Goal: Download file/media

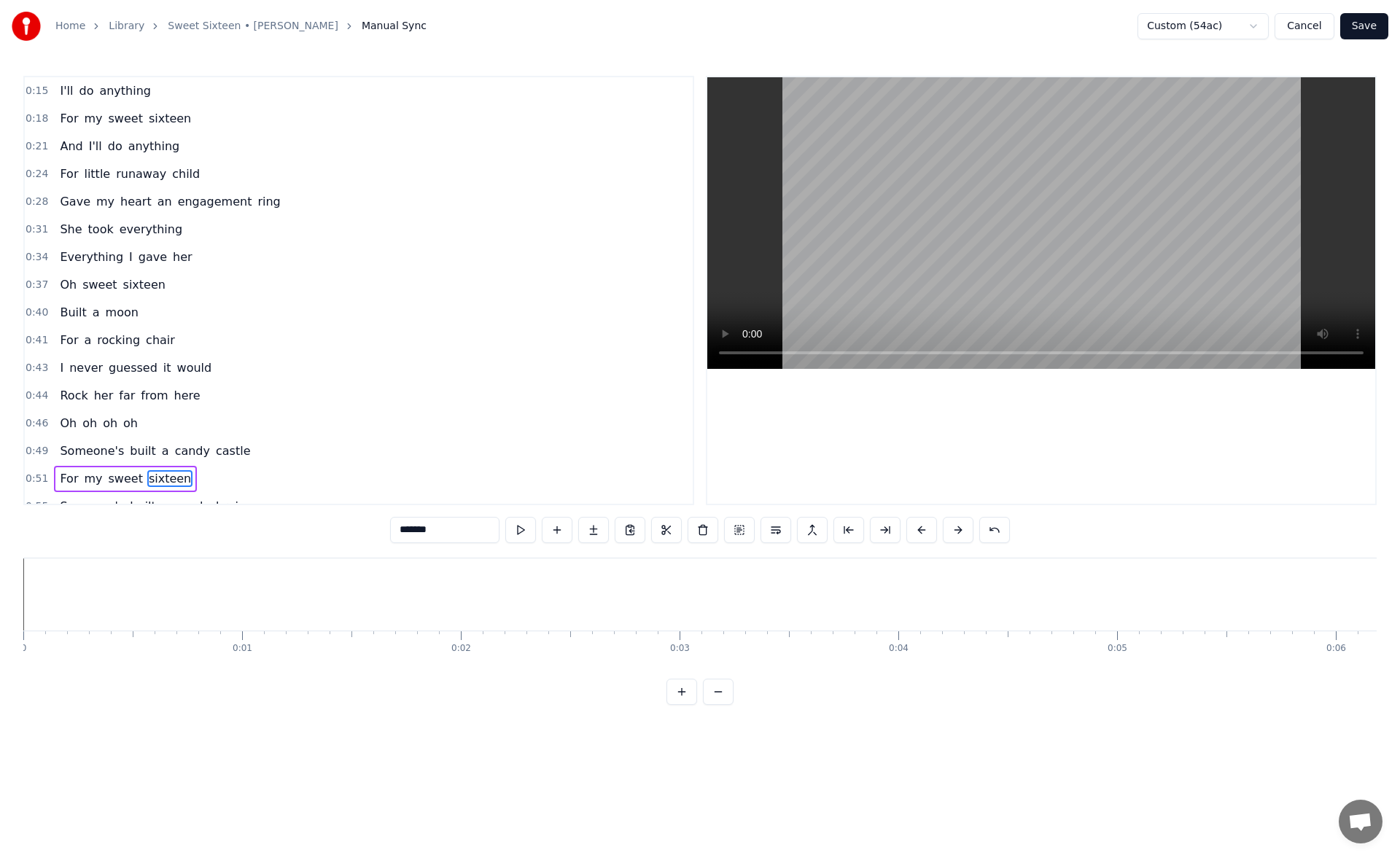
scroll to position [0, 11326]
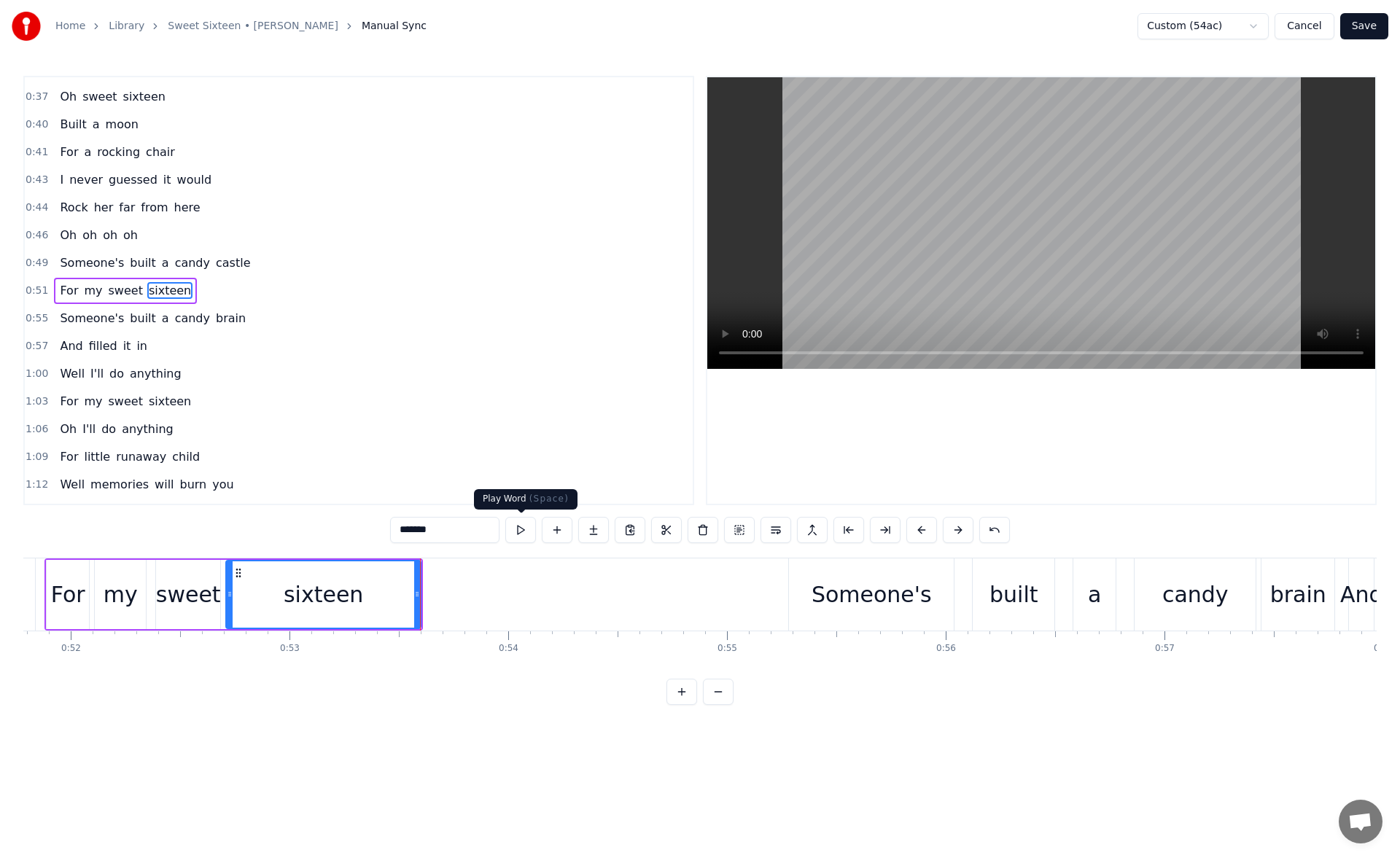
click at [520, 529] on button at bounding box center [521, 530] width 31 height 26
click at [1375, 31] on button "Save" at bounding box center [1364, 26] width 48 height 26
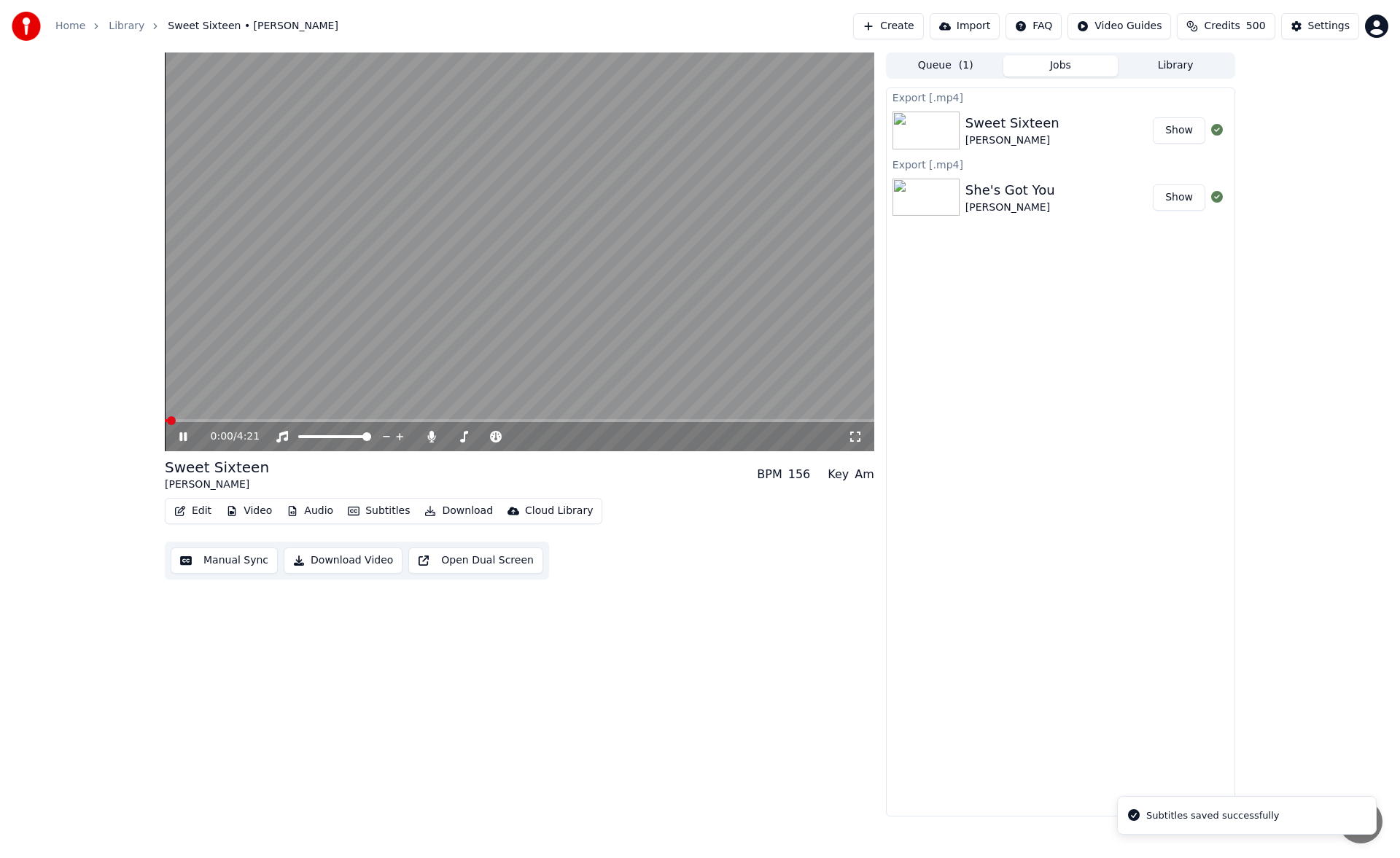
click at [185, 436] on icon at bounding box center [182, 436] width 7 height 9
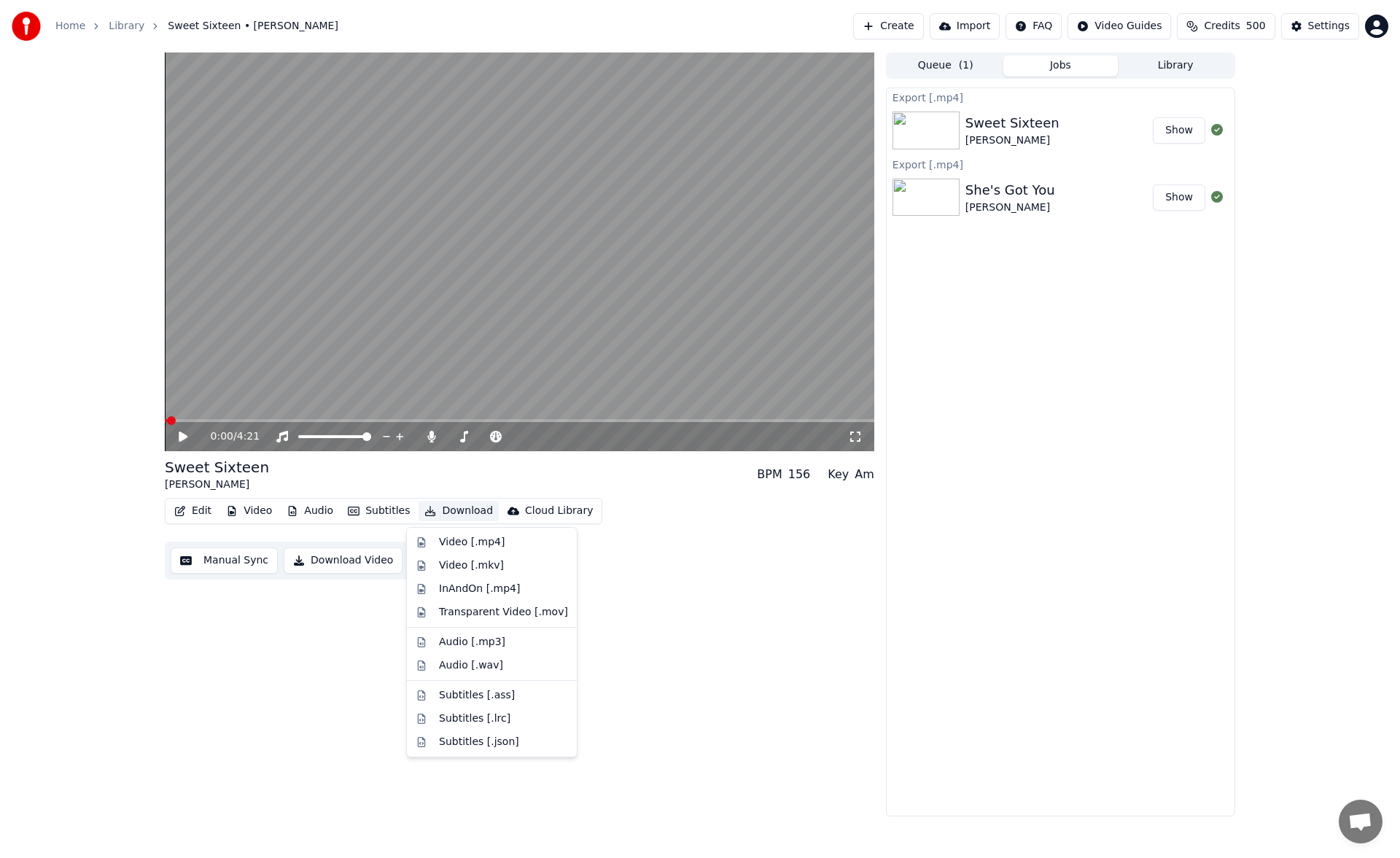
click at [453, 508] on button "Download" at bounding box center [458, 511] width 80 height 20
click at [466, 543] on div "Video [.mp4]" at bounding box center [471, 542] width 66 height 15
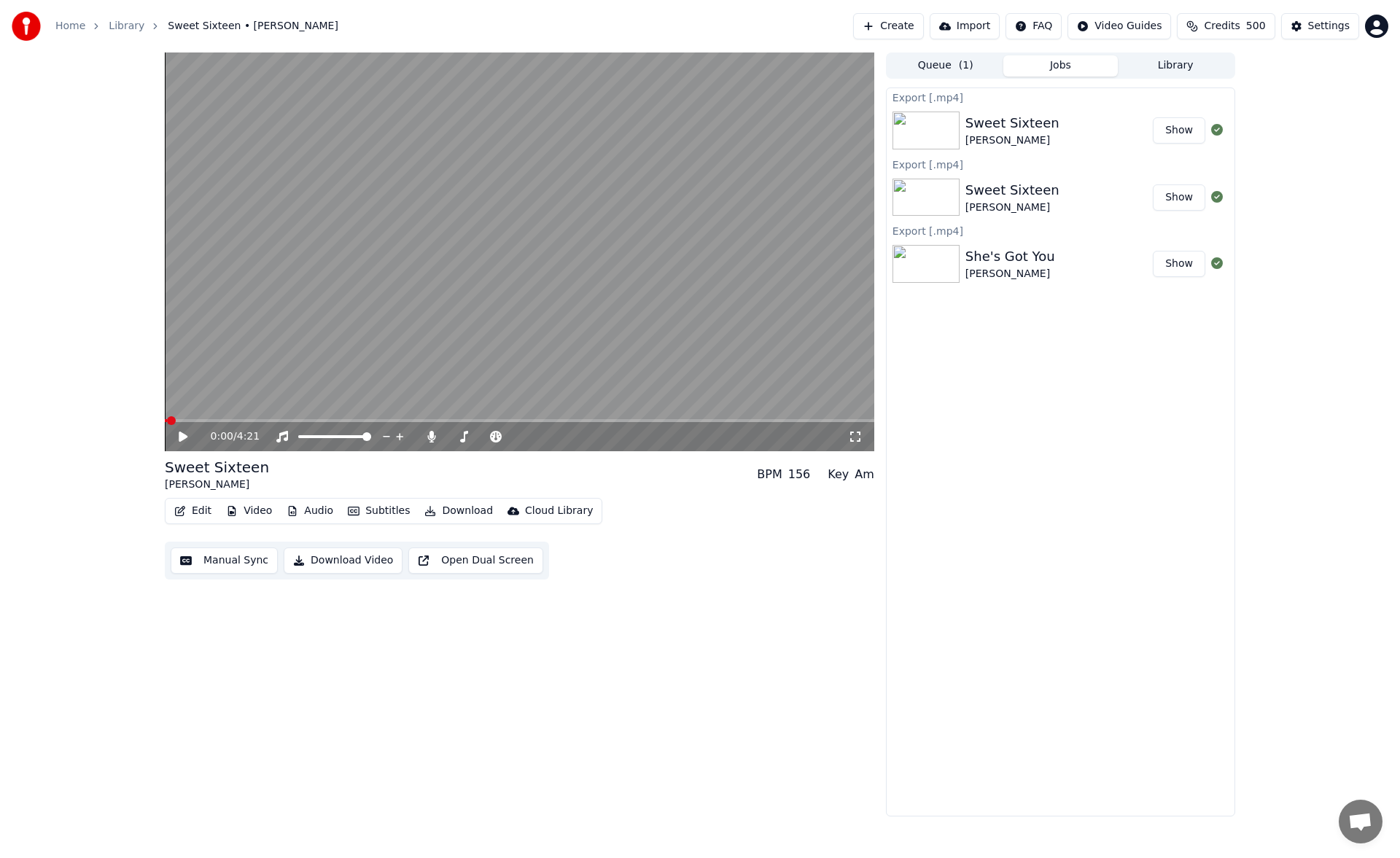
click at [1167, 64] on button "Library" at bounding box center [1175, 65] width 116 height 21
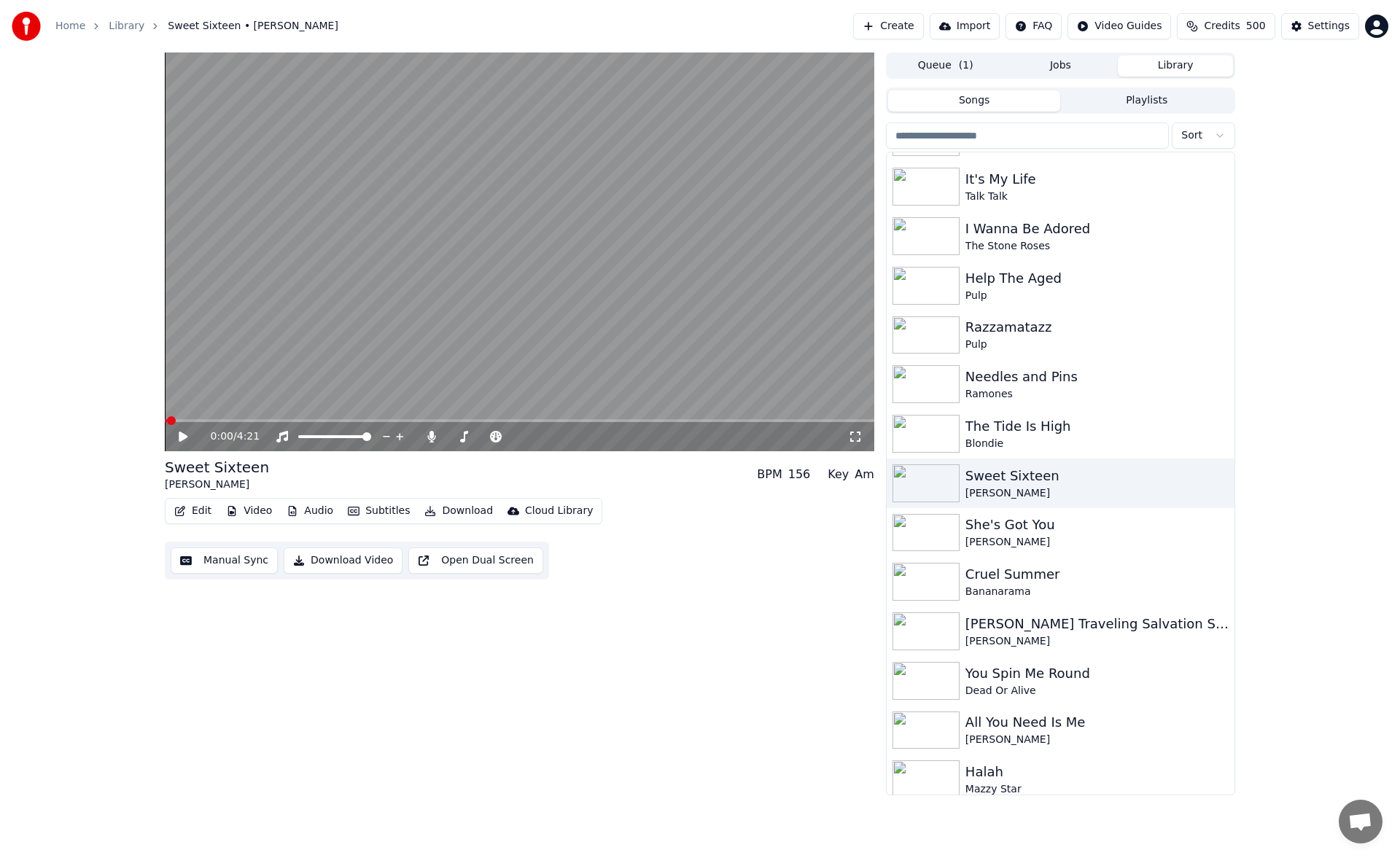
scroll to position [1831, 0]
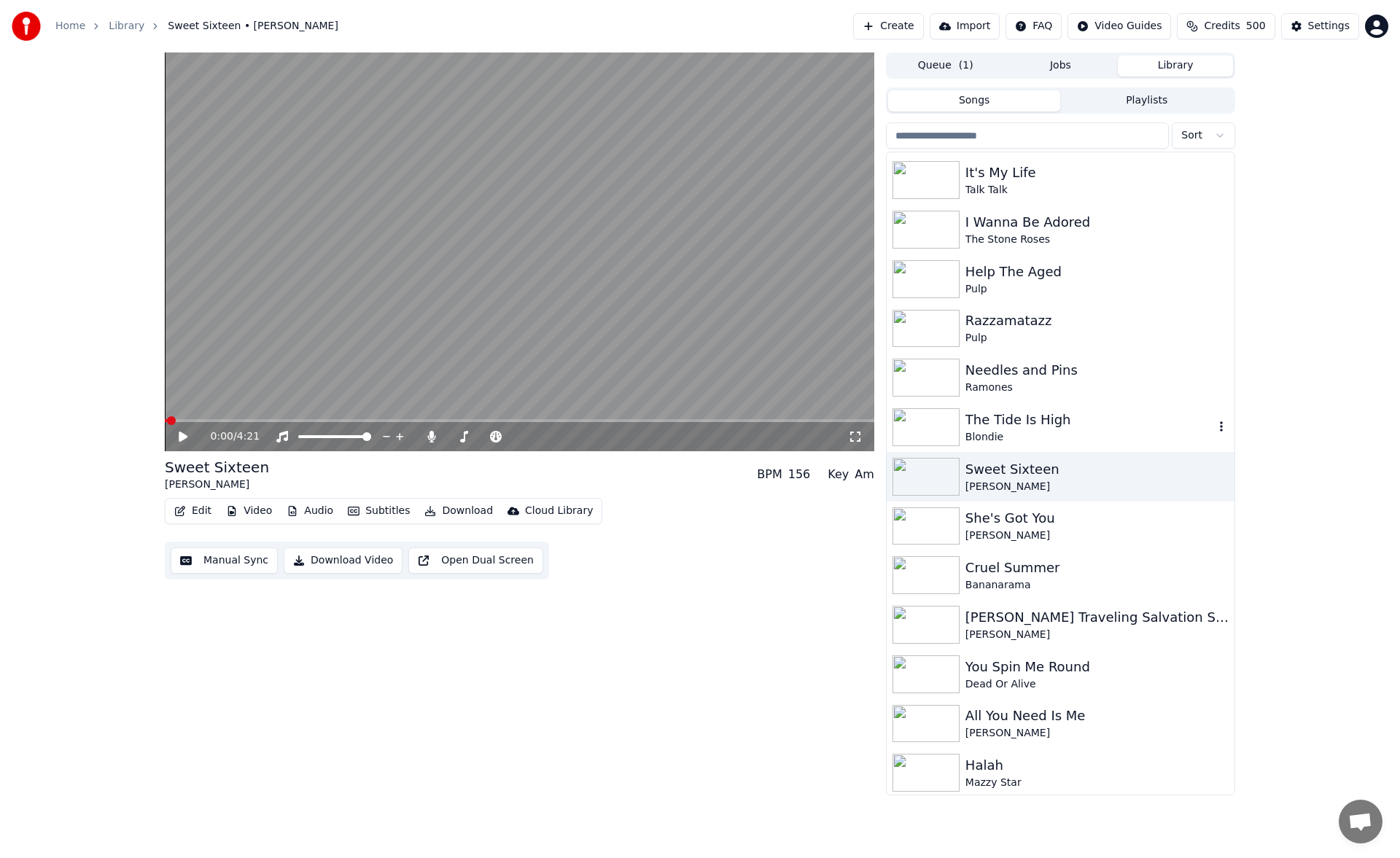
click at [1085, 428] on div "The Tide Is High" at bounding box center [1089, 420] width 249 height 20
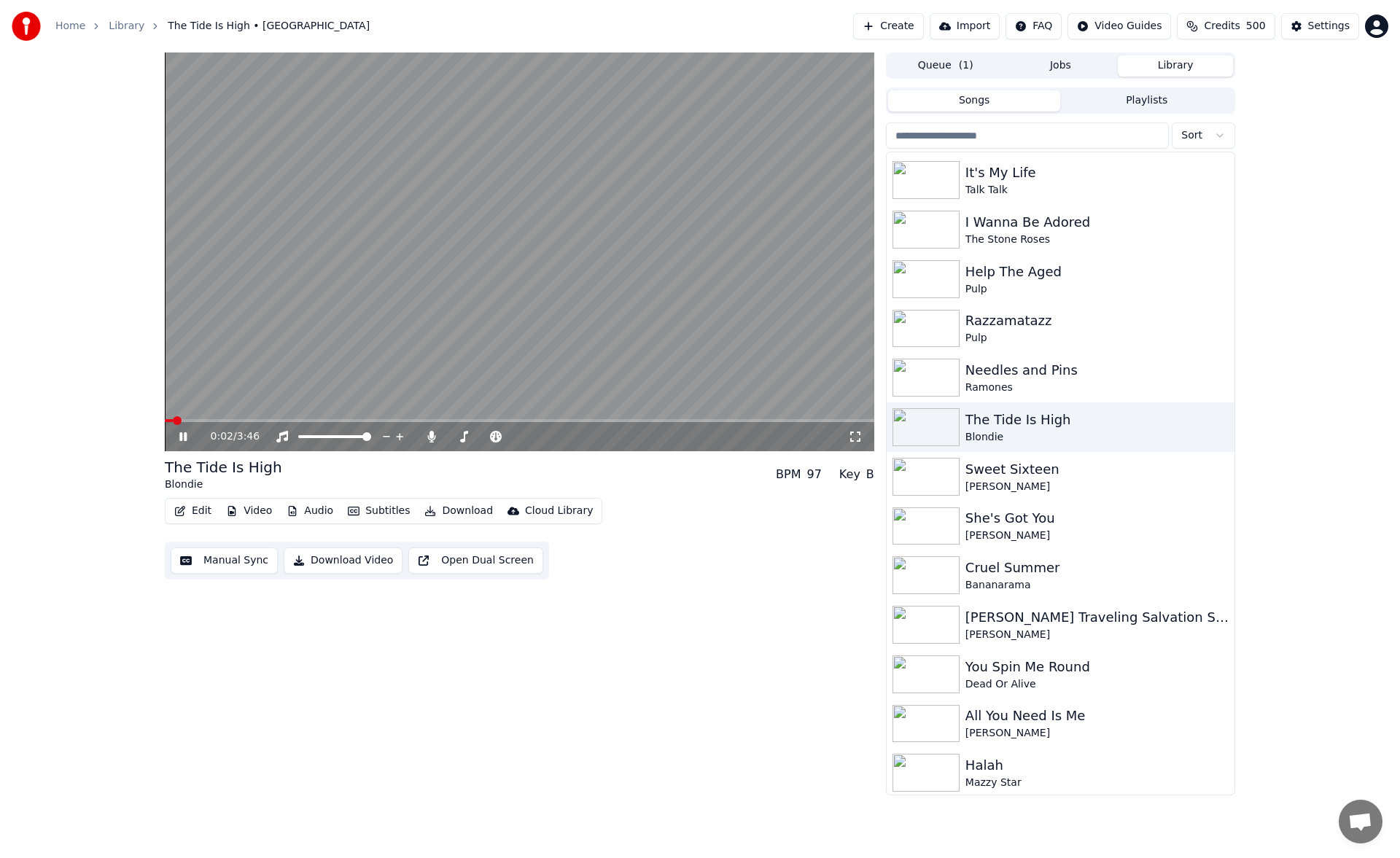
click at [251, 562] on button "Manual Sync" at bounding box center [224, 560] width 107 height 26
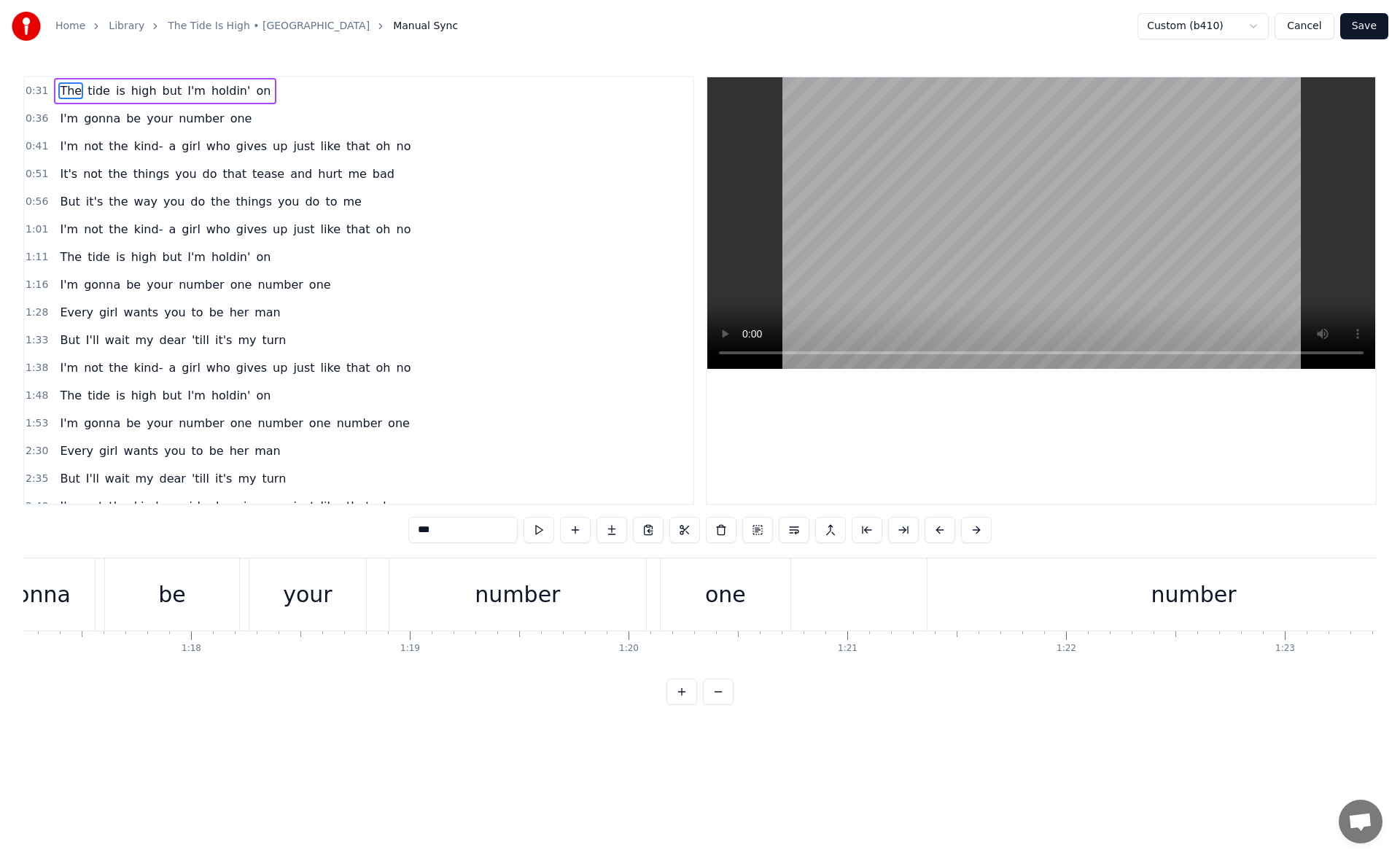
scroll to position [0, 16920]
click at [671, 573] on div "one" at bounding box center [698, 594] width 129 height 72
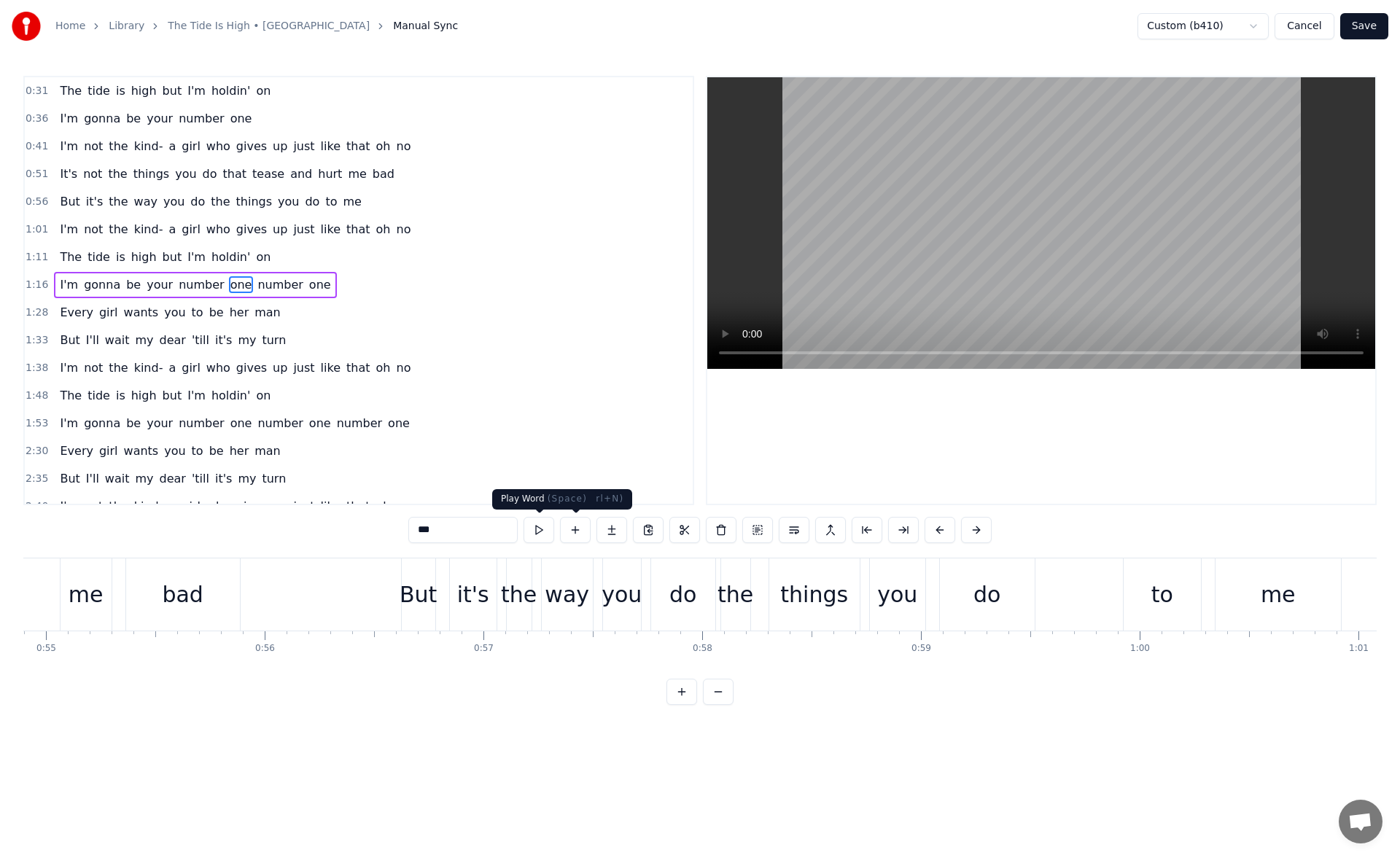
click at [546, 532] on button at bounding box center [539, 530] width 31 height 26
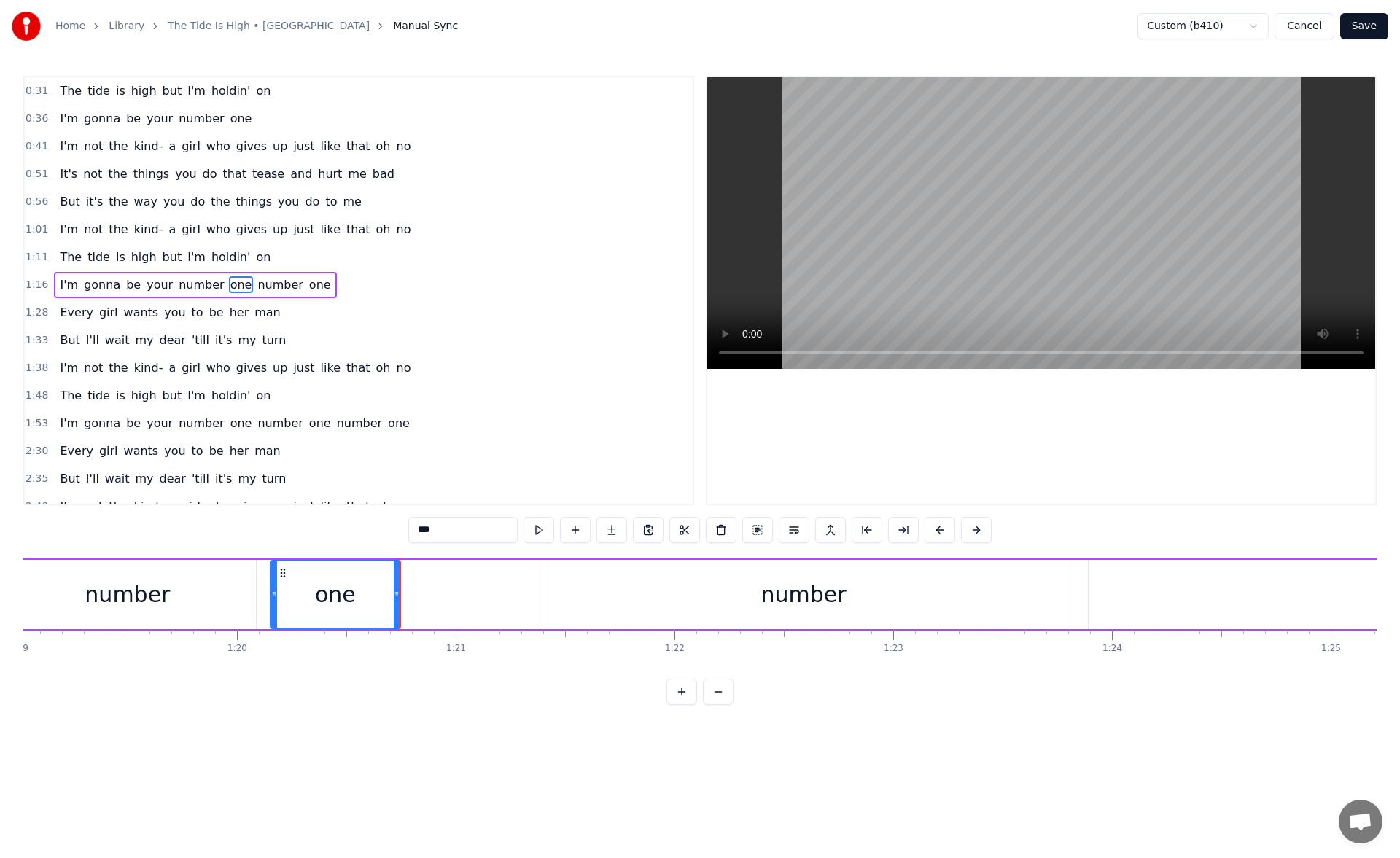
scroll to position [0, 17587]
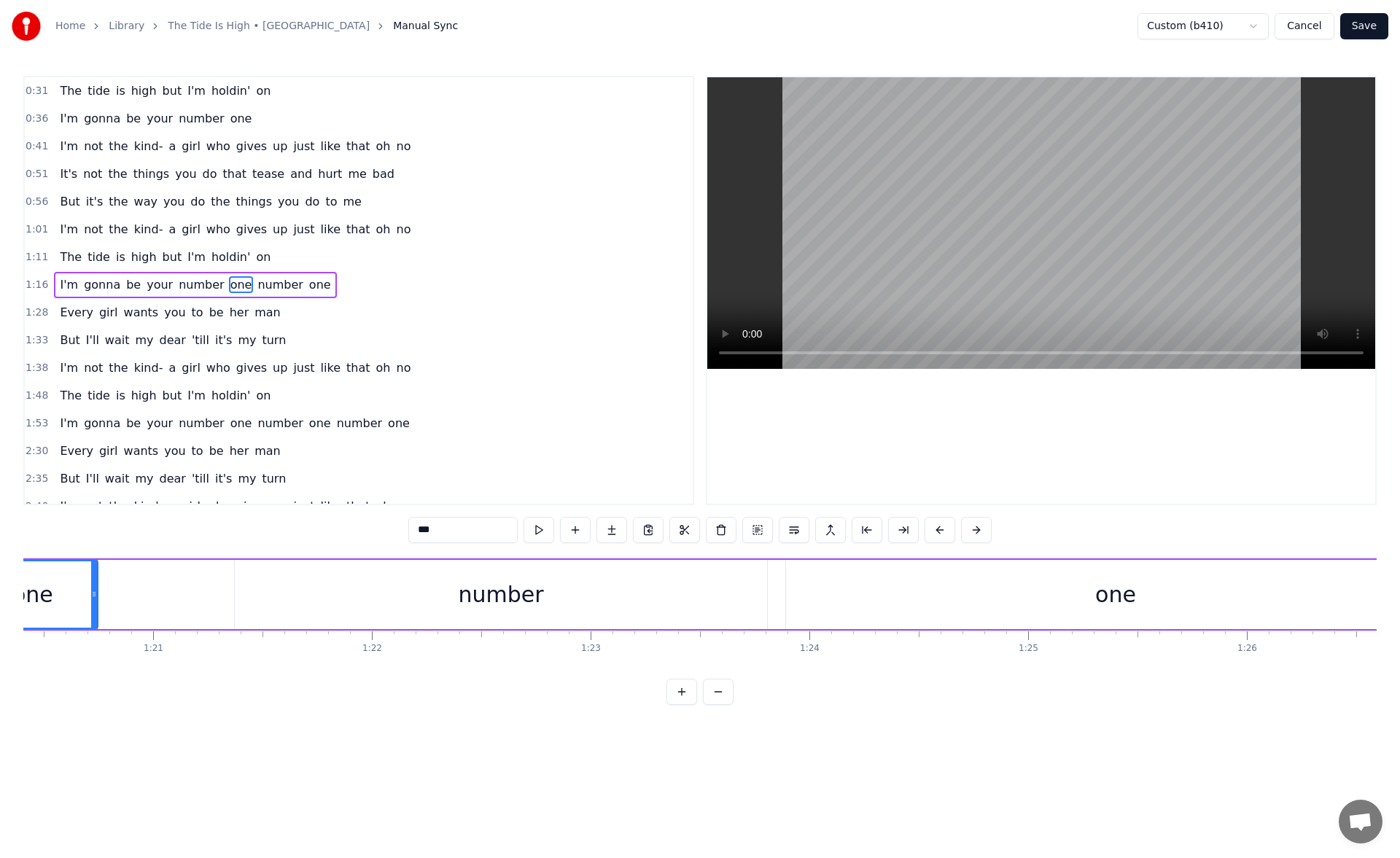
drag, startPoint x: 535, startPoint y: 680, endPoint x: 549, endPoint y: 681, distance: 14.0
click at [549, 681] on div "0:31 The tide is high but I'm holdin' on 0:36 I'm gonna be your number one 0:41…" at bounding box center [700, 391] width 1353 height 629
click at [464, 600] on div "number" at bounding box center [501, 594] width 85 height 33
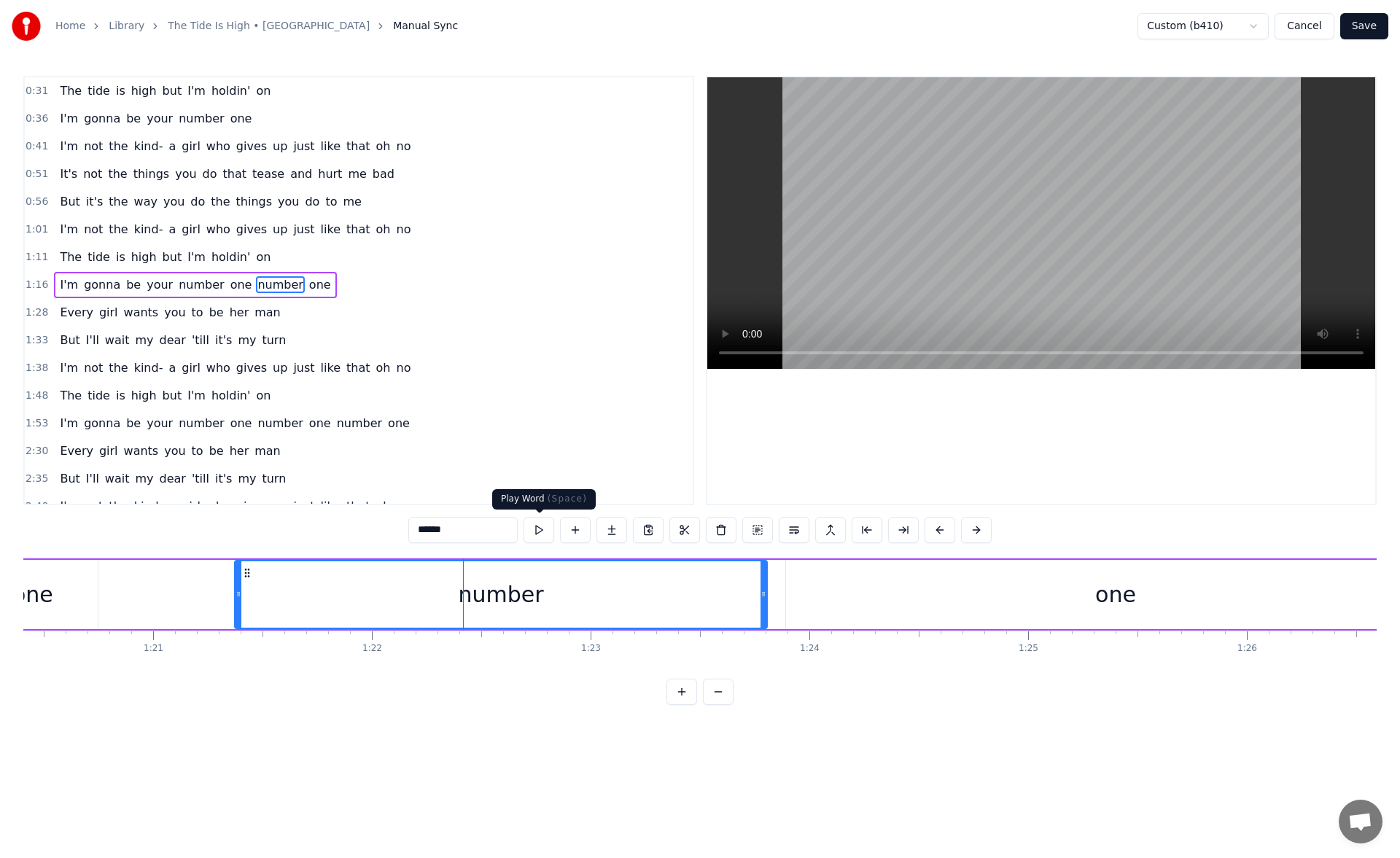
click at [536, 533] on button at bounding box center [539, 530] width 31 height 26
click at [536, 532] on button at bounding box center [539, 530] width 31 height 26
drag, startPoint x: 238, startPoint y: 597, endPoint x: 228, endPoint y: 598, distance: 10.0
click at [228, 598] on icon at bounding box center [230, 594] width 6 height 12
click at [526, 530] on button at bounding box center [521, 530] width 31 height 26
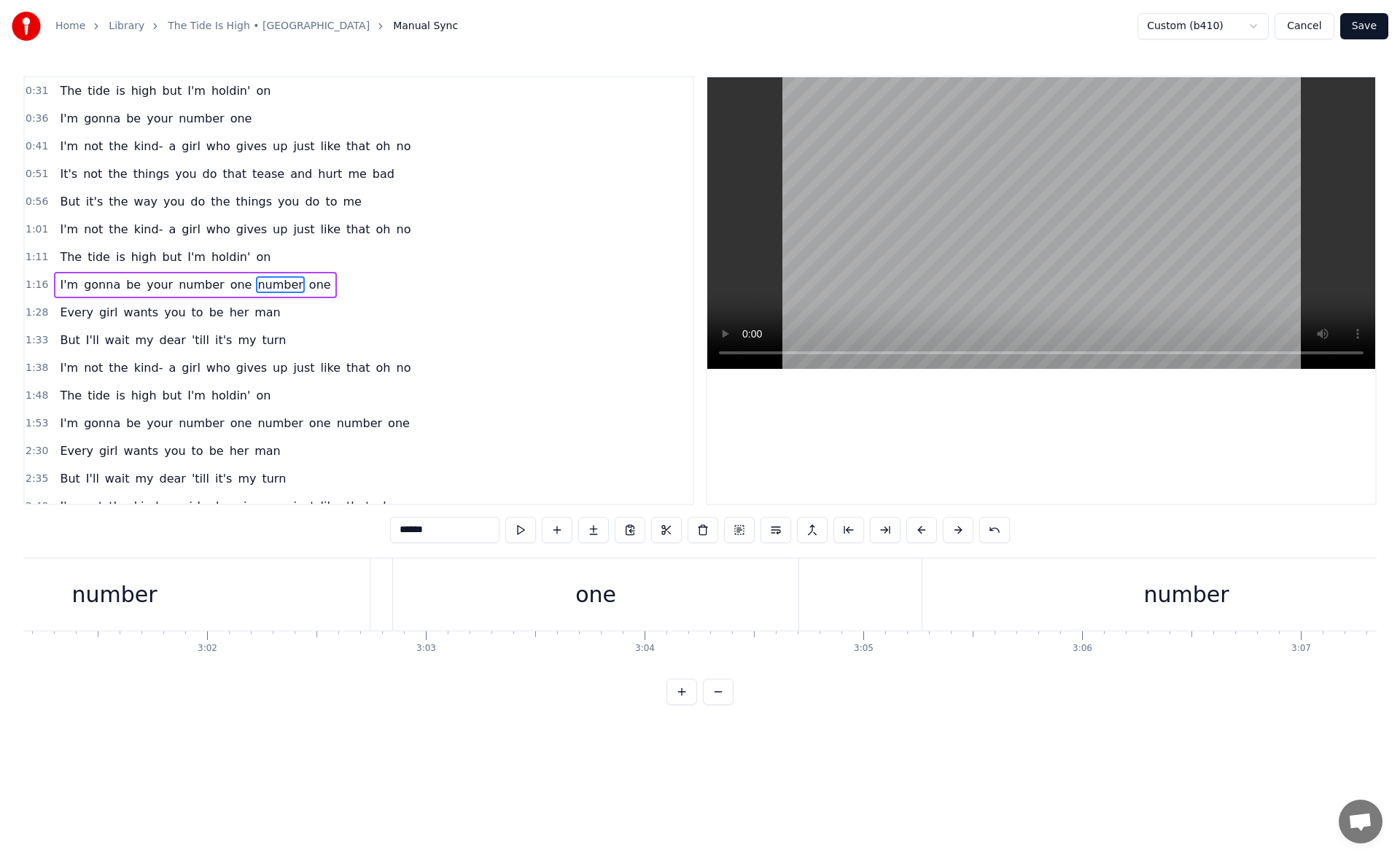
scroll to position [0, 39733]
click at [560, 587] on div "one" at bounding box center [487, 594] width 405 height 72
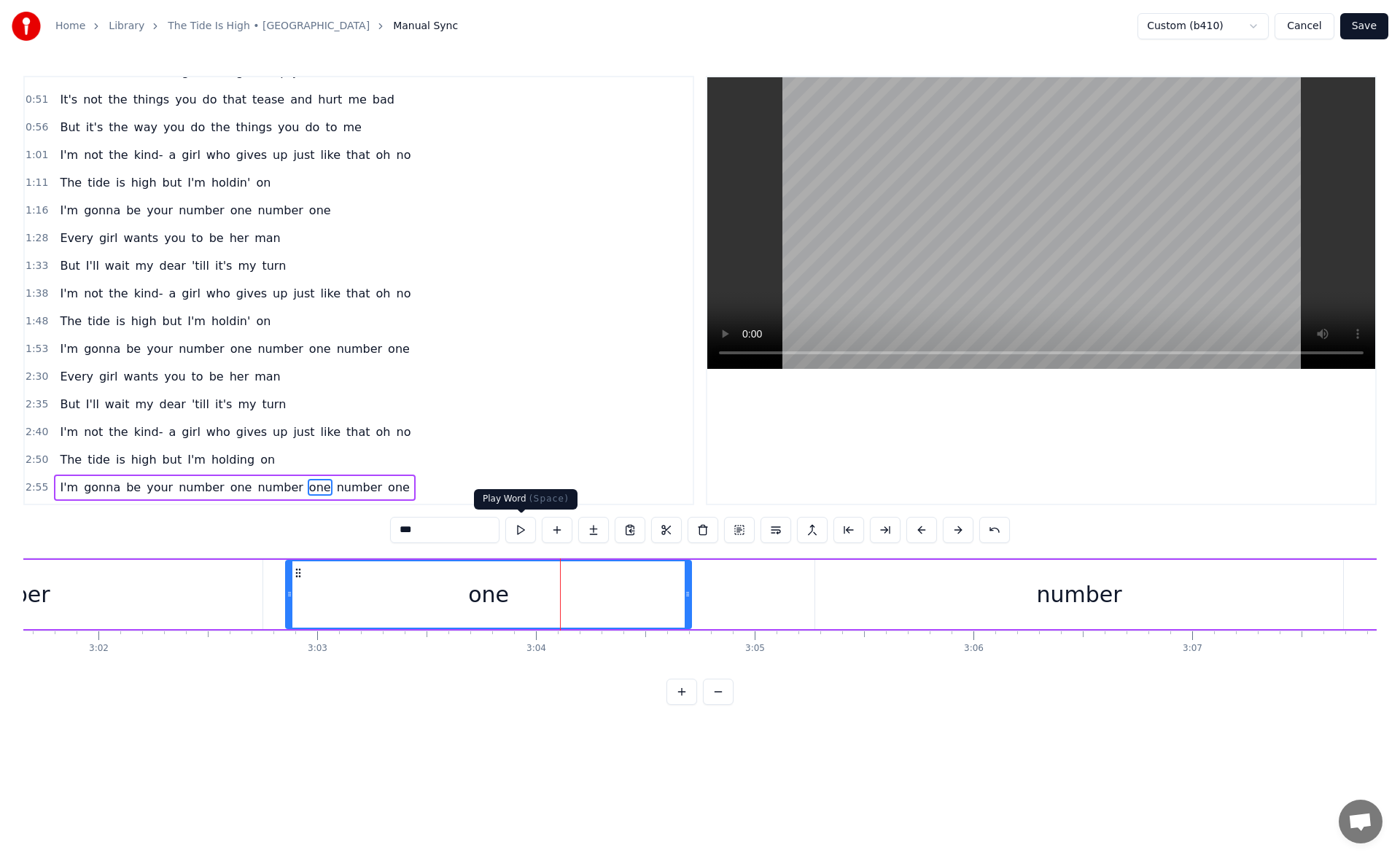
scroll to position [266, 0]
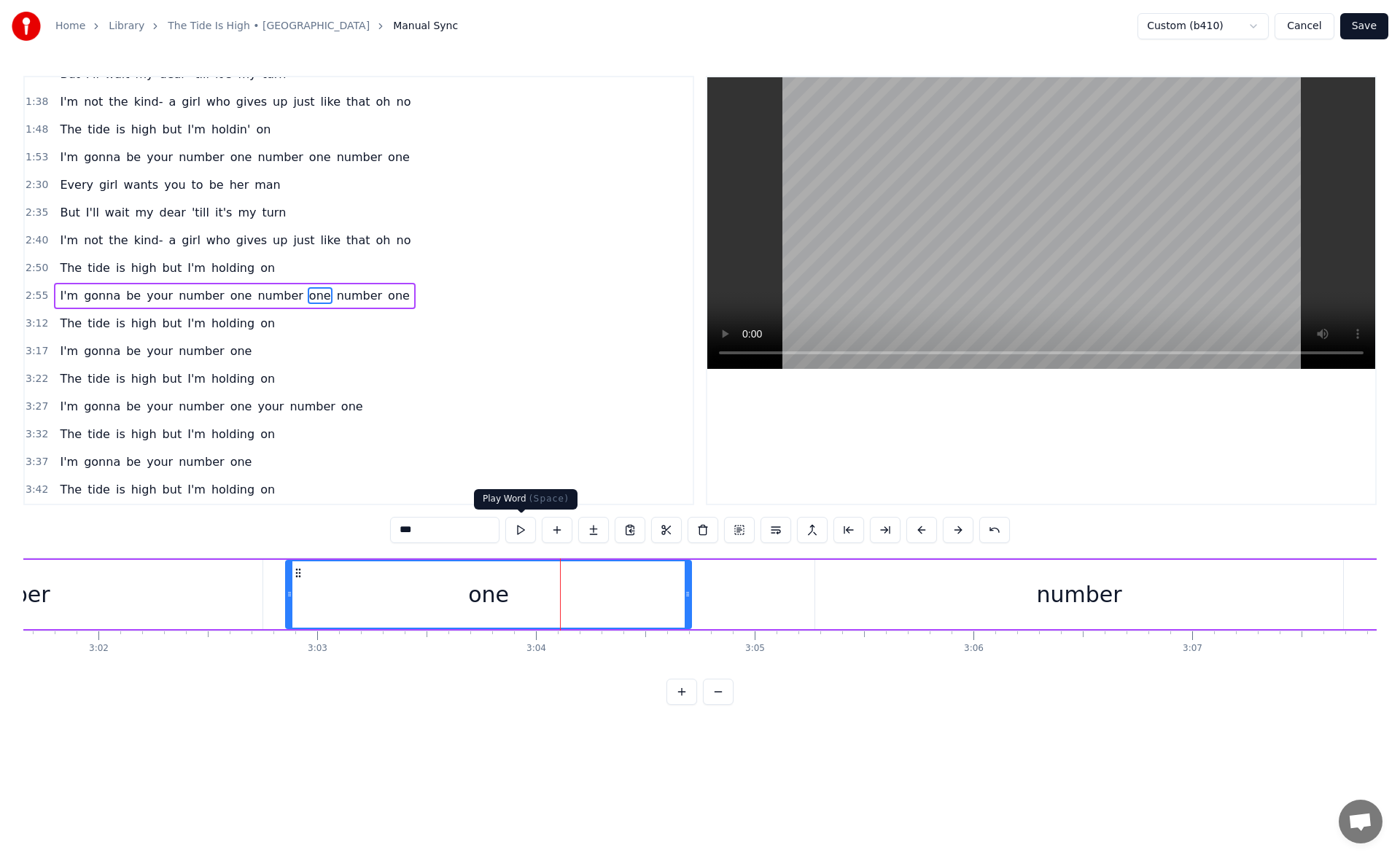
click at [526, 532] on button at bounding box center [521, 530] width 31 height 26
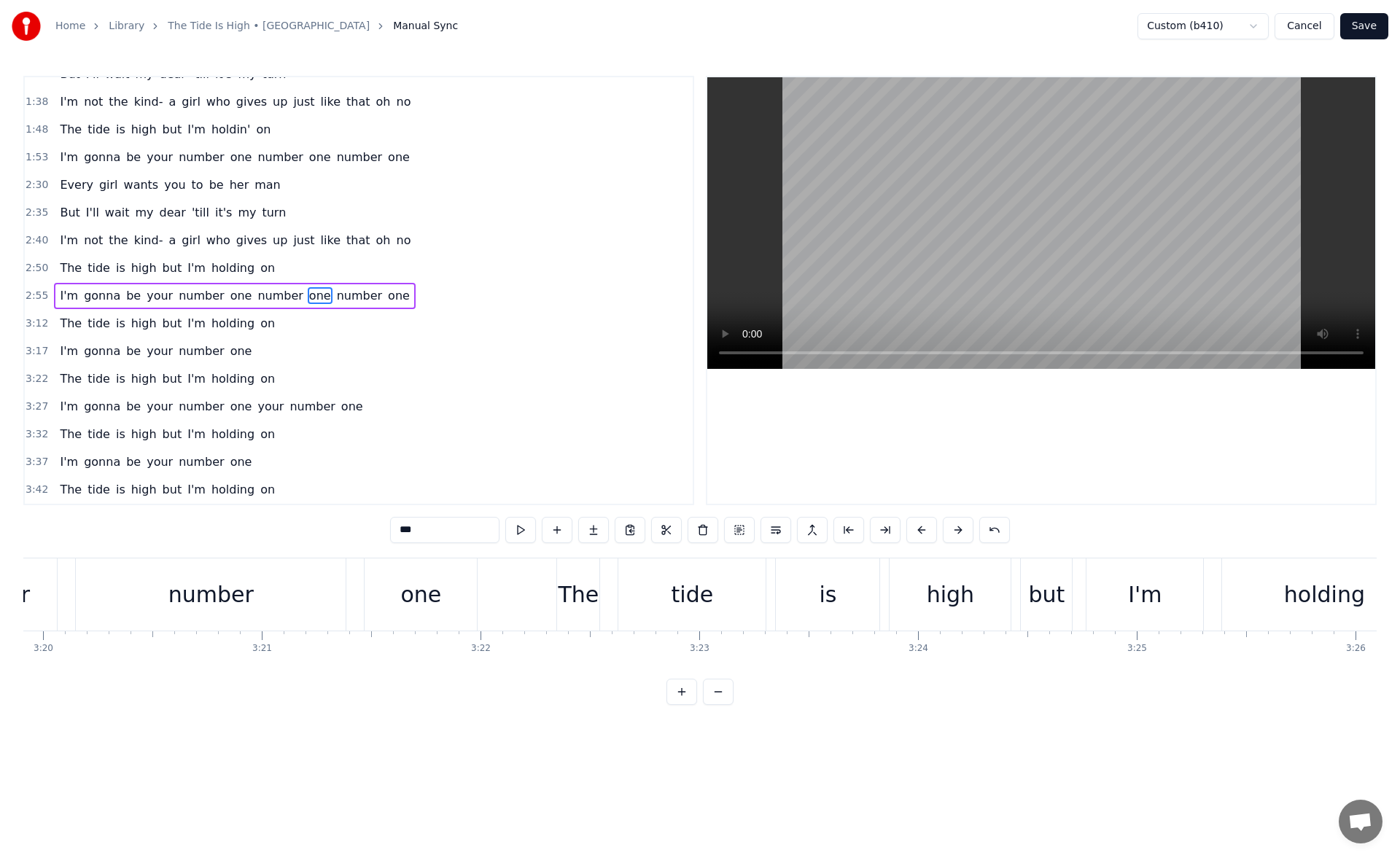
scroll to position [0, 43997]
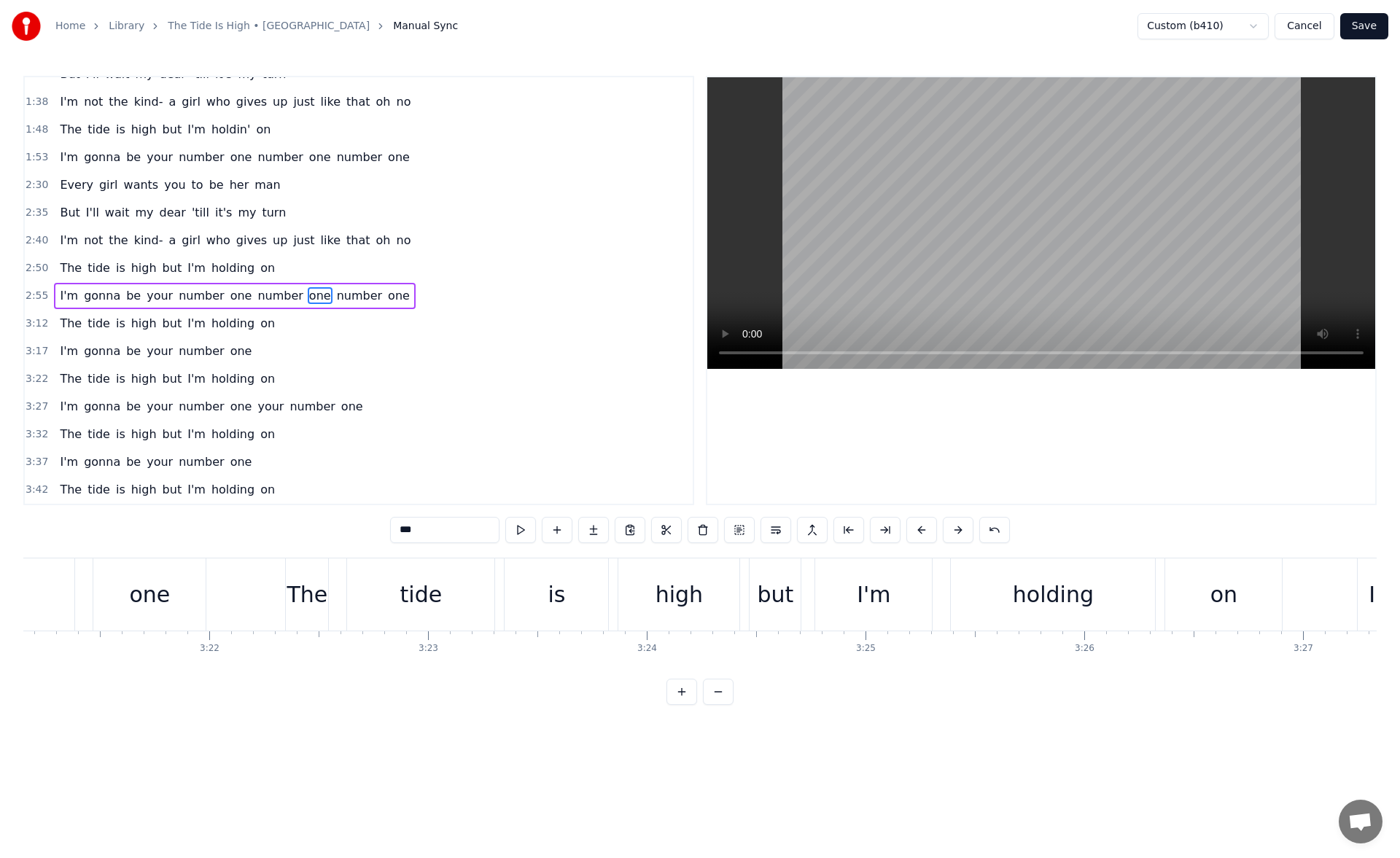
click at [1005, 598] on div "holding" at bounding box center [1052, 594] width 204 height 72
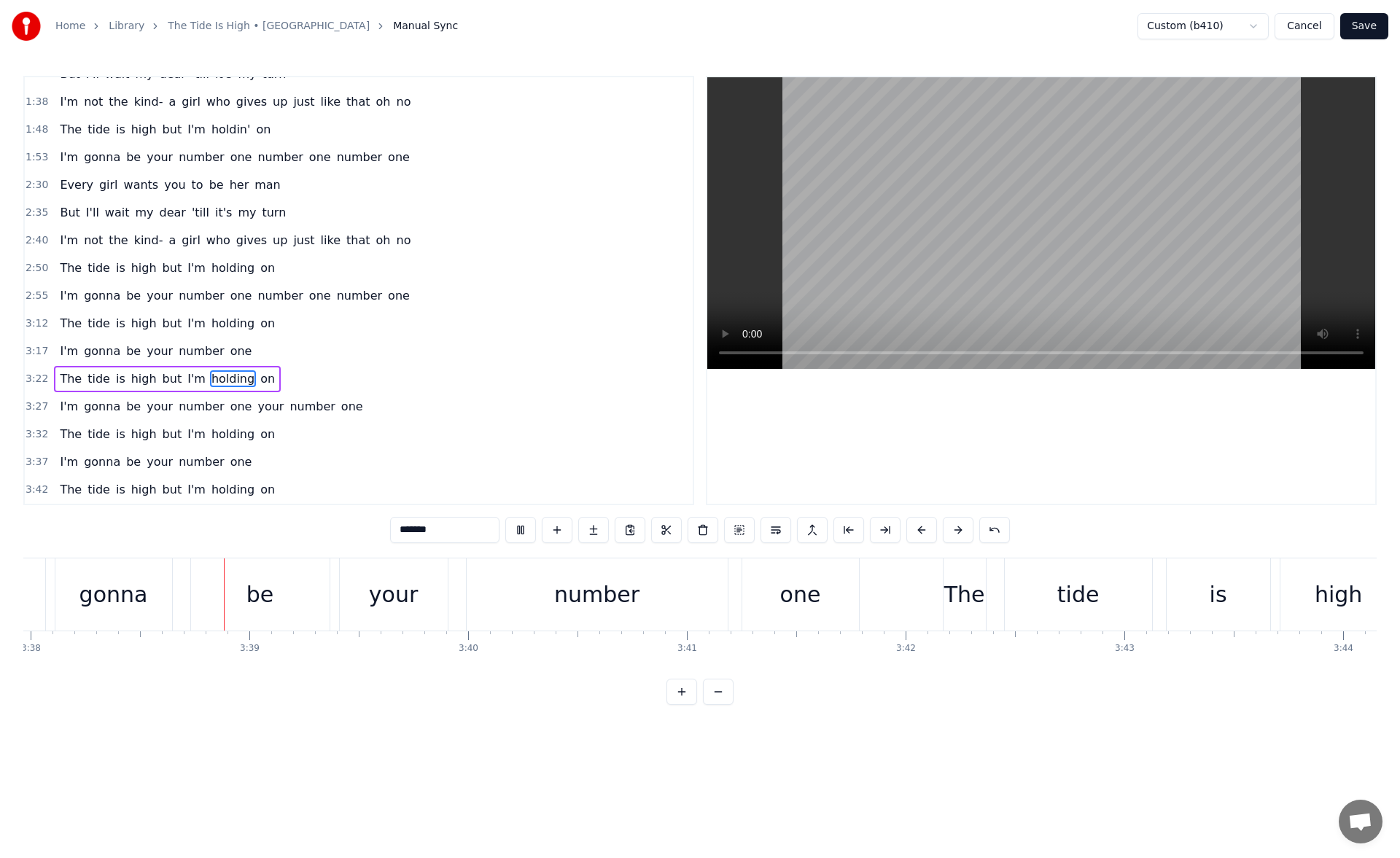
scroll to position [0, 47676]
click at [647, 601] on div "number" at bounding box center [596, 594] width 261 height 72
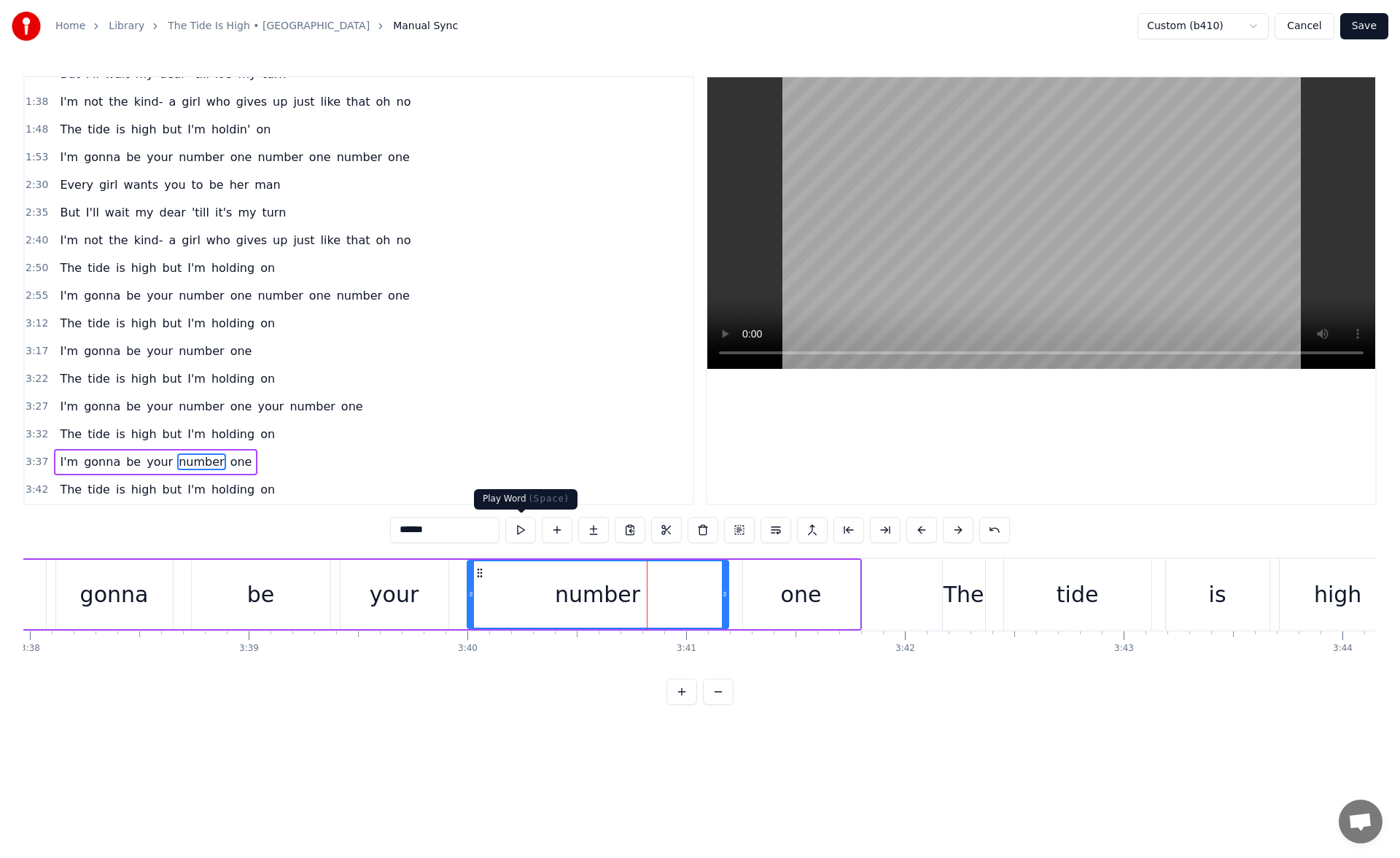
click at [526, 535] on button at bounding box center [521, 530] width 31 height 26
drag, startPoint x: 721, startPoint y: 598, endPoint x: 691, endPoint y: 597, distance: 30.0
click at [700, 597] on icon at bounding box center [703, 594] width 6 height 12
click at [526, 535] on button at bounding box center [521, 530] width 31 height 26
click at [758, 585] on div "one" at bounding box center [801, 594] width 116 height 69
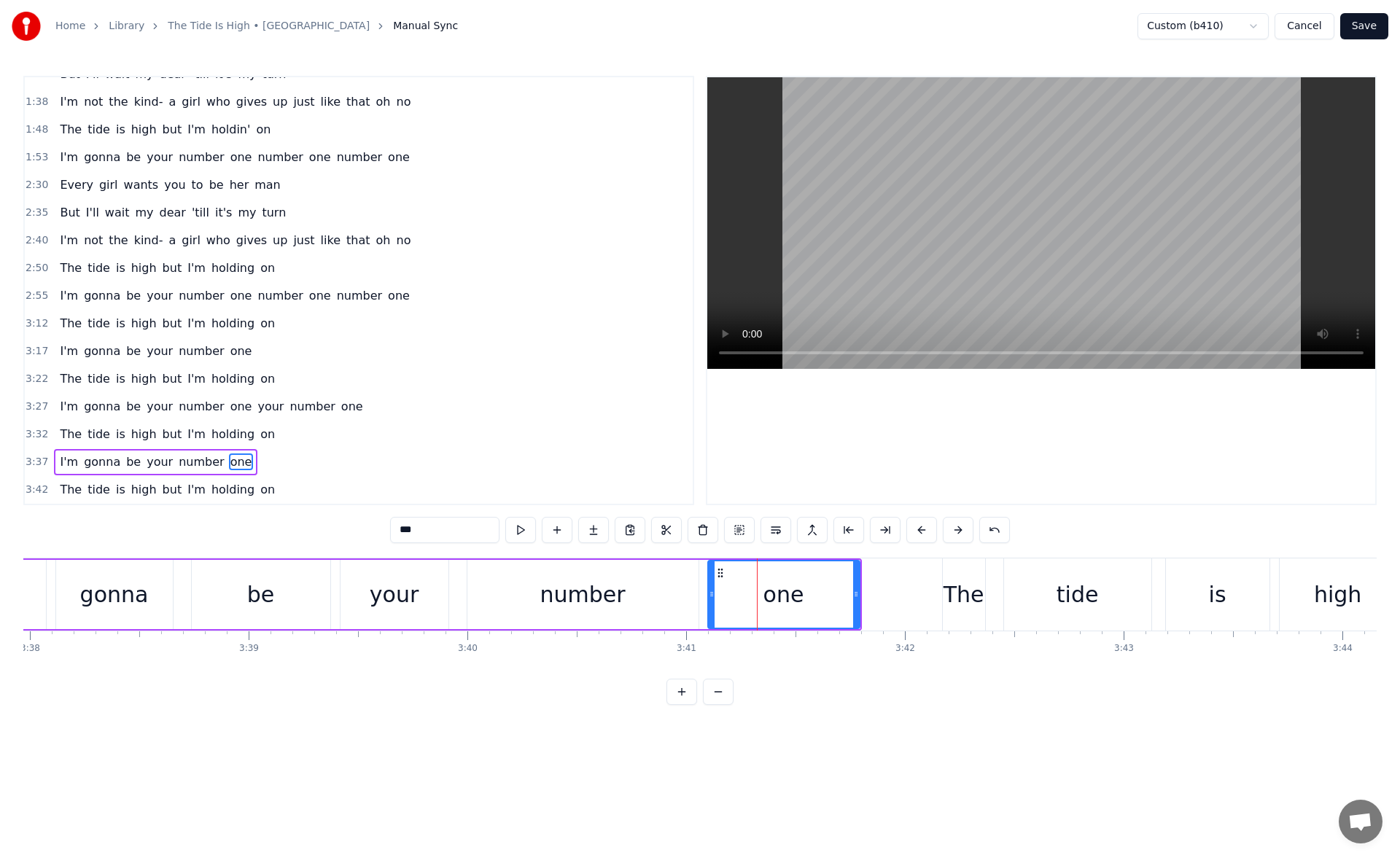
drag, startPoint x: 743, startPoint y: 594, endPoint x: 712, endPoint y: 594, distance: 31.0
click at [712, 594] on icon at bounding box center [712, 594] width 6 height 12
click at [515, 529] on button at bounding box center [521, 530] width 31 height 26
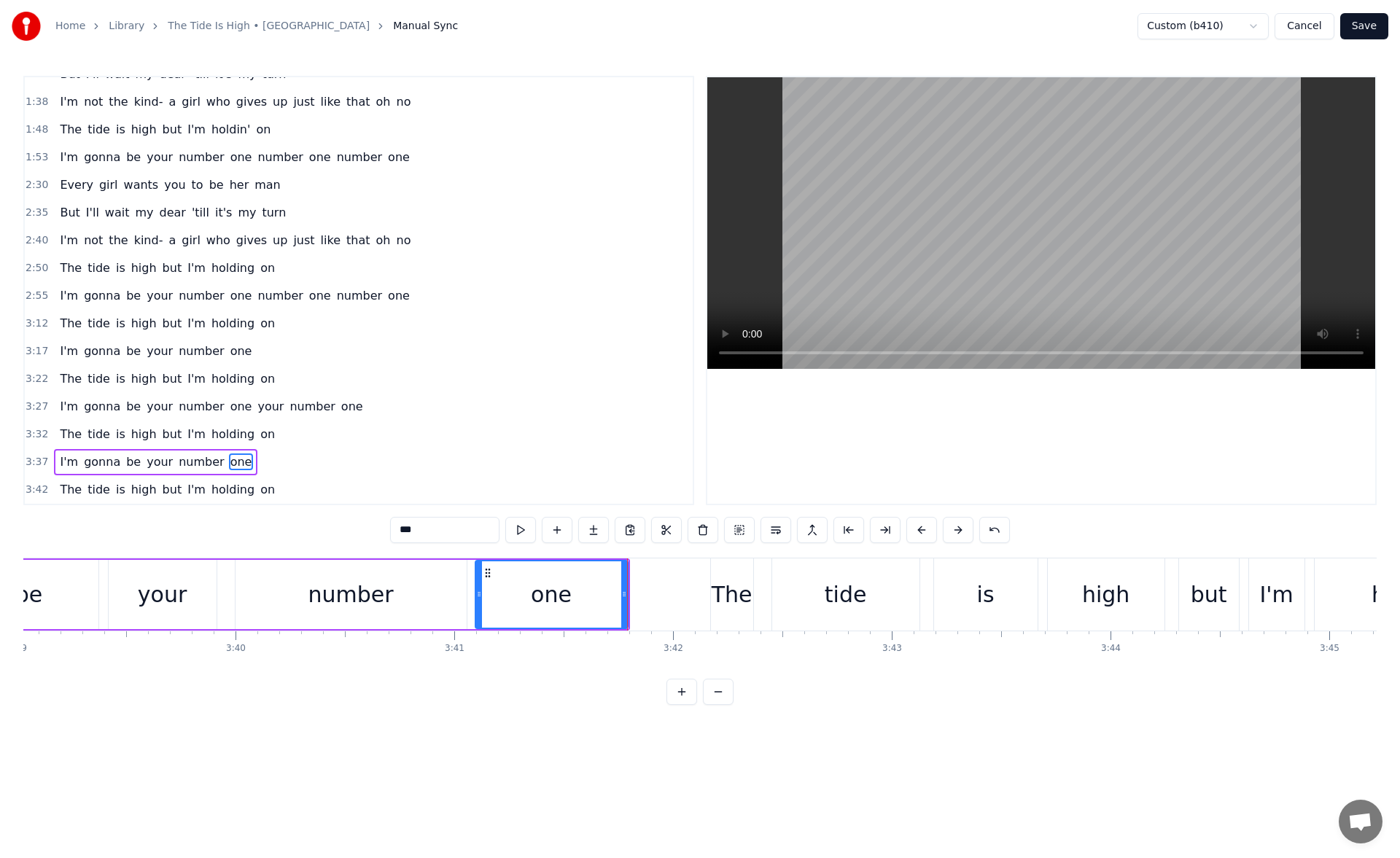
scroll to position [0, 47962]
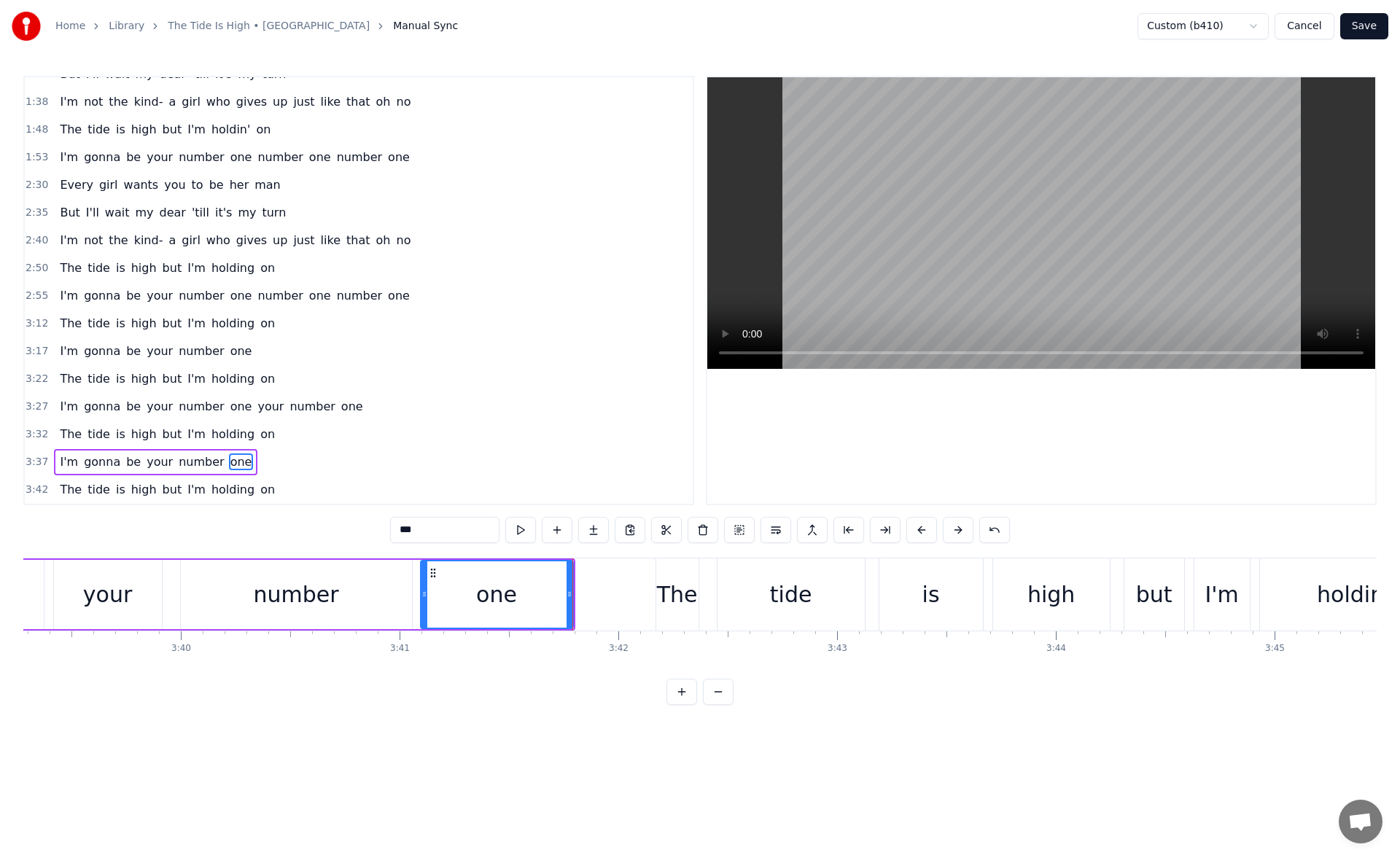
click at [1059, 590] on div "high" at bounding box center [1050, 594] width 47 height 33
type input "****"
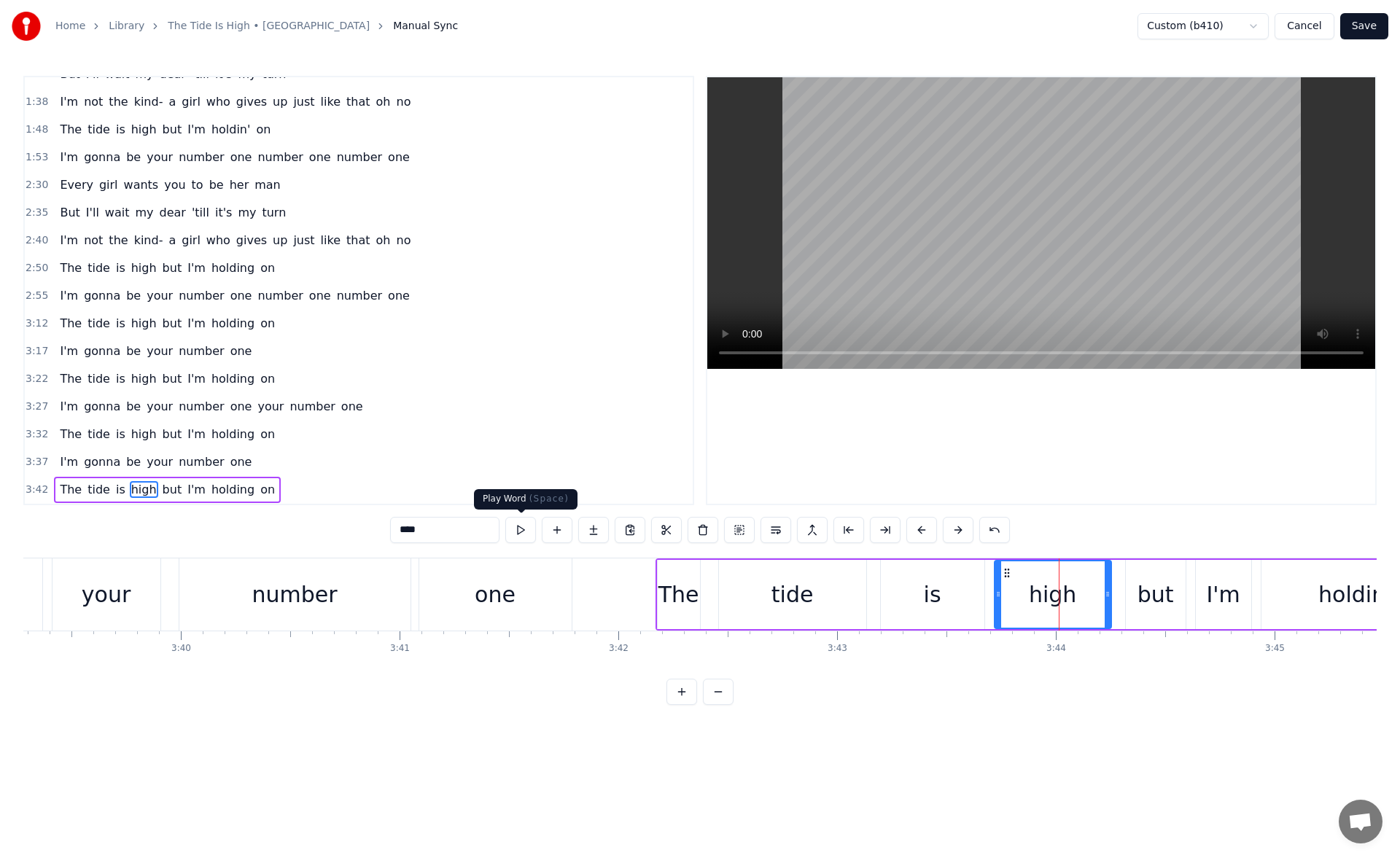
click at [509, 528] on button at bounding box center [521, 530] width 31 height 26
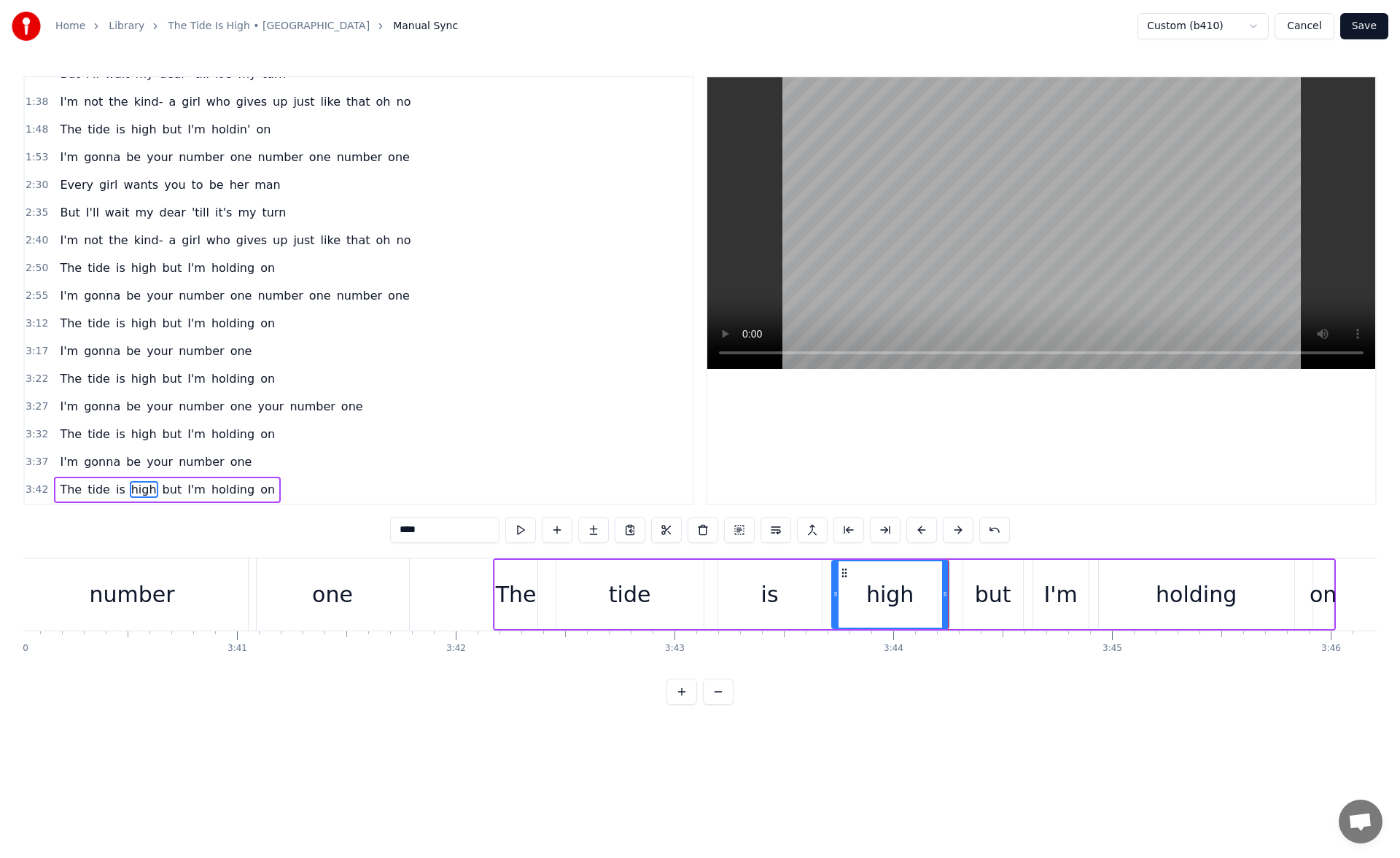
click at [1379, 24] on button "Save" at bounding box center [1364, 26] width 48 height 26
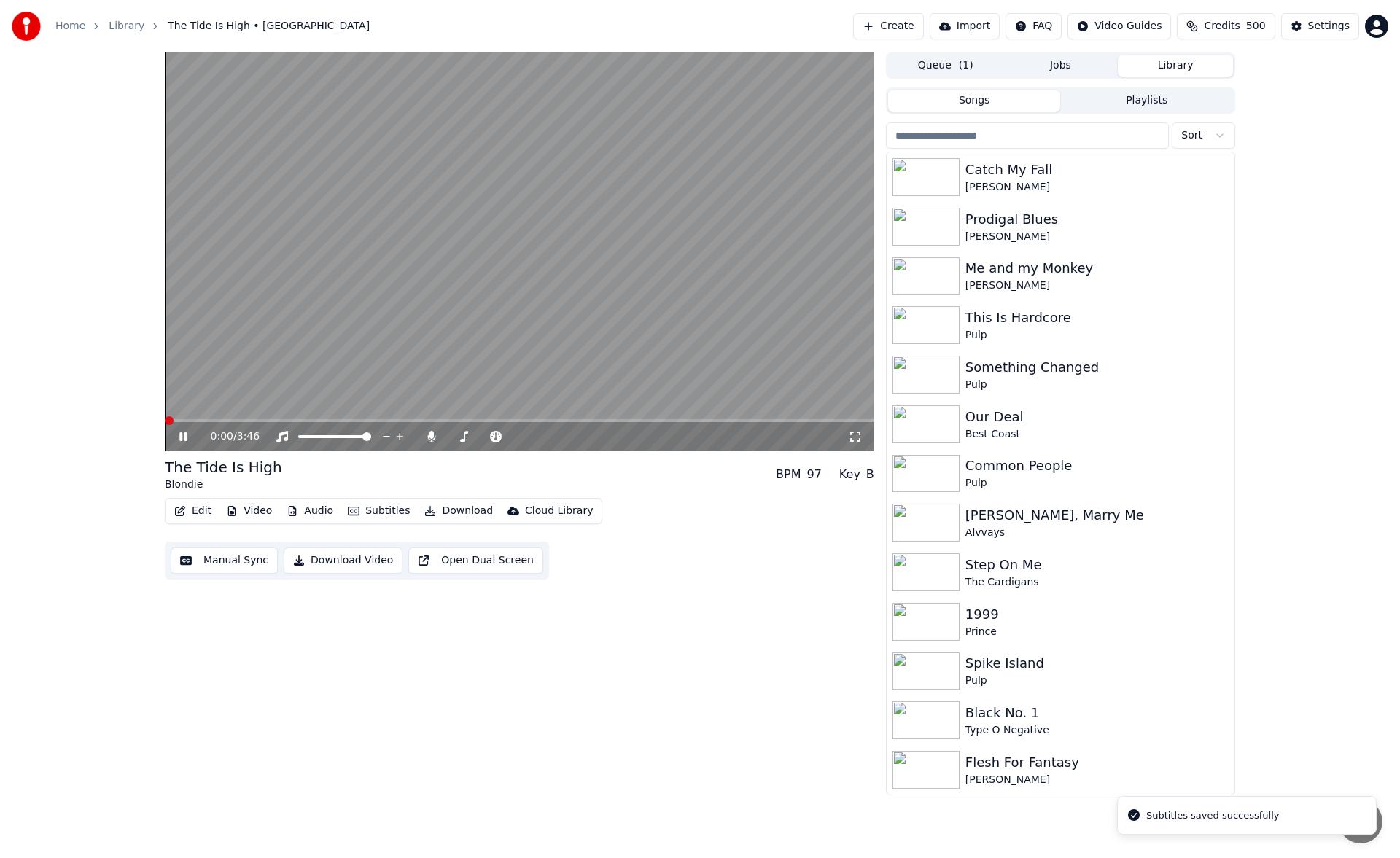
click at [180, 436] on icon at bounding box center [182, 436] width 7 height 9
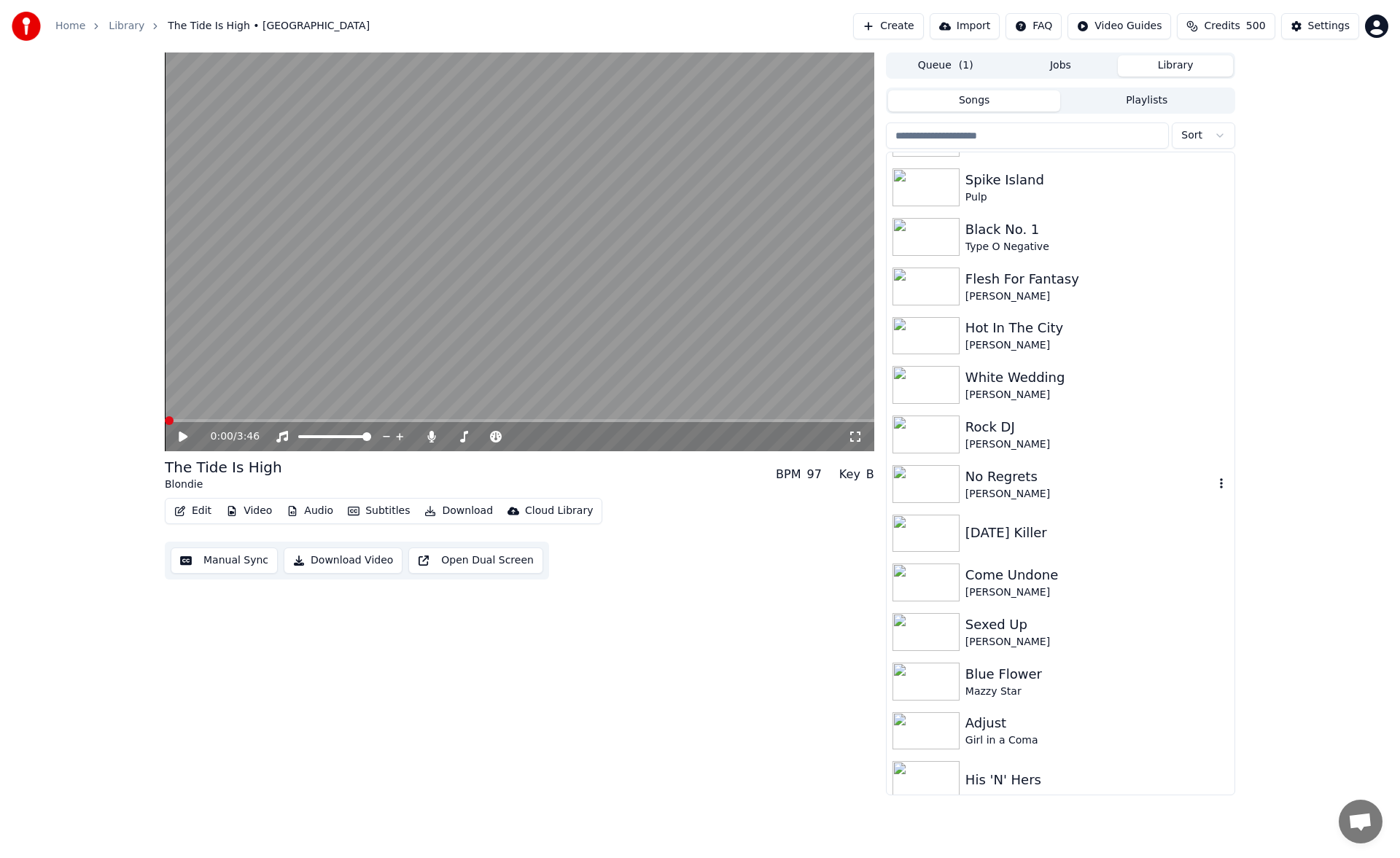
scroll to position [510, 0]
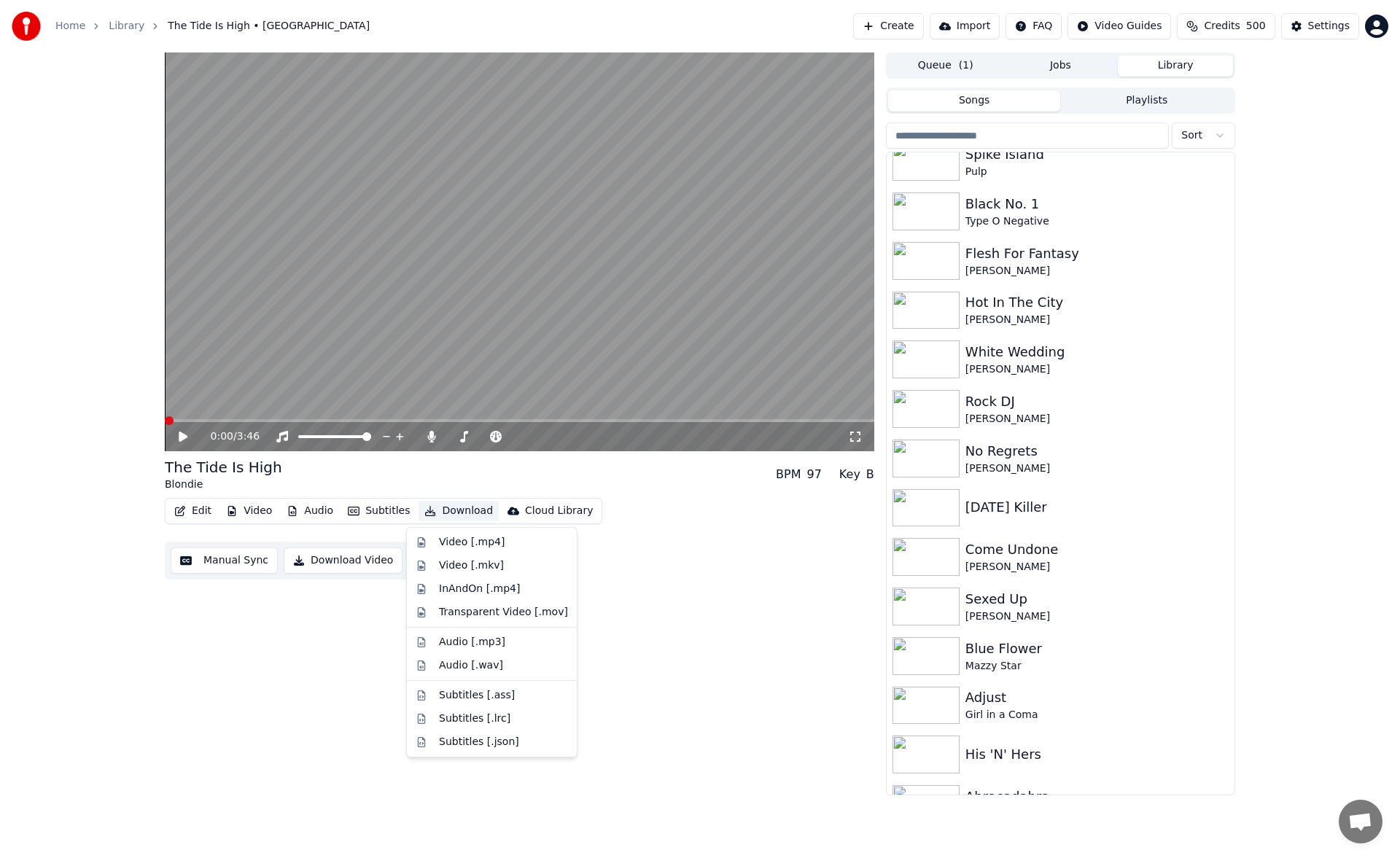
click at [452, 508] on button "Download" at bounding box center [458, 511] width 80 height 20
click at [460, 539] on div "Video [.mp4]" at bounding box center [471, 542] width 66 height 15
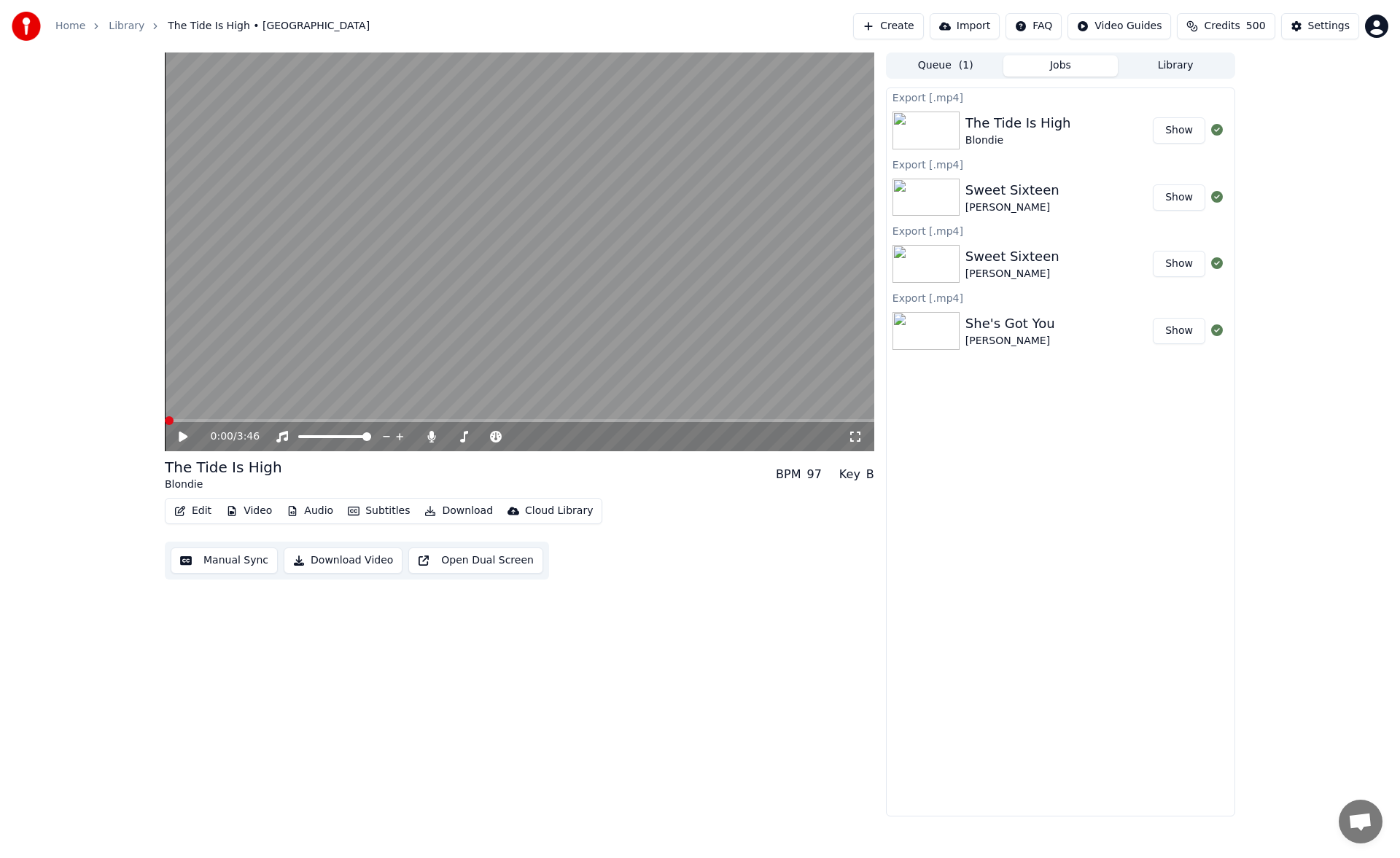
click at [1176, 69] on button "Library" at bounding box center [1175, 65] width 116 height 21
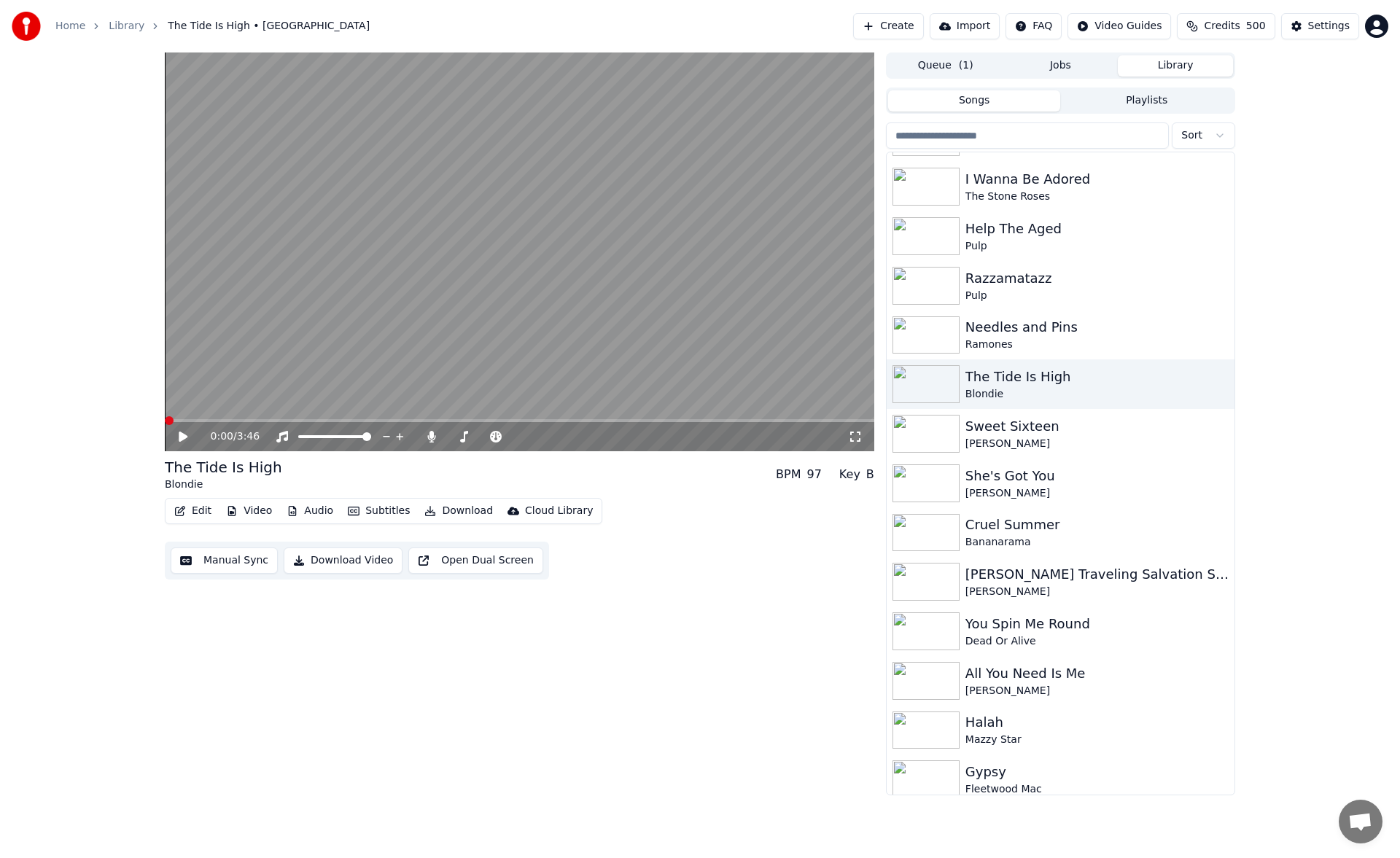
scroll to position [1866, 0]
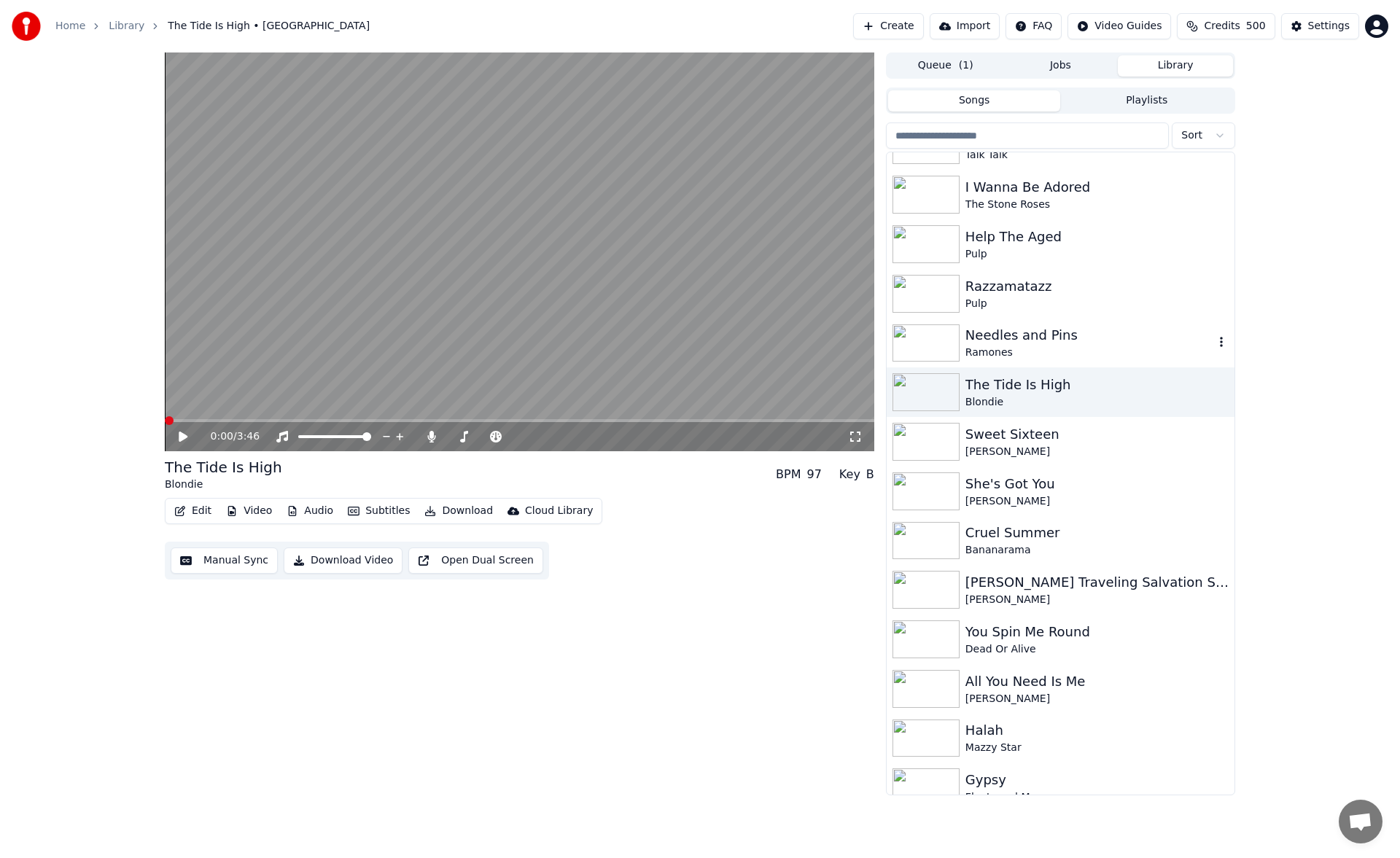
click at [1071, 346] on div "Ramones" at bounding box center [1089, 353] width 249 height 15
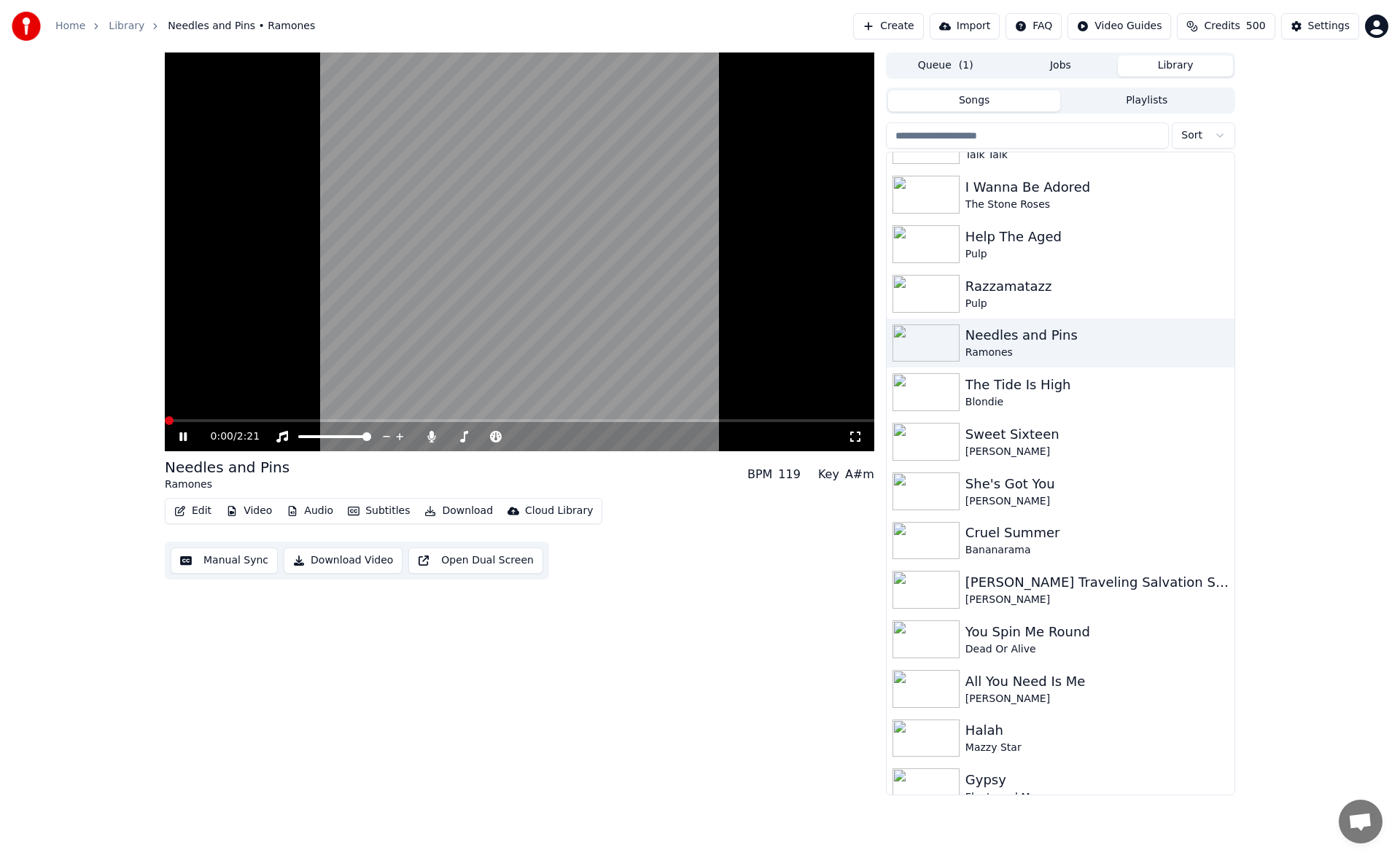
click at [180, 435] on icon at bounding box center [182, 436] width 7 height 9
click at [246, 566] on button "Manual Sync" at bounding box center [224, 560] width 107 height 26
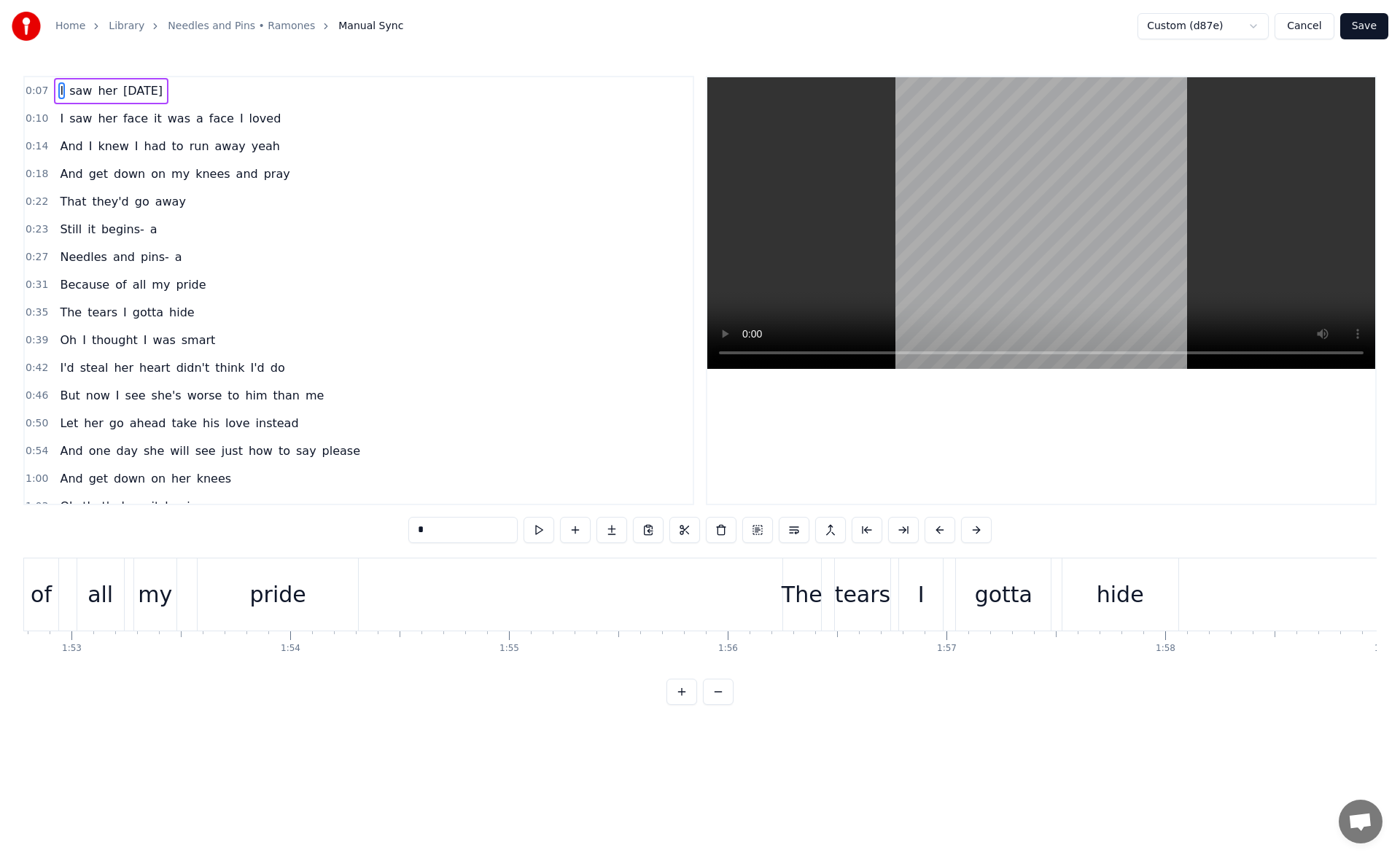
scroll to position [0, 27016]
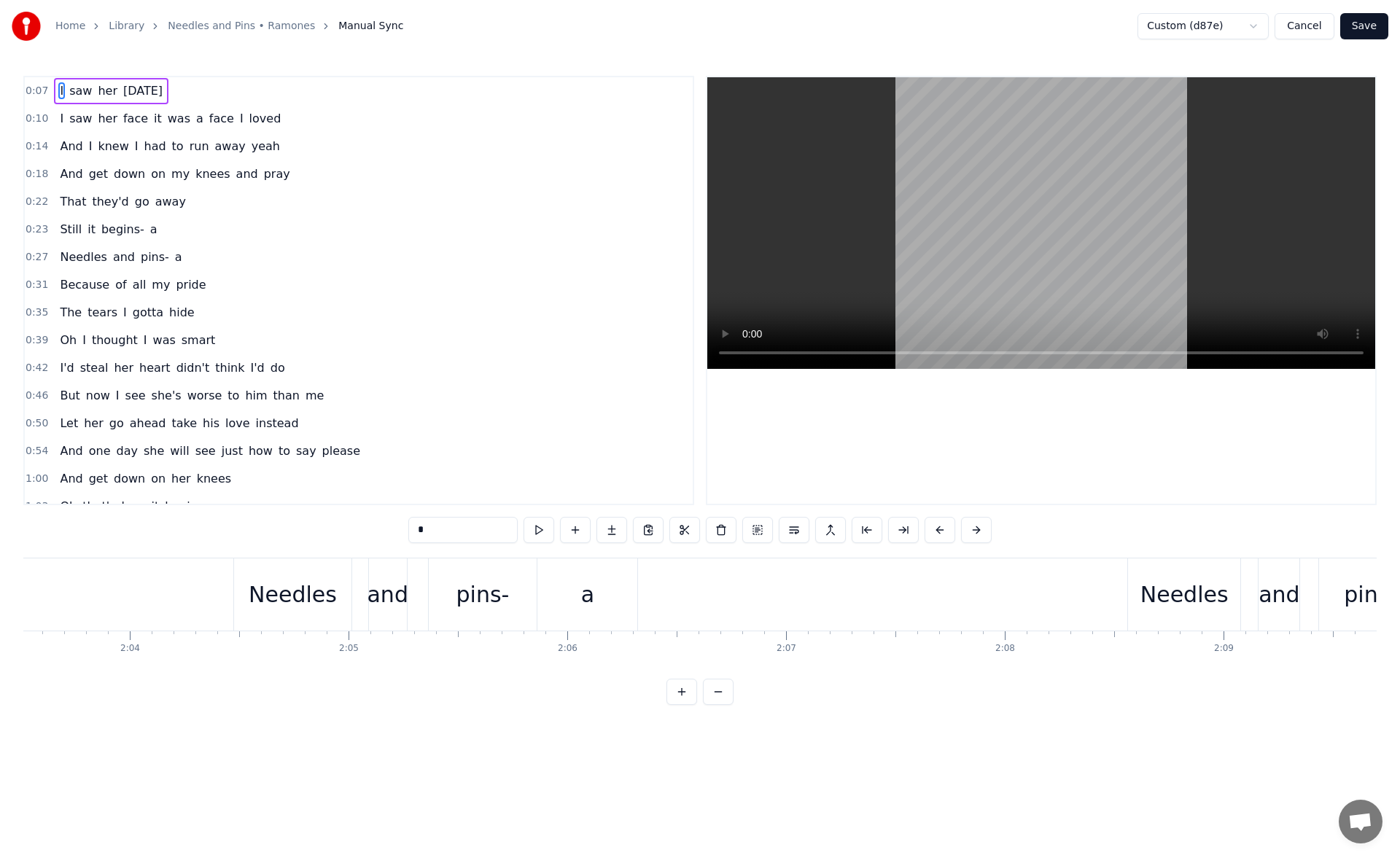
click at [1307, 26] on button "Cancel" at bounding box center [1304, 26] width 59 height 26
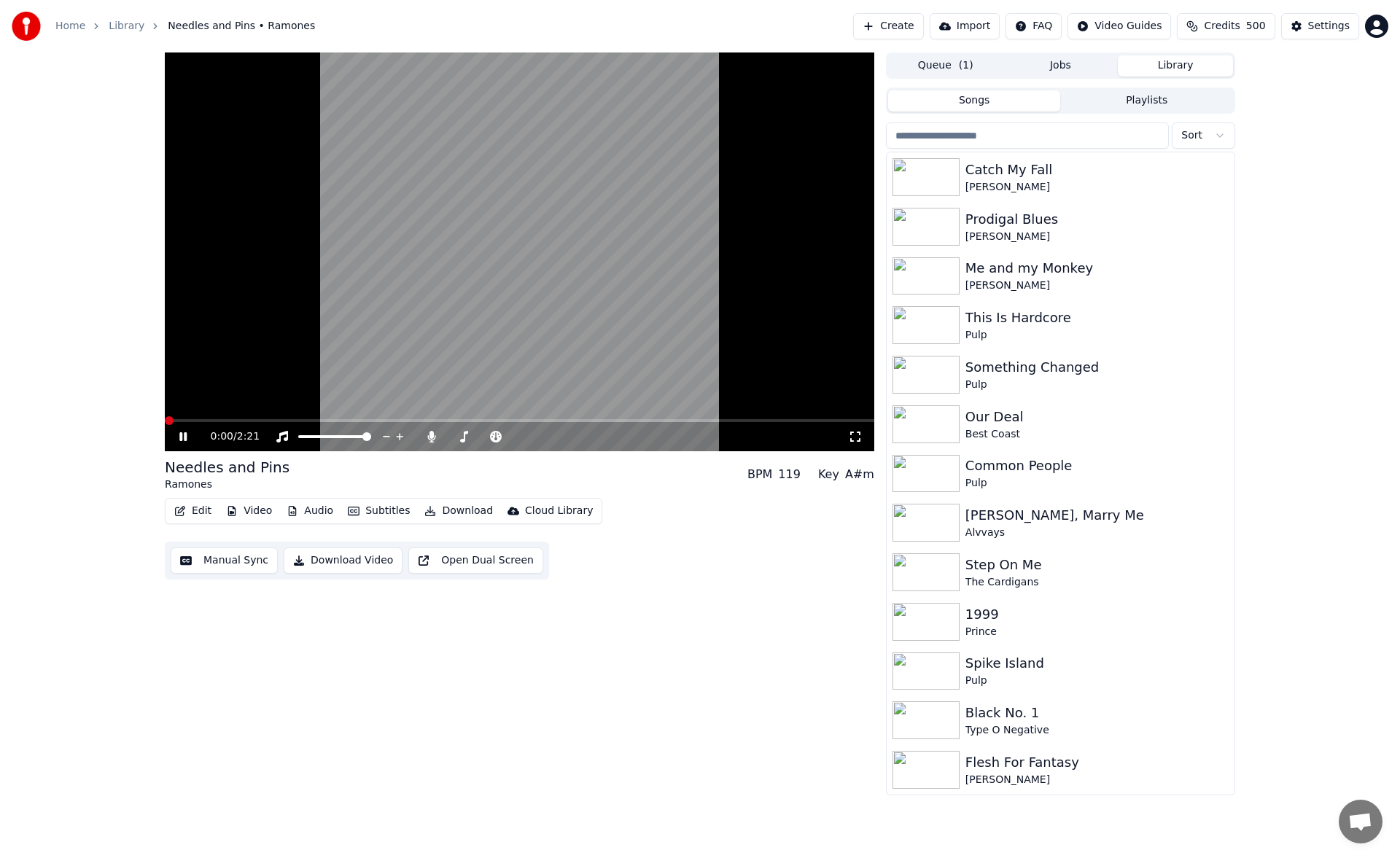
click at [463, 512] on button "Download" at bounding box center [458, 511] width 80 height 20
click at [185, 435] on icon at bounding box center [182, 436] width 7 height 9
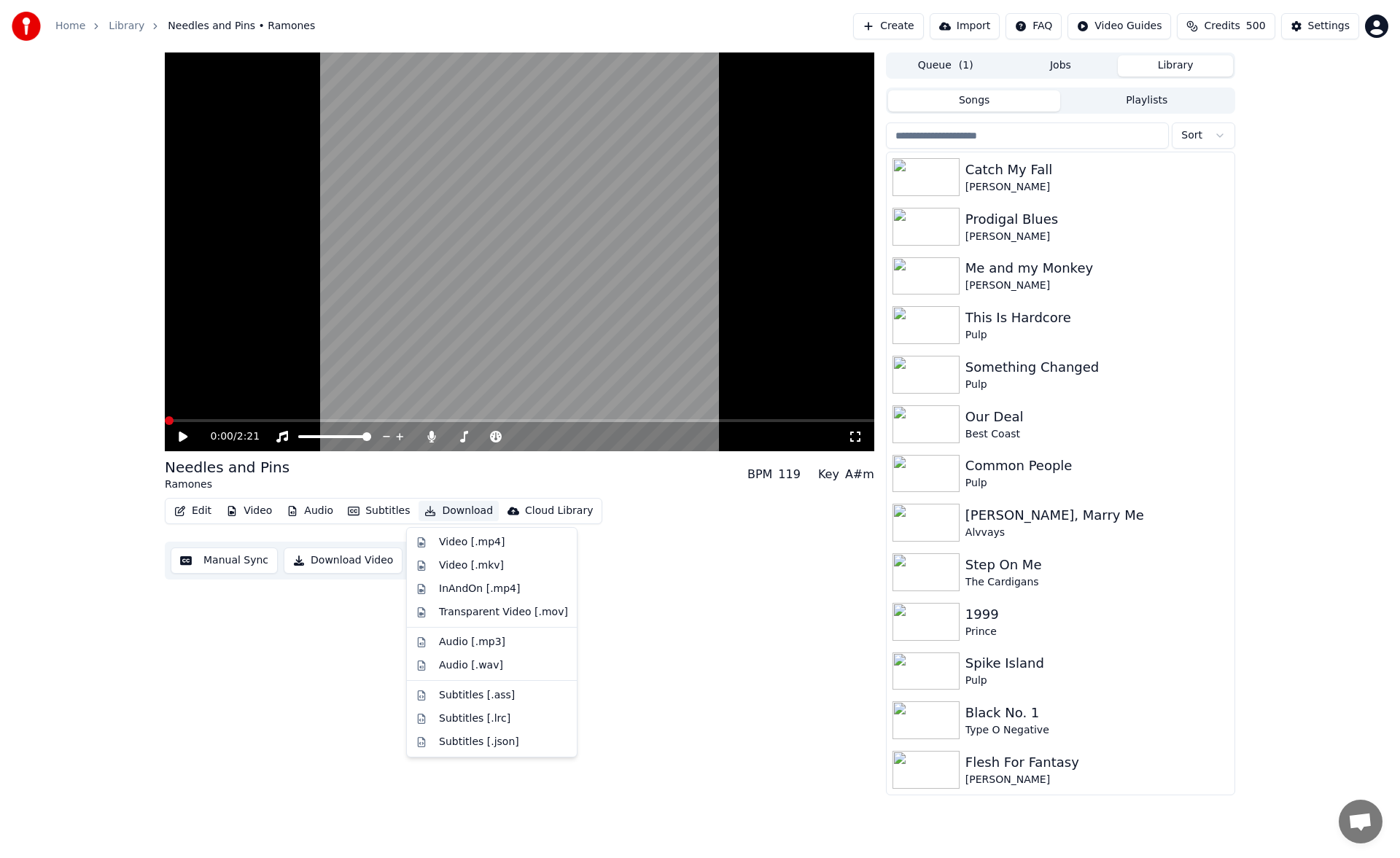
click at [465, 512] on button "Download" at bounding box center [458, 511] width 80 height 20
click at [470, 533] on div "Video [.mp4]" at bounding box center [492, 543] width 164 height 23
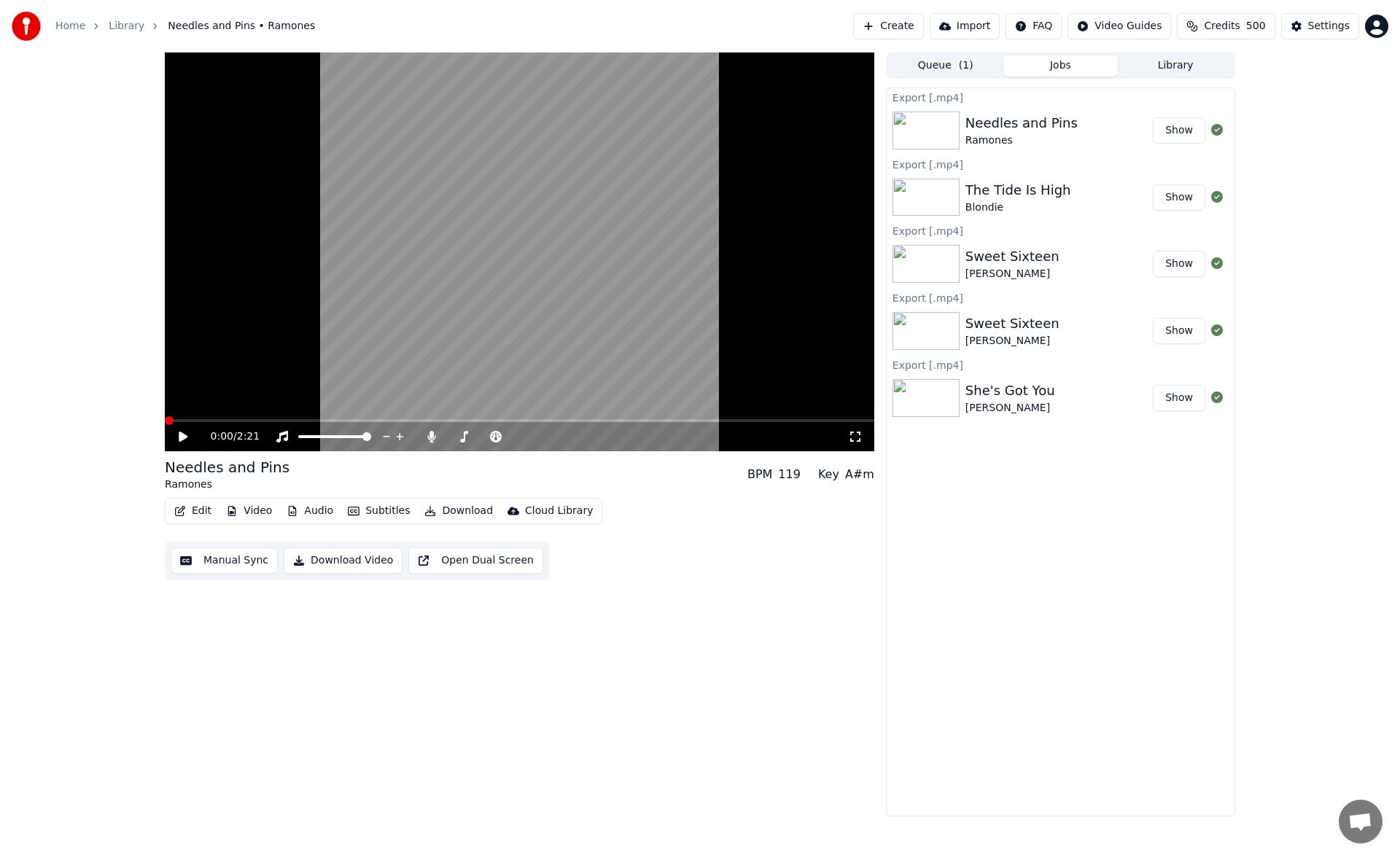
click at [1201, 559] on div "Export [.mp4] Needles and Pins Ramones Show Export [.mp4] The Tide Is High Blon…" at bounding box center [1060, 452] width 350 height 729
click at [381, 505] on button "Subtitles" at bounding box center [378, 511] width 74 height 20
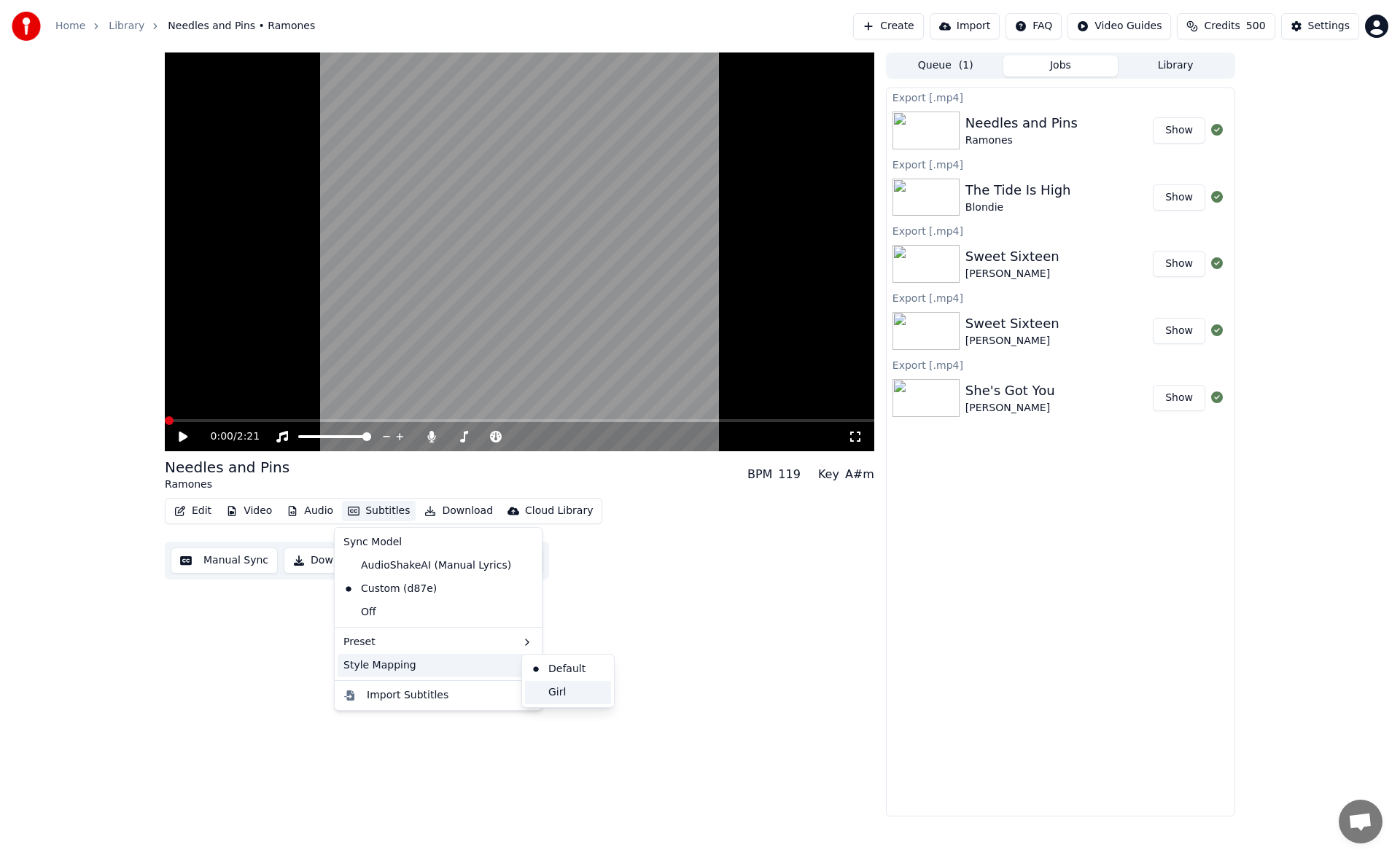
click at [579, 696] on div "Girl" at bounding box center [567, 692] width 86 height 23
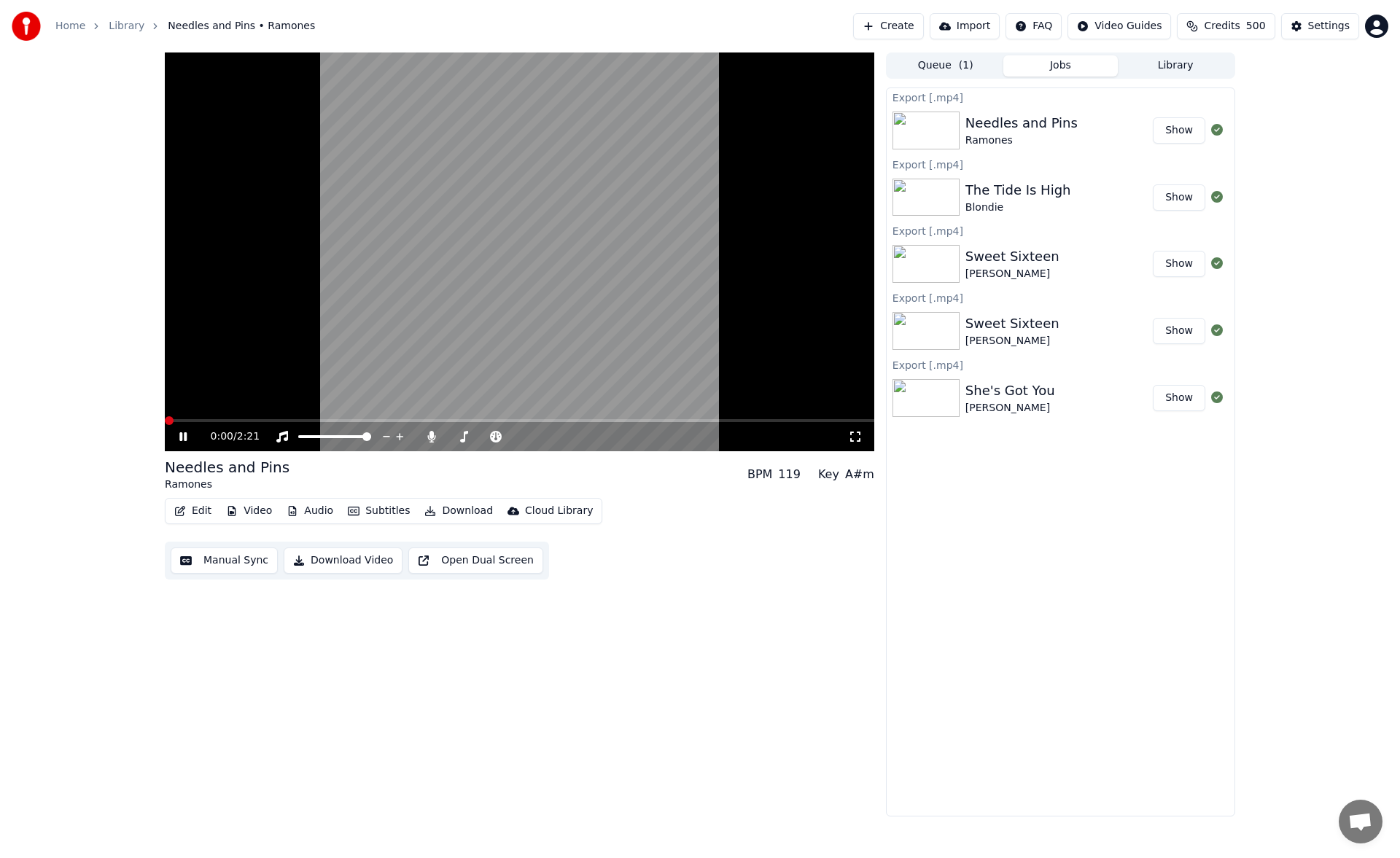
click at [183, 438] on icon at bounding box center [194, 436] width 34 height 12
click at [447, 512] on button "Download" at bounding box center [458, 511] width 80 height 20
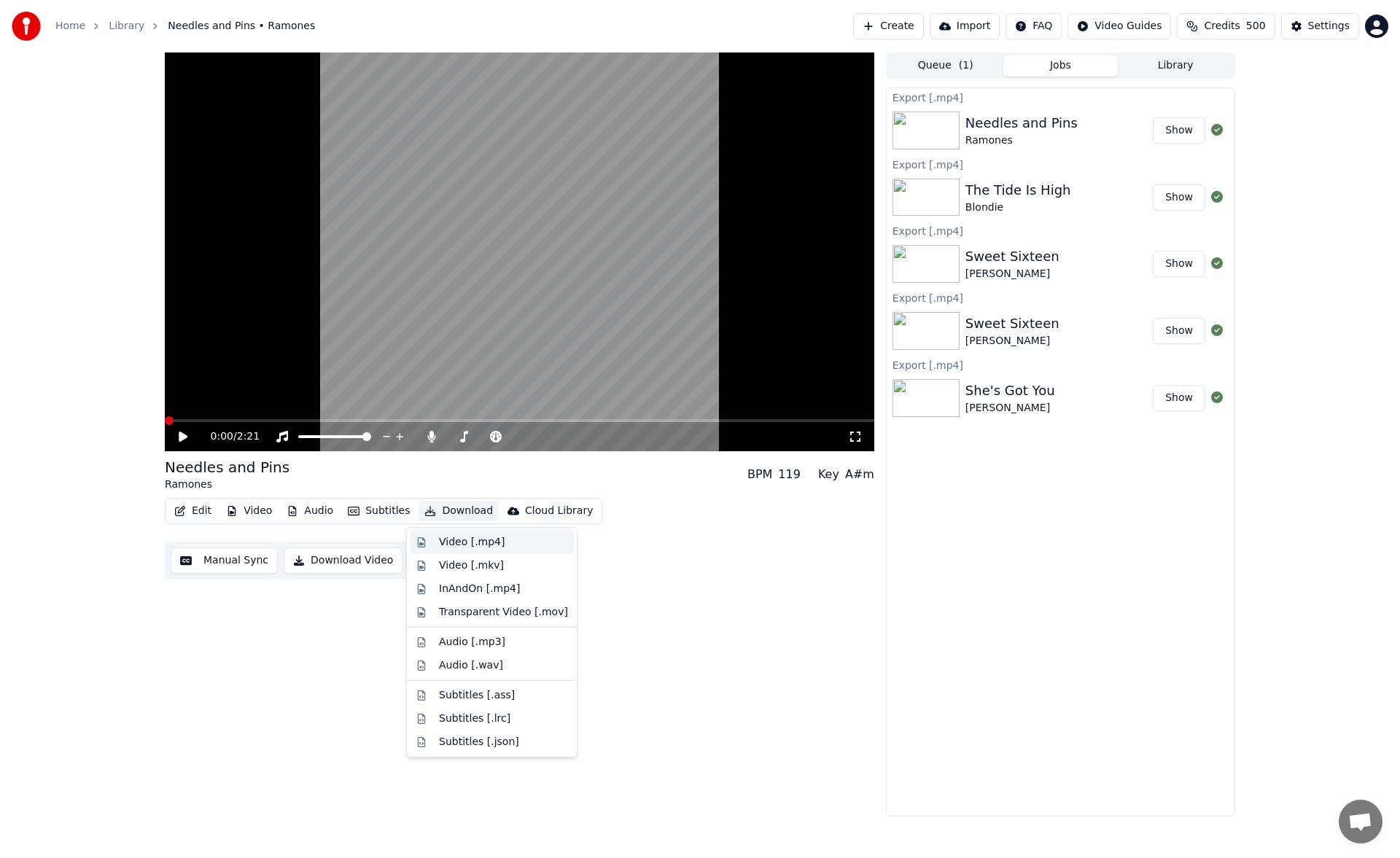
click at [453, 541] on div "Video [.mp4]" at bounding box center [471, 542] width 66 height 15
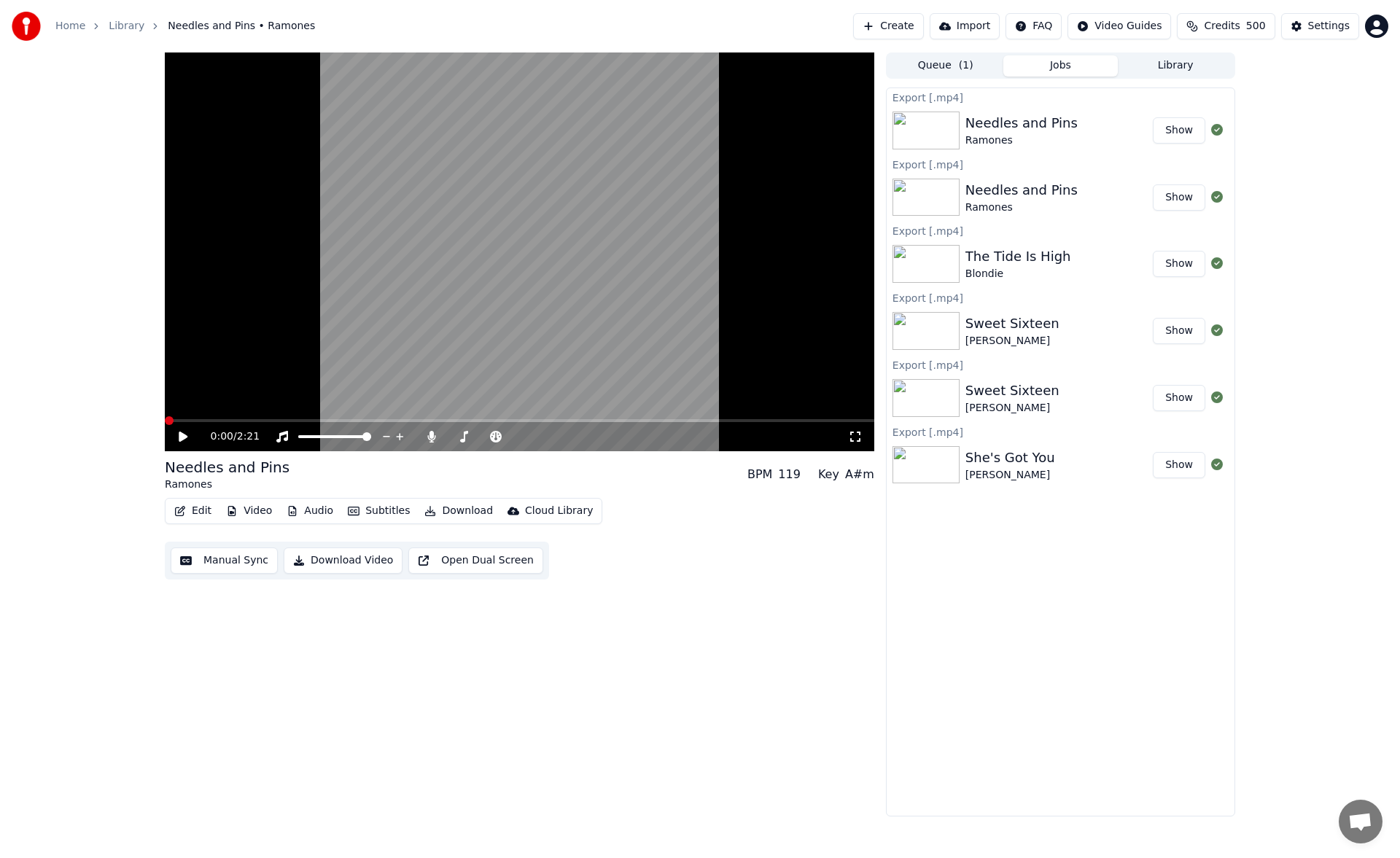
click at [1181, 67] on button "Library" at bounding box center [1175, 65] width 116 height 21
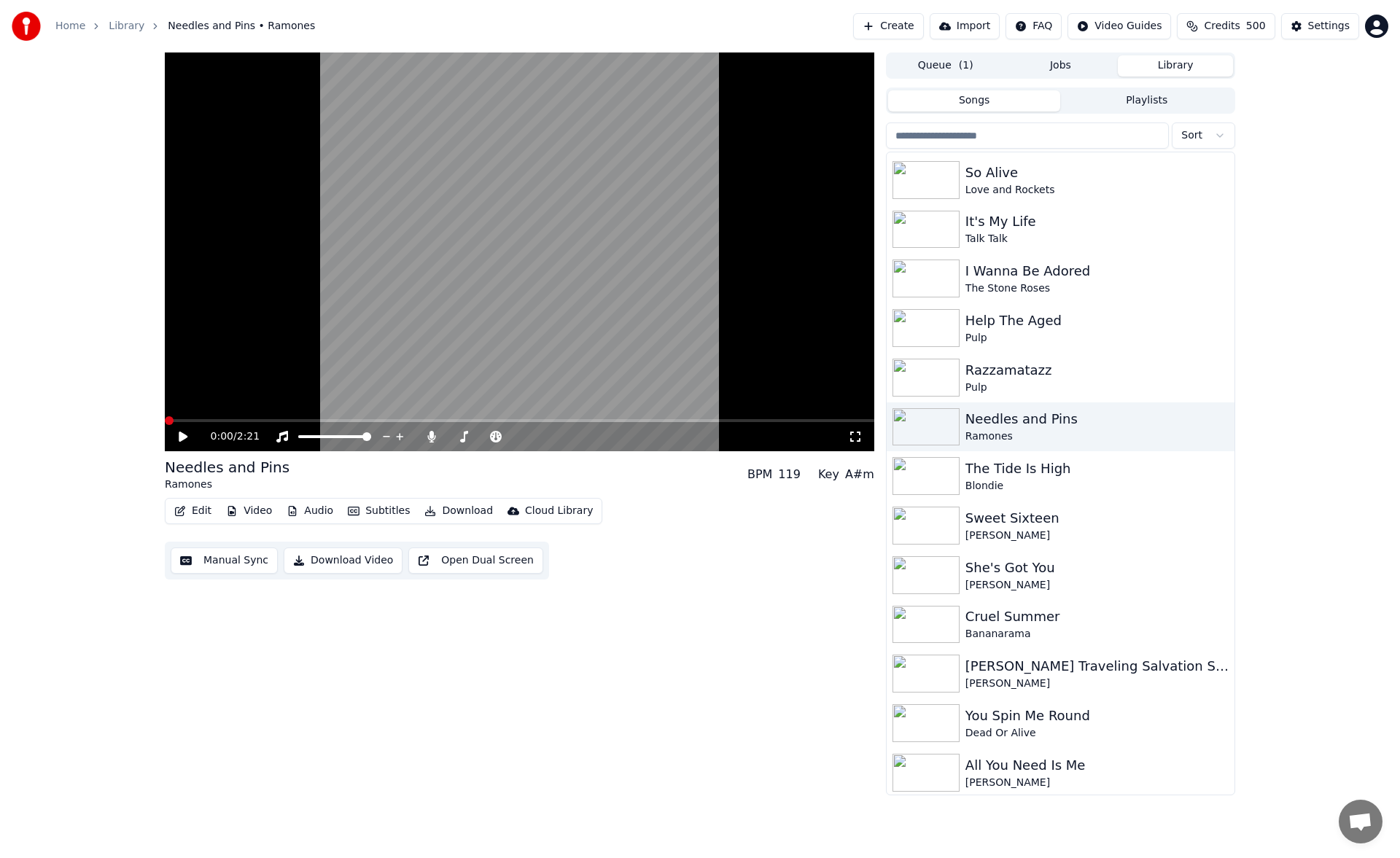
scroll to position [1768, 0]
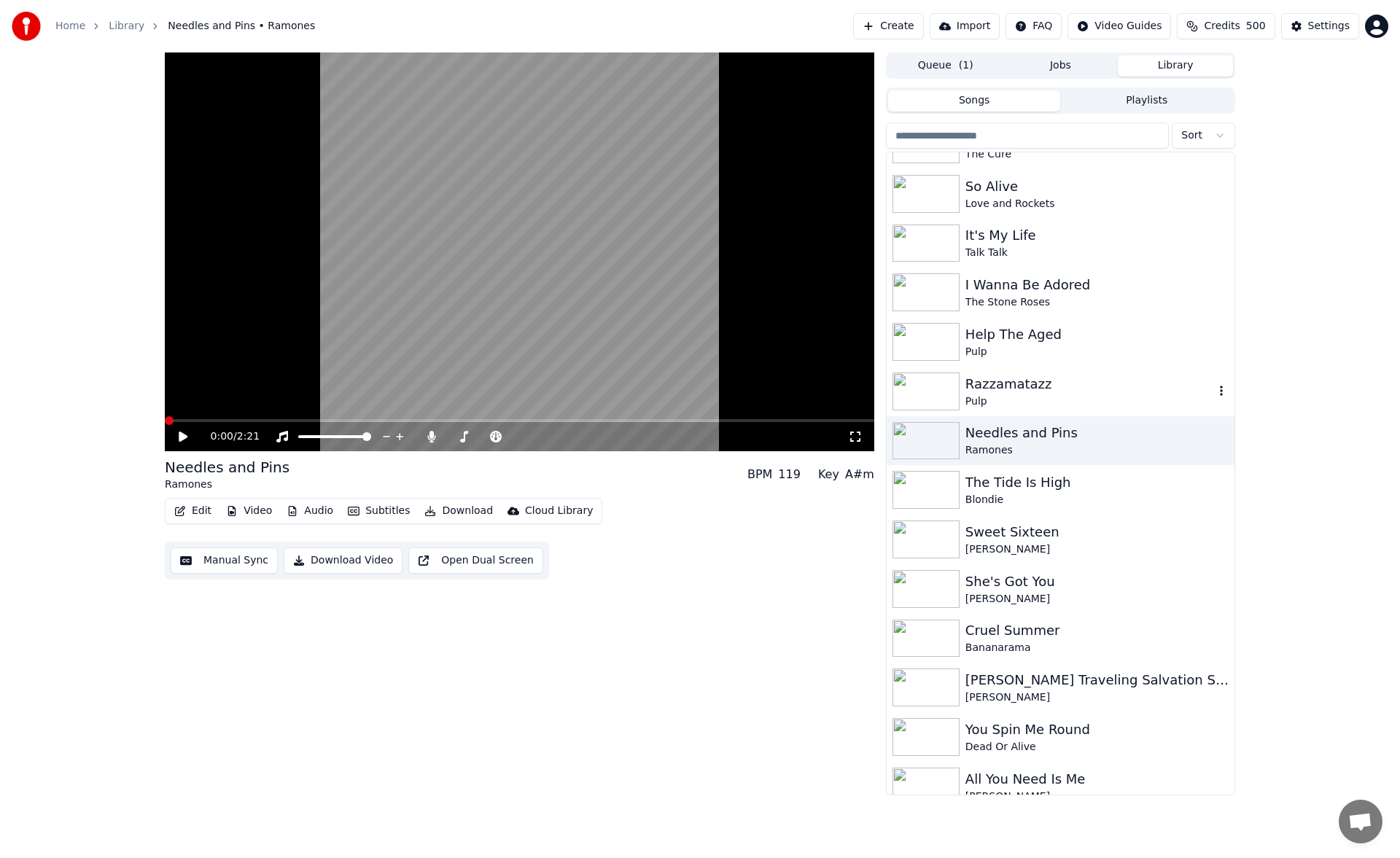
click at [1022, 388] on div "Razzamatazz" at bounding box center [1089, 384] width 249 height 20
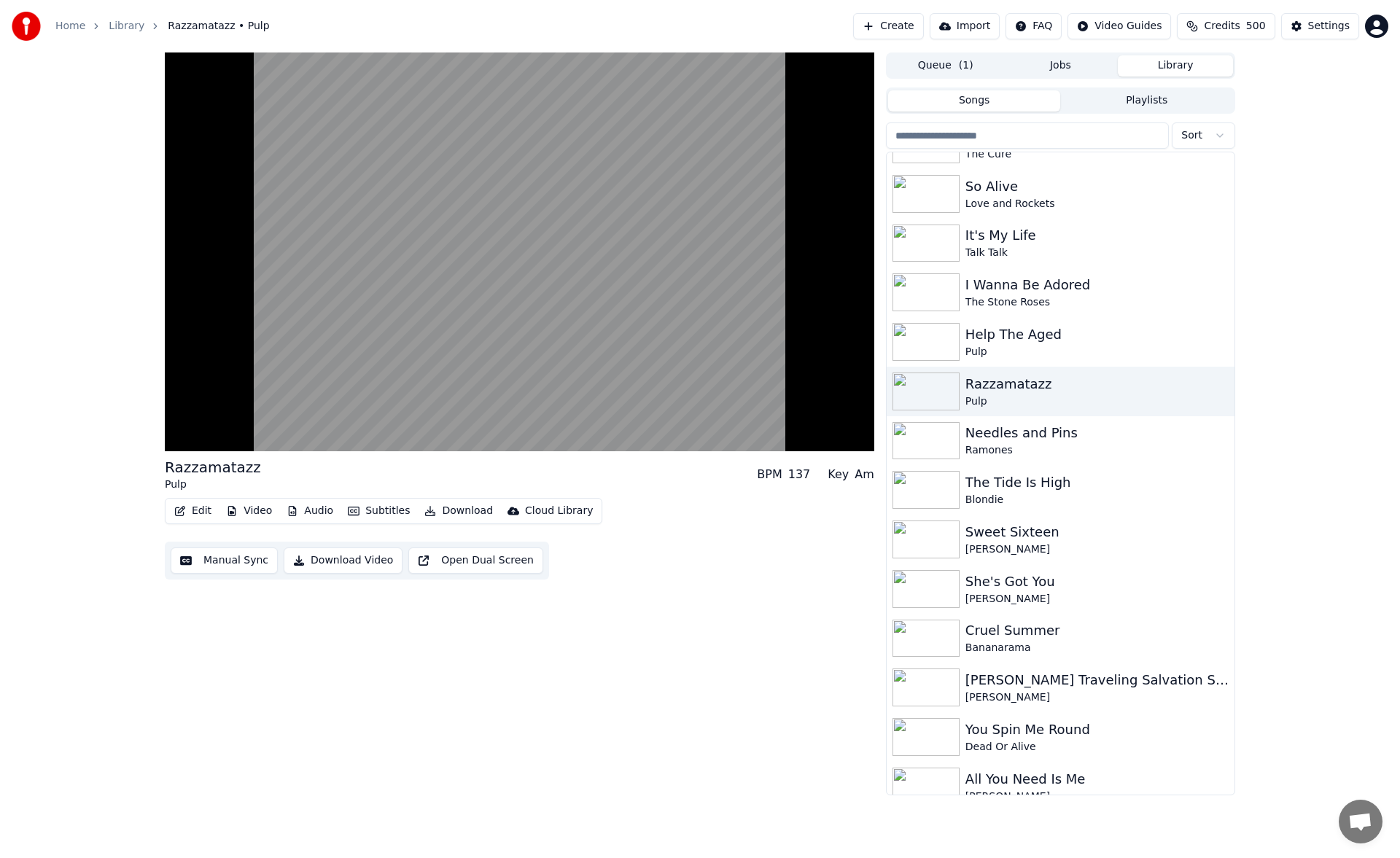
click at [229, 570] on button "Manual Sync" at bounding box center [224, 560] width 107 height 26
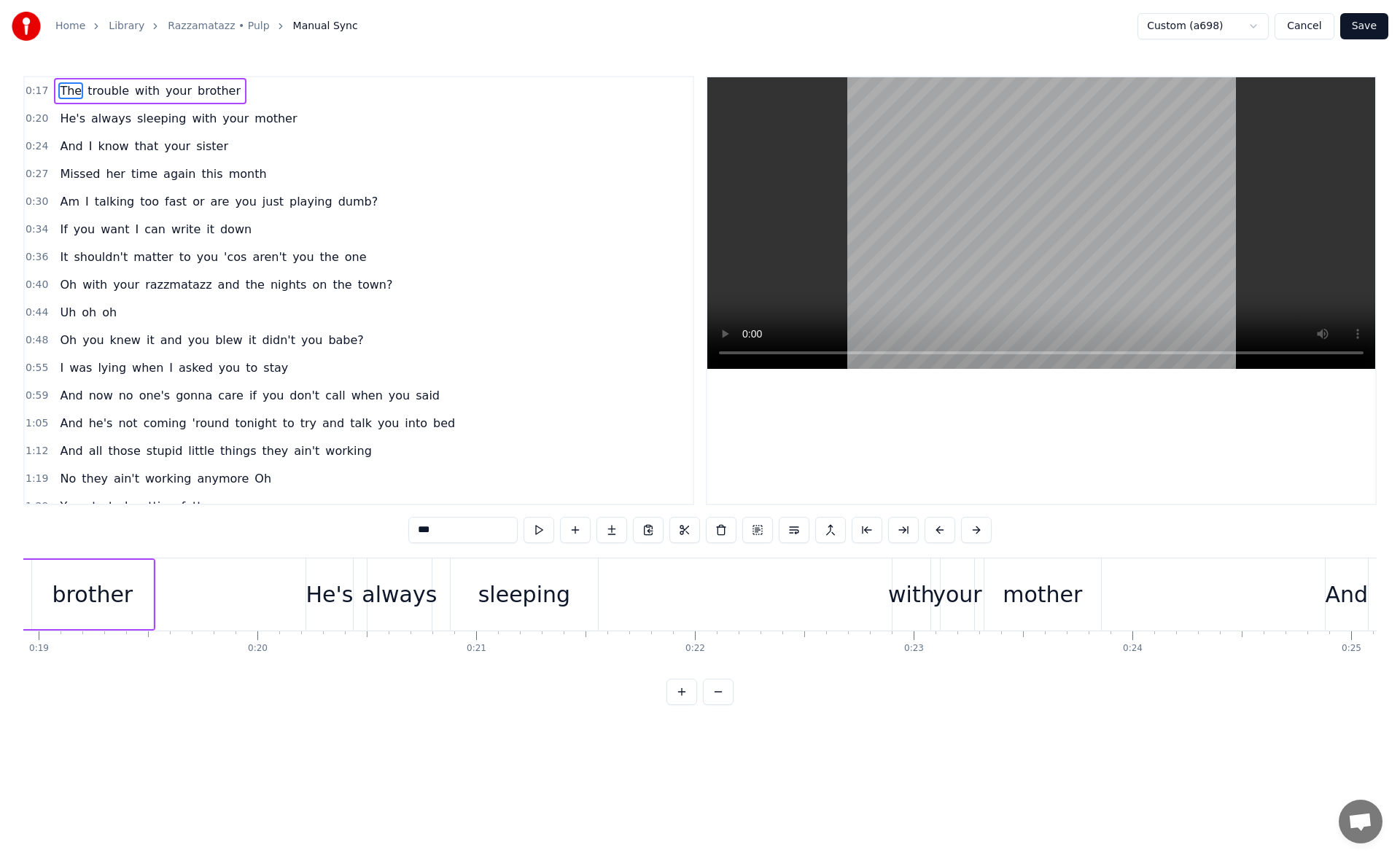
scroll to position [0, 4595]
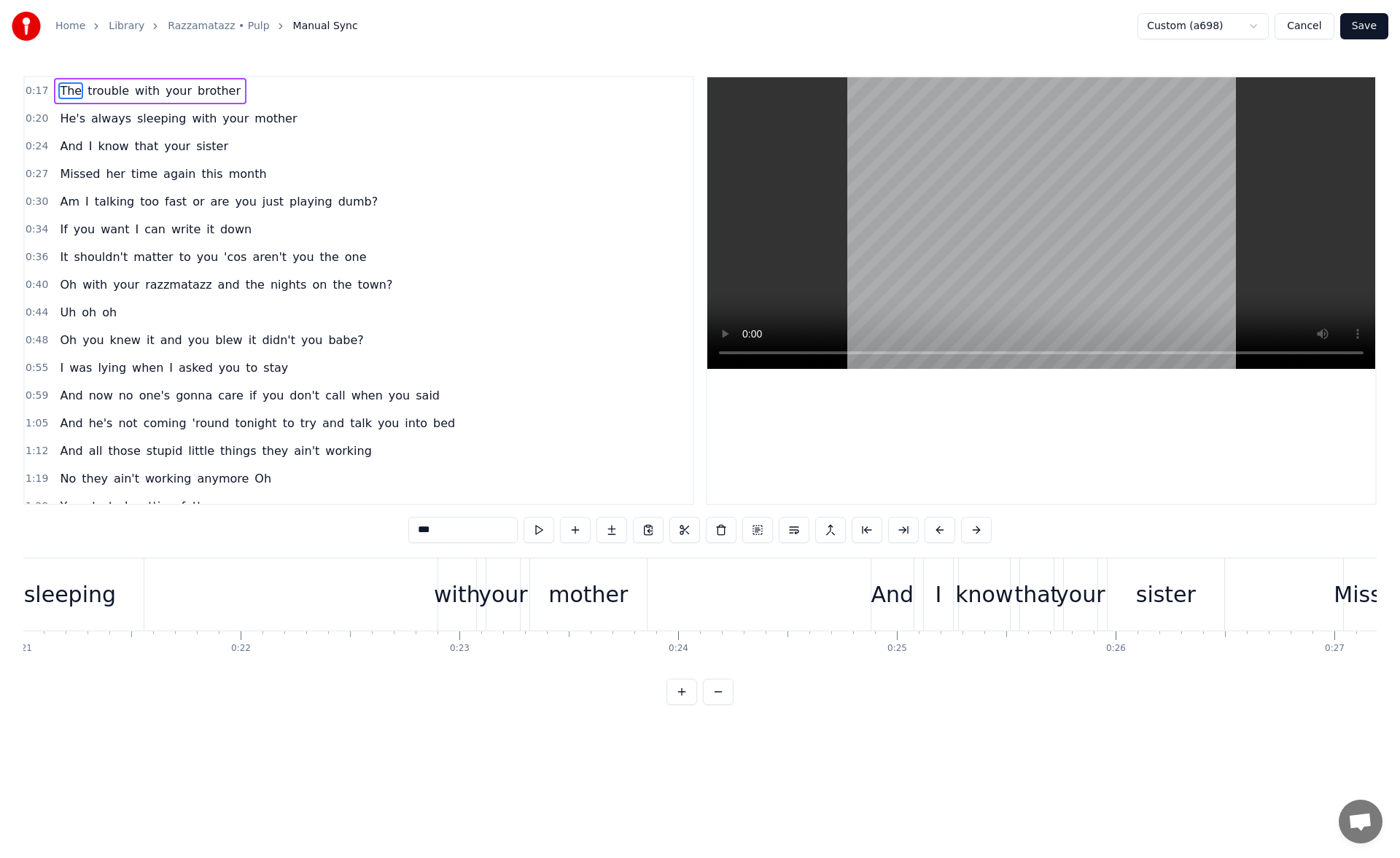
click at [452, 578] on div "with" at bounding box center [457, 594] width 47 height 33
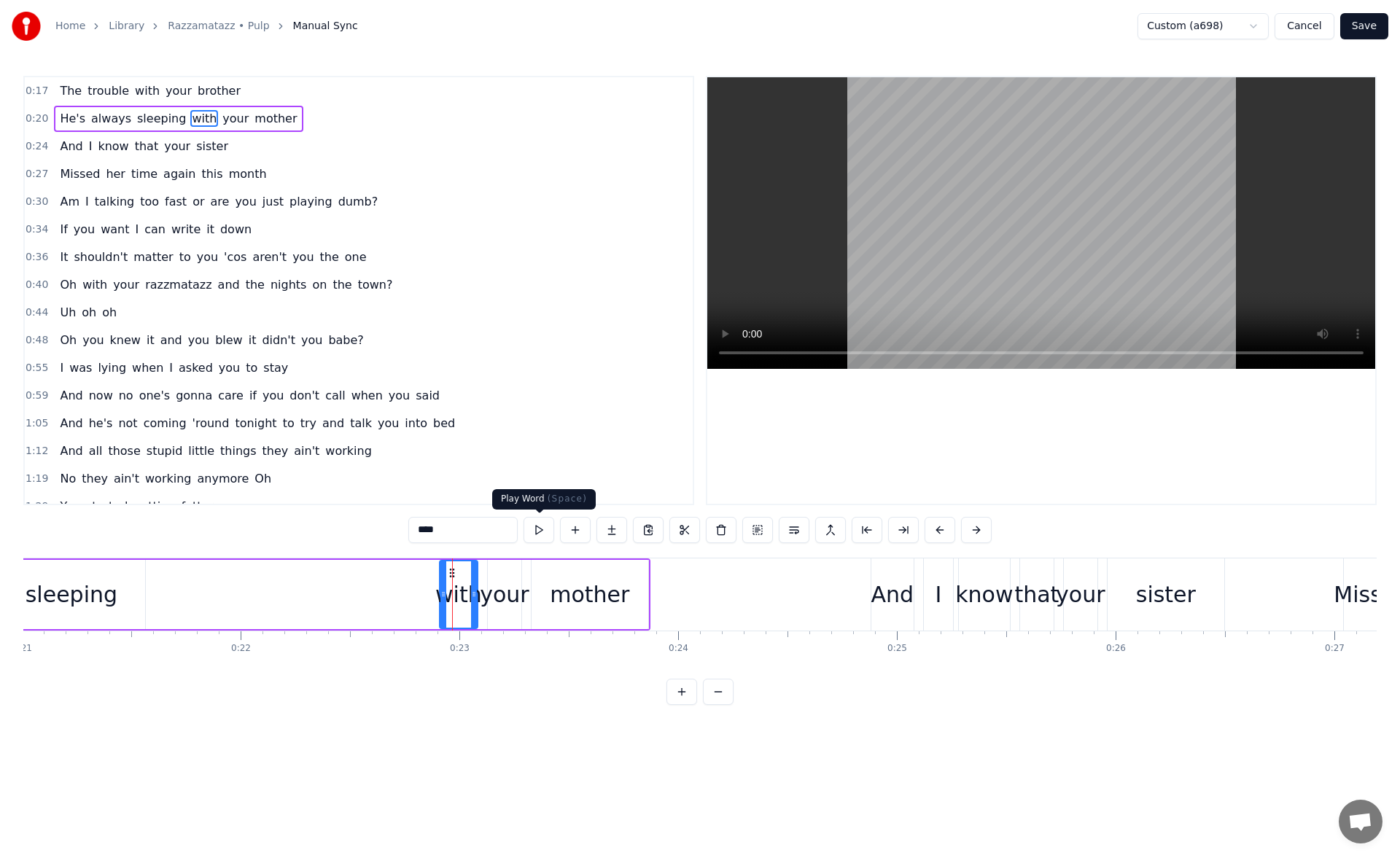
click at [535, 528] on button at bounding box center [539, 530] width 31 height 26
drag, startPoint x: 445, startPoint y: 599, endPoint x: 428, endPoint y: 597, distance: 17.1
click at [428, 597] on icon at bounding box center [426, 594] width 6 height 12
click at [516, 533] on button at bounding box center [521, 530] width 31 height 26
click at [601, 587] on div "mother" at bounding box center [589, 594] width 80 height 33
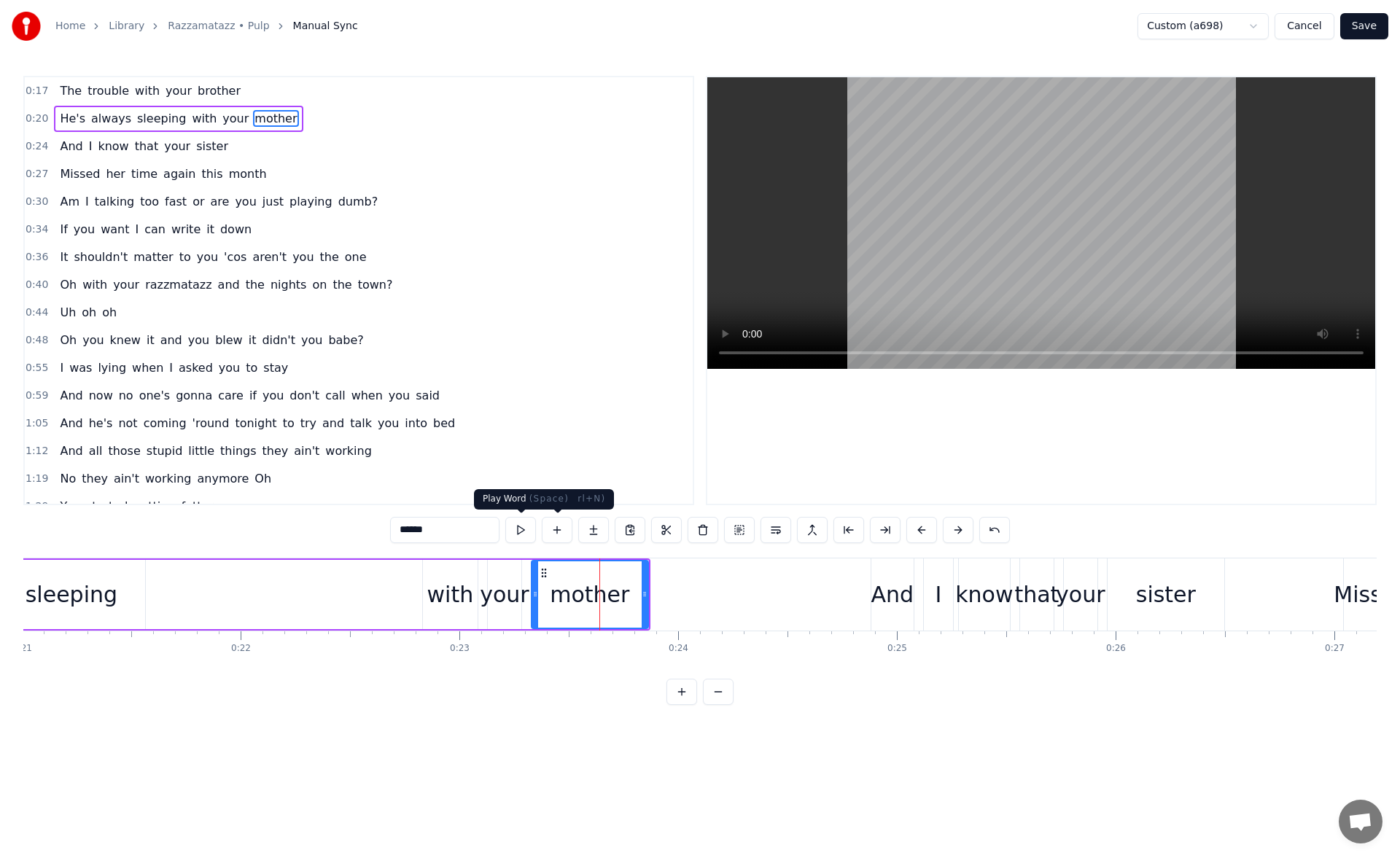
click at [523, 534] on button at bounding box center [521, 530] width 31 height 26
drag, startPoint x: 645, startPoint y: 598, endPoint x: 663, endPoint y: 599, distance: 18.0
click at [647, 599] on icon at bounding box center [645, 594] width 6 height 12
click at [523, 531] on button at bounding box center [521, 530] width 31 height 26
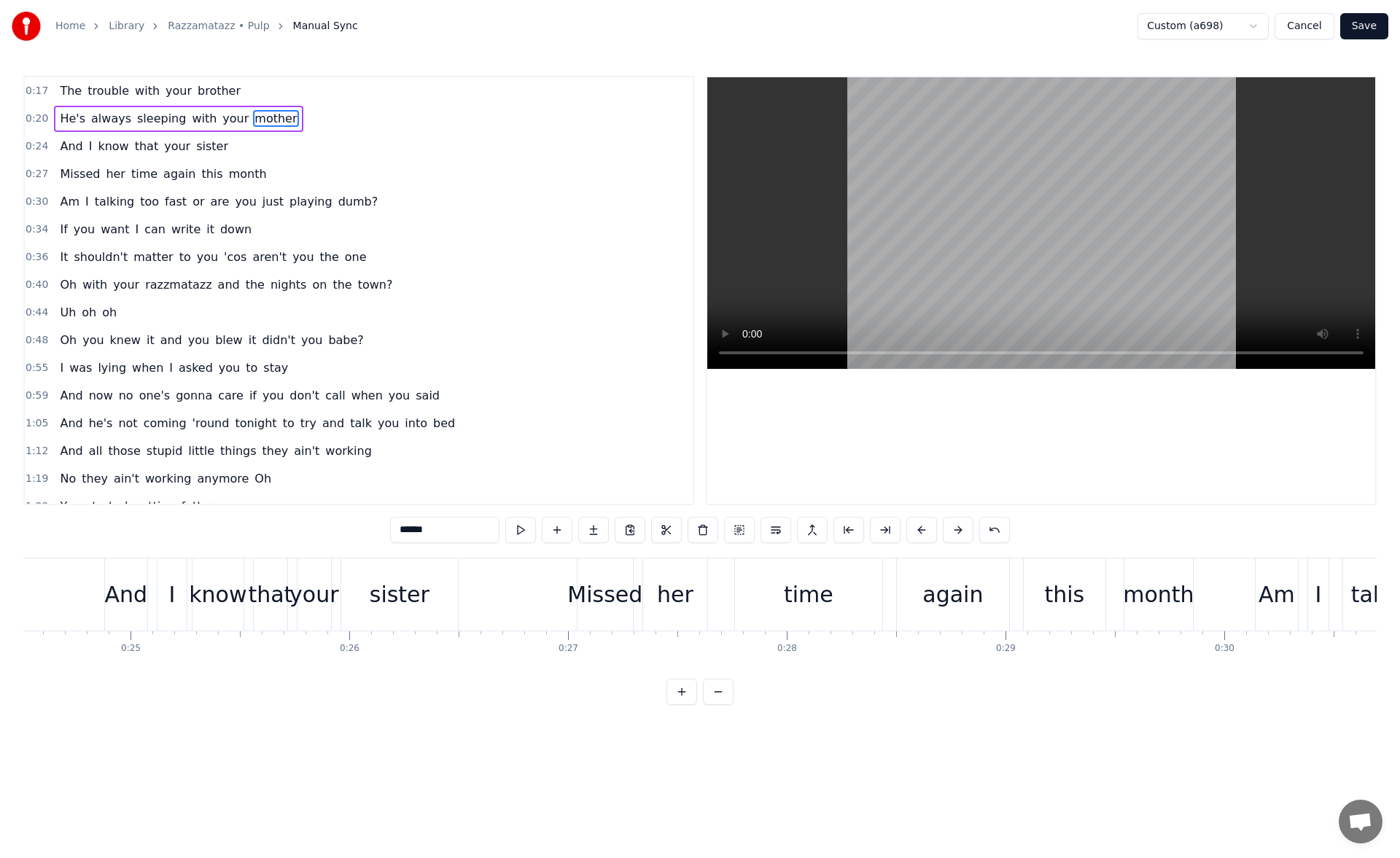
scroll to position [0, 5388]
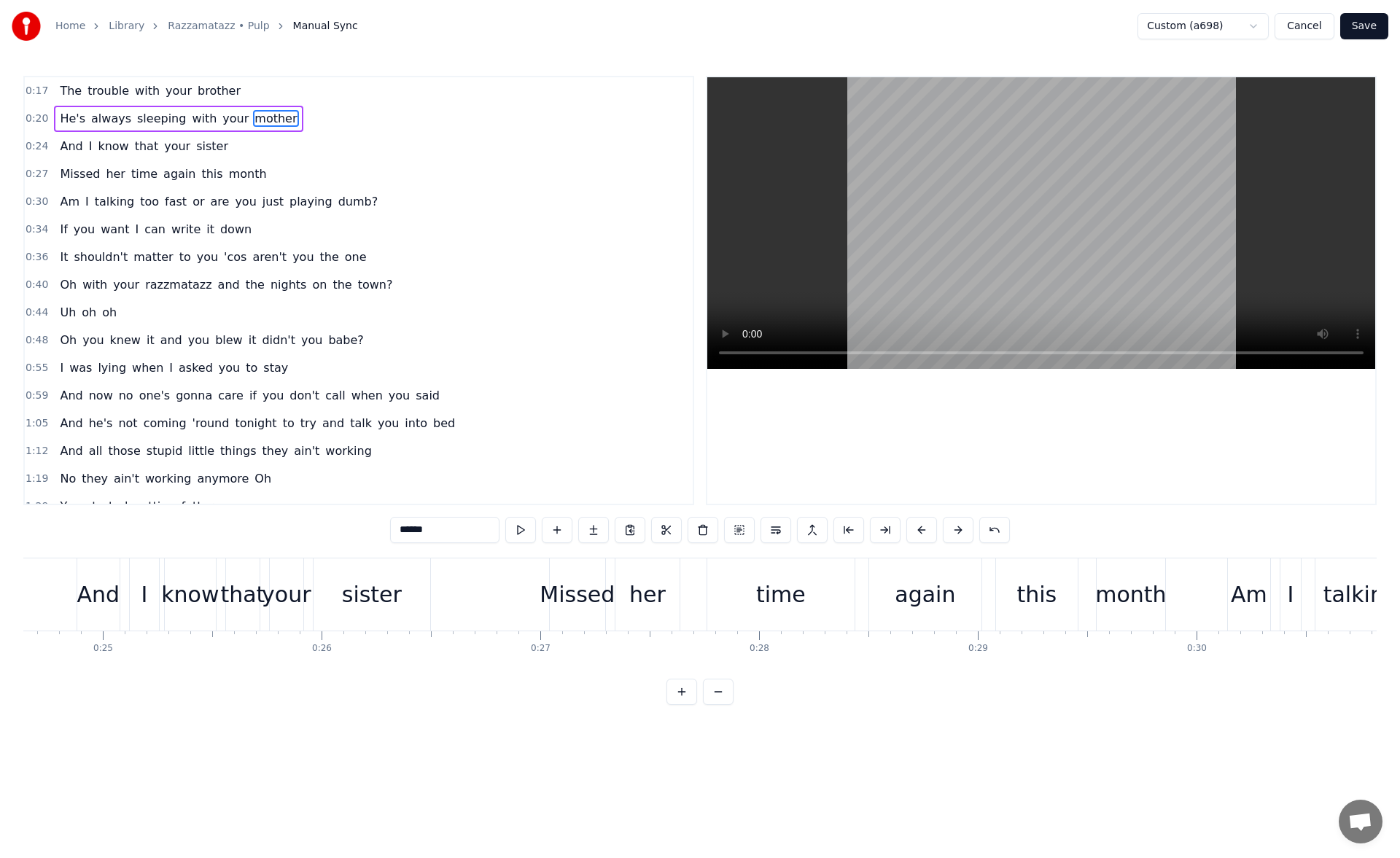
click at [584, 578] on div "Missed" at bounding box center [577, 594] width 75 height 33
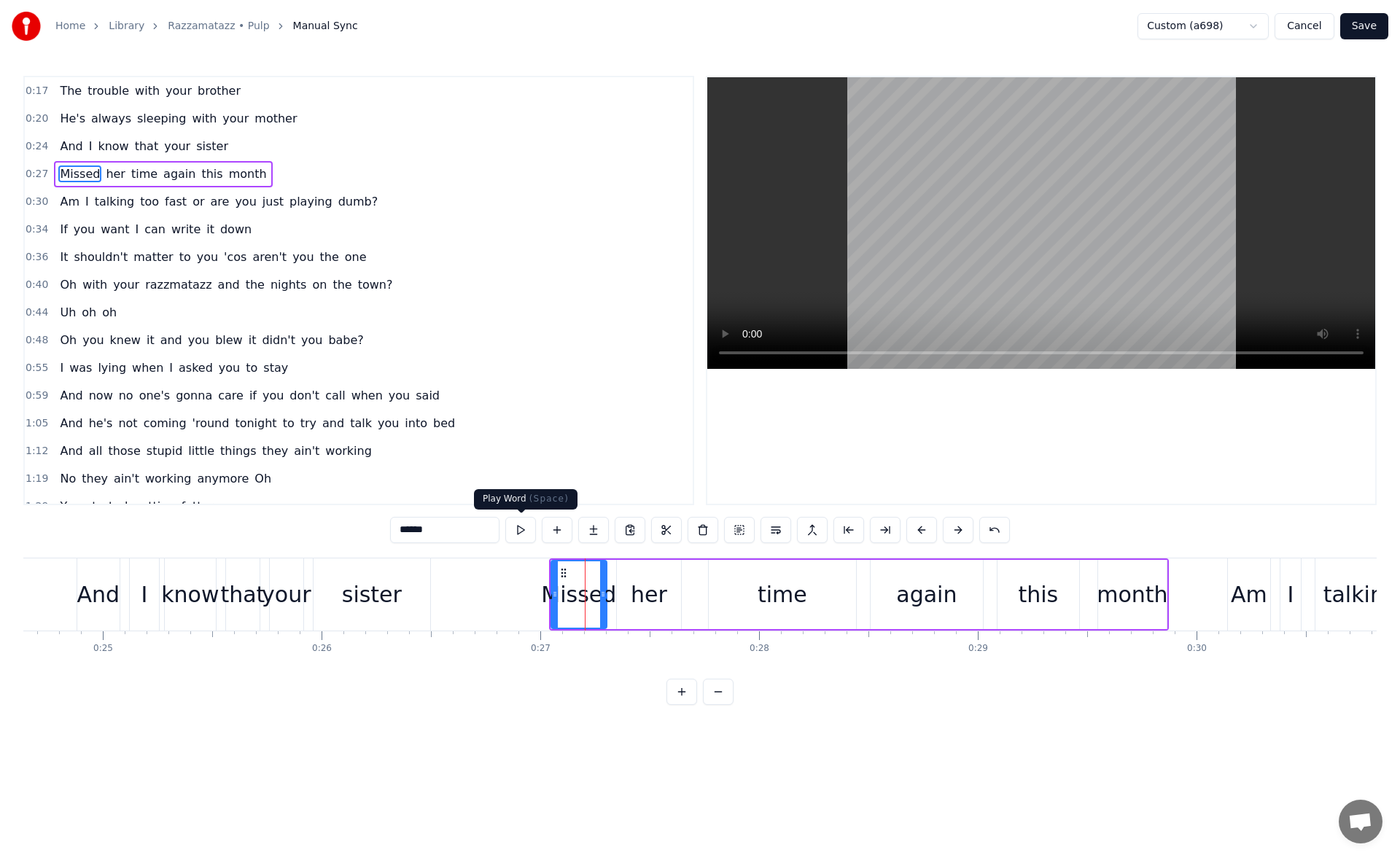
click at [523, 532] on button at bounding box center [521, 530] width 31 height 26
drag, startPoint x: 555, startPoint y: 594, endPoint x: 528, endPoint y: 594, distance: 27.0
click at [528, 594] on icon at bounding box center [528, 594] width 6 height 12
click at [519, 534] on button at bounding box center [521, 530] width 31 height 26
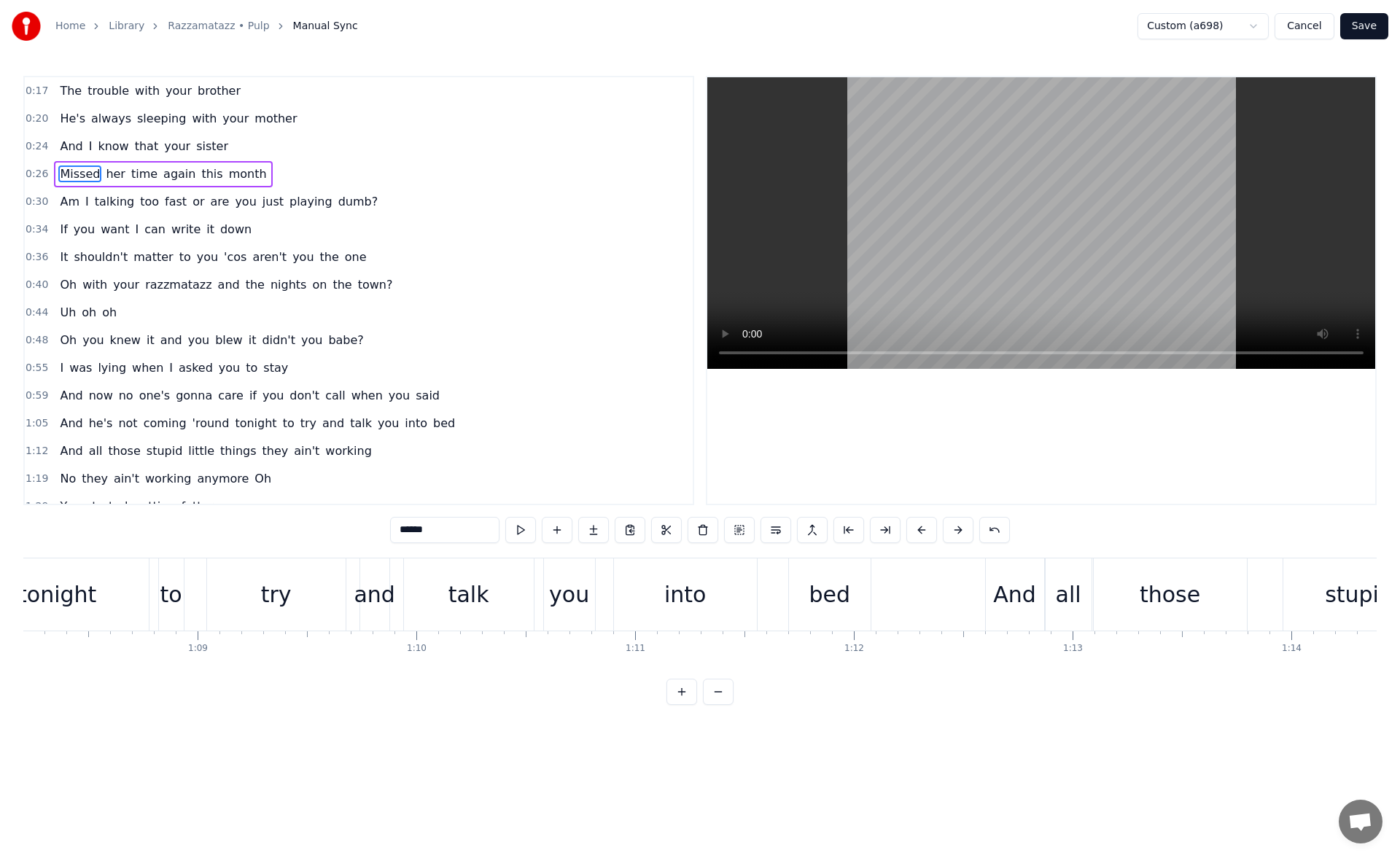
scroll to position [0, 15230]
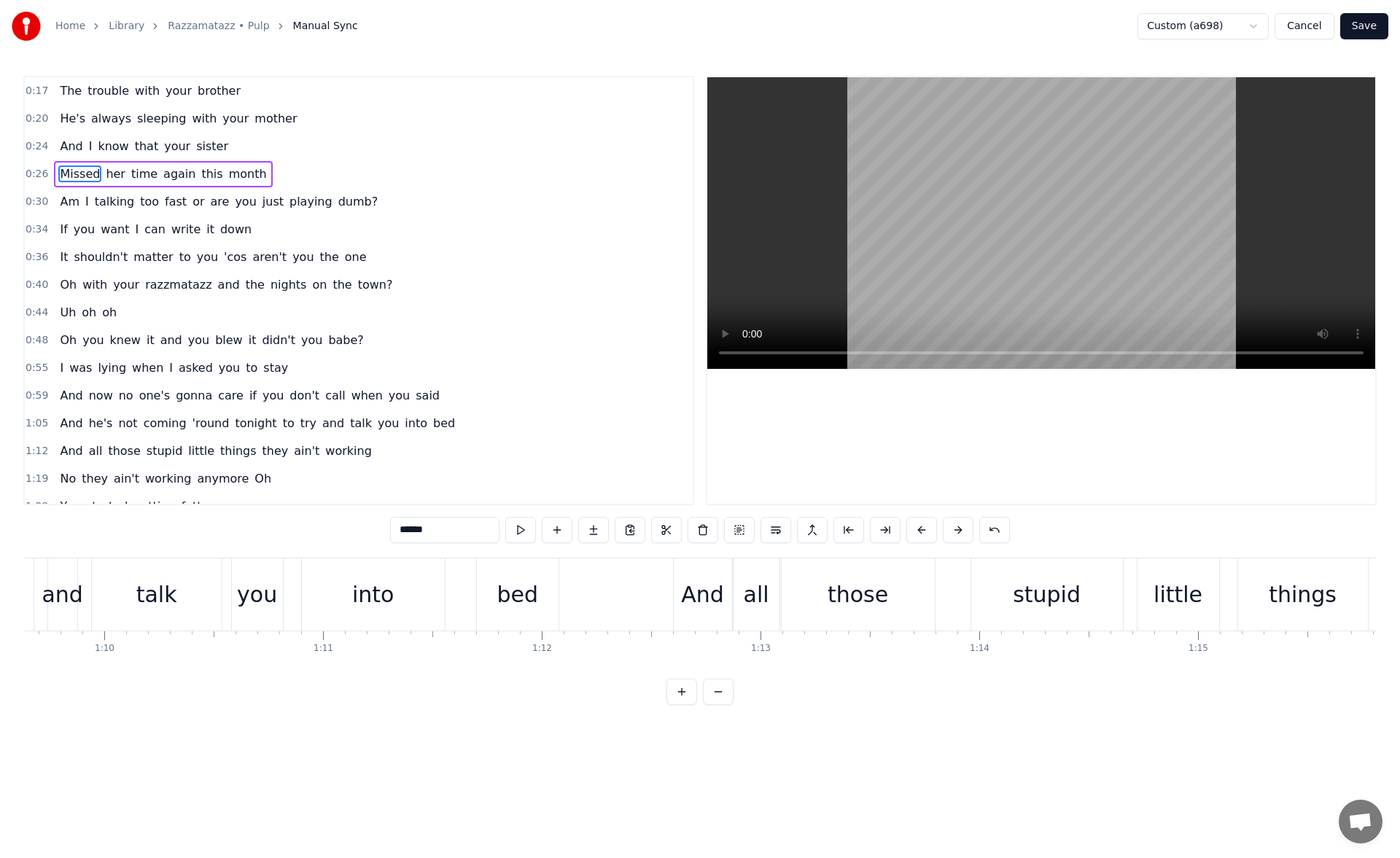
click at [688, 567] on div "And" at bounding box center [702, 594] width 58 height 72
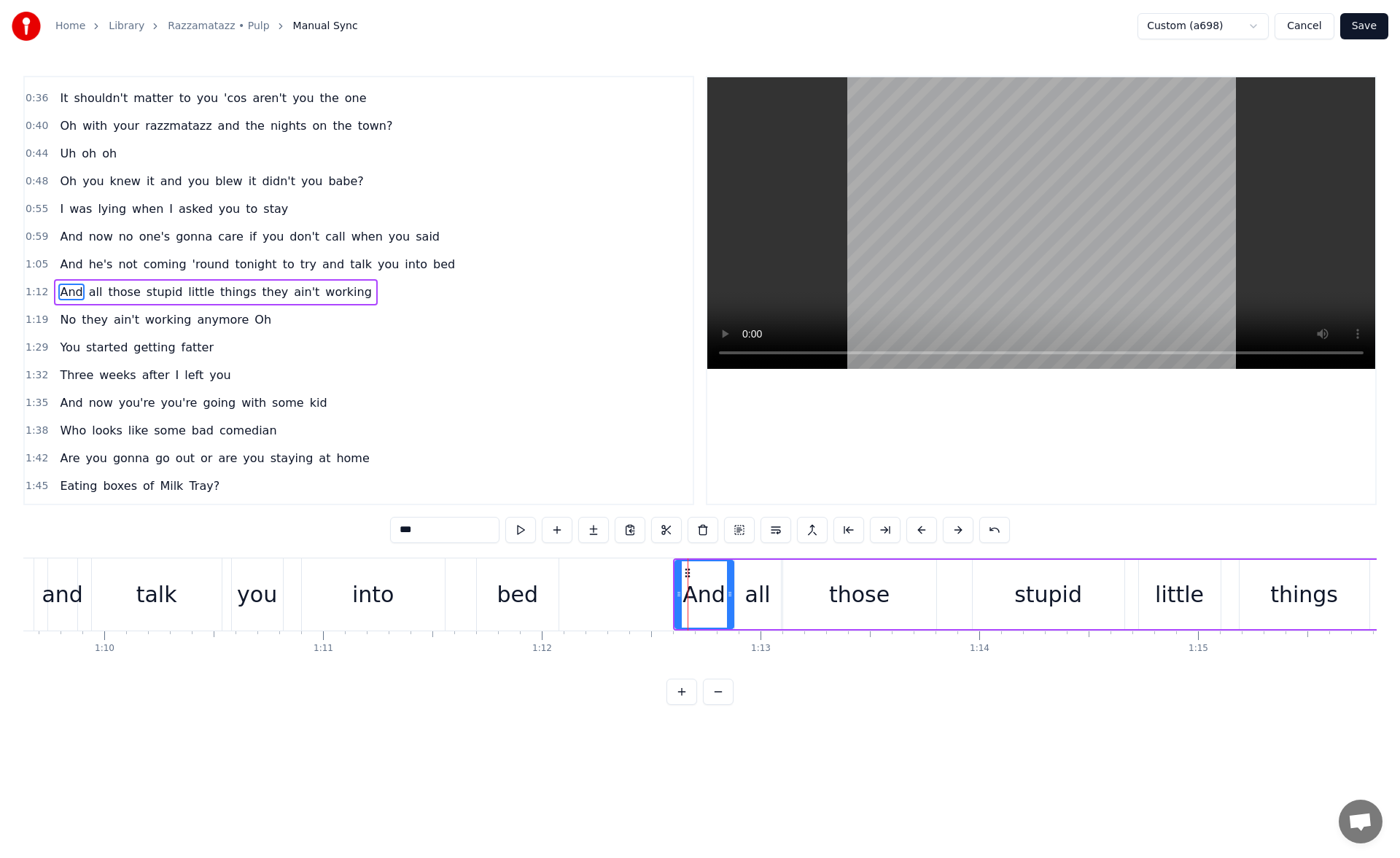
scroll to position [160, 0]
drag, startPoint x: 679, startPoint y: 587, endPoint x: 671, endPoint y: 587, distance: 8.0
click at [671, 587] on div at bounding box center [673, 594] width 6 height 67
click at [526, 531] on button at bounding box center [521, 530] width 31 height 26
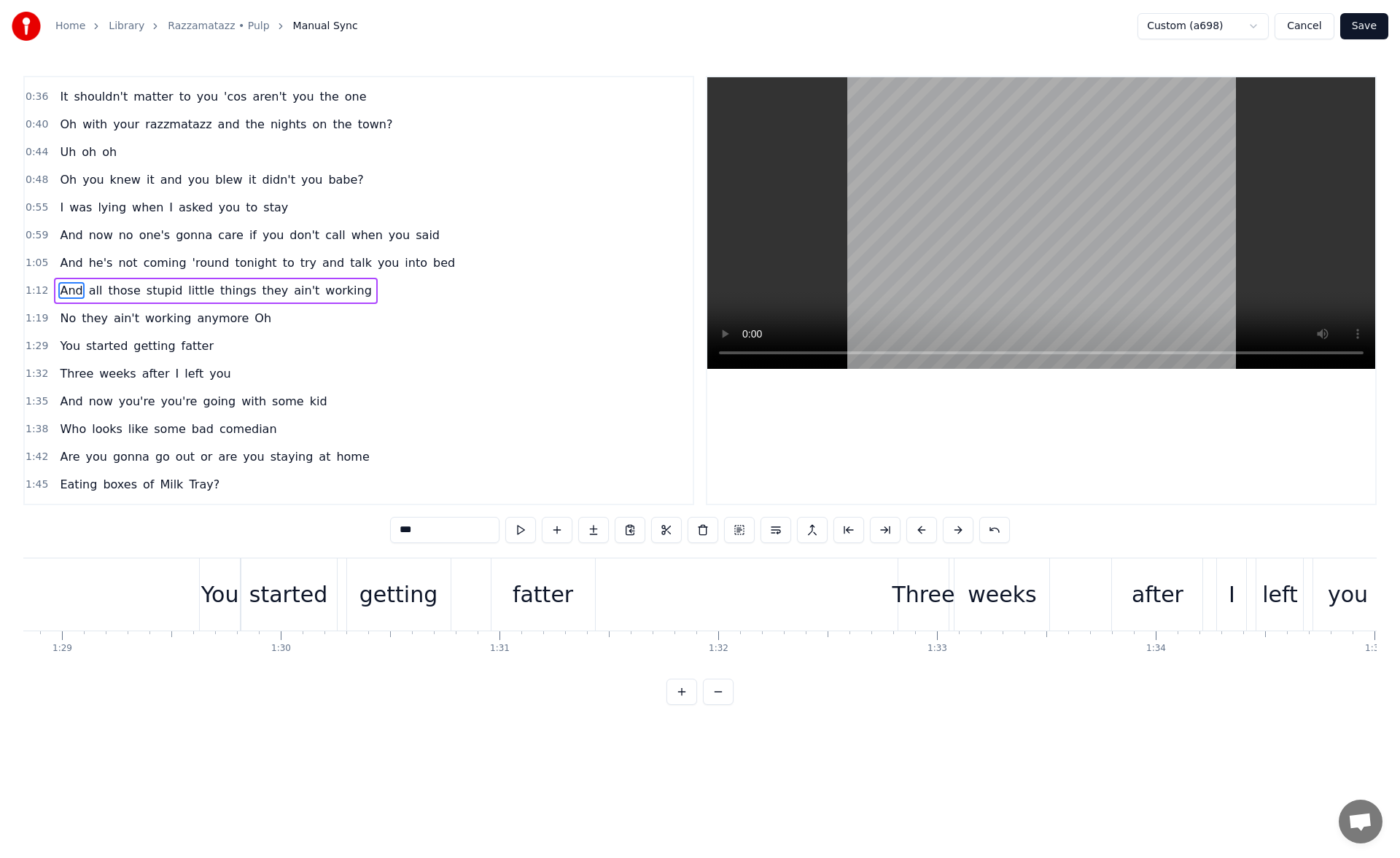
scroll to position [0, 19314]
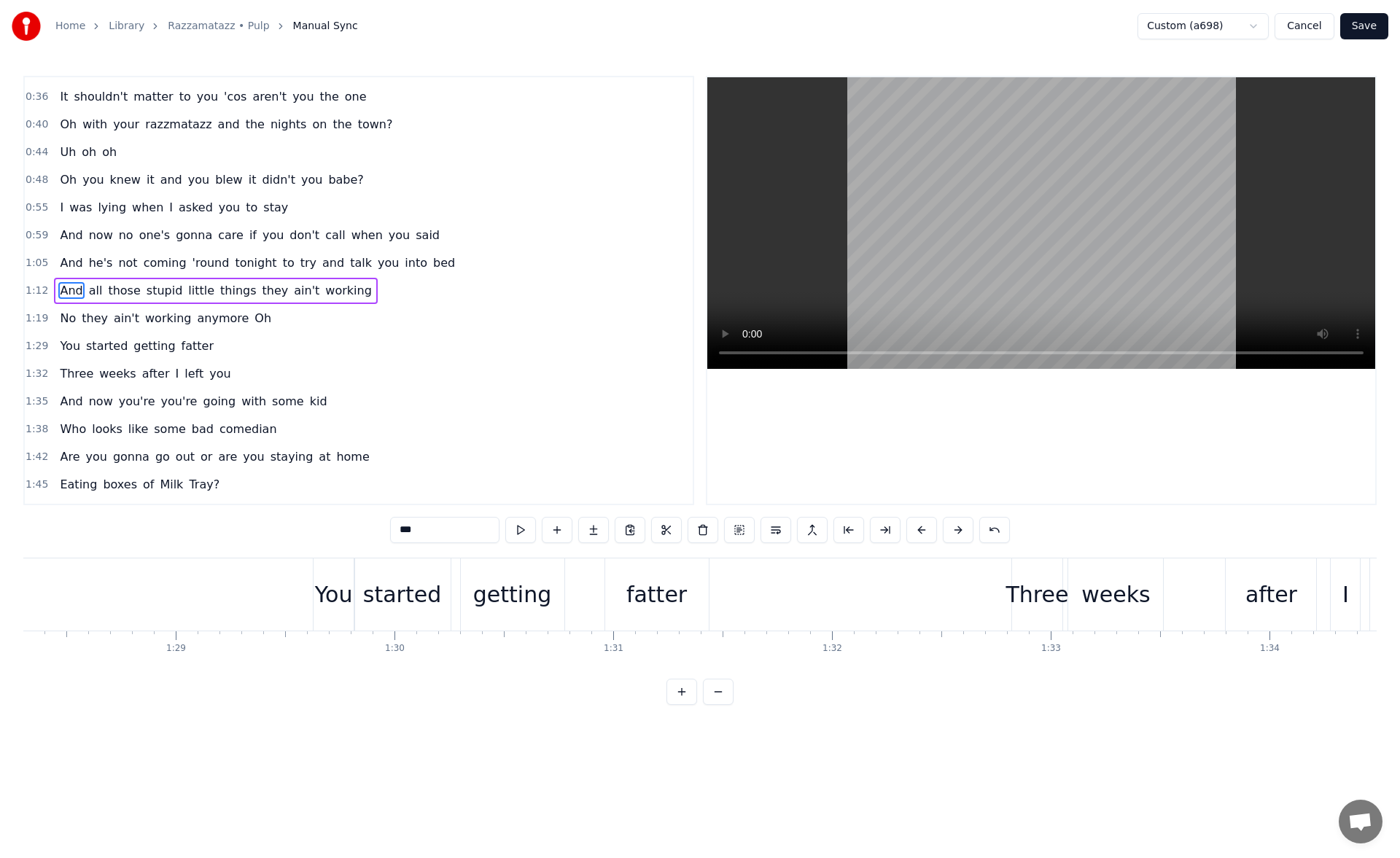
click at [1048, 571] on div "Three" at bounding box center [1037, 594] width 51 height 72
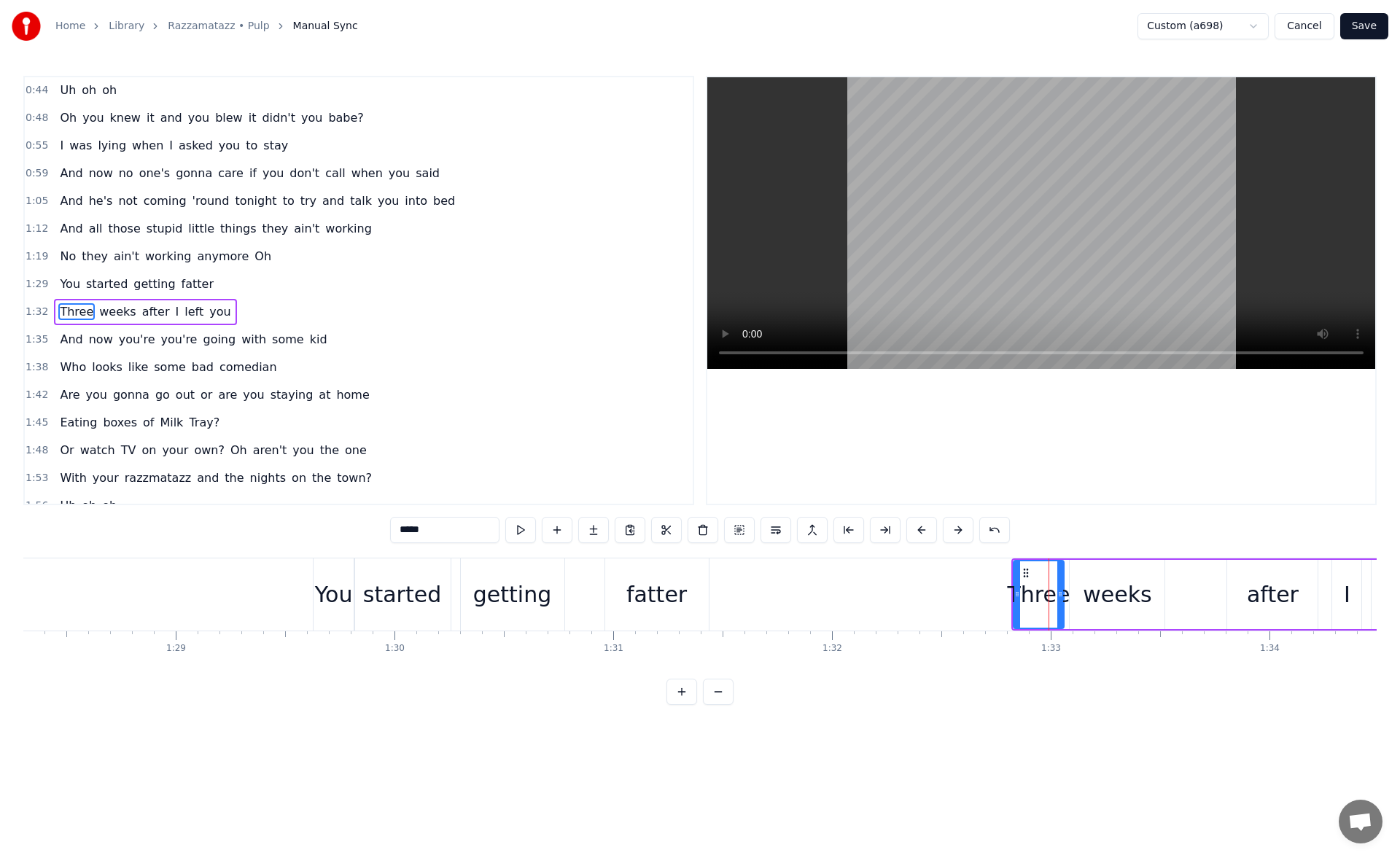
scroll to position [243, 0]
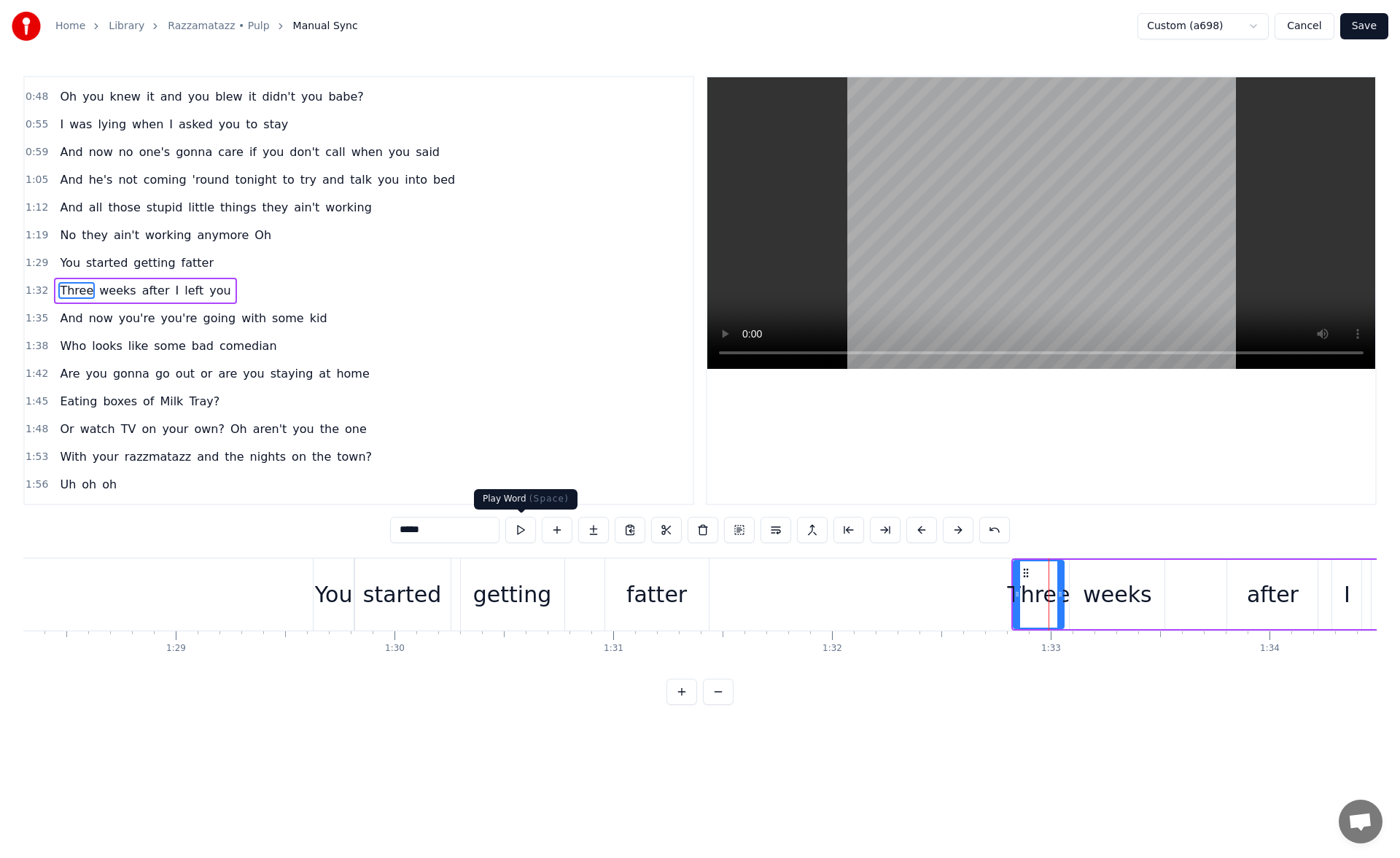
click at [526, 524] on button at bounding box center [521, 530] width 31 height 26
drag, startPoint x: 1016, startPoint y: 591, endPoint x: 998, endPoint y: 592, distance: 18.0
click at [1012, 592] on icon at bounding box center [1016, 594] width 6 height 12
click at [532, 529] on button at bounding box center [521, 530] width 31 height 26
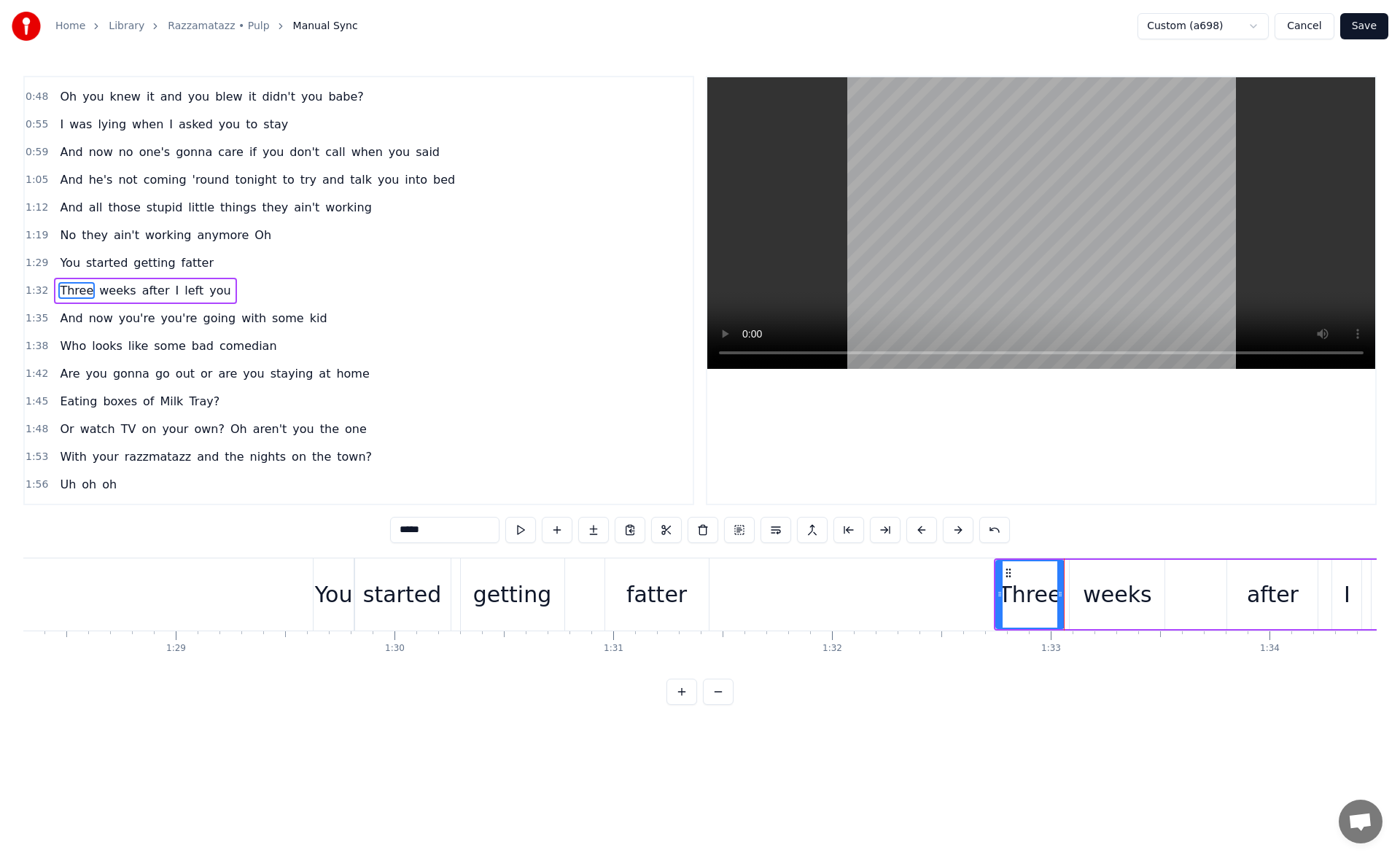
click at [532, 529] on button at bounding box center [521, 530] width 31 height 26
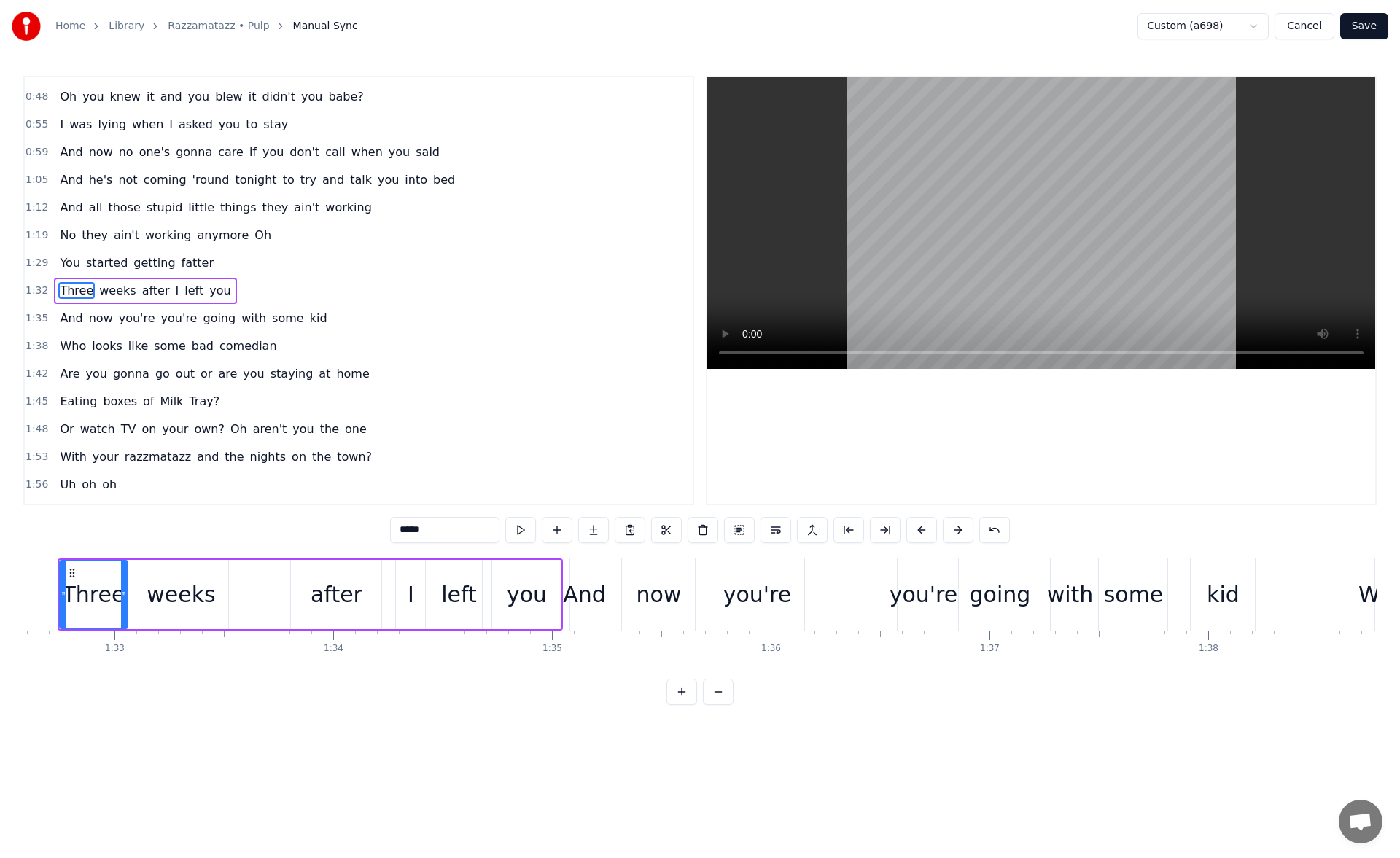
scroll to position [0, 20278]
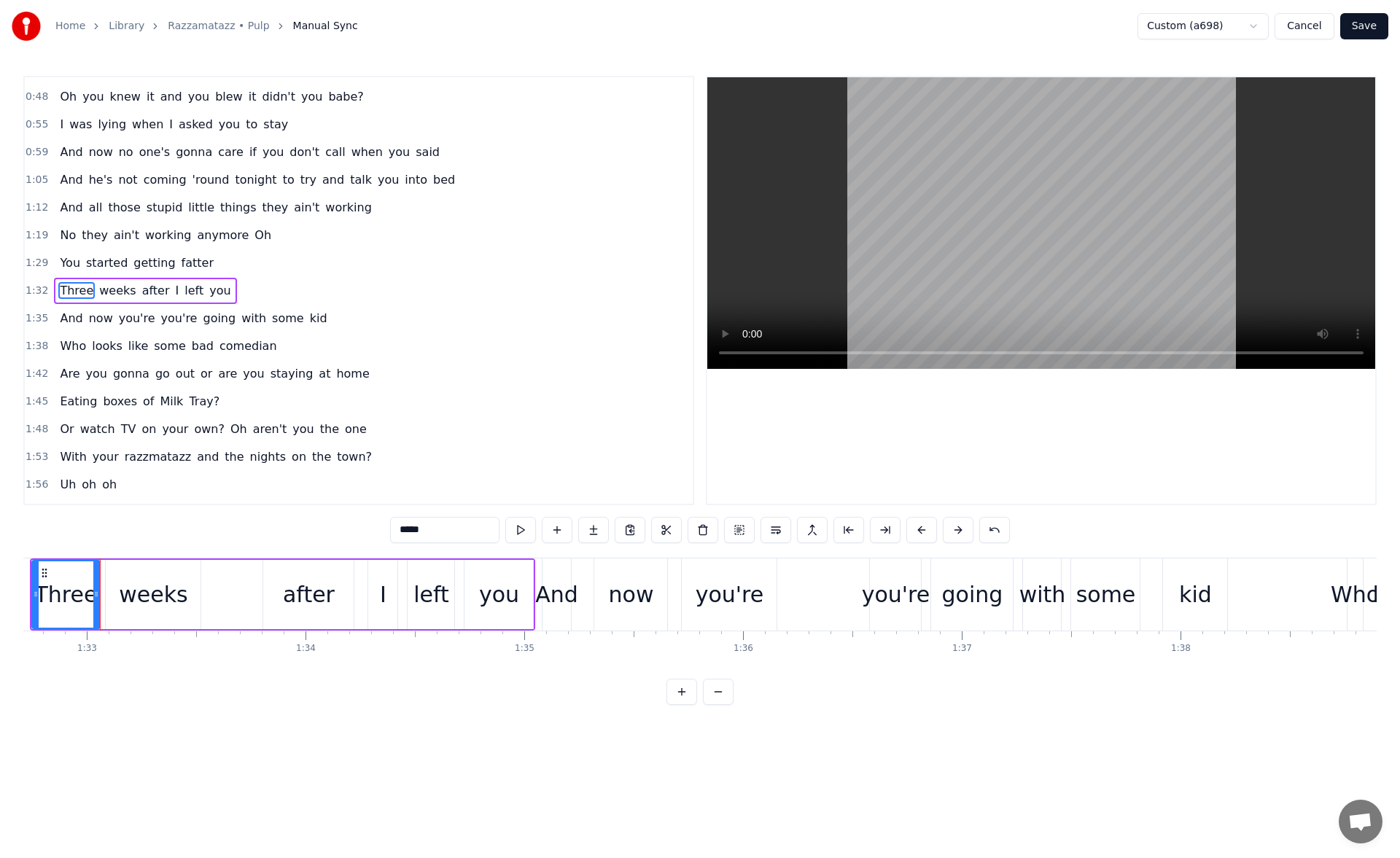
click at [725, 584] on div "you're" at bounding box center [729, 594] width 68 height 33
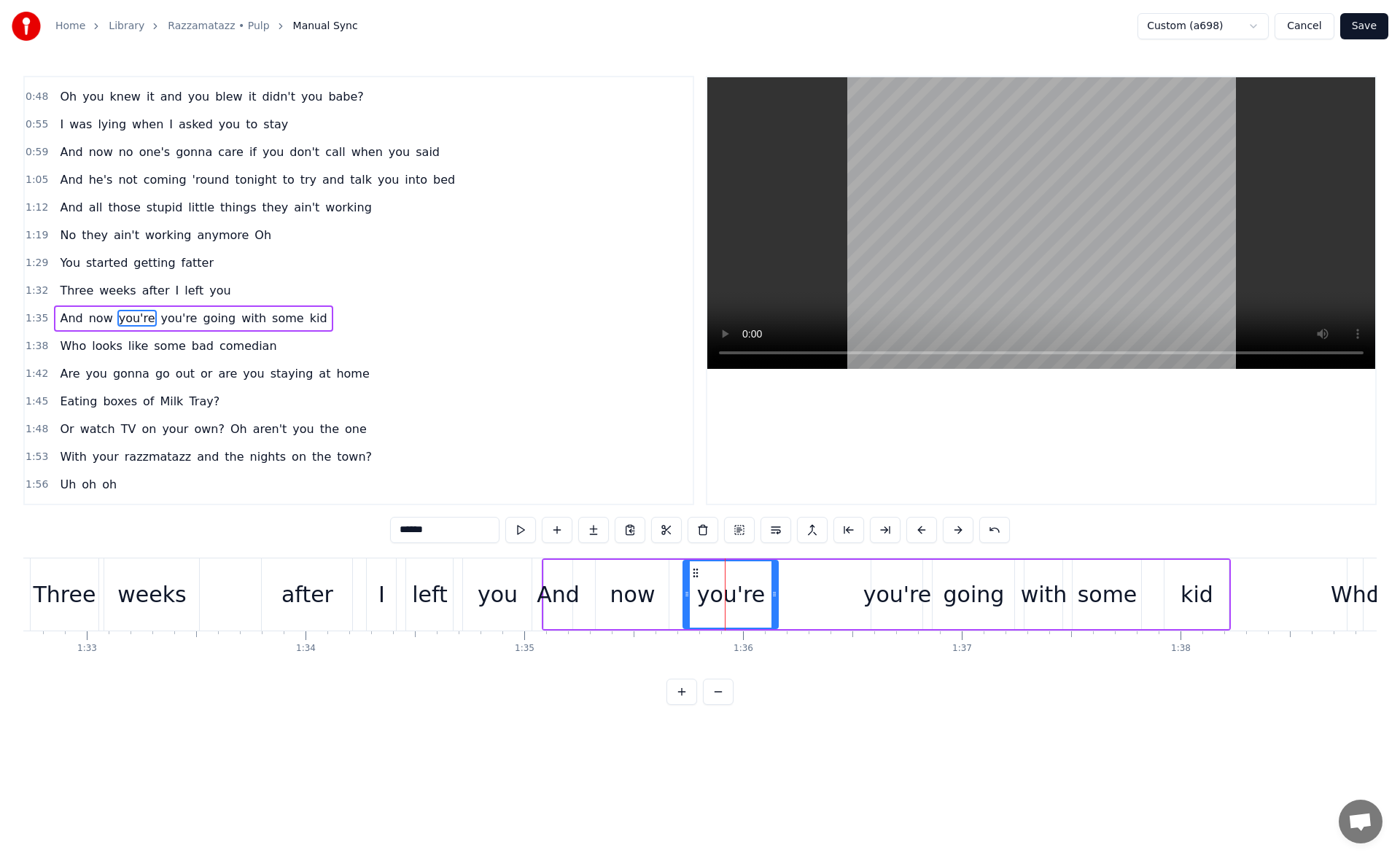
scroll to position [271, 0]
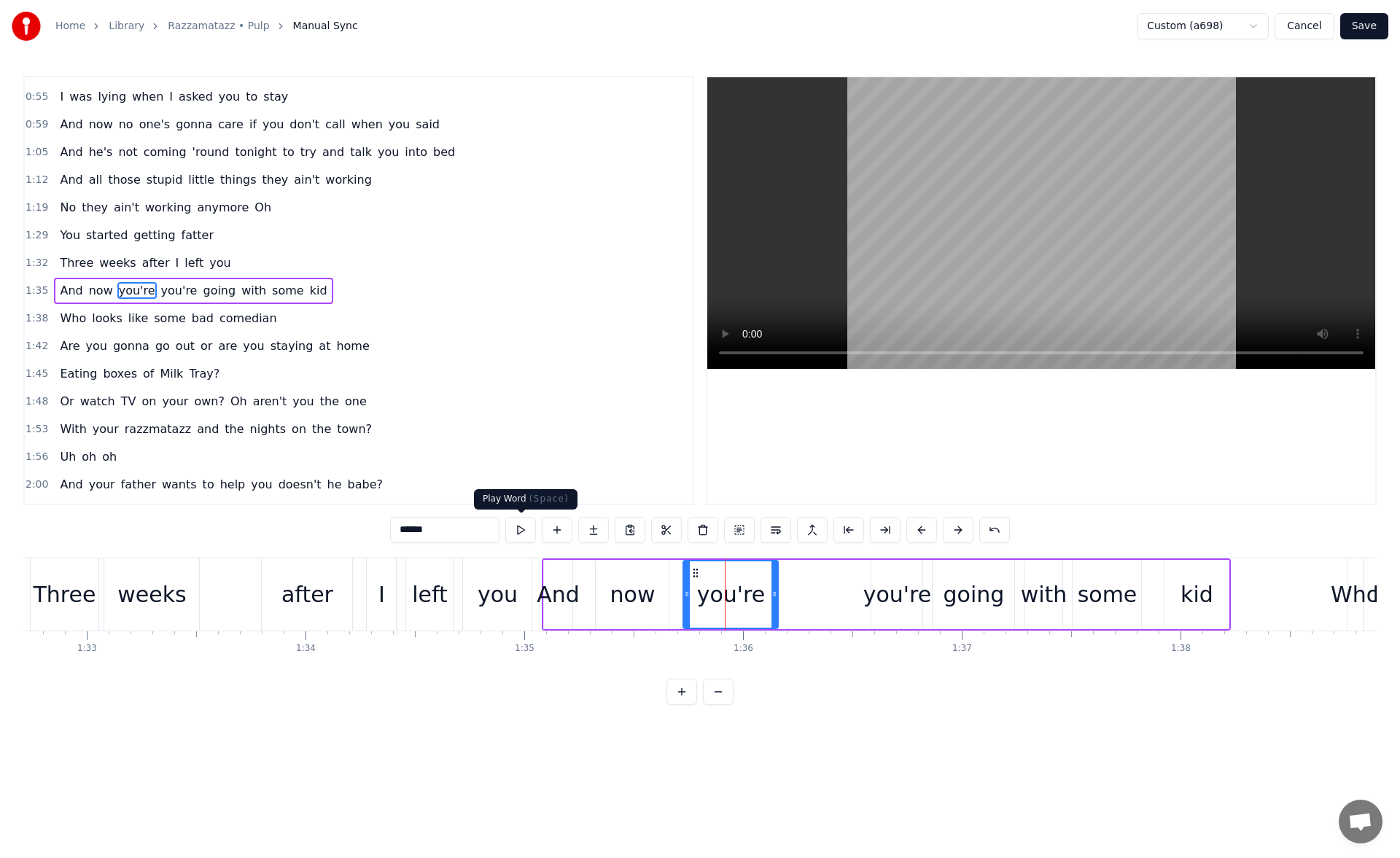
click at [530, 532] on button at bounding box center [521, 530] width 31 height 26
click at [887, 581] on div "you're" at bounding box center [898, 594] width 68 height 33
click at [527, 532] on button at bounding box center [521, 530] width 31 height 26
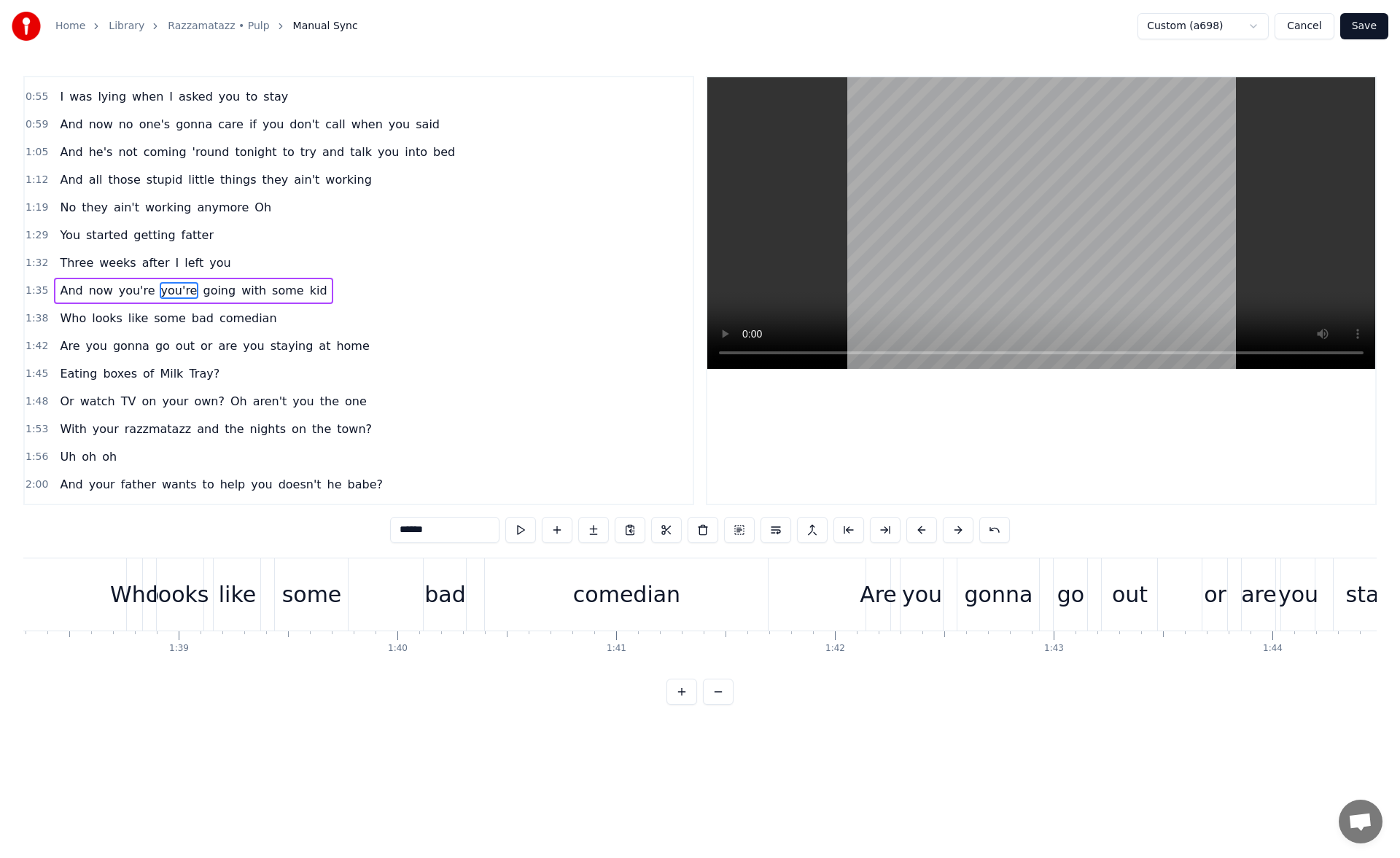
scroll to position [0, 21640]
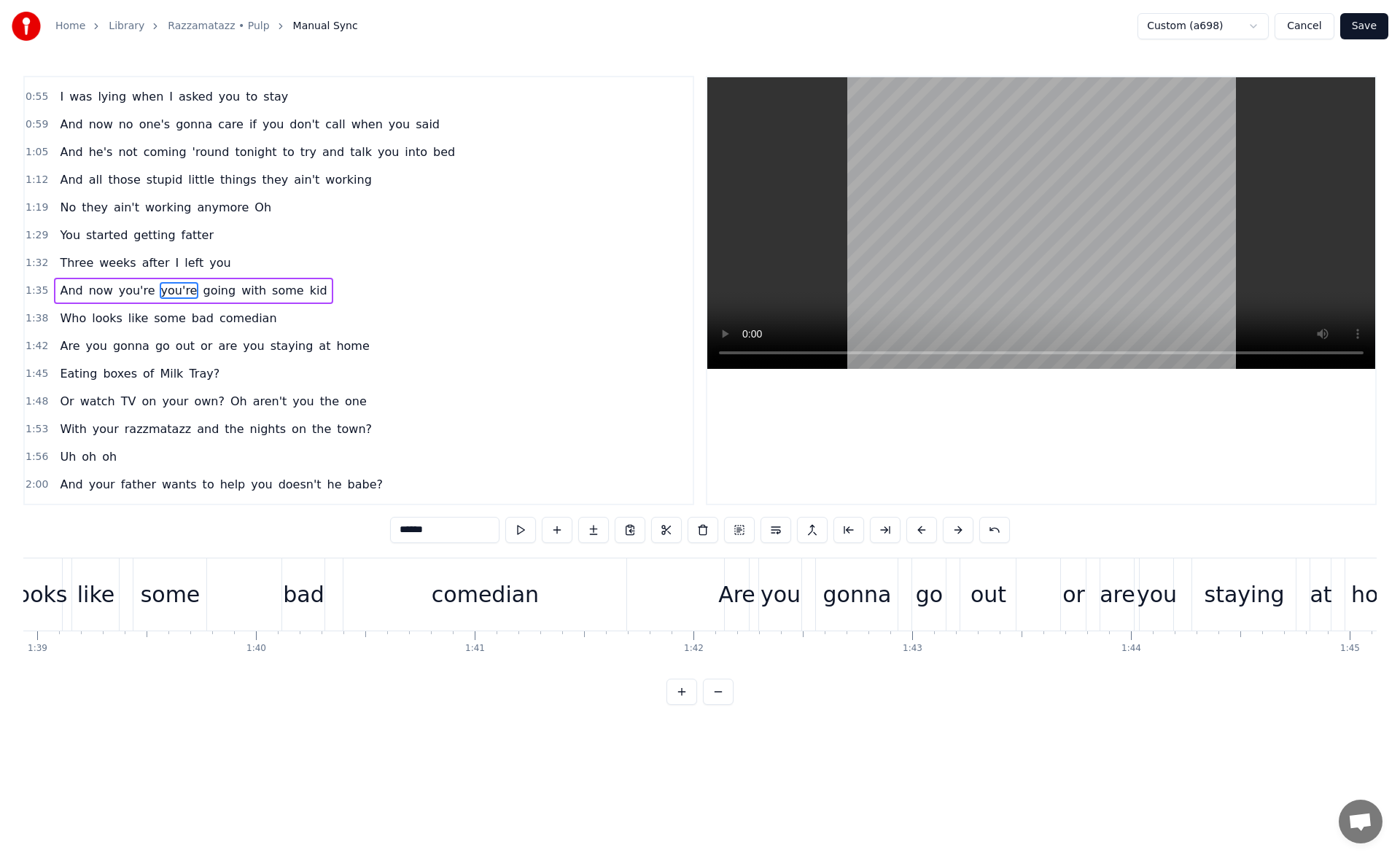
click at [588, 601] on div "comedian" at bounding box center [484, 594] width 283 height 72
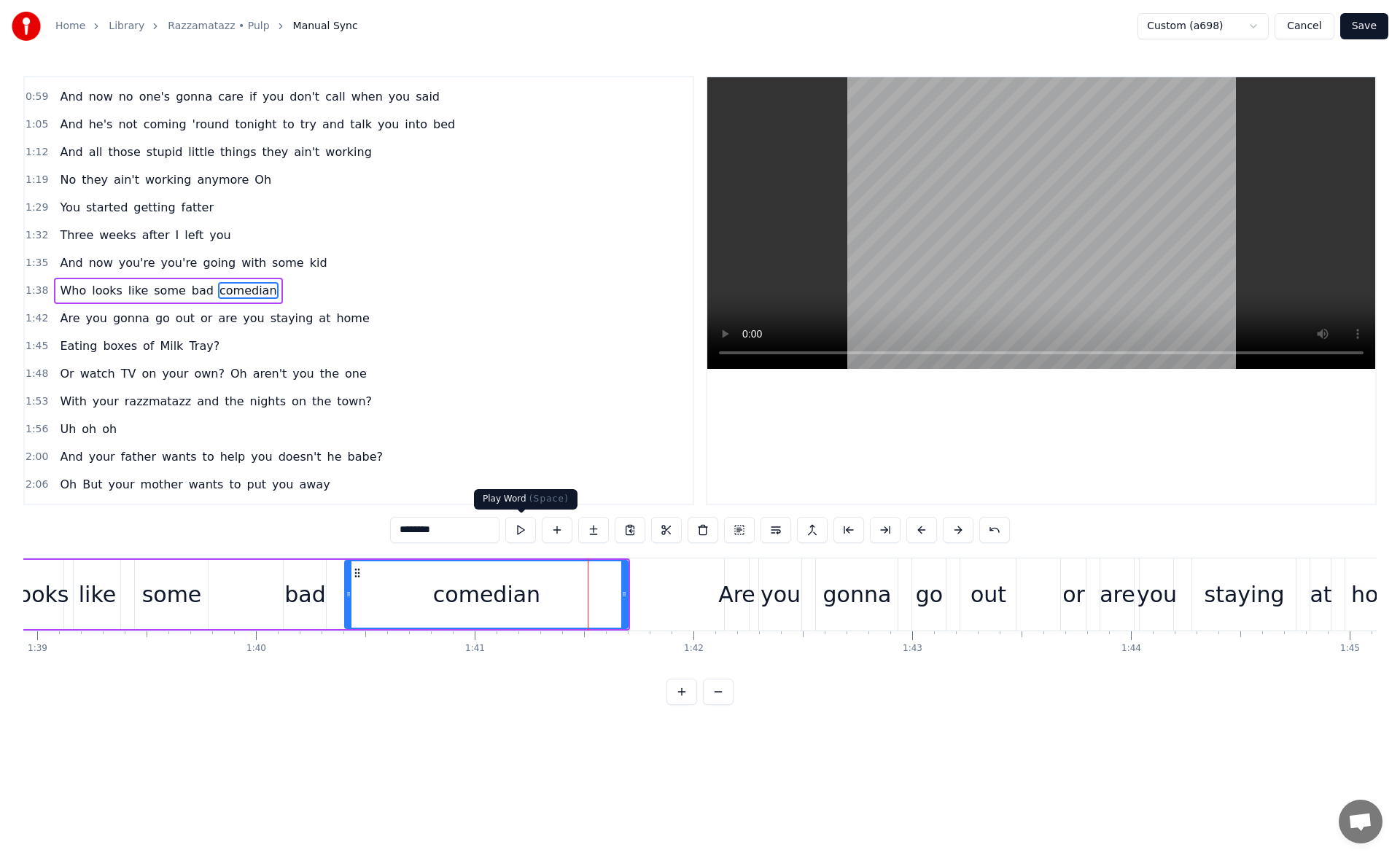
click at [525, 527] on button at bounding box center [521, 530] width 31 height 26
drag, startPoint x: 622, startPoint y: 594, endPoint x: 631, endPoint y: 595, distance: 9.1
click at [627, 595] on icon at bounding box center [624, 594] width 6 height 12
click at [521, 532] on button at bounding box center [521, 530] width 31 height 26
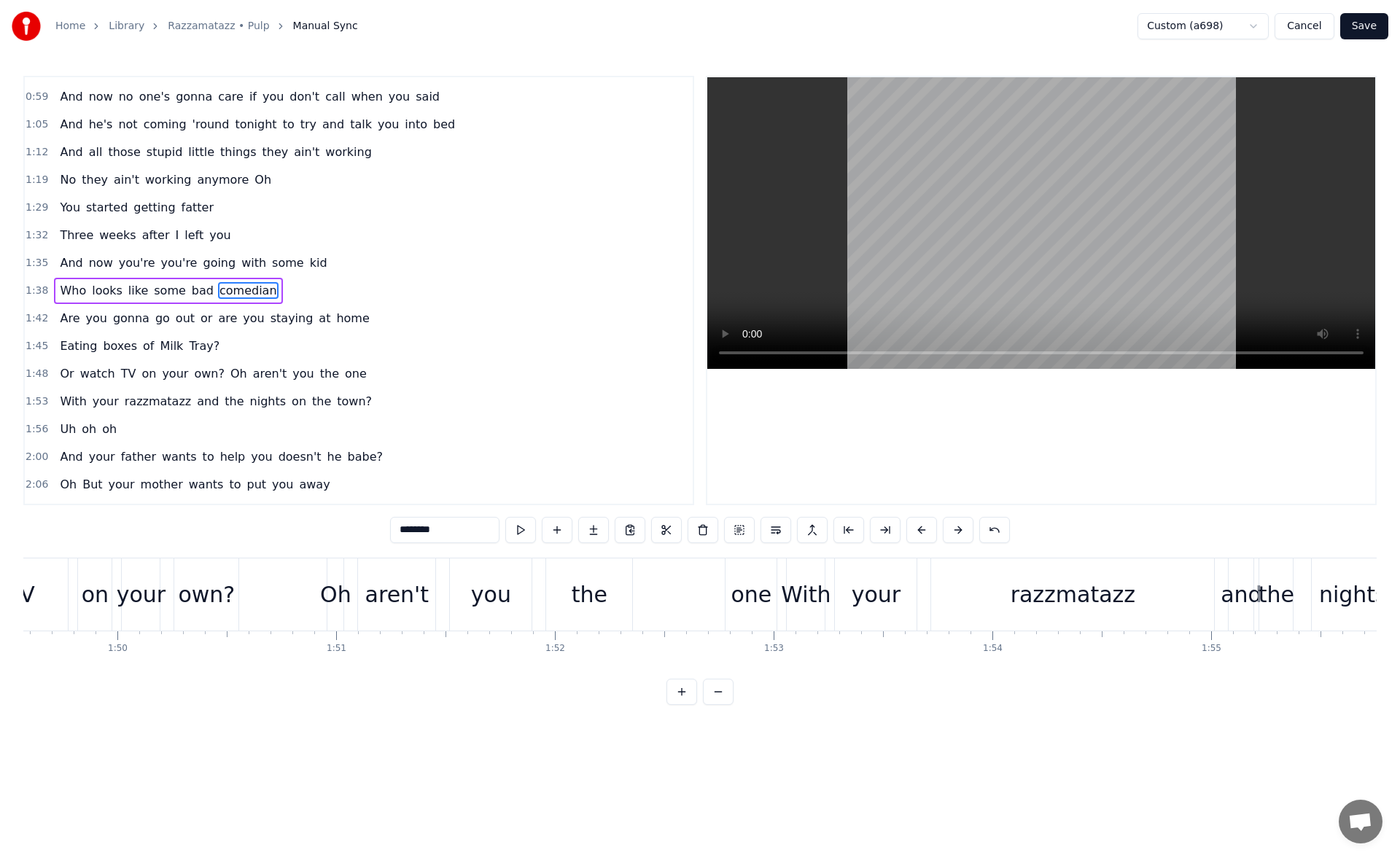
scroll to position [0, 24364]
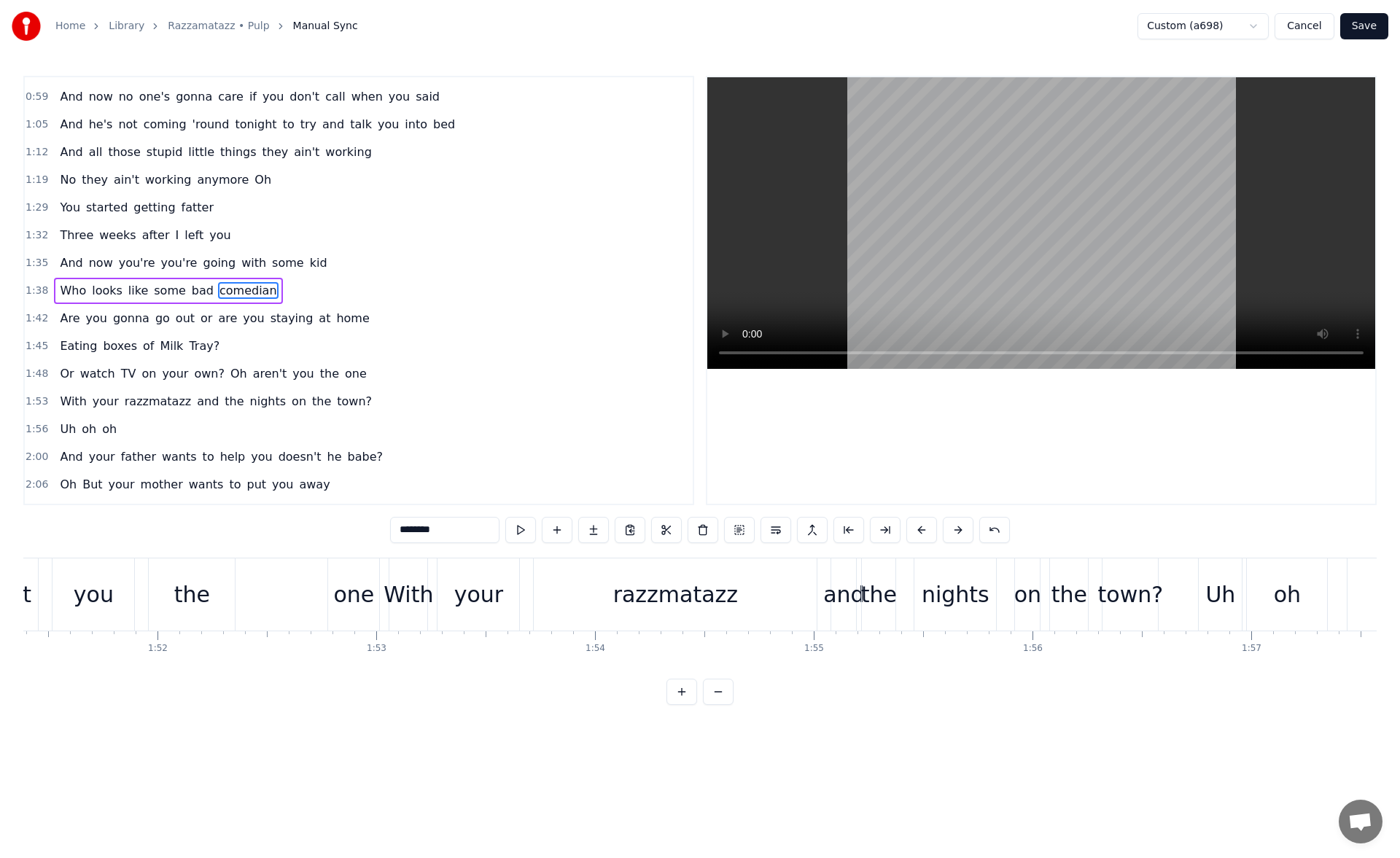
click at [655, 612] on div "razzmatazz" at bounding box center [674, 594] width 283 height 72
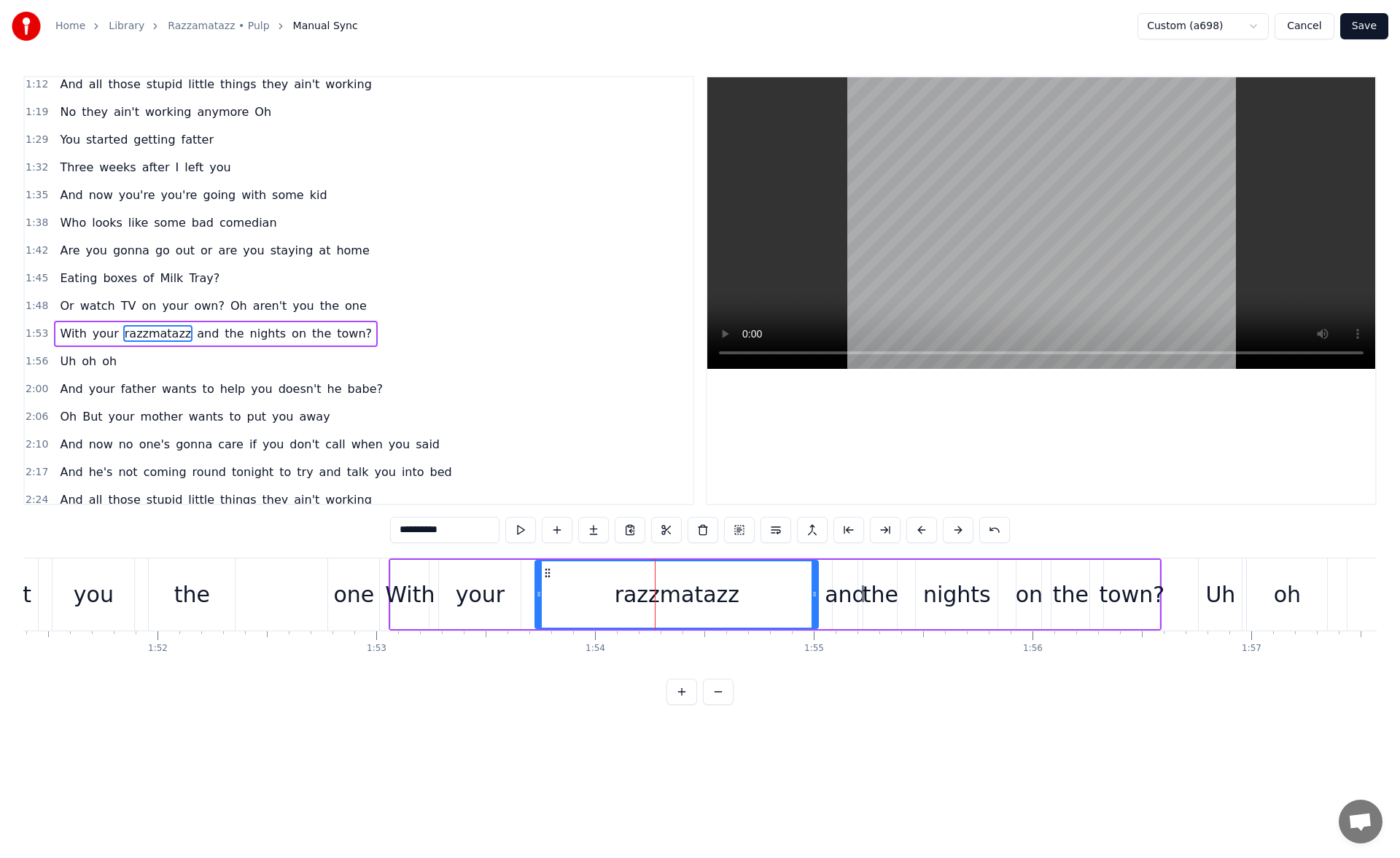
scroll to position [410, 0]
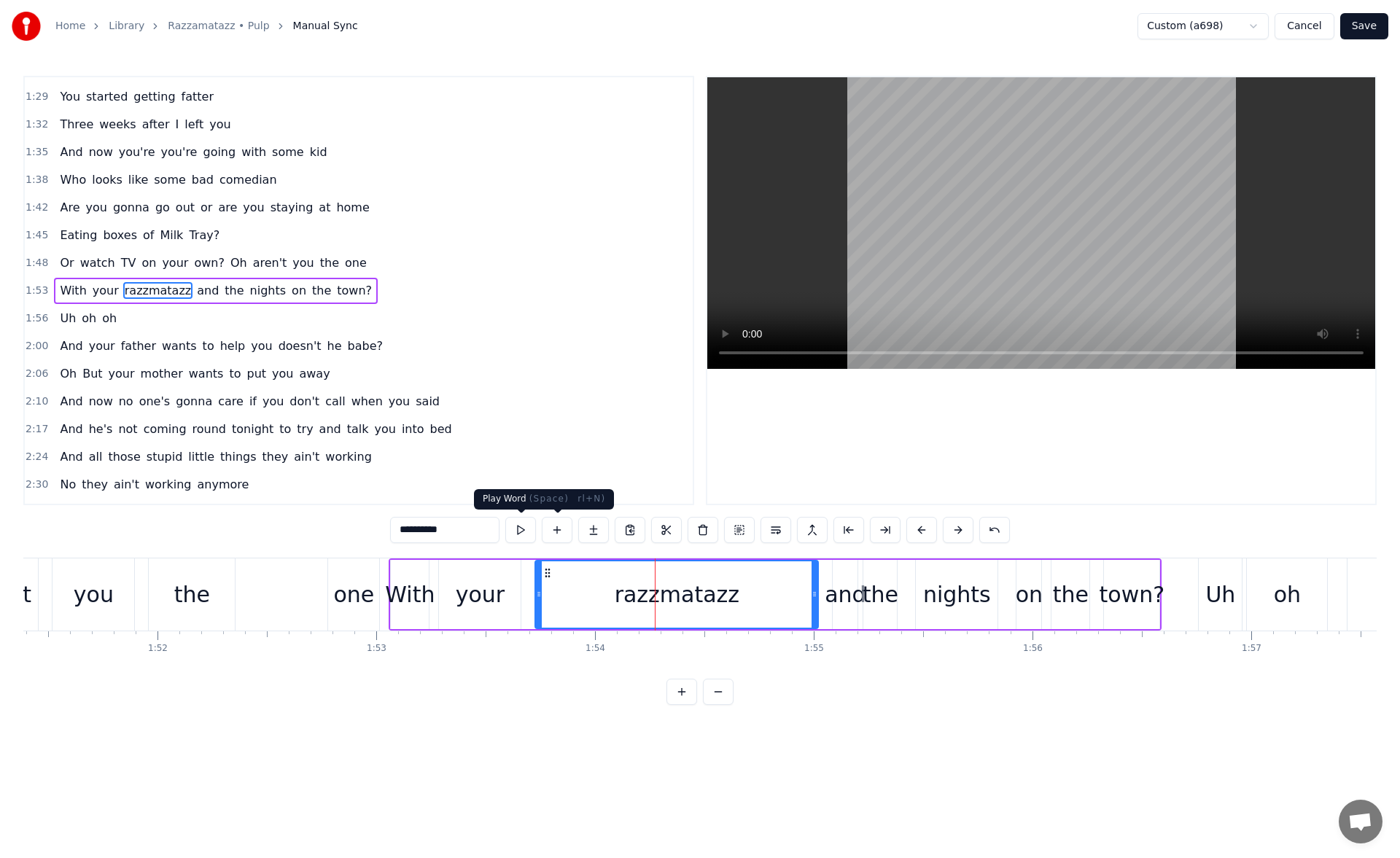
click at [530, 533] on button at bounding box center [521, 530] width 31 height 26
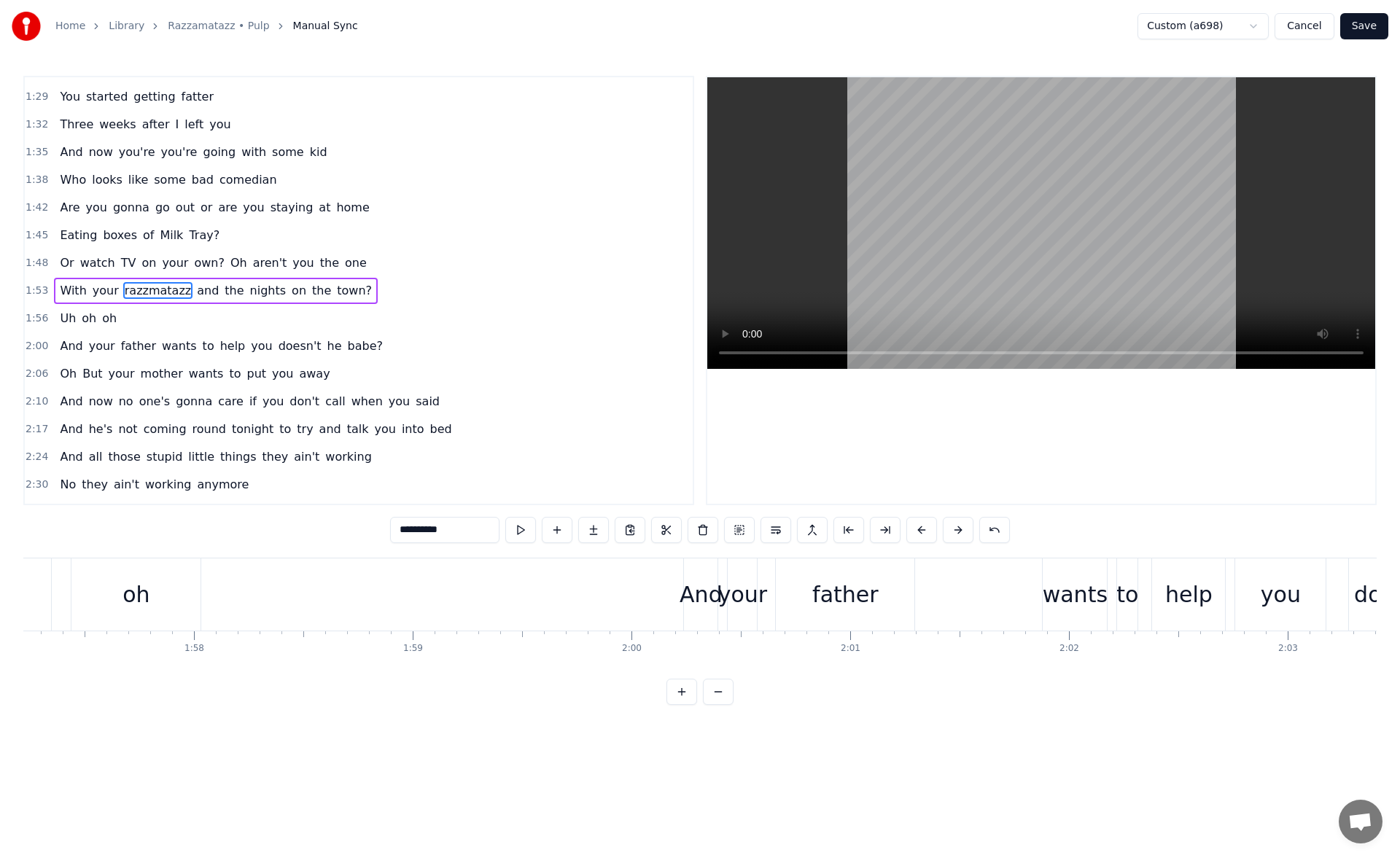
scroll to position [0, 25724]
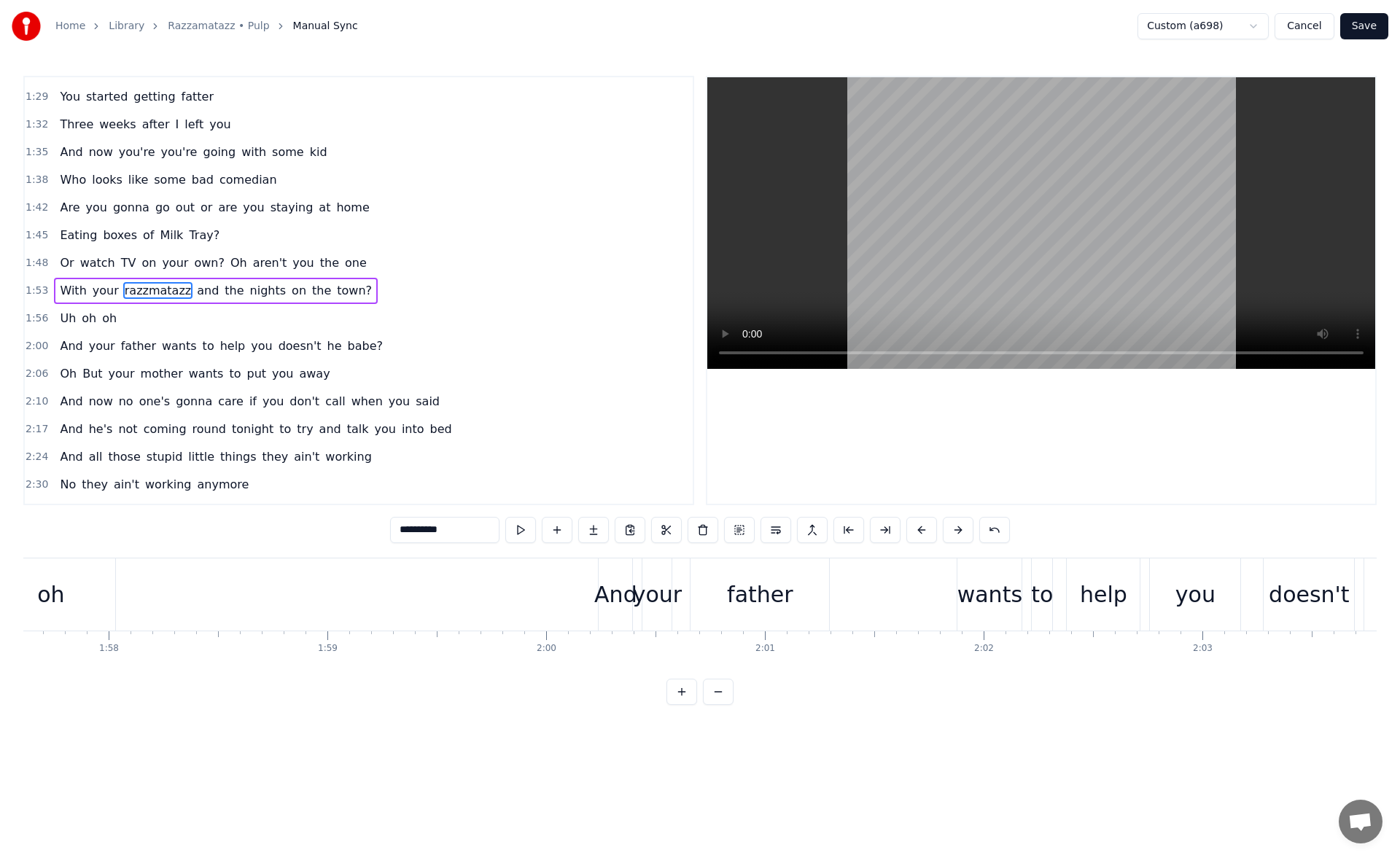
click at [614, 590] on div "And" at bounding box center [616, 594] width 43 height 33
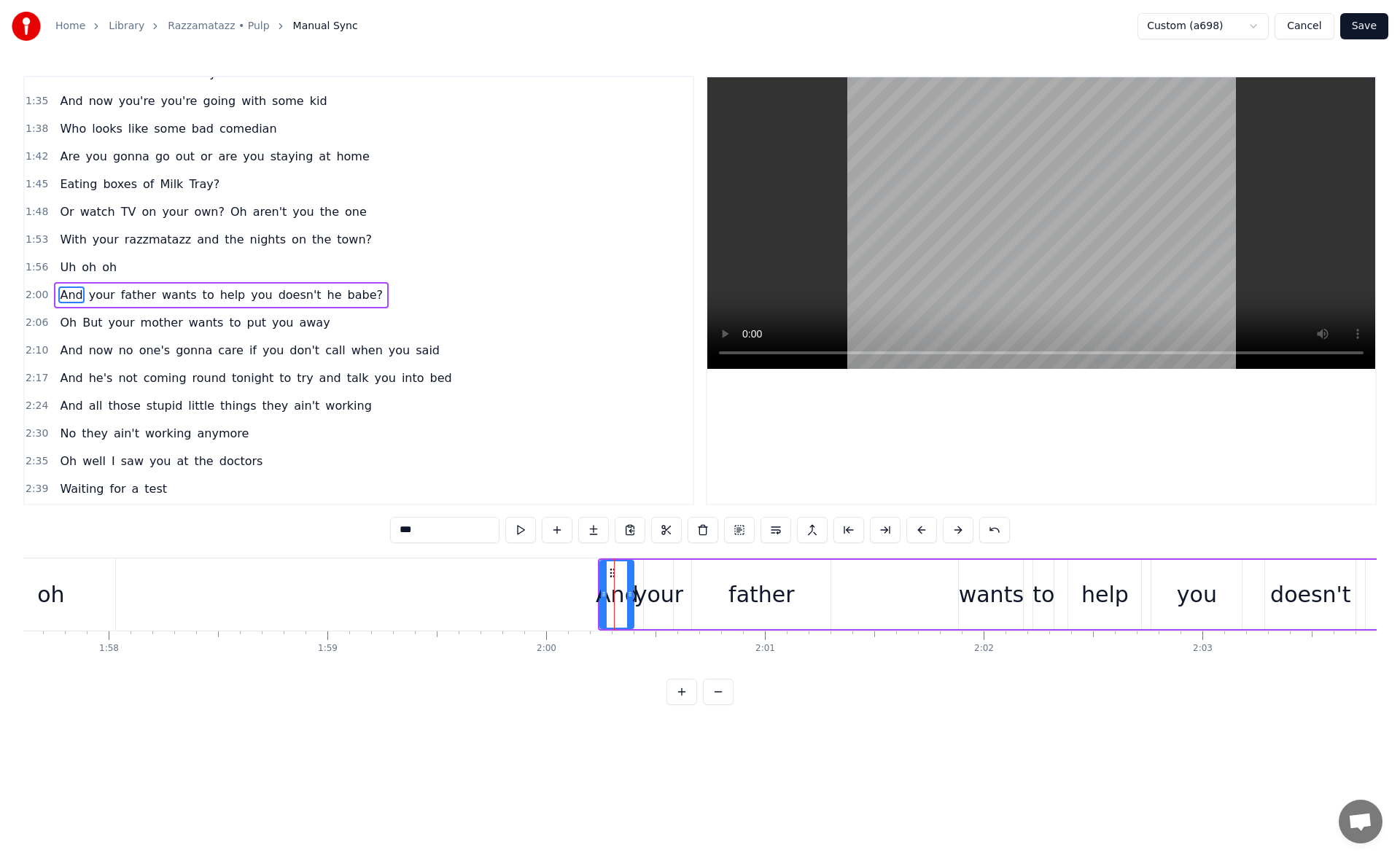
scroll to position [465, 0]
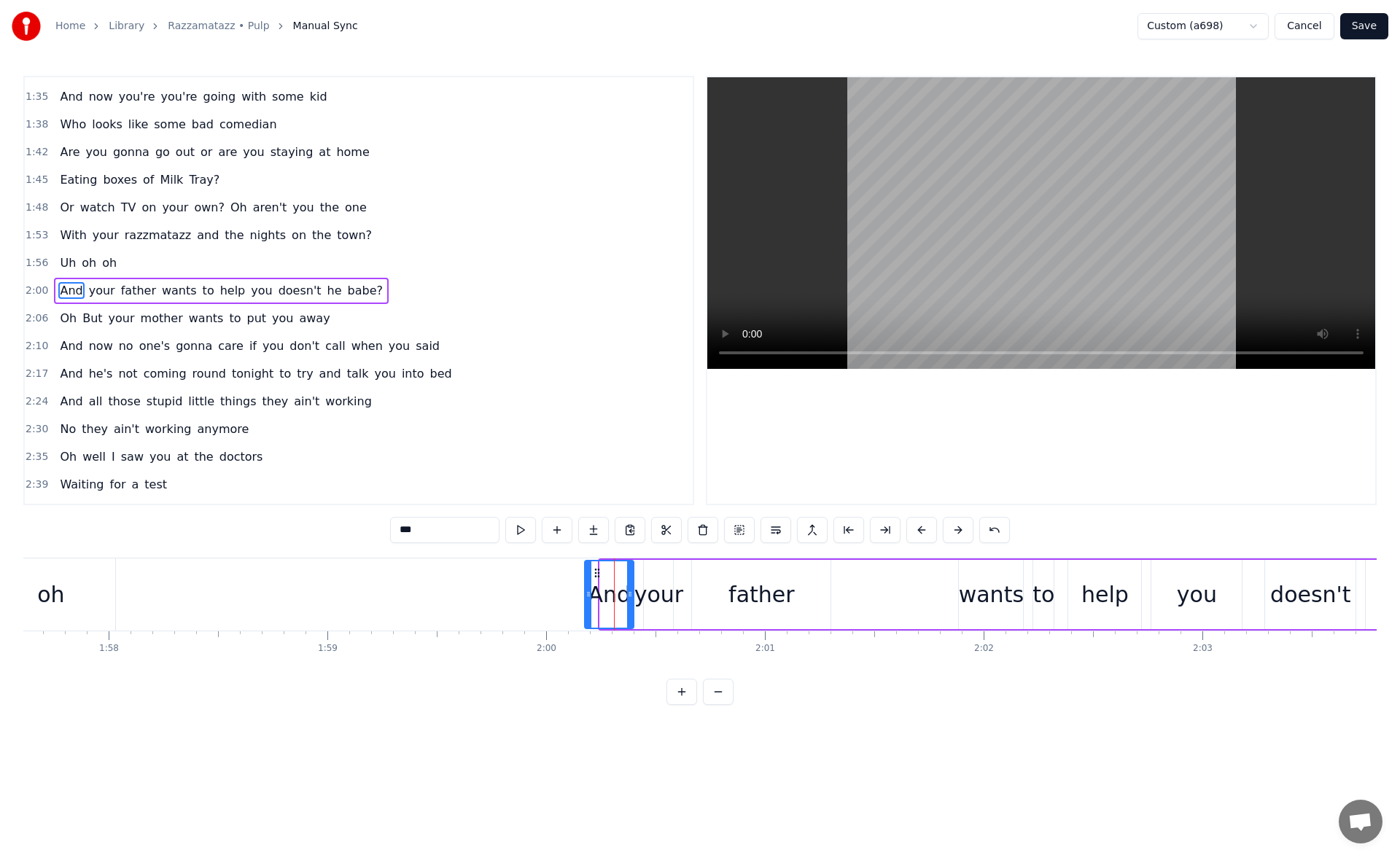
drag, startPoint x: 602, startPoint y: 596, endPoint x: 587, endPoint y: 597, distance: 15.0
click at [587, 597] on icon at bounding box center [588, 594] width 6 height 12
click at [522, 524] on button at bounding box center [521, 530] width 31 height 26
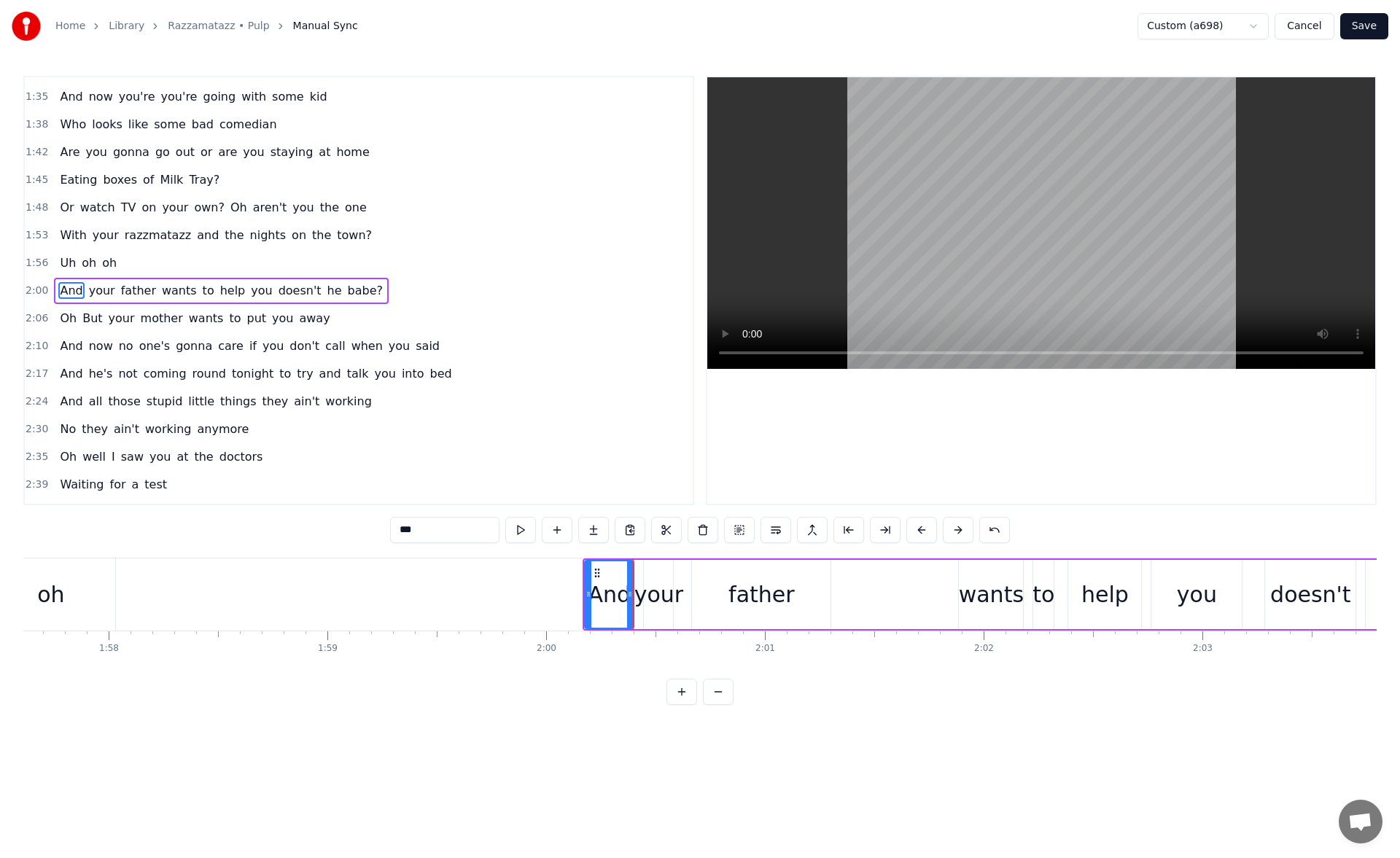
click at [742, 606] on div "father" at bounding box center [762, 594] width 67 height 33
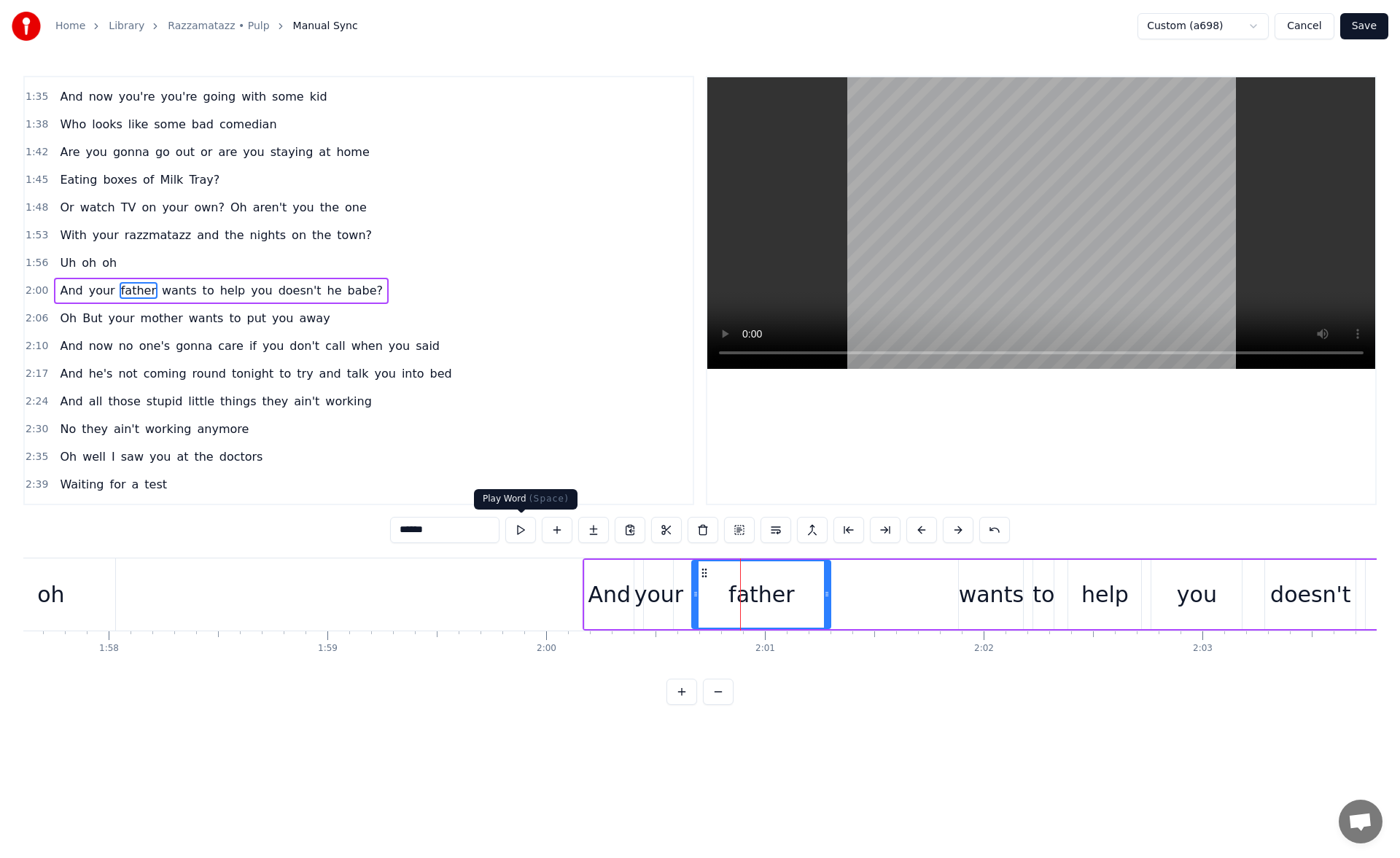
click at [522, 532] on button at bounding box center [521, 530] width 31 height 26
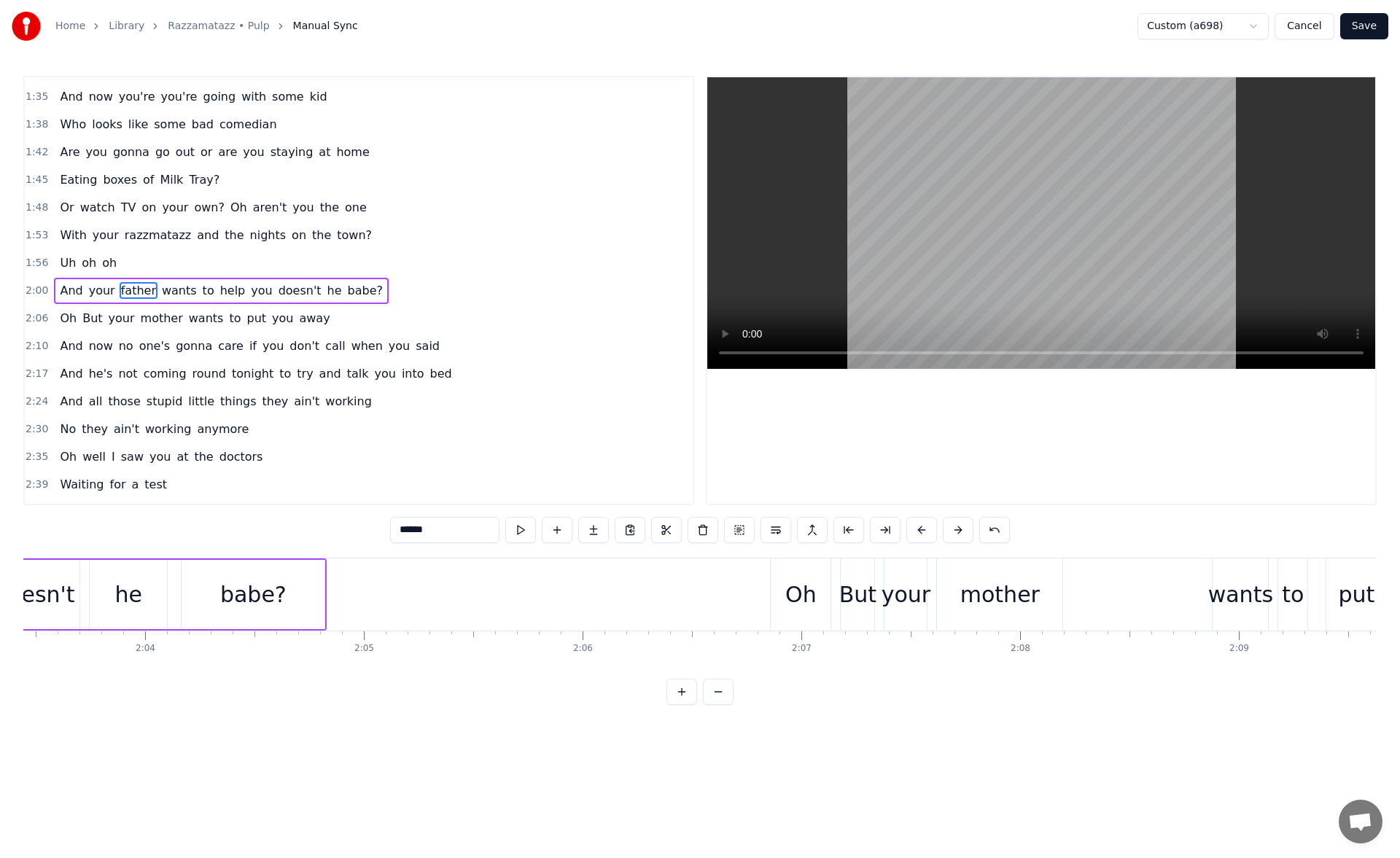
scroll to position [0, 27057]
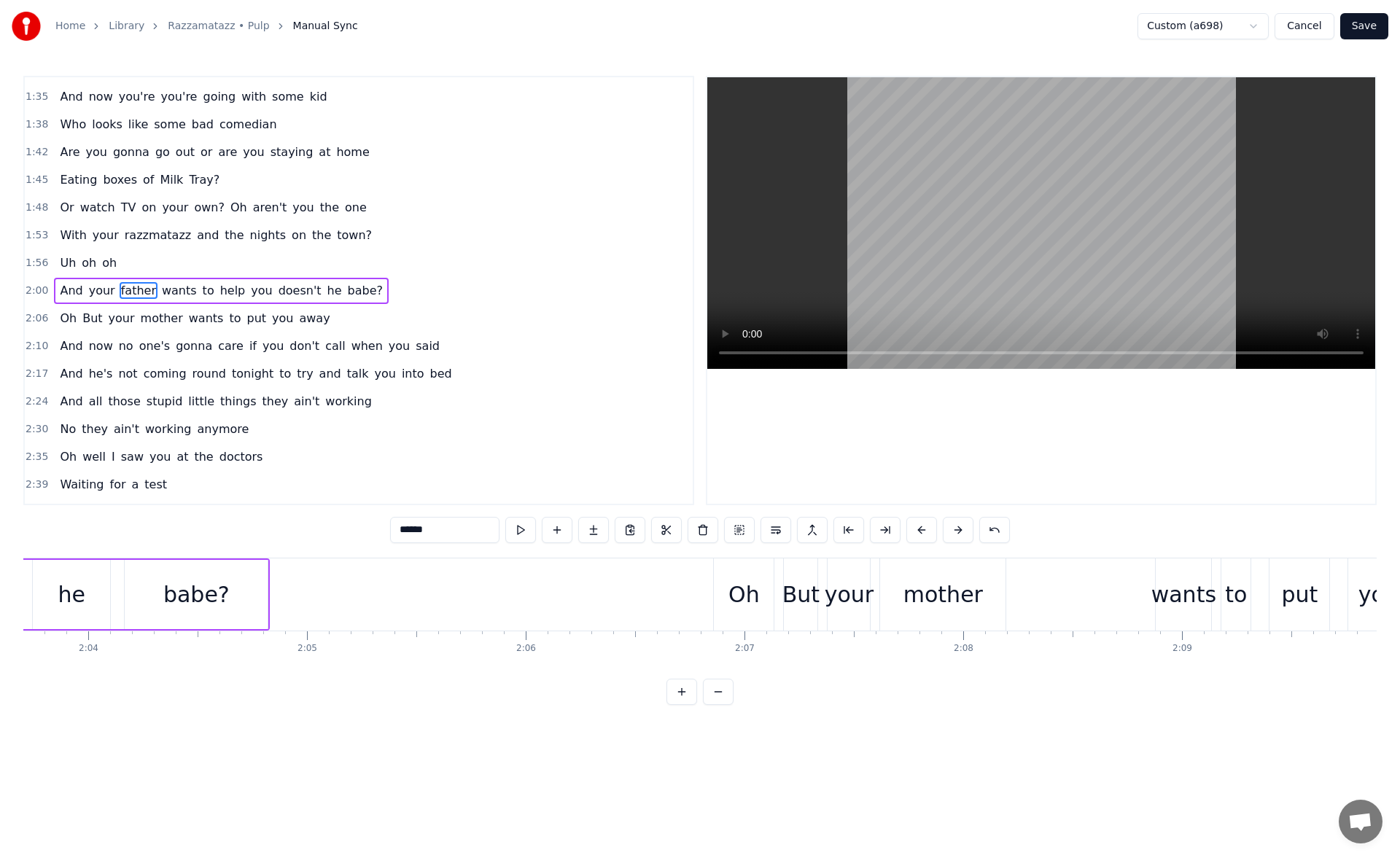
click at [740, 598] on div "Oh" at bounding box center [744, 594] width 31 height 33
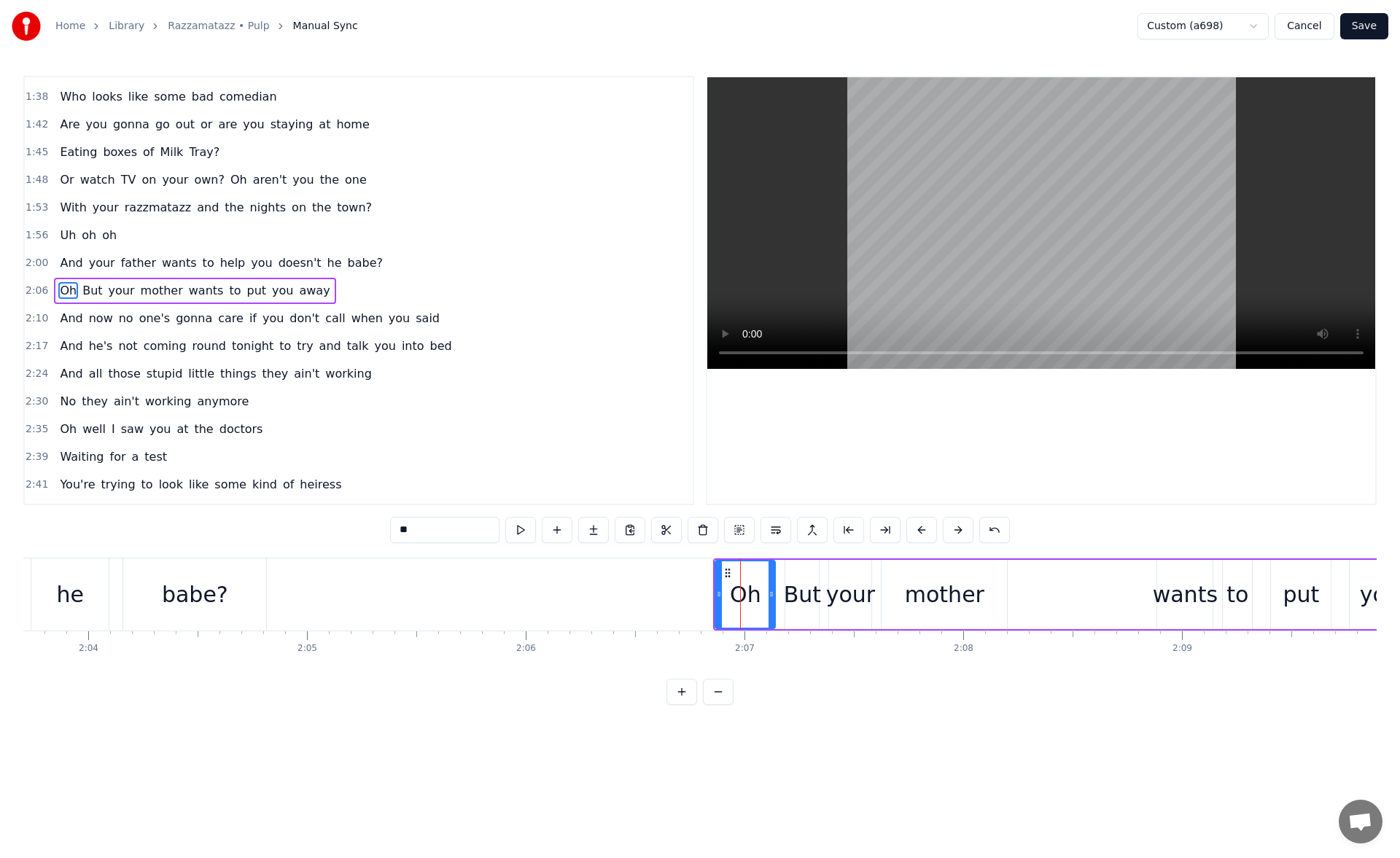
click at [718, 594] on icon at bounding box center [719, 594] width 6 height 12
click at [716, 595] on icon at bounding box center [718, 594] width 6 height 12
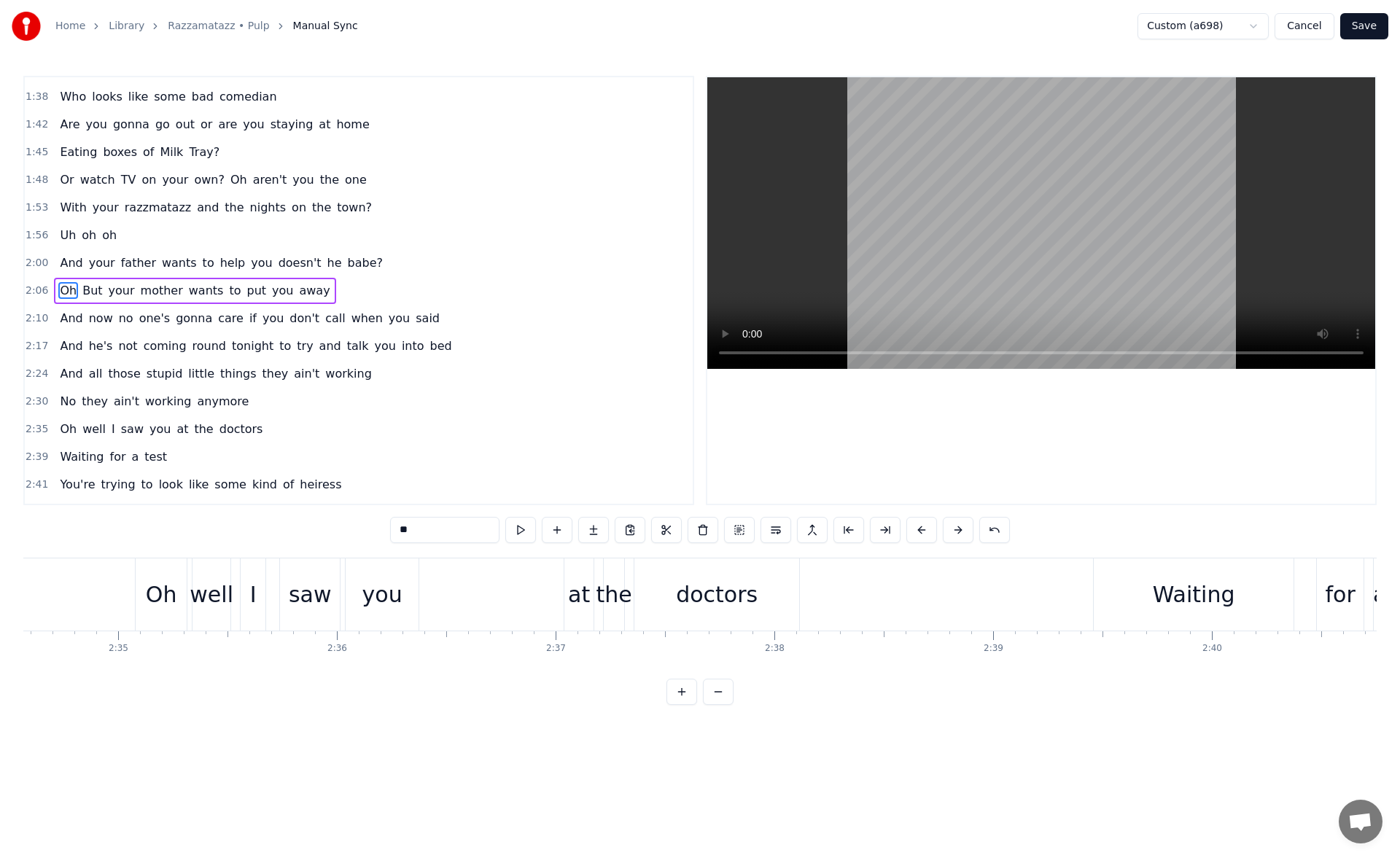
scroll to position [0, 34034]
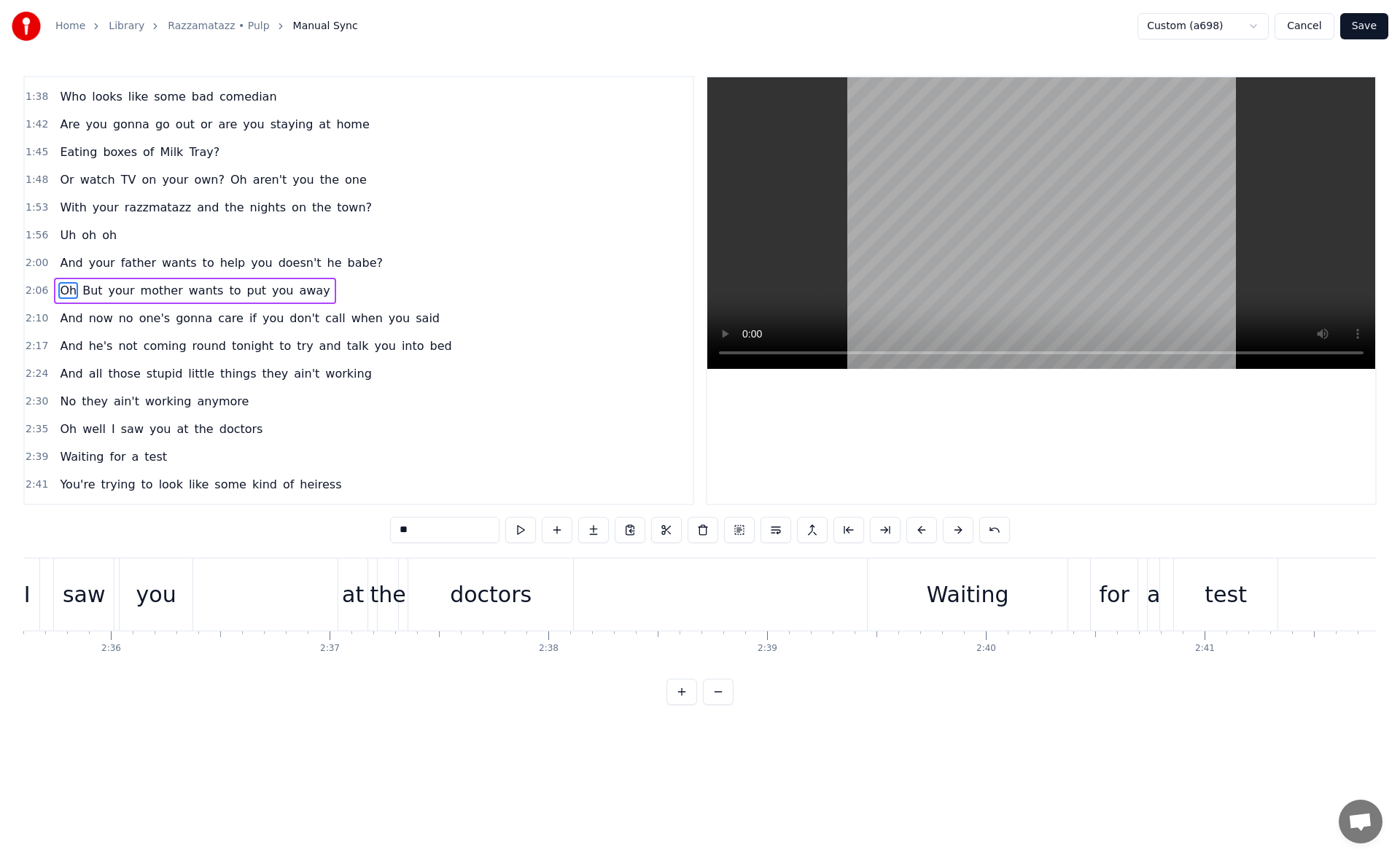
click at [539, 588] on div "doctors" at bounding box center [491, 594] width 165 height 72
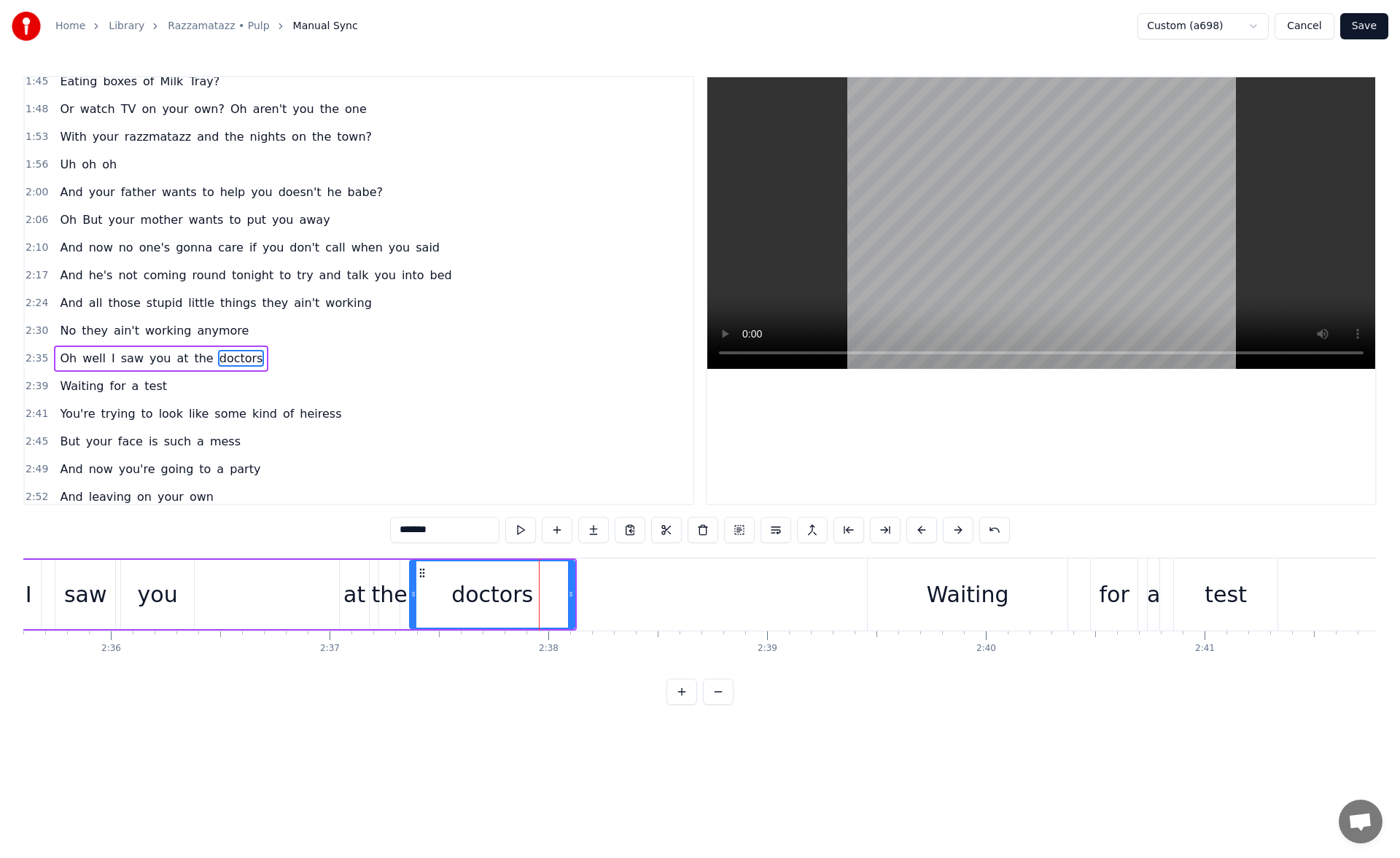
scroll to position [631, 0]
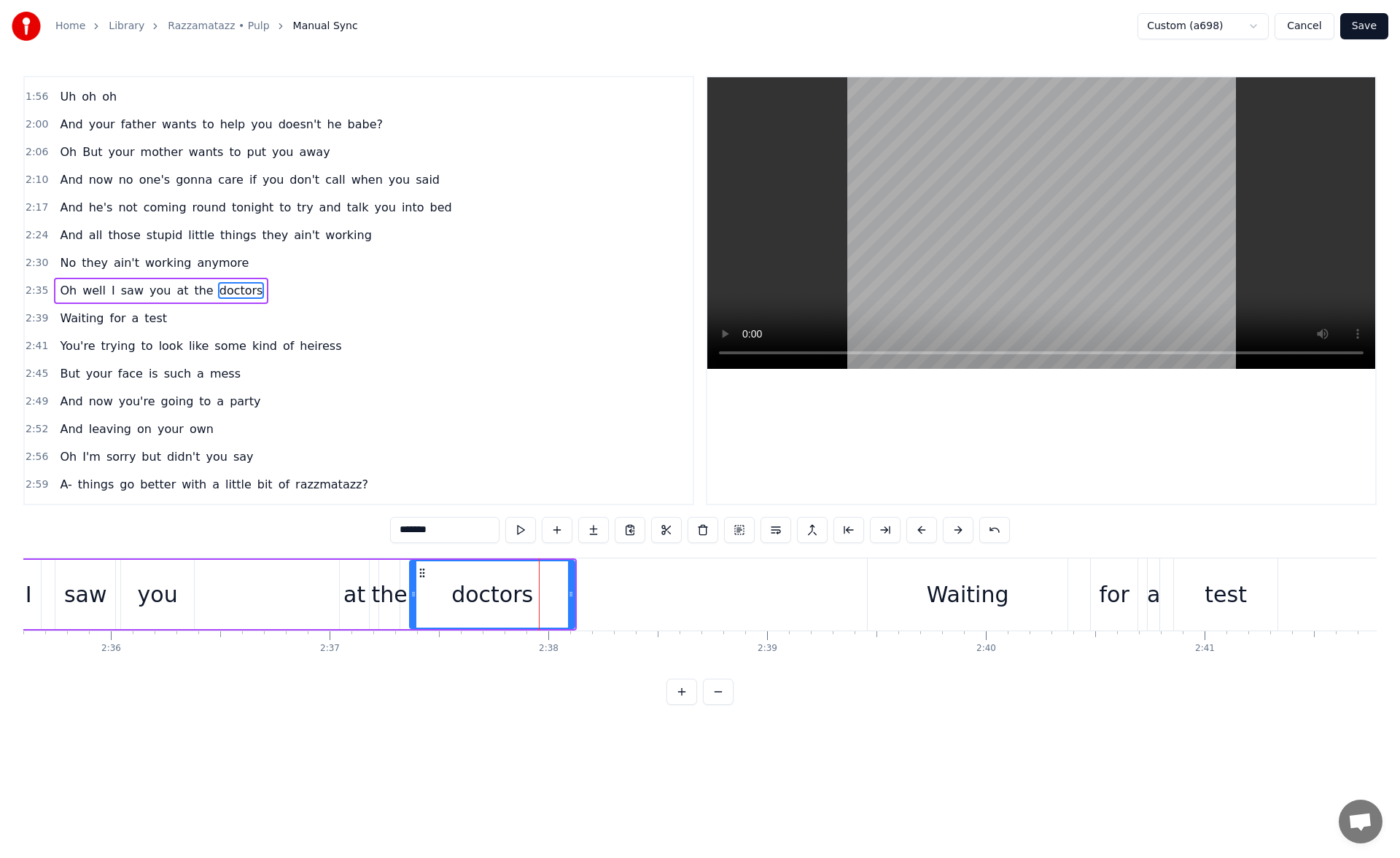
click at [537, 535] on div "*******" at bounding box center [699, 530] width 619 height 26
click at [519, 532] on button at bounding box center [521, 530] width 31 height 26
click at [899, 588] on div "Waiting" at bounding box center [967, 594] width 200 height 72
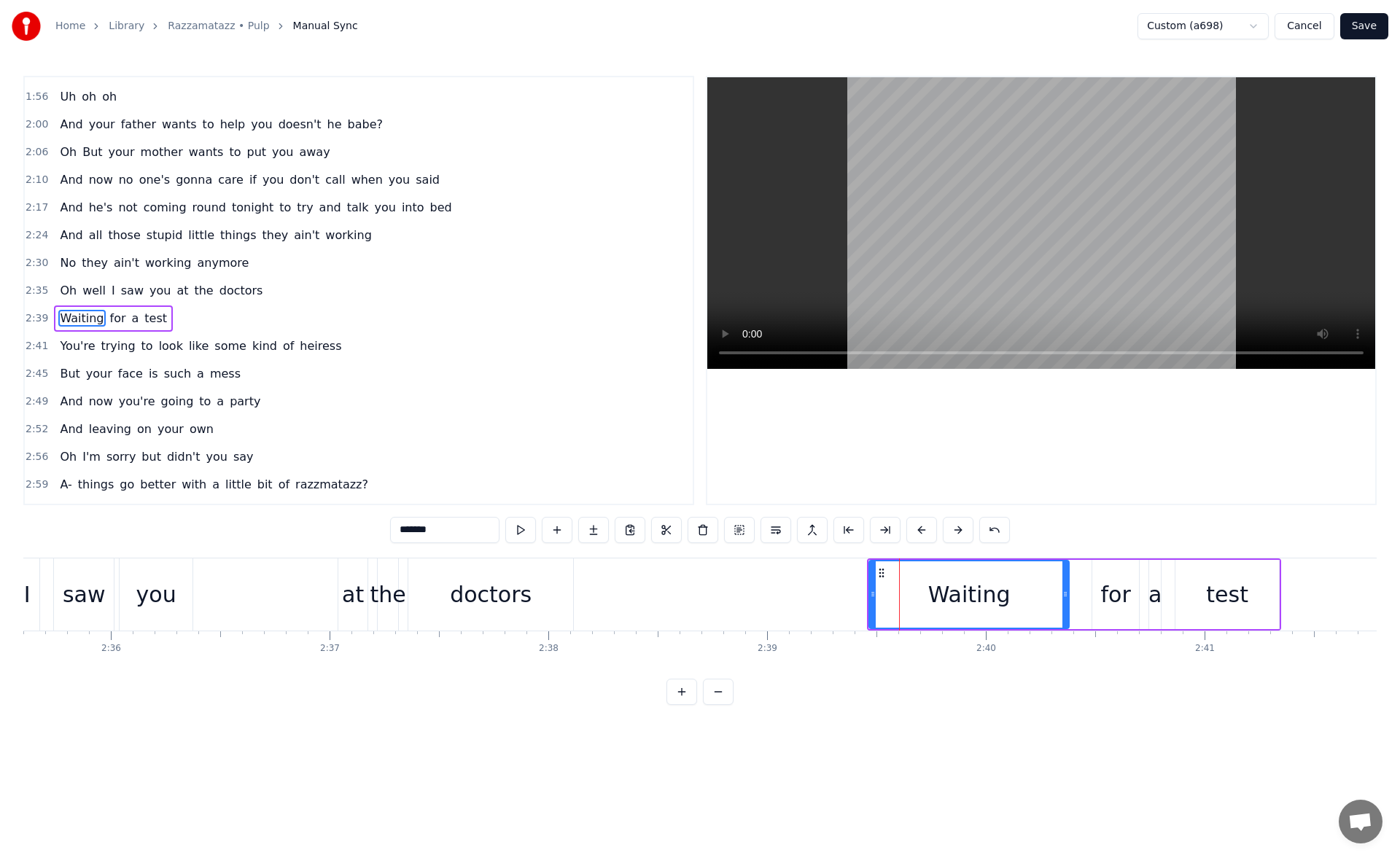
scroll to position [659, 0]
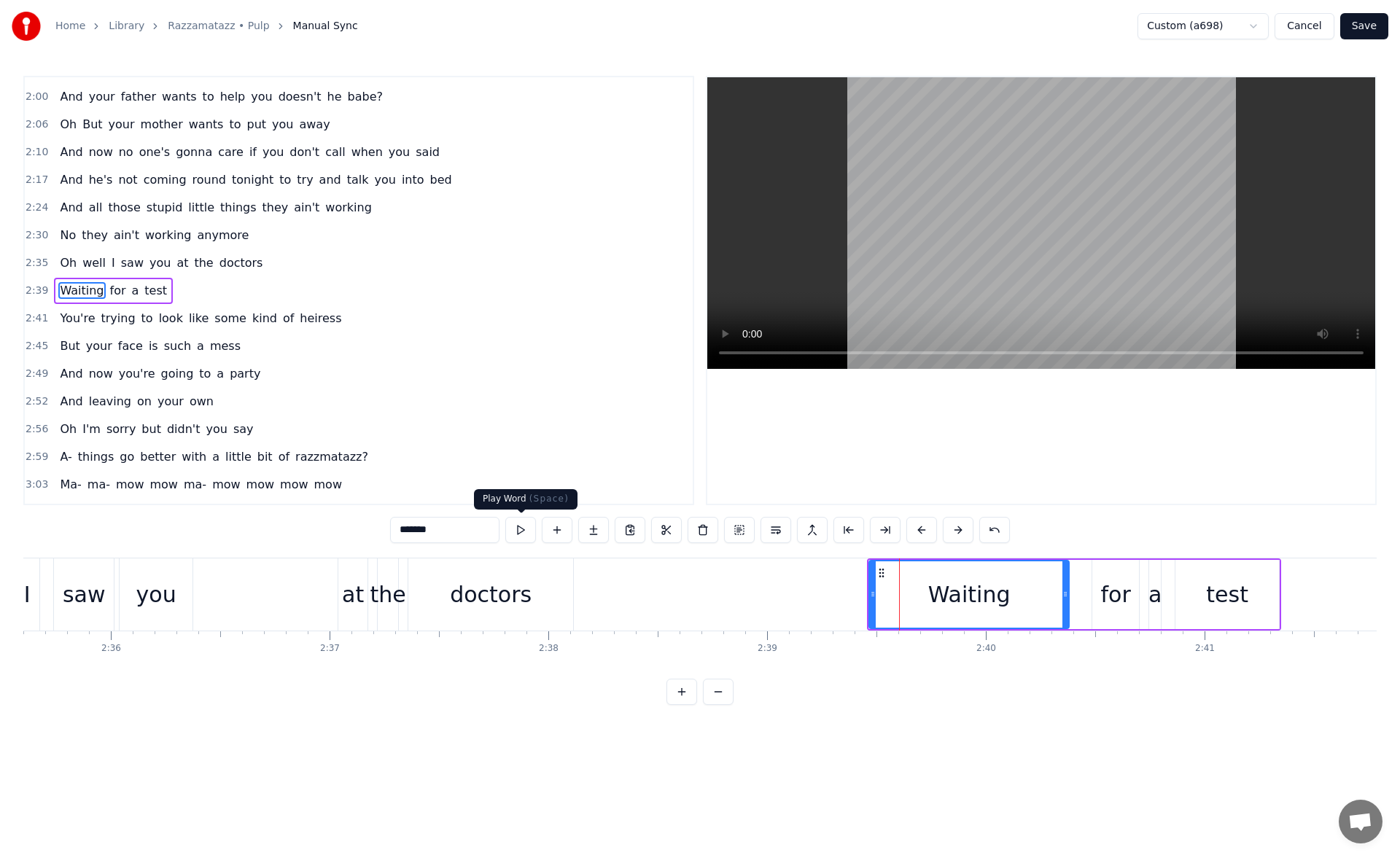
click at [529, 537] on button at bounding box center [521, 530] width 31 height 26
drag, startPoint x: 874, startPoint y: 593, endPoint x: 861, endPoint y: 594, distance: 13.0
click at [861, 594] on icon at bounding box center [860, 594] width 6 height 12
click at [521, 532] on button at bounding box center [521, 530] width 31 height 26
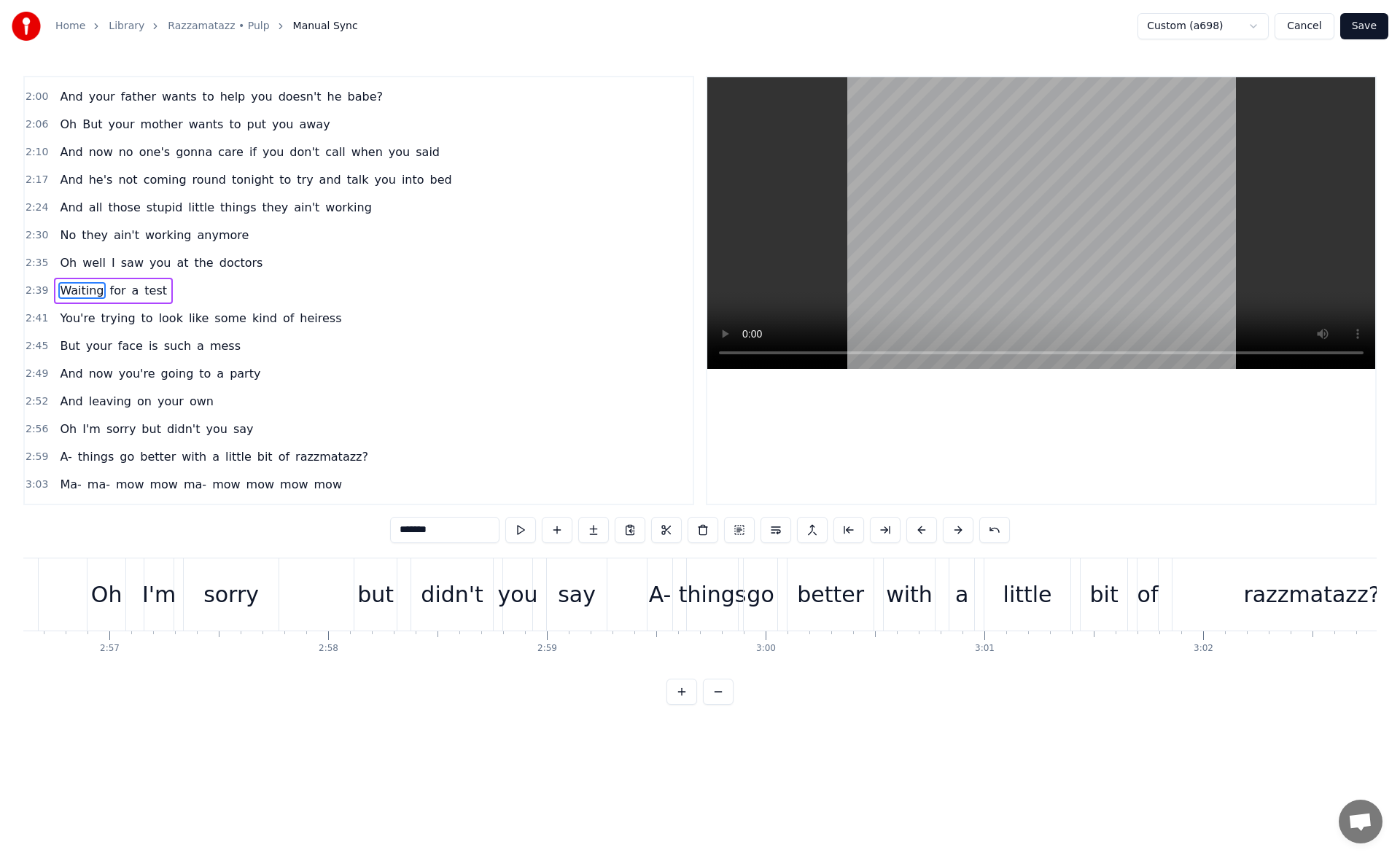
scroll to position [0, 38968]
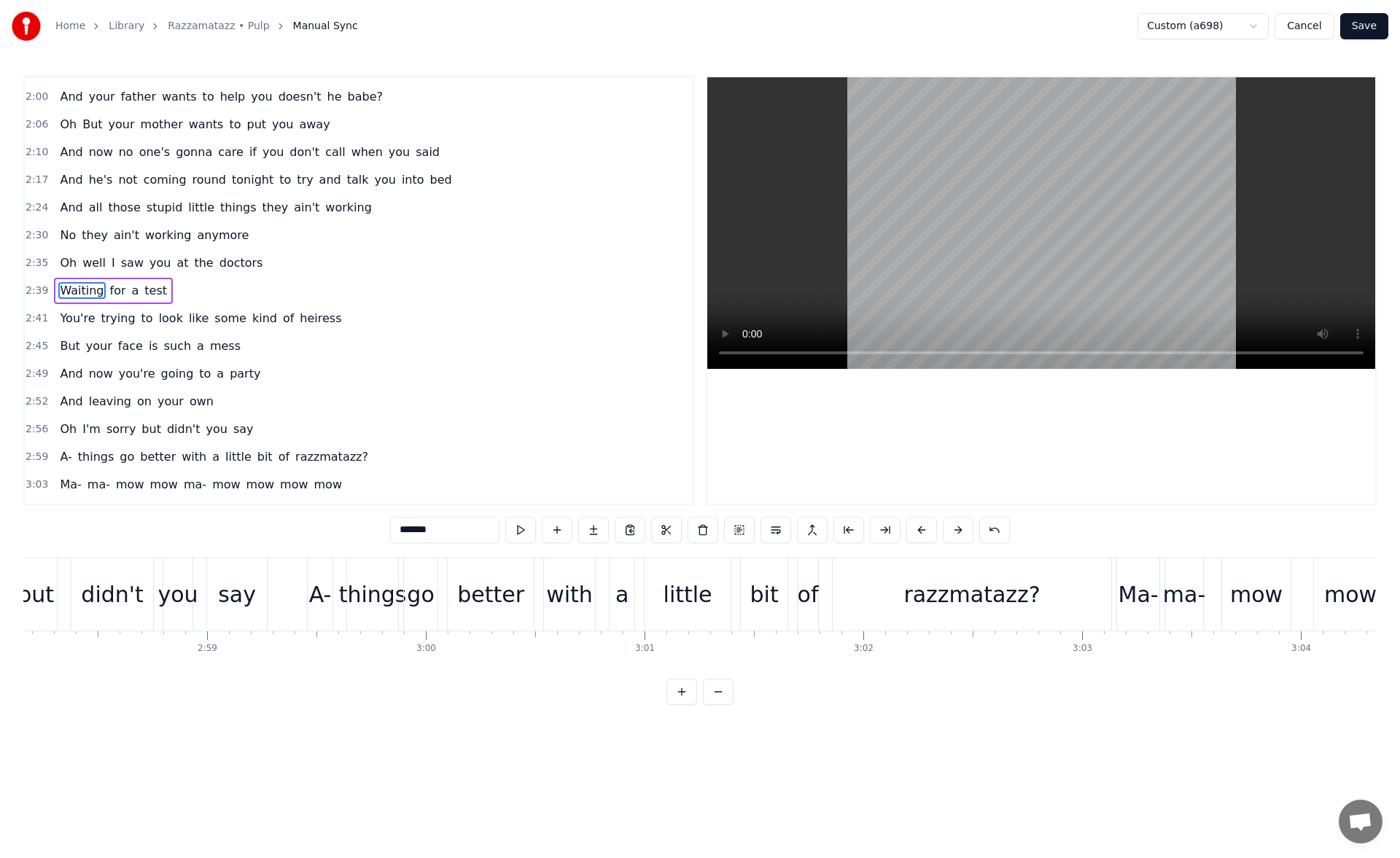
click at [950, 584] on div "razzmatazz?" at bounding box center [971, 594] width 136 height 33
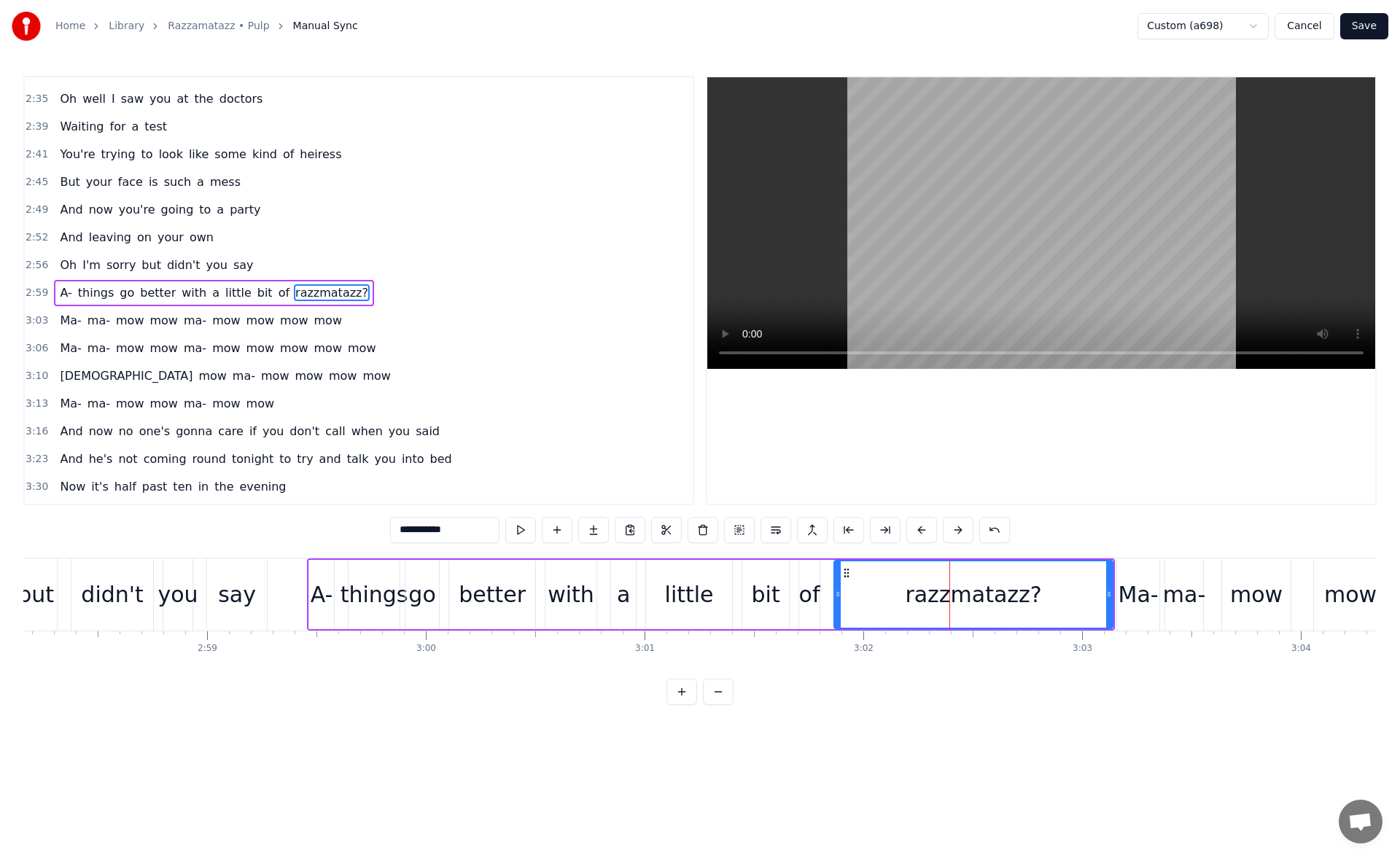
scroll to position [825, 0]
click at [527, 531] on button at bounding box center [521, 530] width 31 height 26
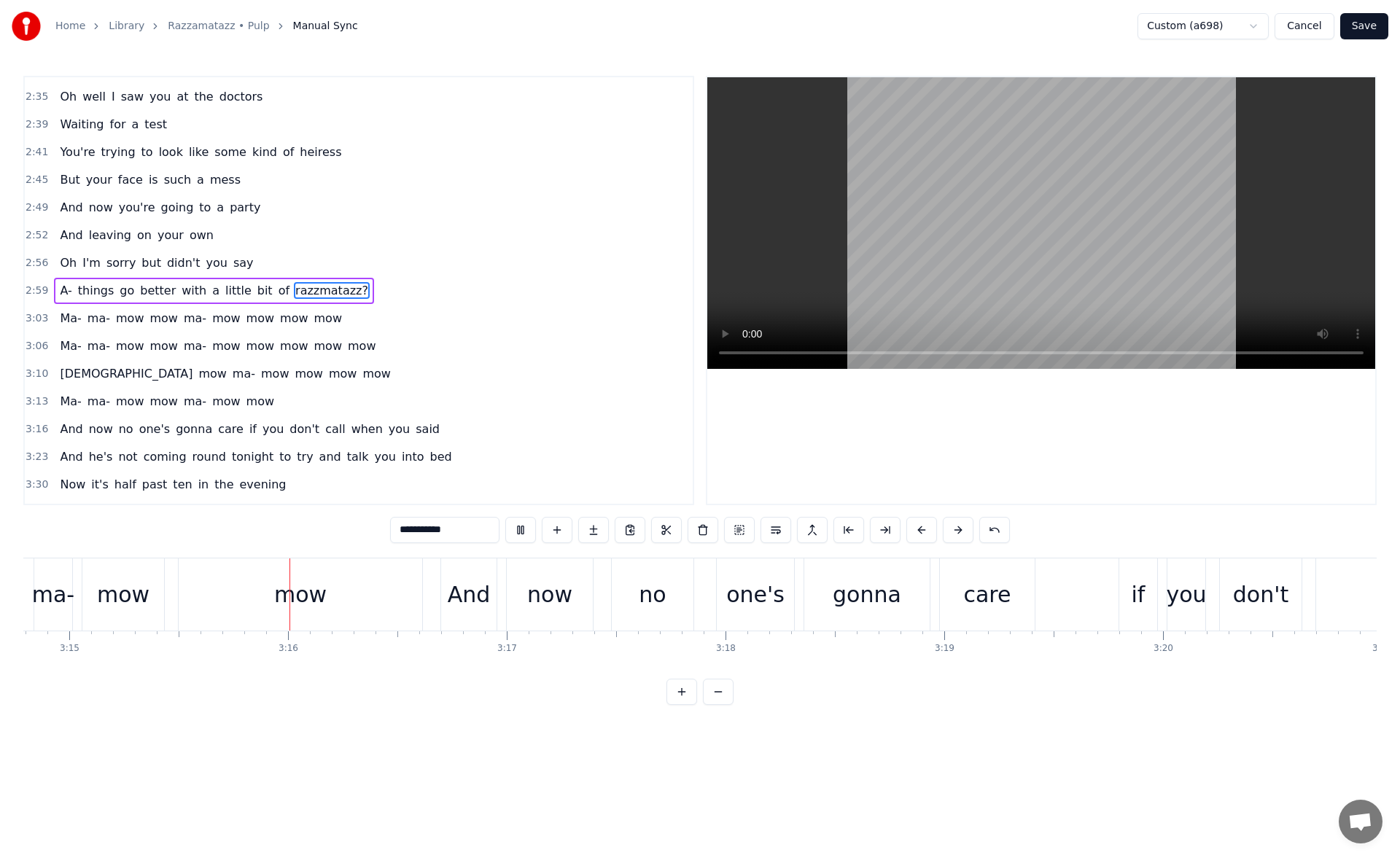
scroll to position [0, 42658]
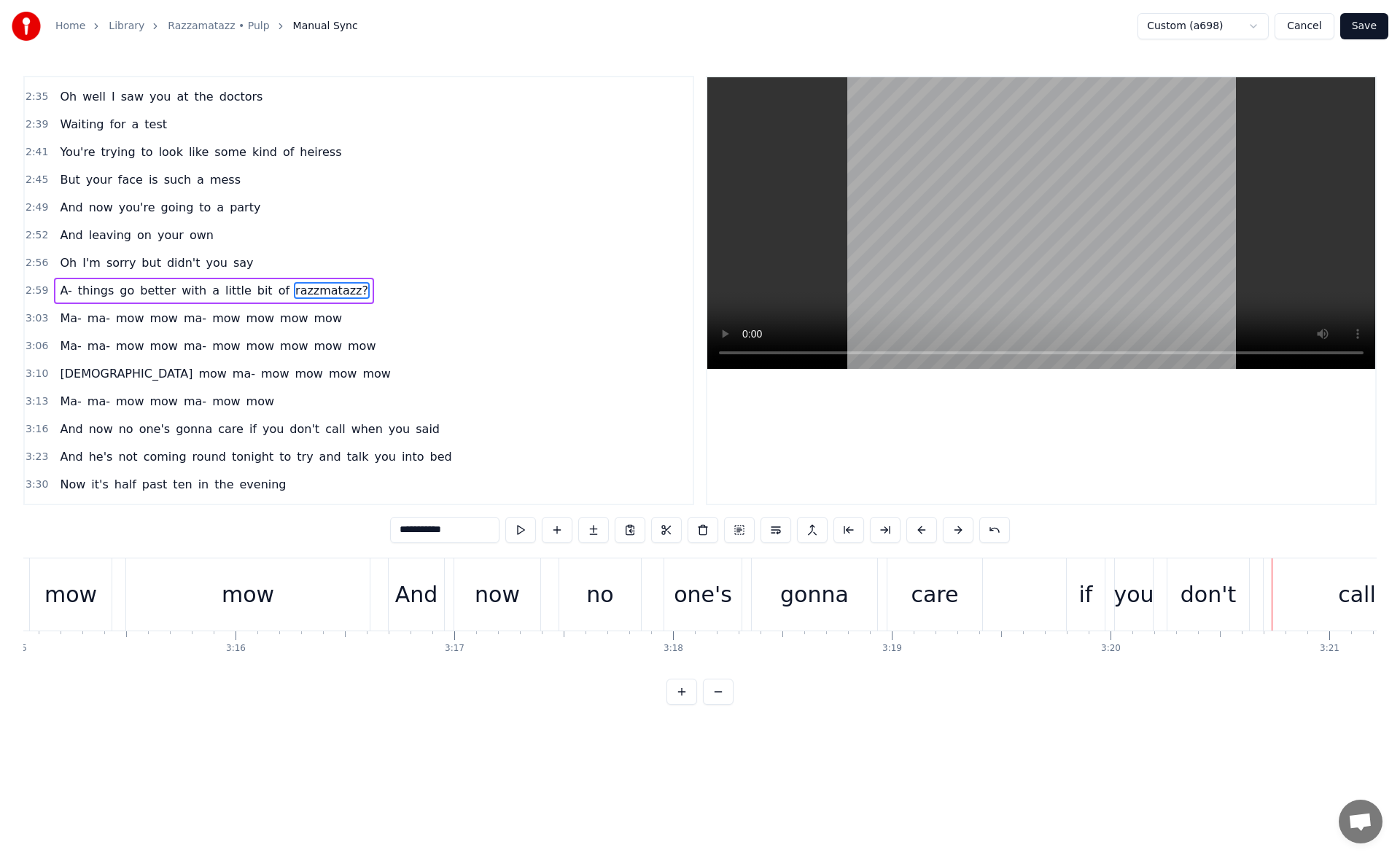
click at [940, 604] on div "care" at bounding box center [934, 594] width 47 height 33
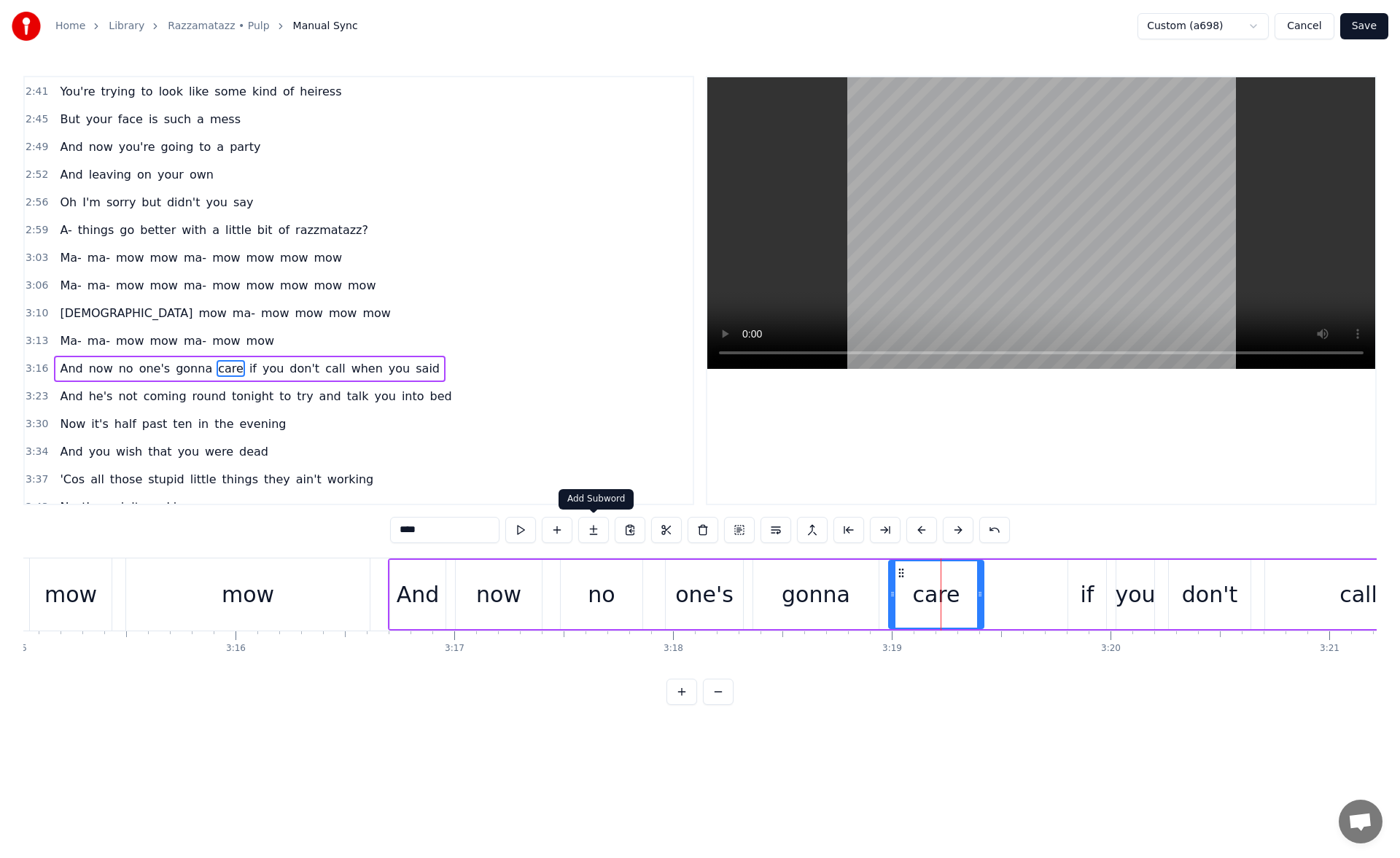
scroll to position [903, 0]
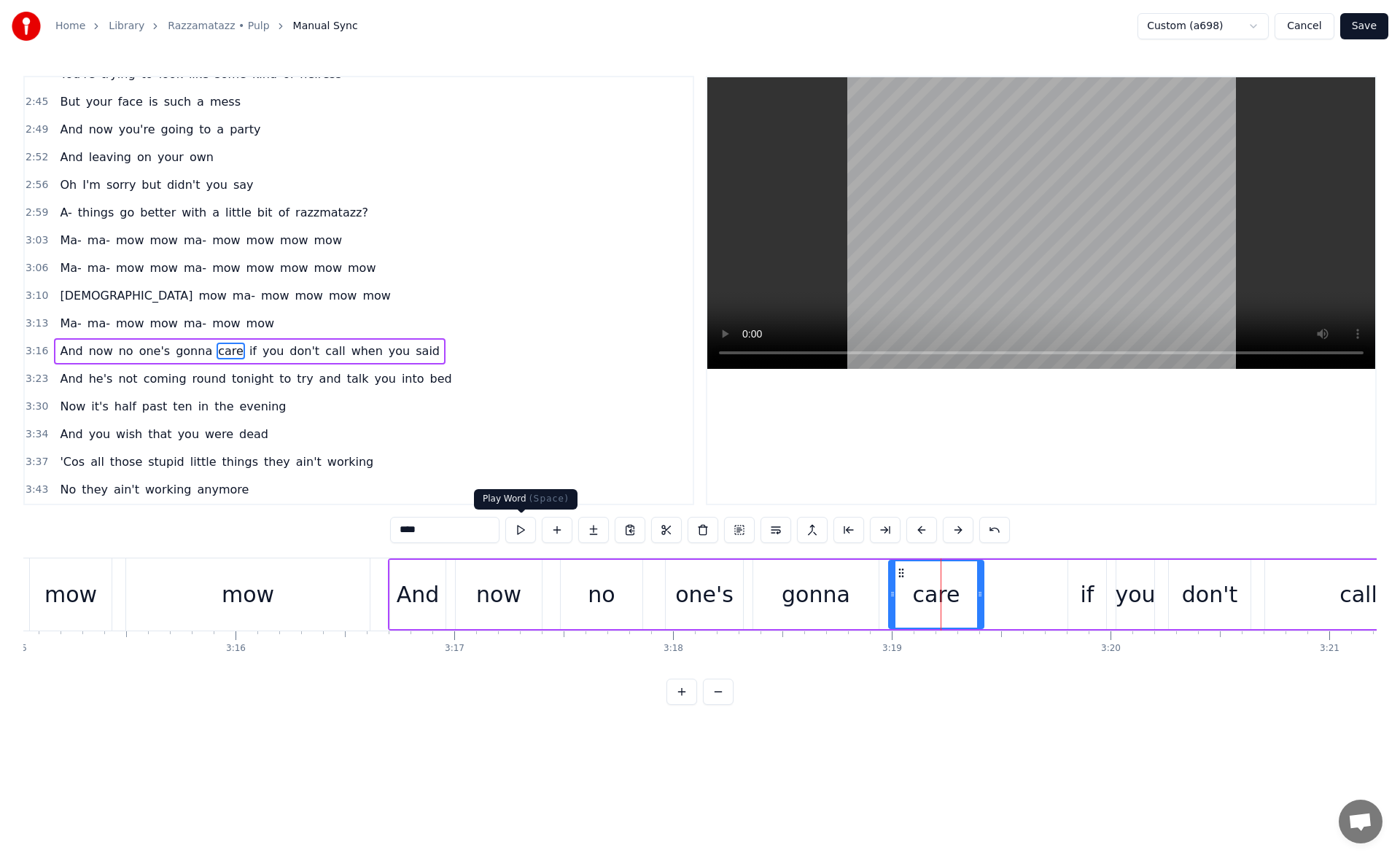
click at [522, 538] on button at bounding box center [521, 530] width 31 height 26
click at [1079, 581] on div "if" at bounding box center [1087, 594] width 38 height 69
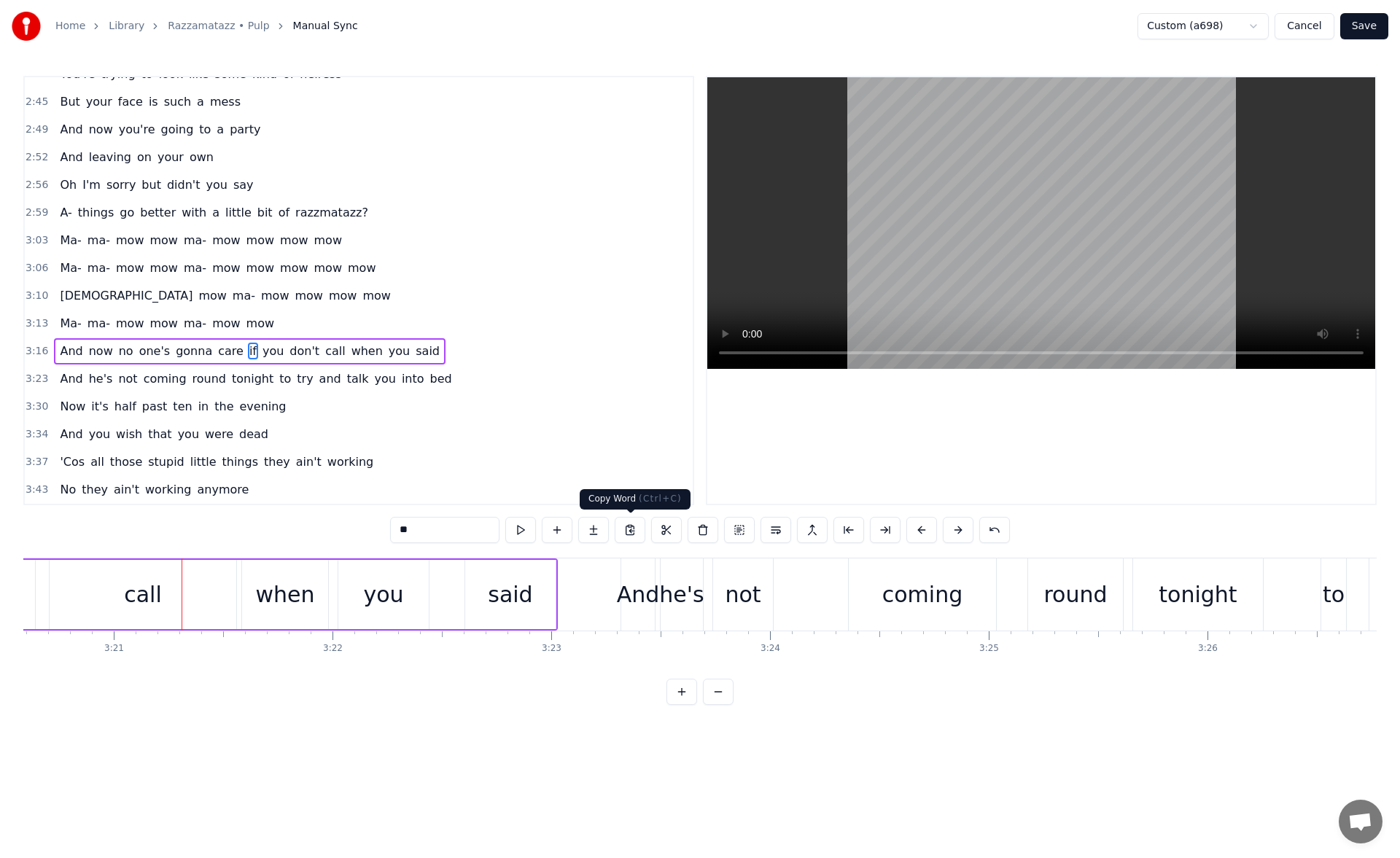
scroll to position [0, 43918]
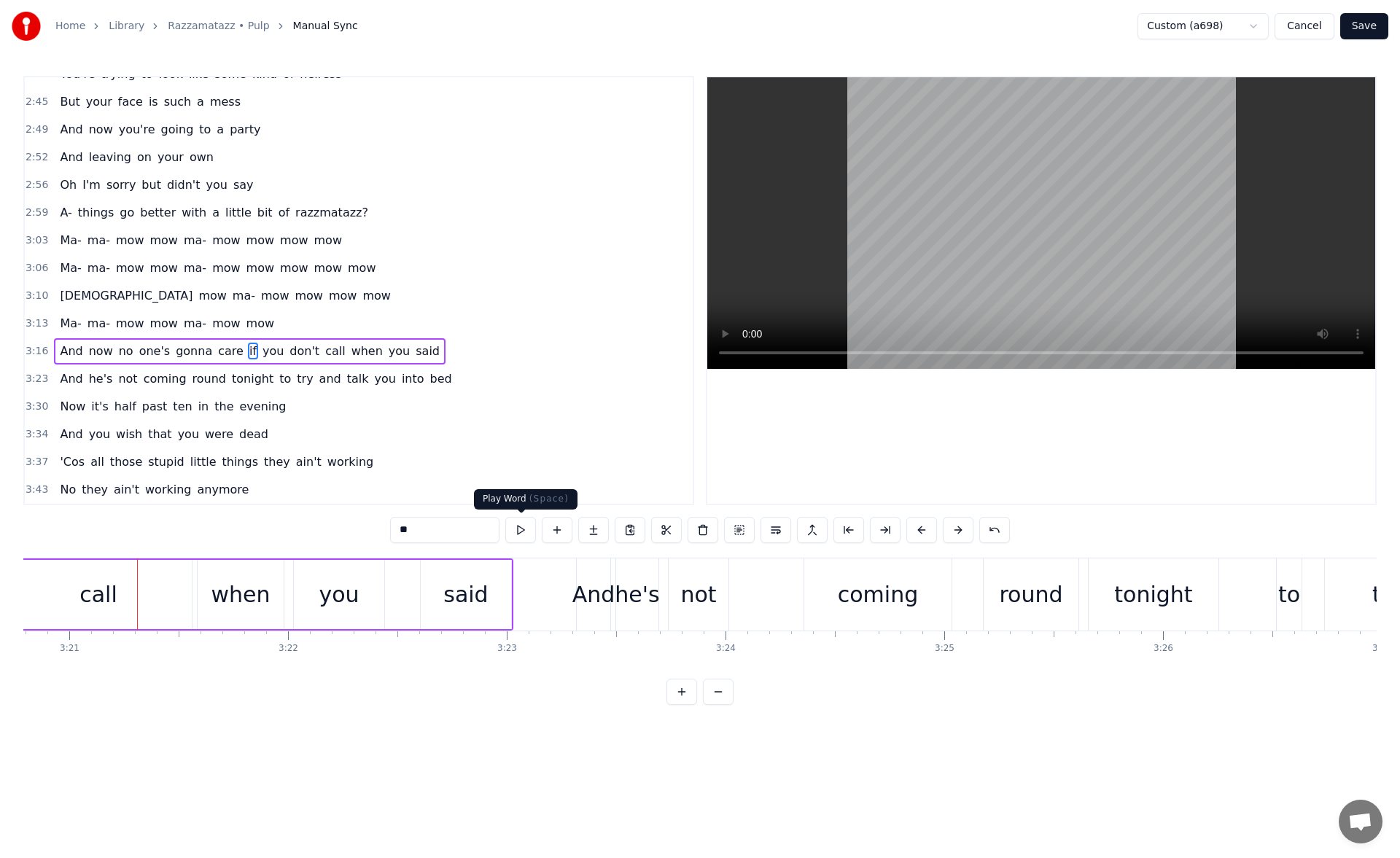
click at [521, 536] on button at bounding box center [521, 530] width 31 height 26
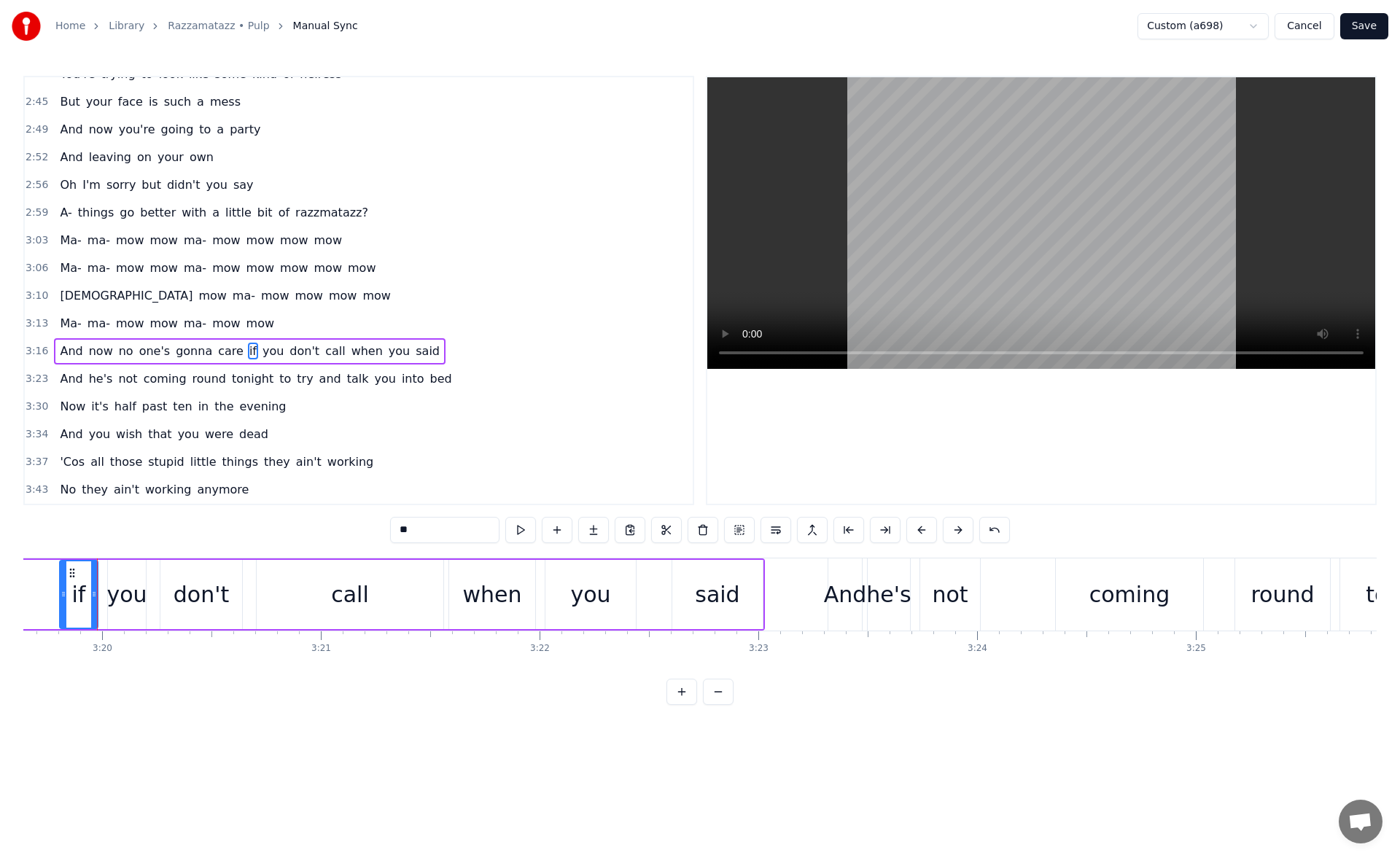
click at [521, 536] on button at bounding box center [521, 530] width 31 height 26
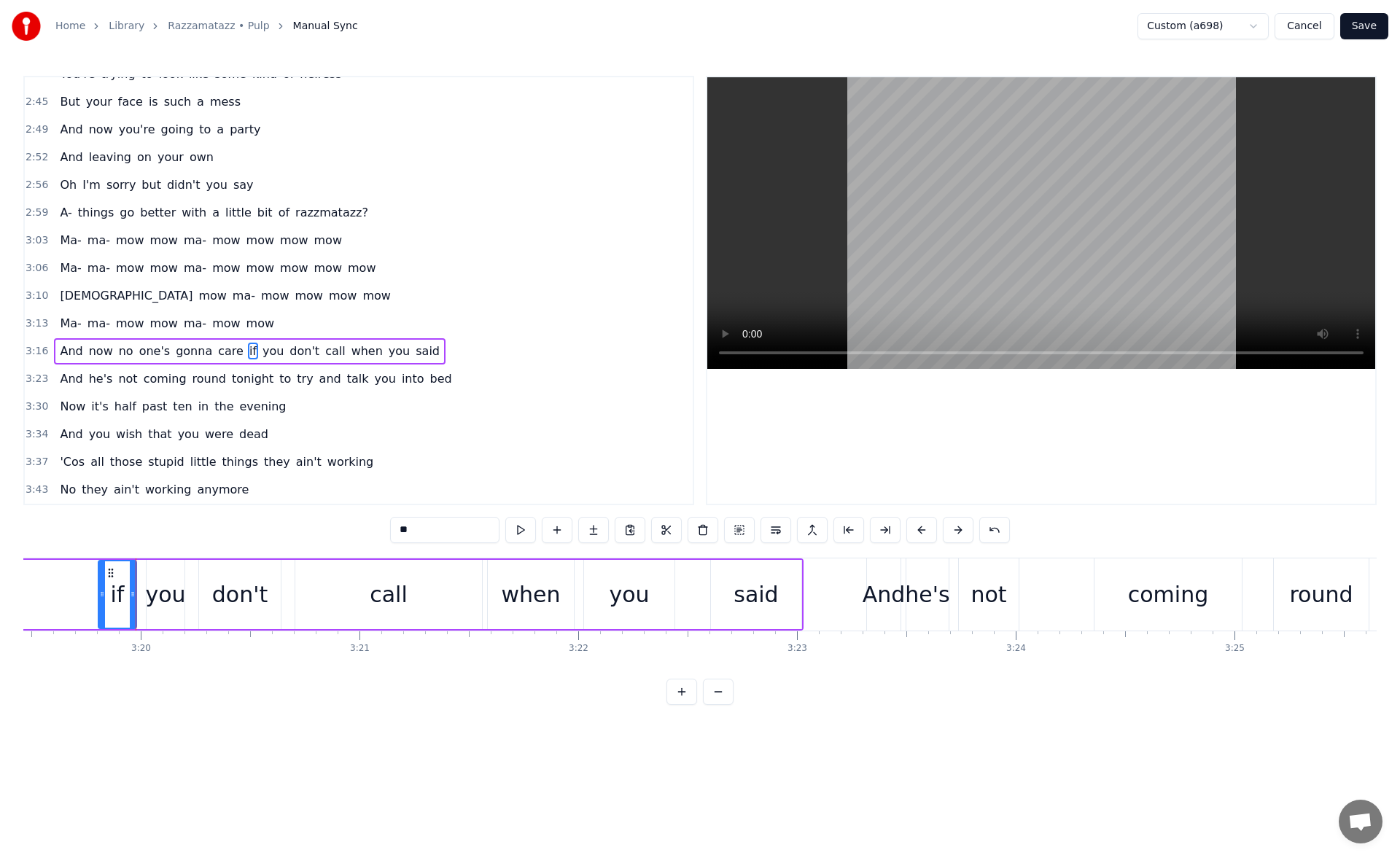
scroll to position [0, 43627]
drag, startPoint x: 99, startPoint y: 600, endPoint x: 91, endPoint y: 599, distance: 8.1
click at [92, 599] on div at bounding box center [95, 594] width 6 height 67
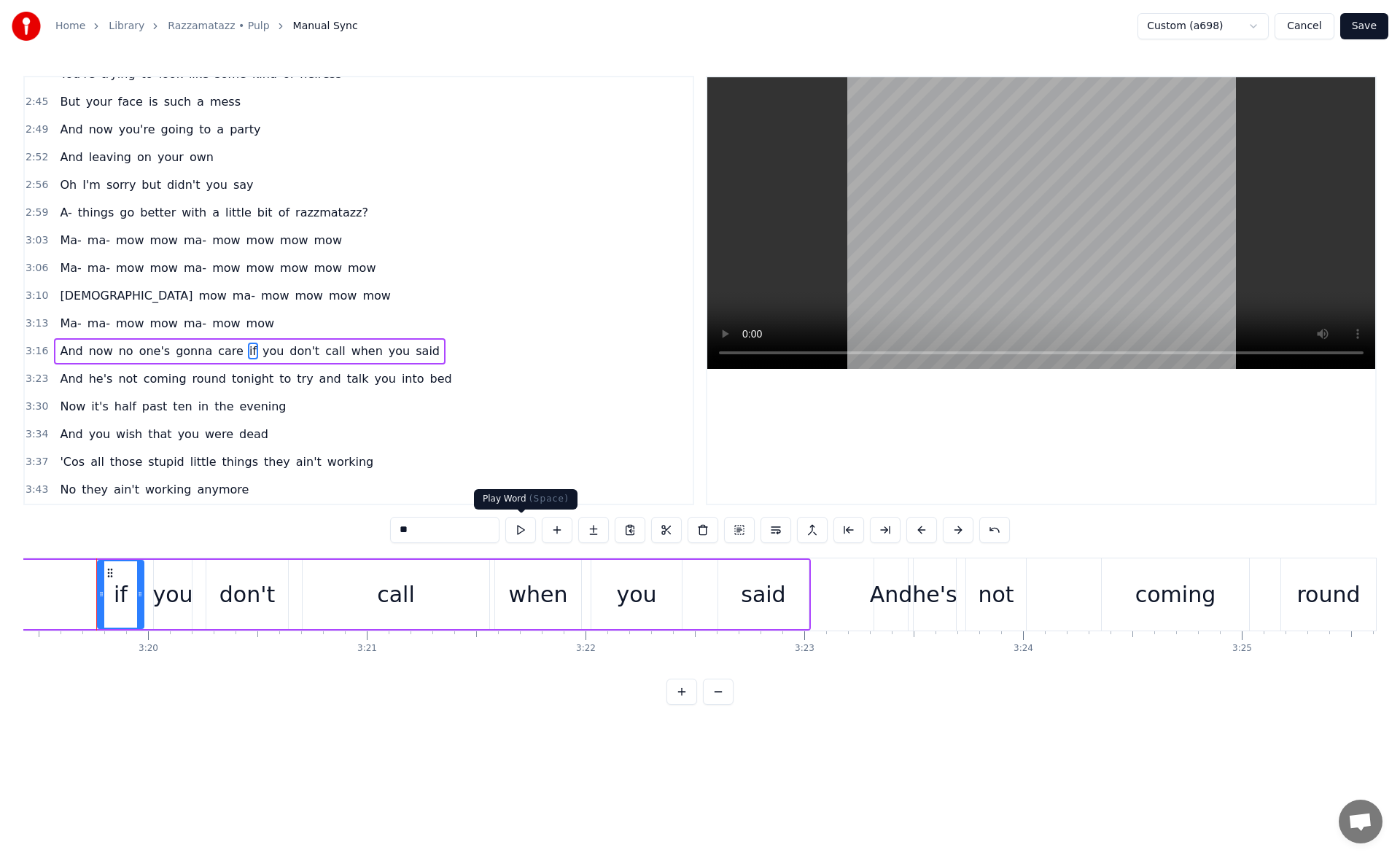
click at [518, 526] on button at bounding box center [521, 530] width 31 height 26
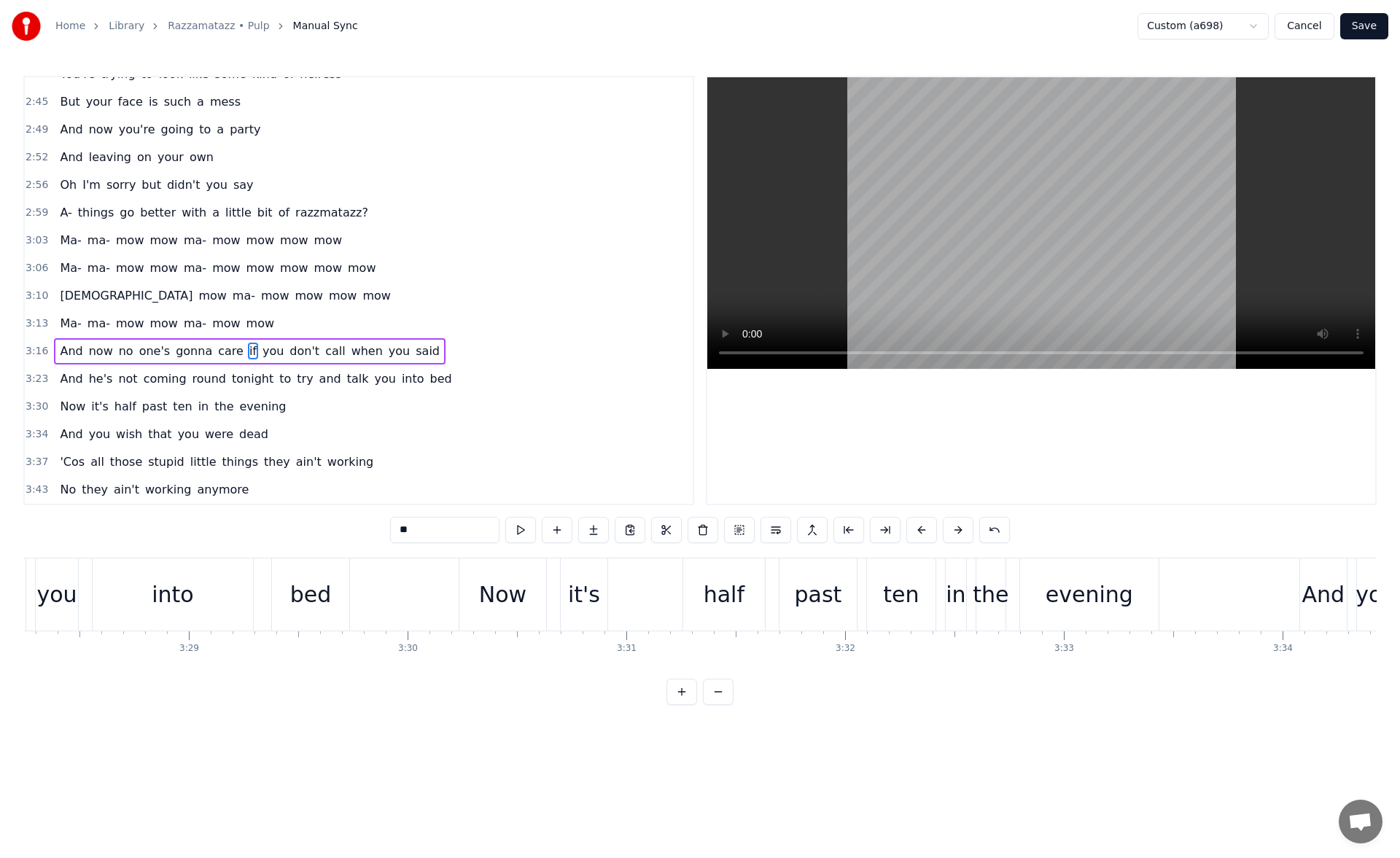
scroll to position [0, 45691]
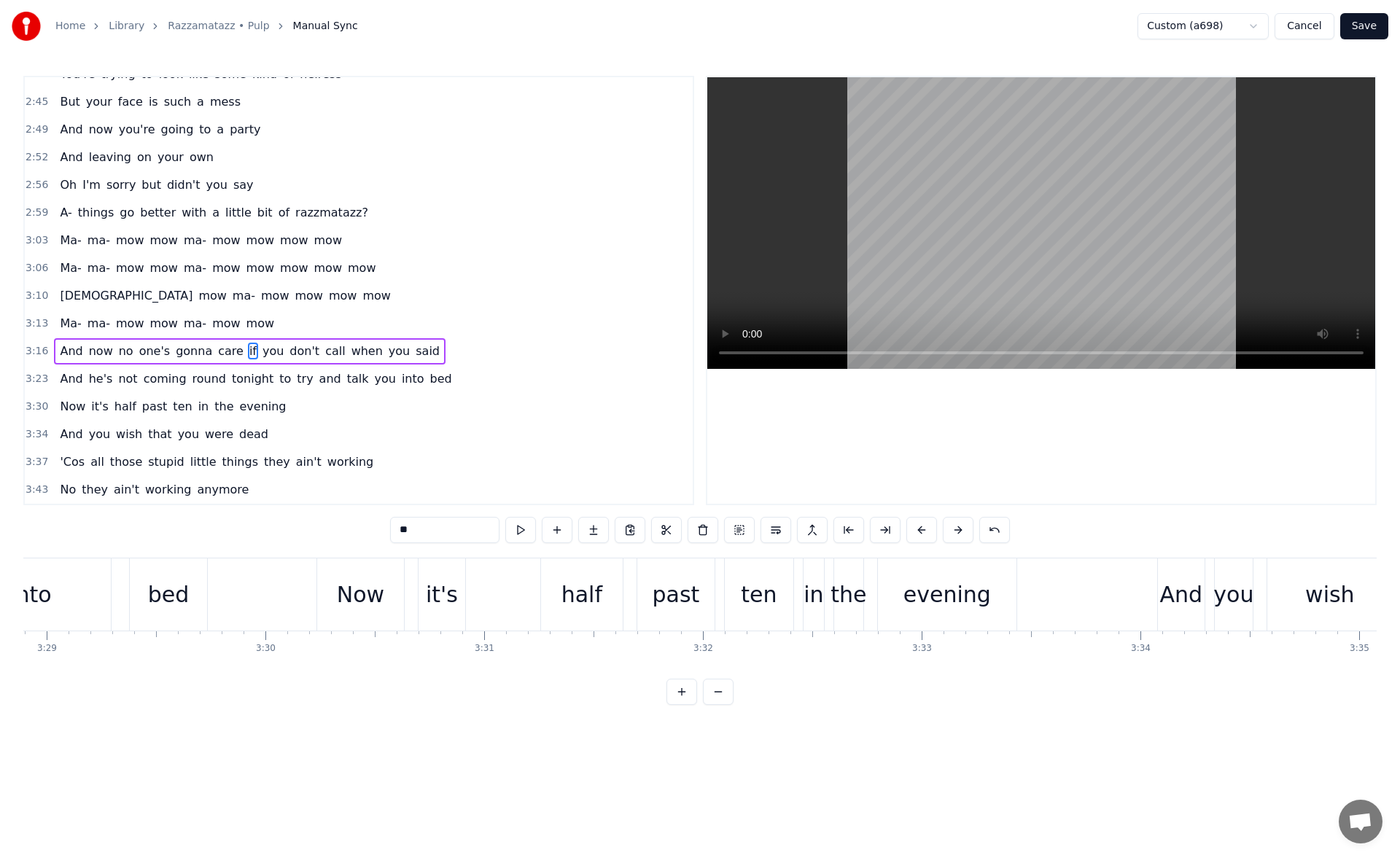
click at [1165, 587] on div "And" at bounding box center [1181, 594] width 43 height 33
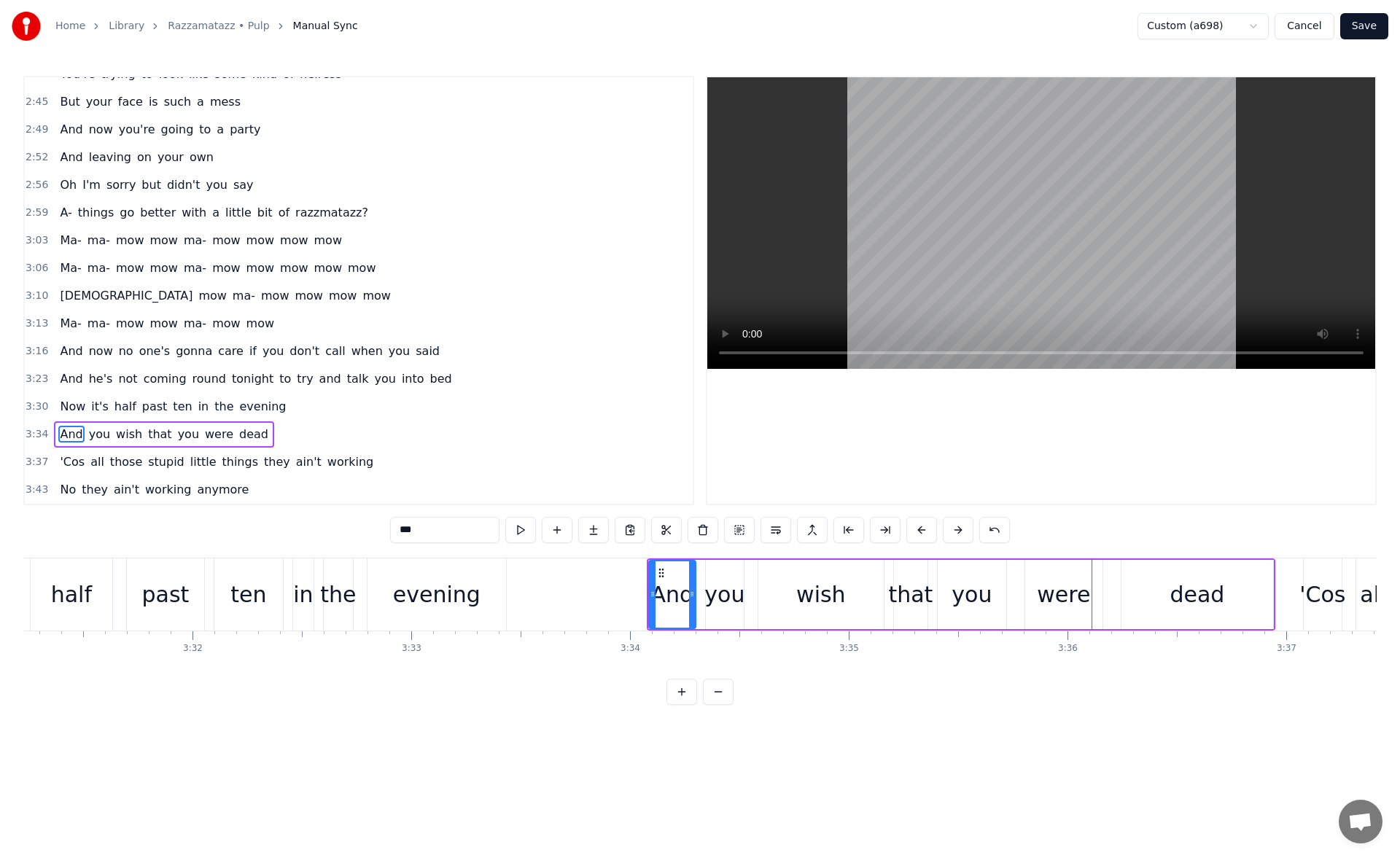
scroll to position [0, 46145]
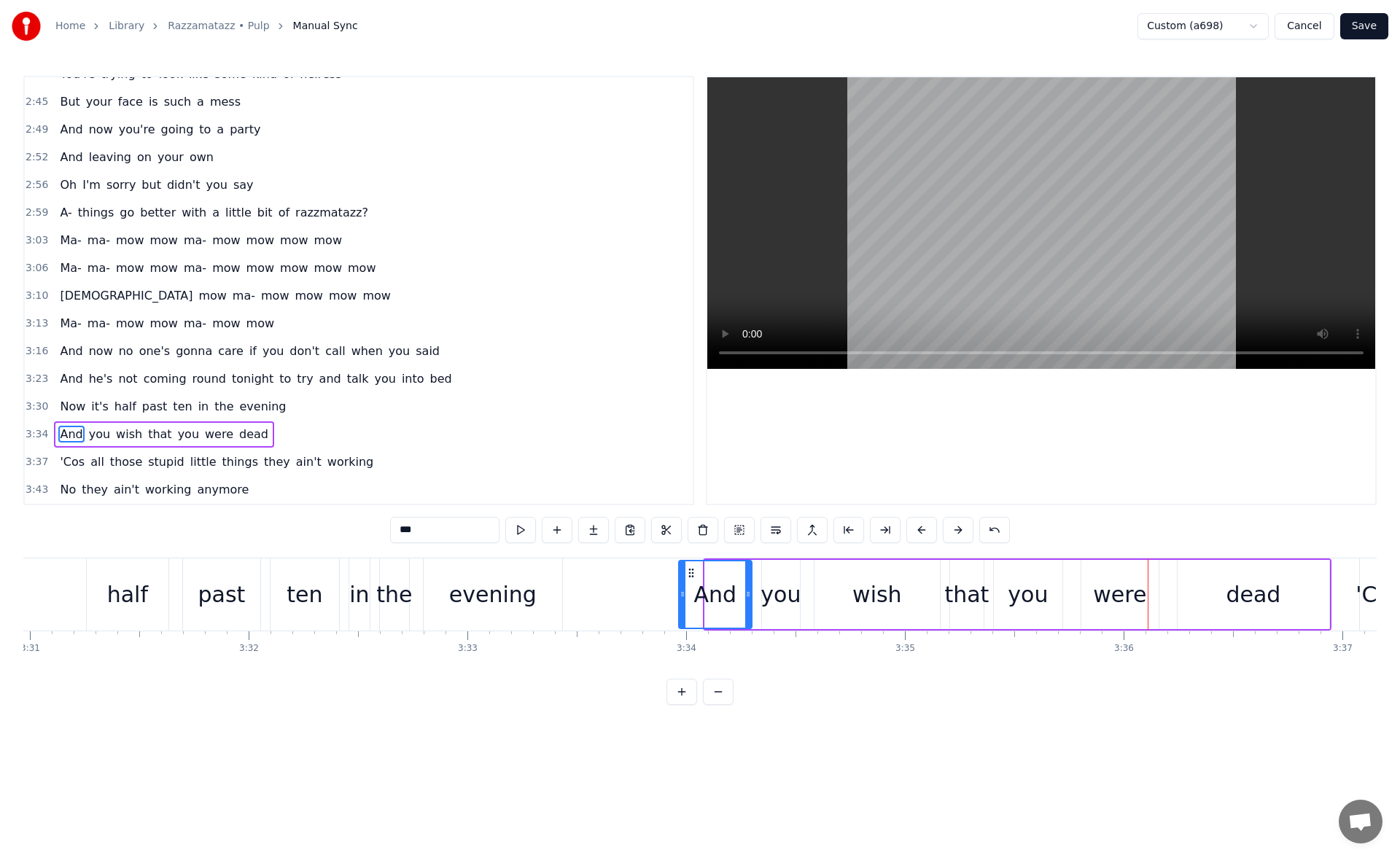
drag, startPoint x: 708, startPoint y: 594, endPoint x: 674, endPoint y: 591, distance: 34.1
click at [680, 591] on icon at bounding box center [683, 594] width 6 height 12
click at [526, 534] on button at bounding box center [521, 530] width 31 height 26
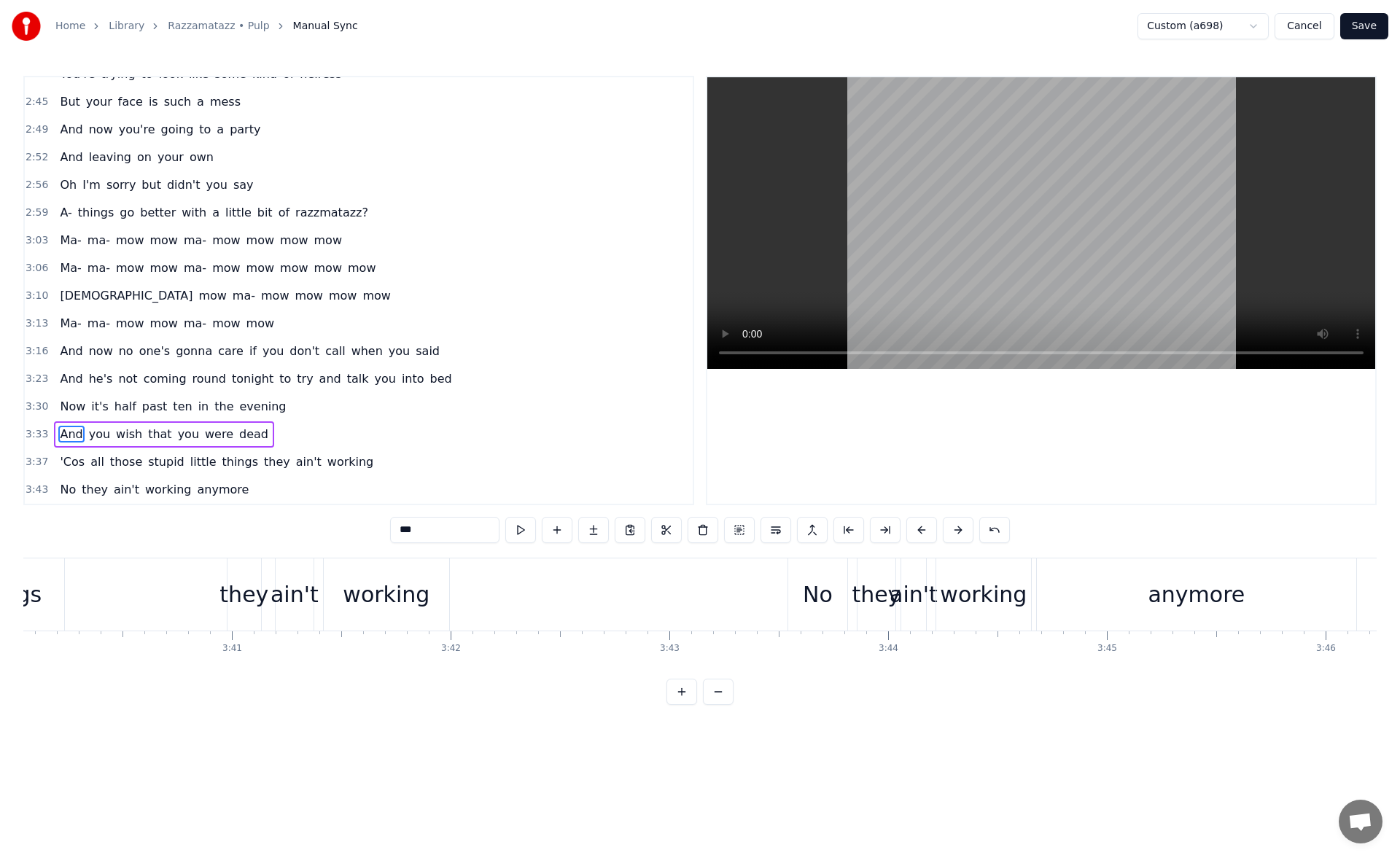
scroll to position [0, 48101]
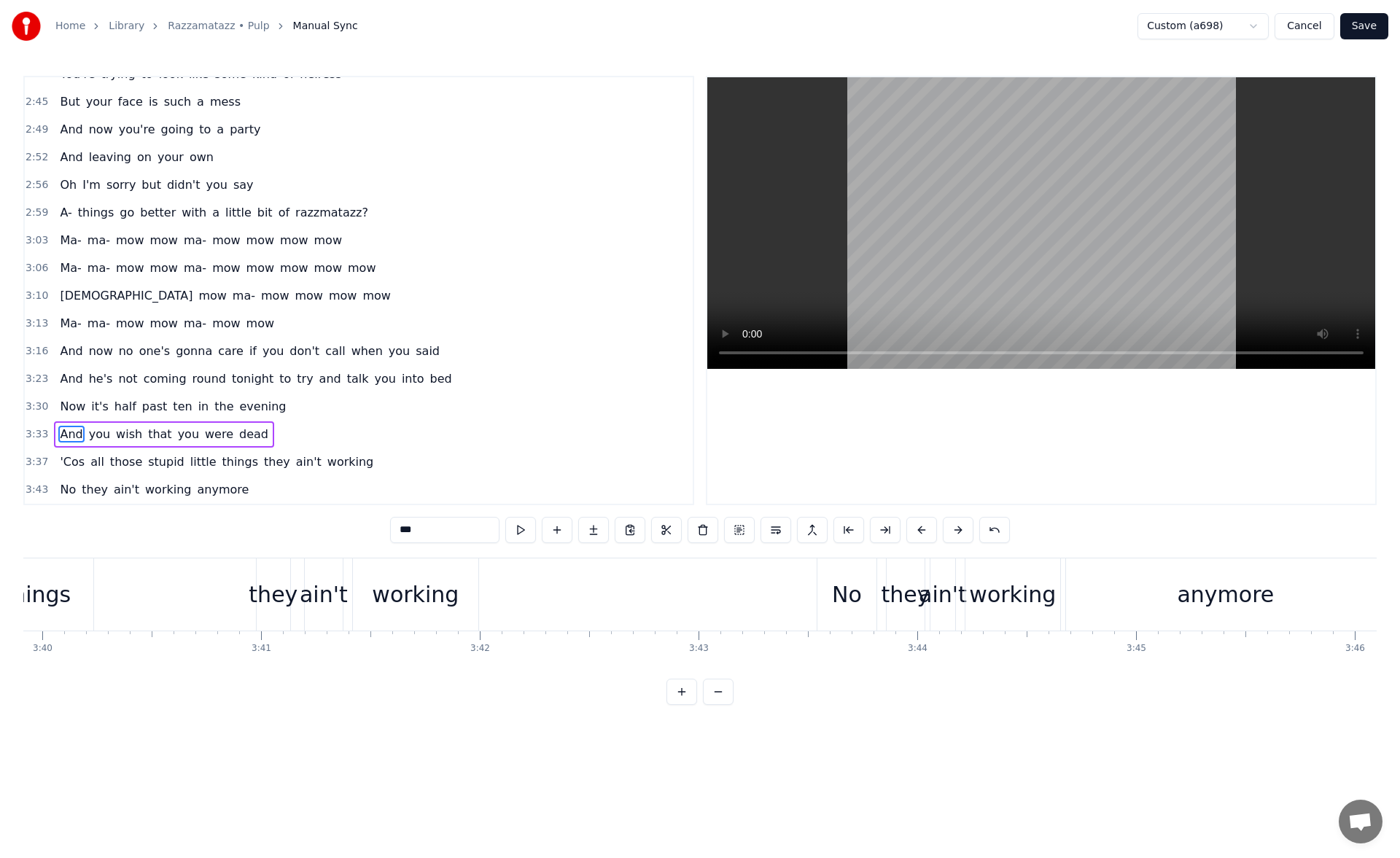
click at [1252, 586] on div "anymore" at bounding box center [1225, 594] width 97 height 33
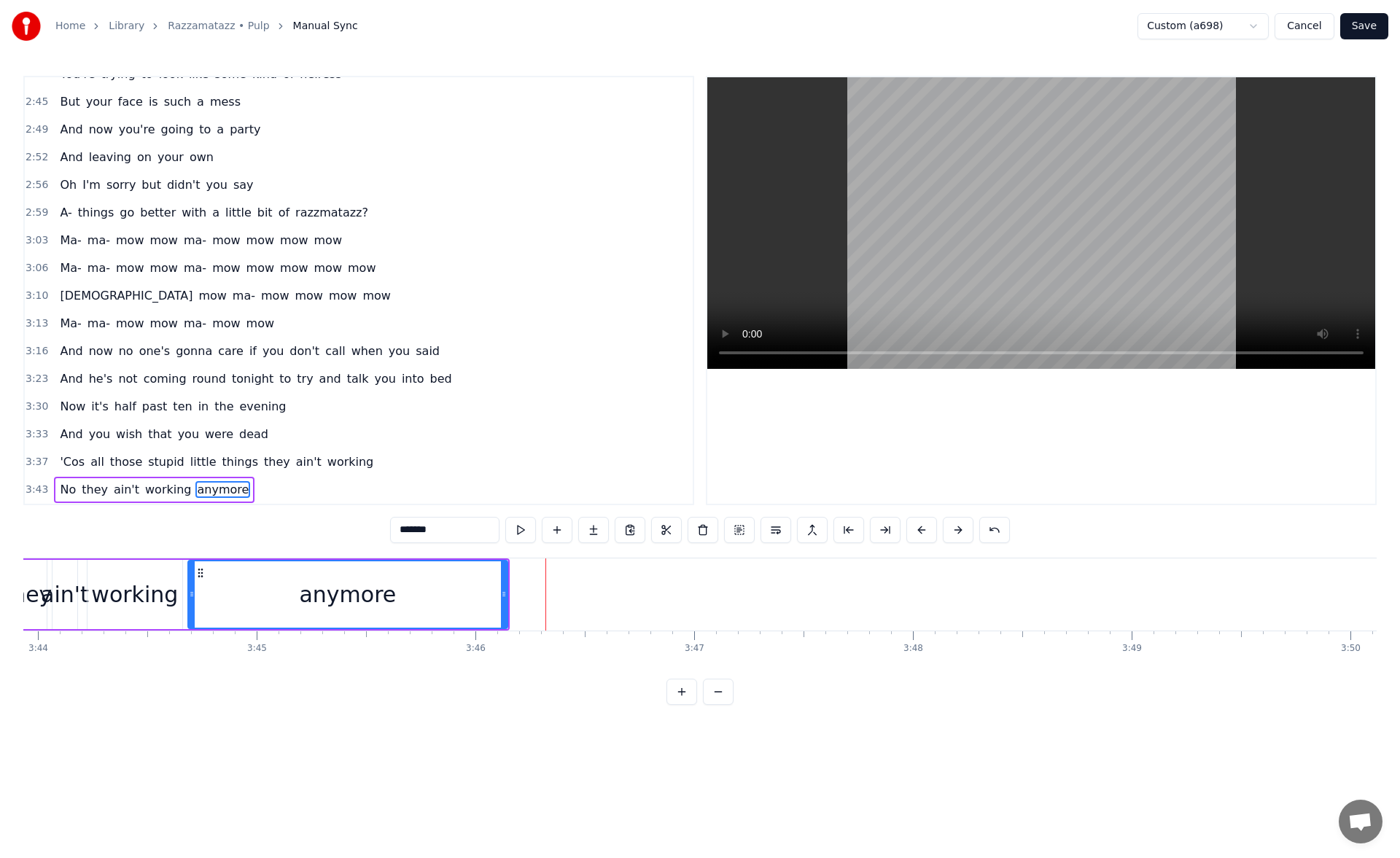
scroll to position [0, 48697]
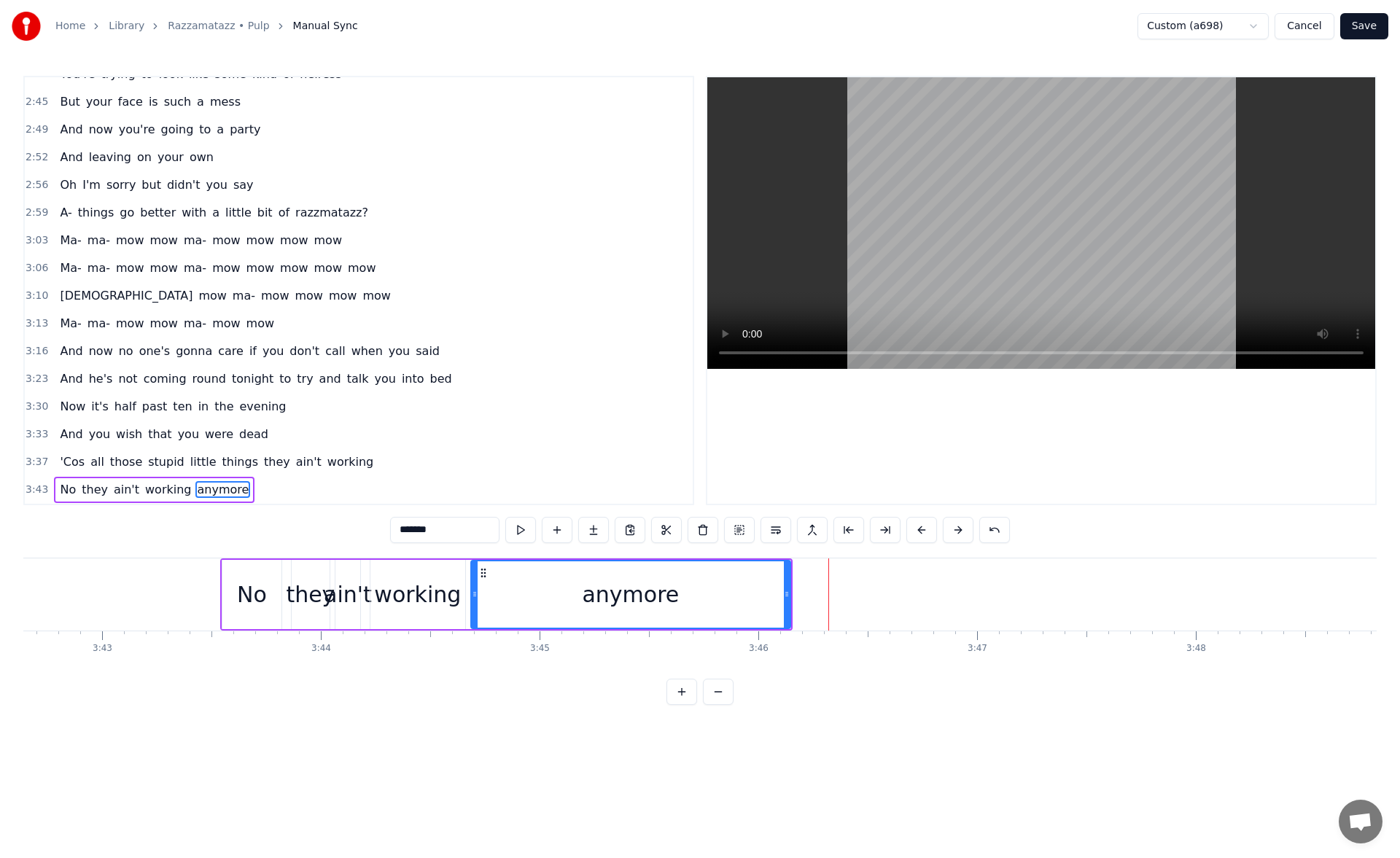
click at [426, 593] on div "working" at bounding box center [417, 594] width 87 height 33
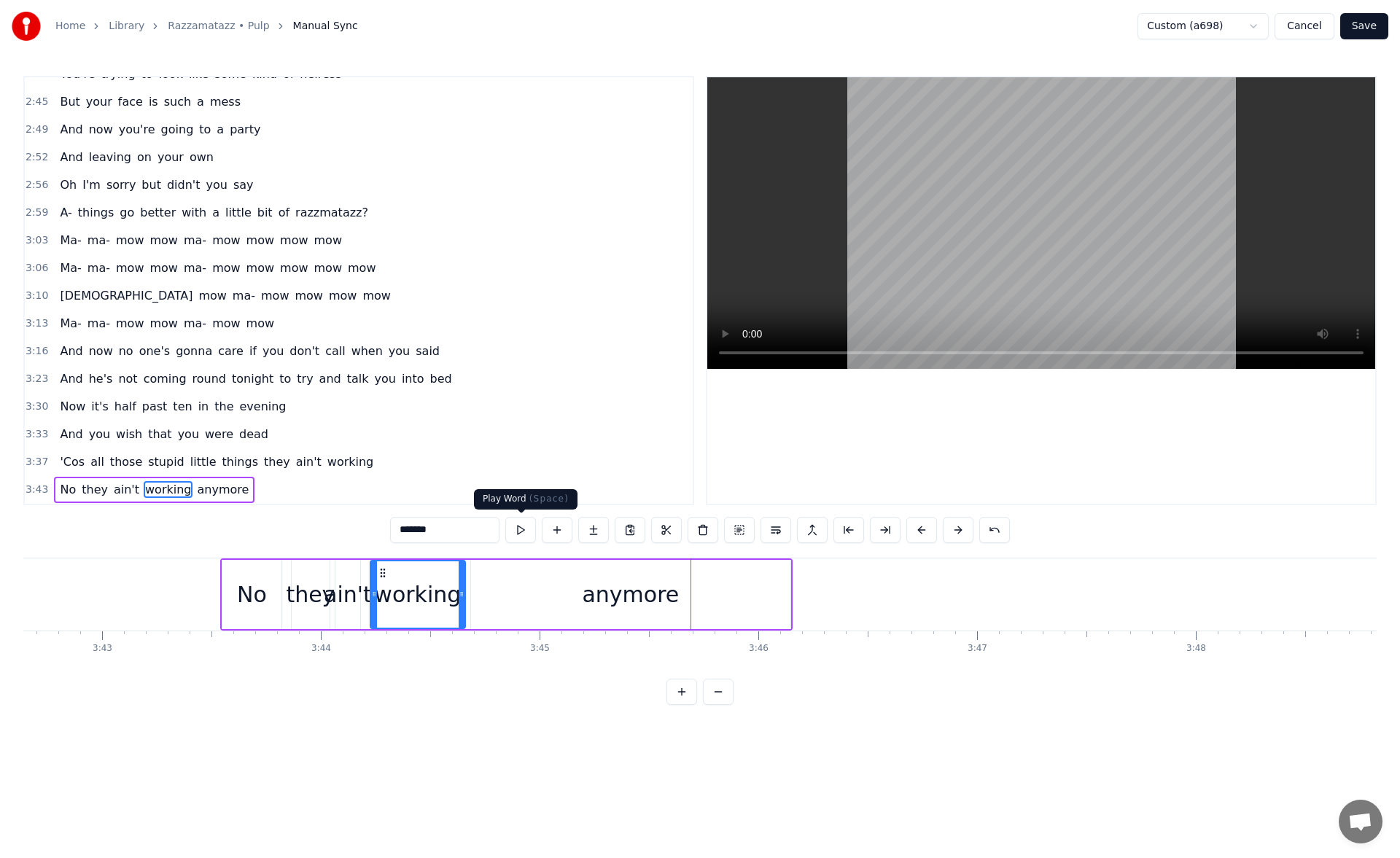
click at [517, 531] on button at bounding box center [521, 530] width 31 height 26
click at [509, 615] on div "anymore" at bounding box center [631, 594] width 319 height 69
type input "*******"
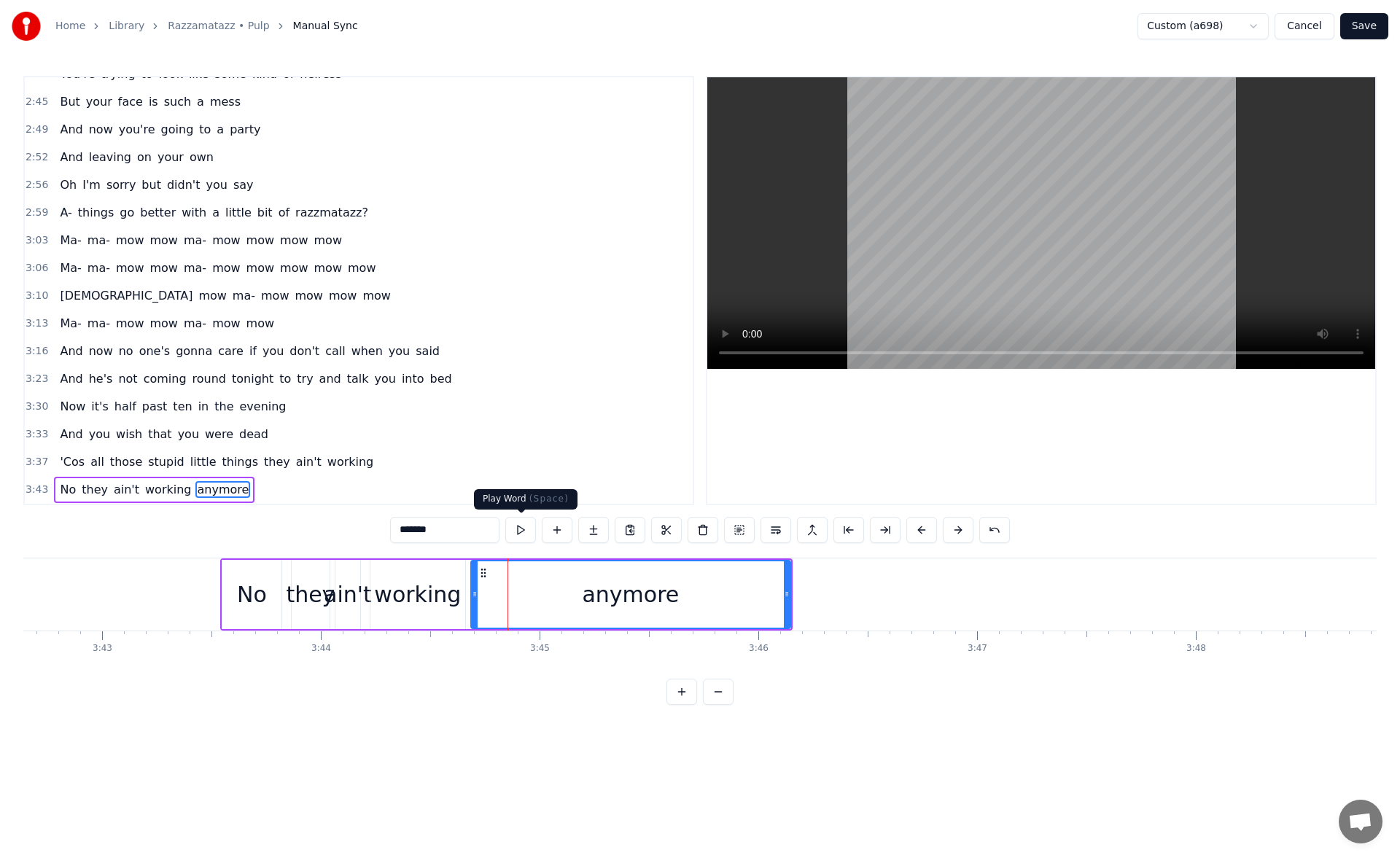
click at [515, 527] on button at bounding box center [521, 530] width 31 height 26
drag, startPoint x: 785, startPoint y: 599, endPoint x: 792, endPoint y: 598, distance: 7.1
click at [792, 598] on icon at bounding box center [794, 594] width 6 height 12
click at [518, 532] on button at bounding box center [521, 530] width 31 height 26
click at [1367, 30] on button "Save" at bounding box center [1364, 26] width 48 height 26
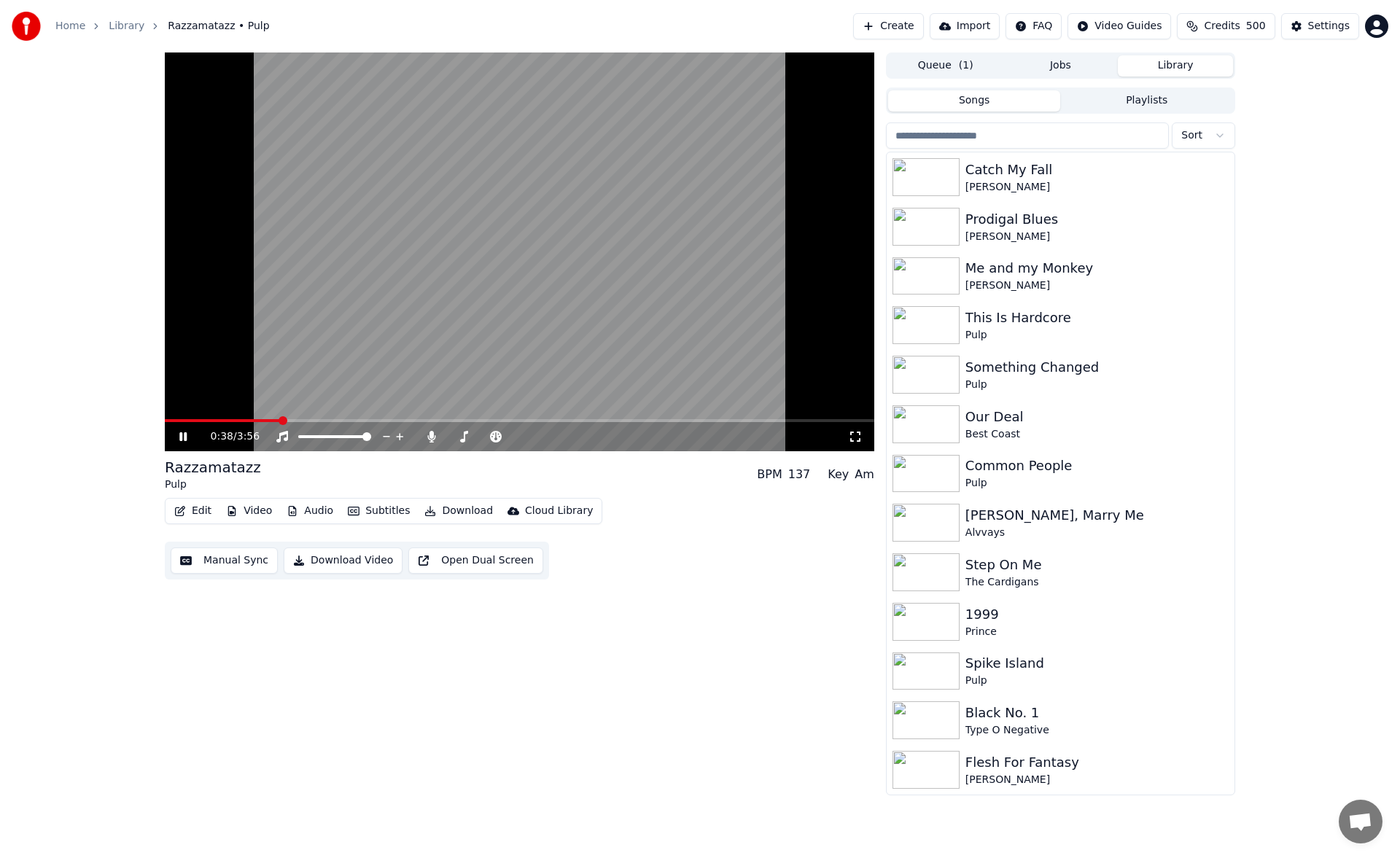
click at [251, 422] on span at bounding box center [222, 421] width 116 height 3
click at [251, 422] on span at bounding box center [213, 421] width 97 height 3
click at [395, 419] on span at bounding box center [284, 421] width 239 height 3
click at [185, 435] on icon at bounding box center [182, 436] width 7 height 9
click at [248, 567] on button "Manual Sync" at bounding box center [224, 560] width 107 height 26
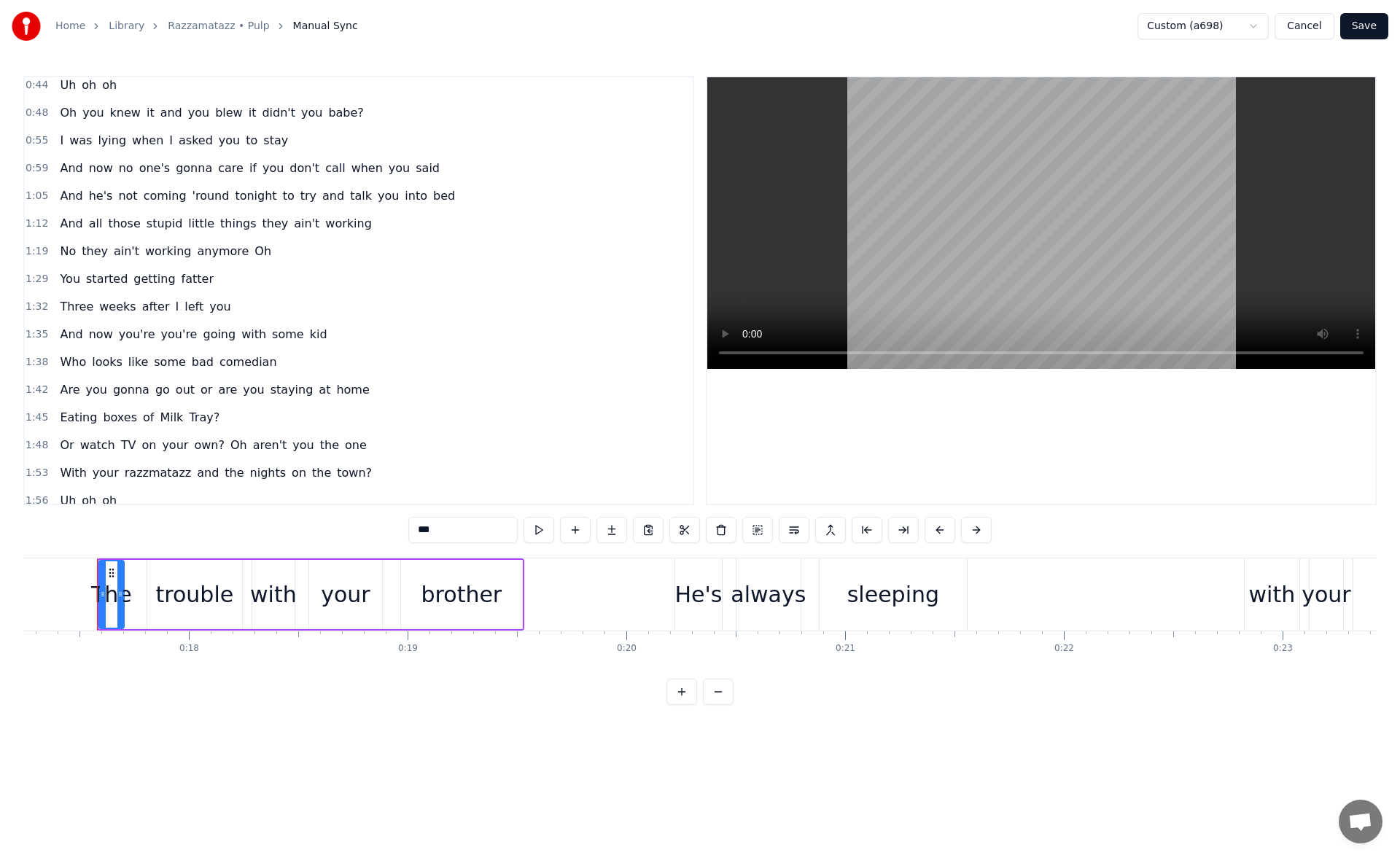
scroll to position [236, 0]
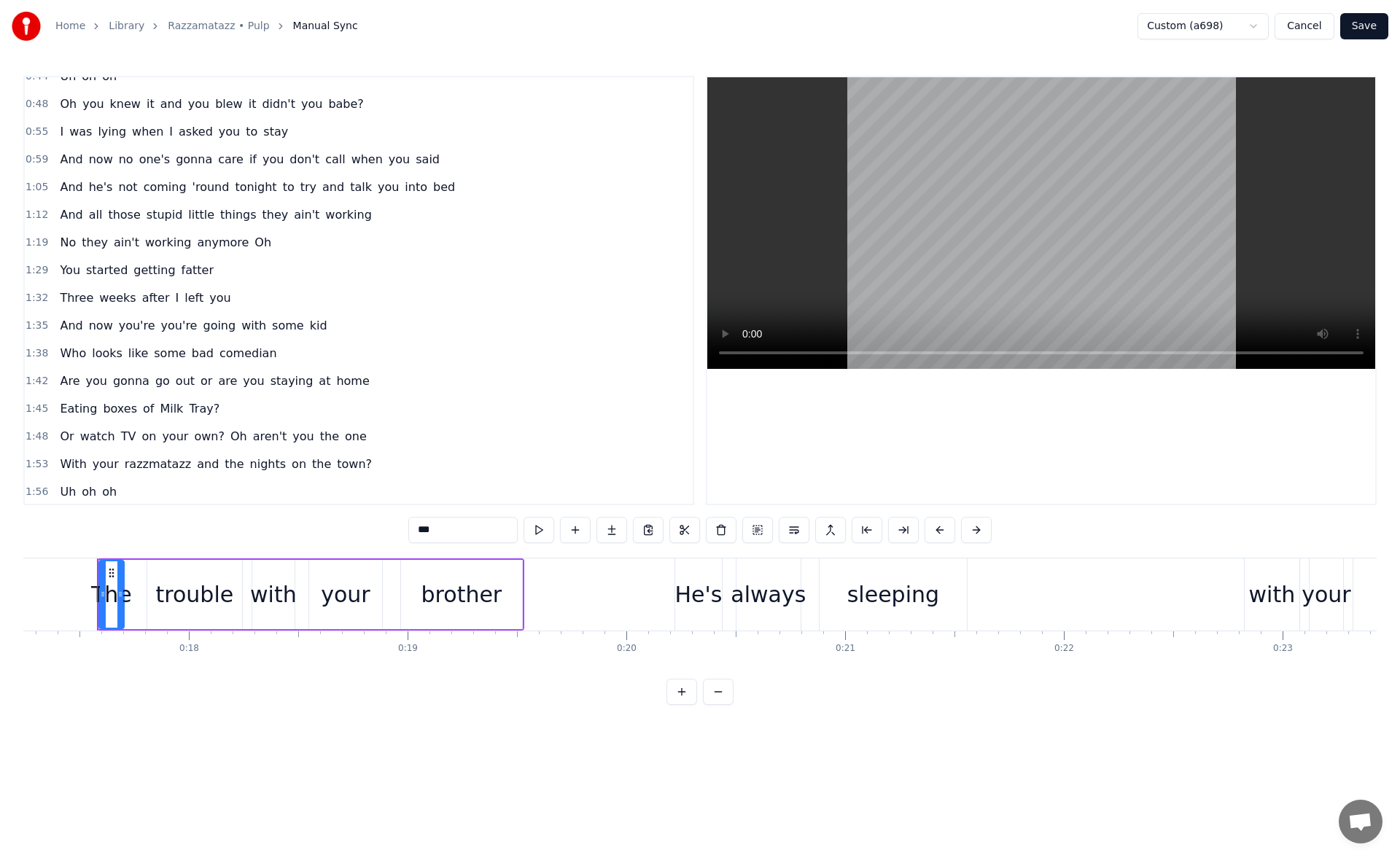
click at [106, 218] on span "those" at bounding box center [123, 215] width 35 height 17
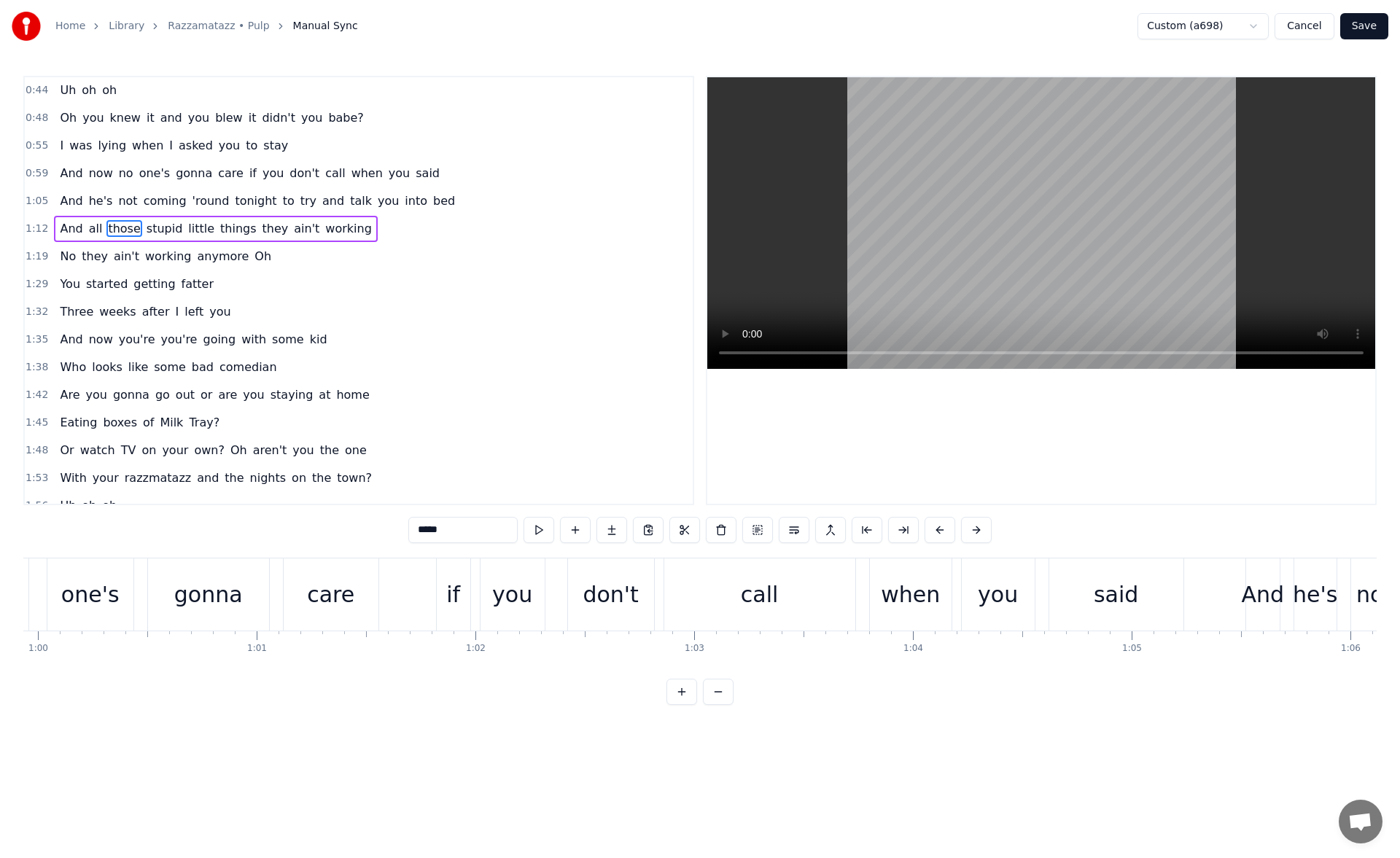
scroll to position [0, 15914]
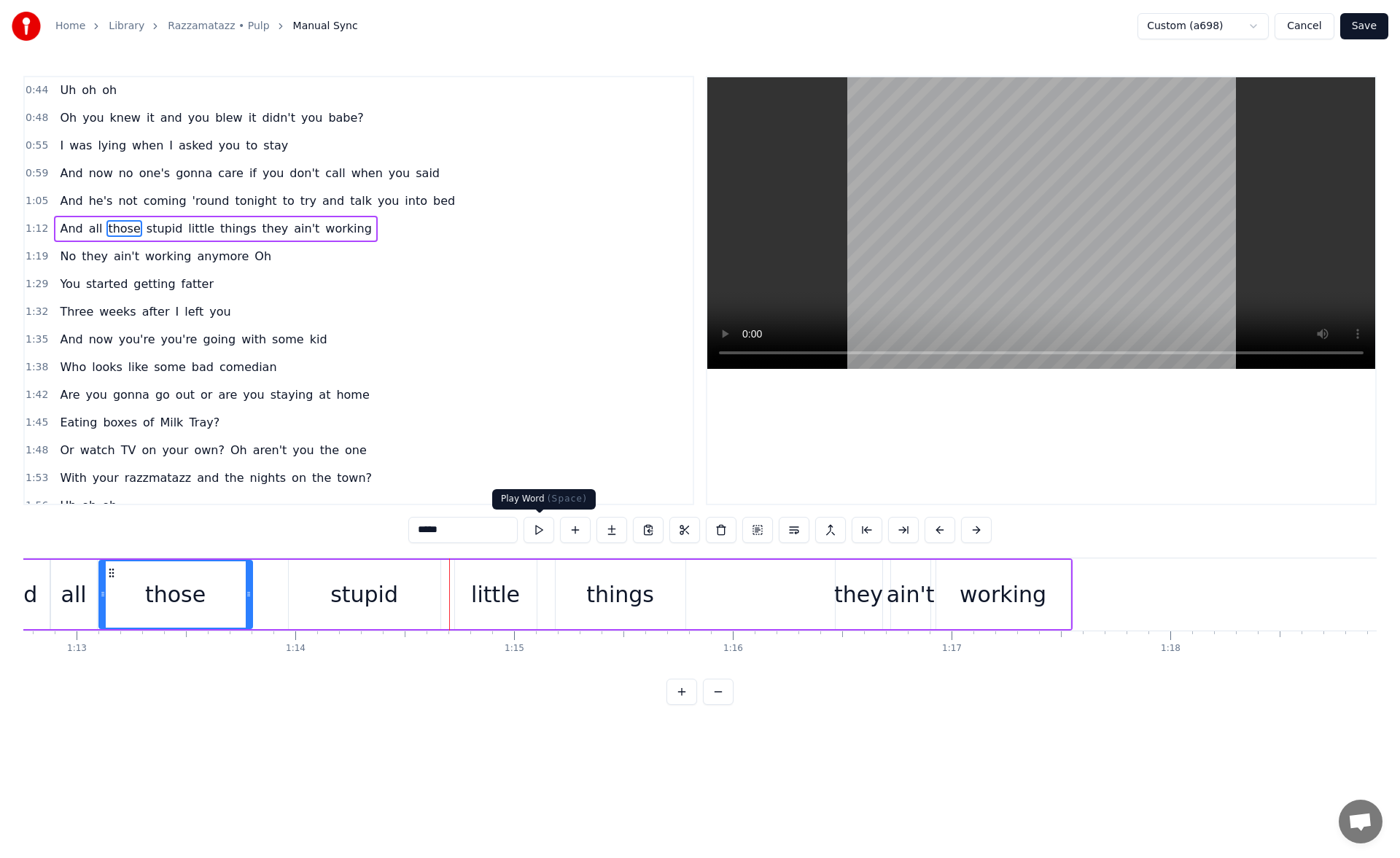
click at [536, 529] on button at bounding box center [539, 530] width 31 height 26
click at [336, 591] on div "stupid" at bounding box center [364, 594] width 67 height 33
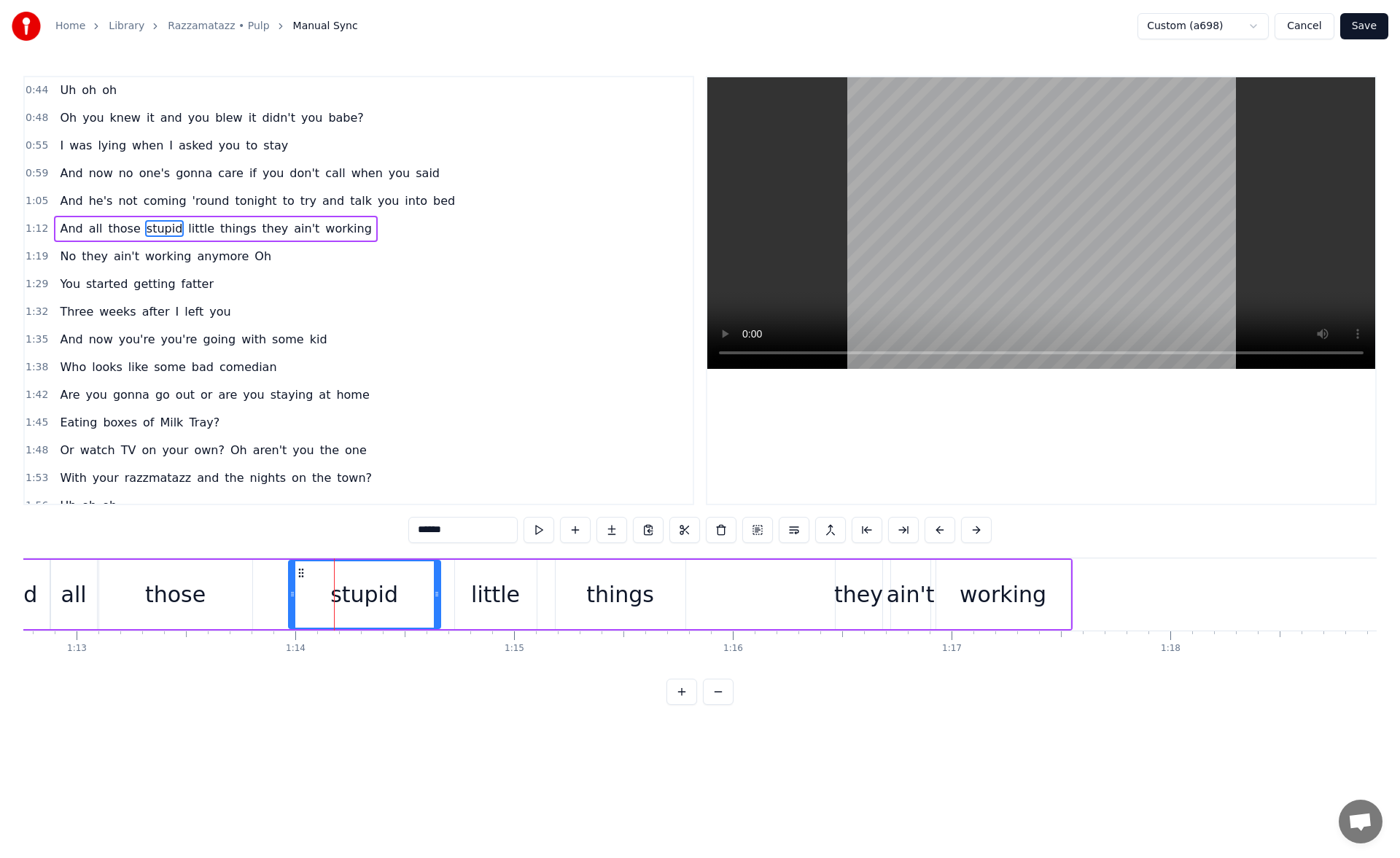
scroll to position [160, 0]
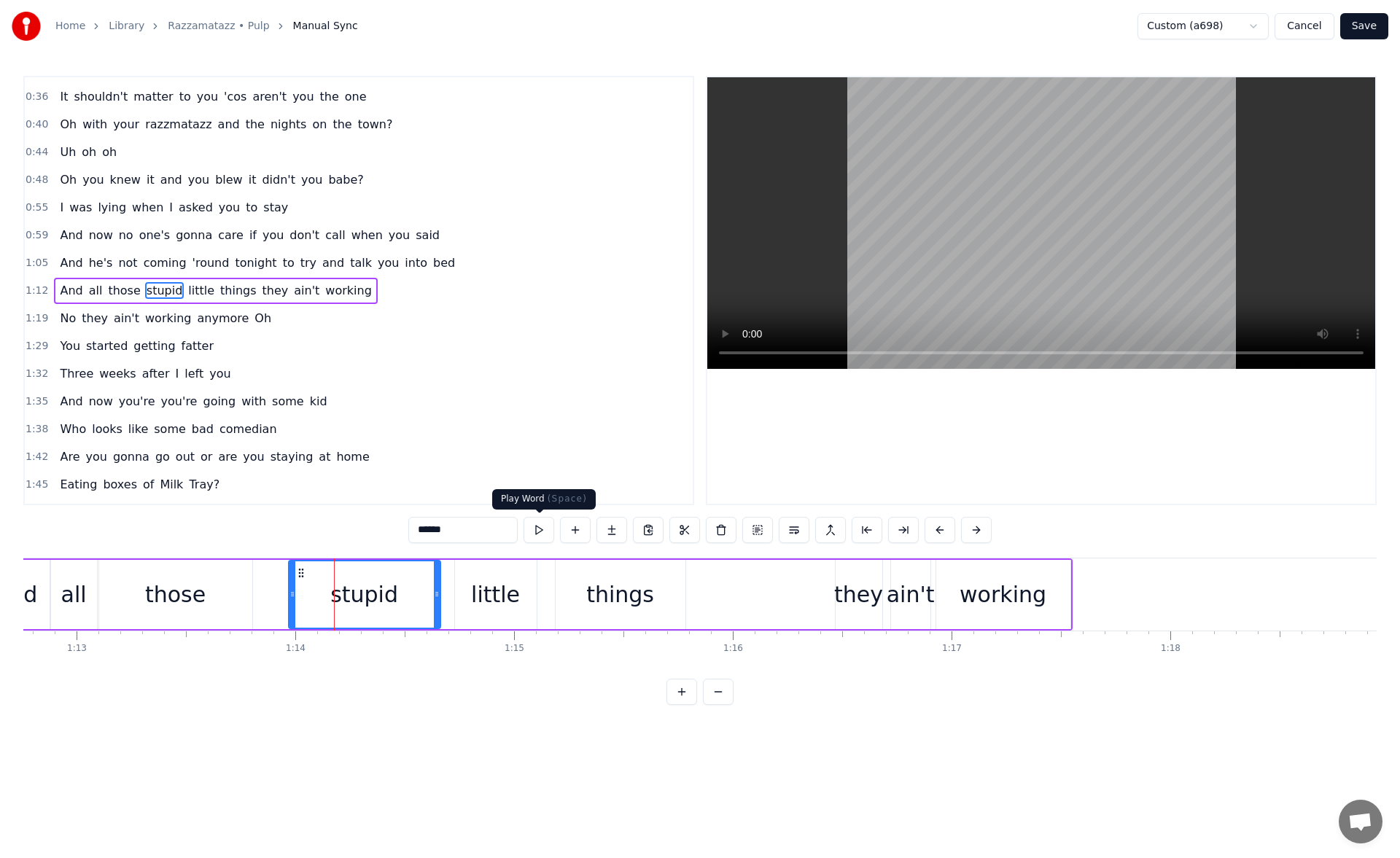
click at [530, 530] on button at bounding box center [539, 530] width 31 height 26
click at [231, 601] on div "those" at bounding box center [176, 594] width 153 height 69
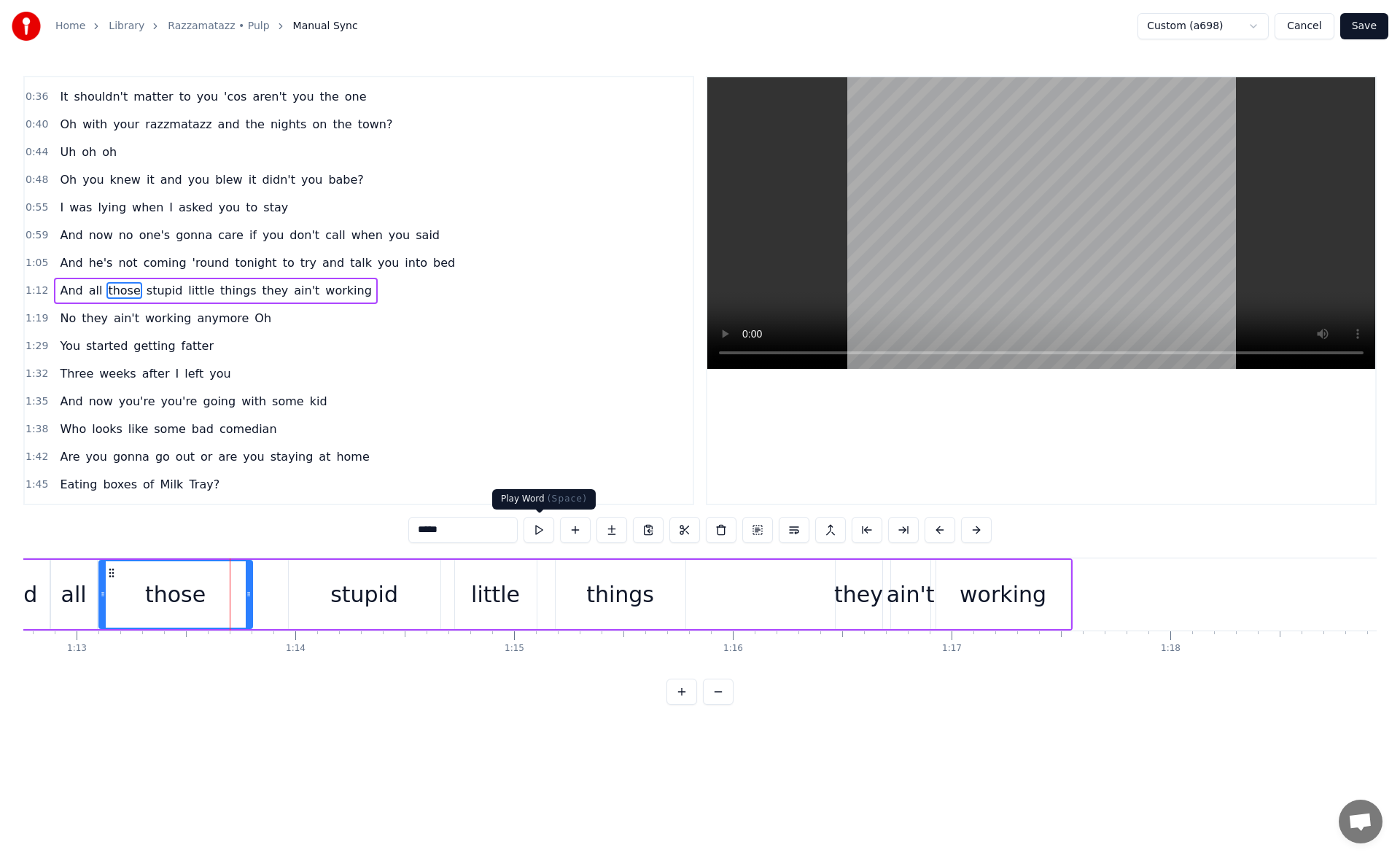
click at [533, 522] on button at bounding box center [539, 530] width 31 height 26
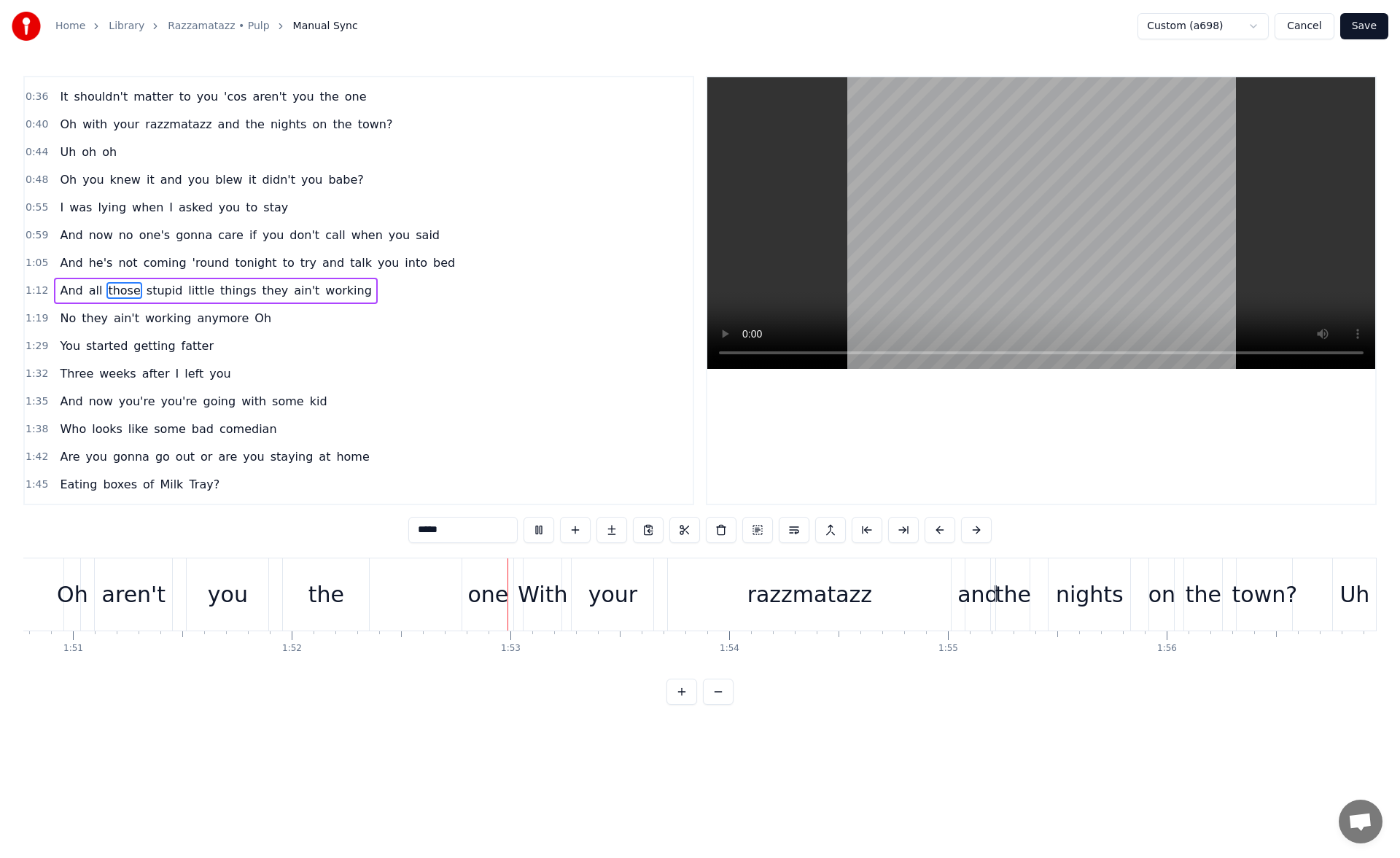
scroll to position [0, 24491]
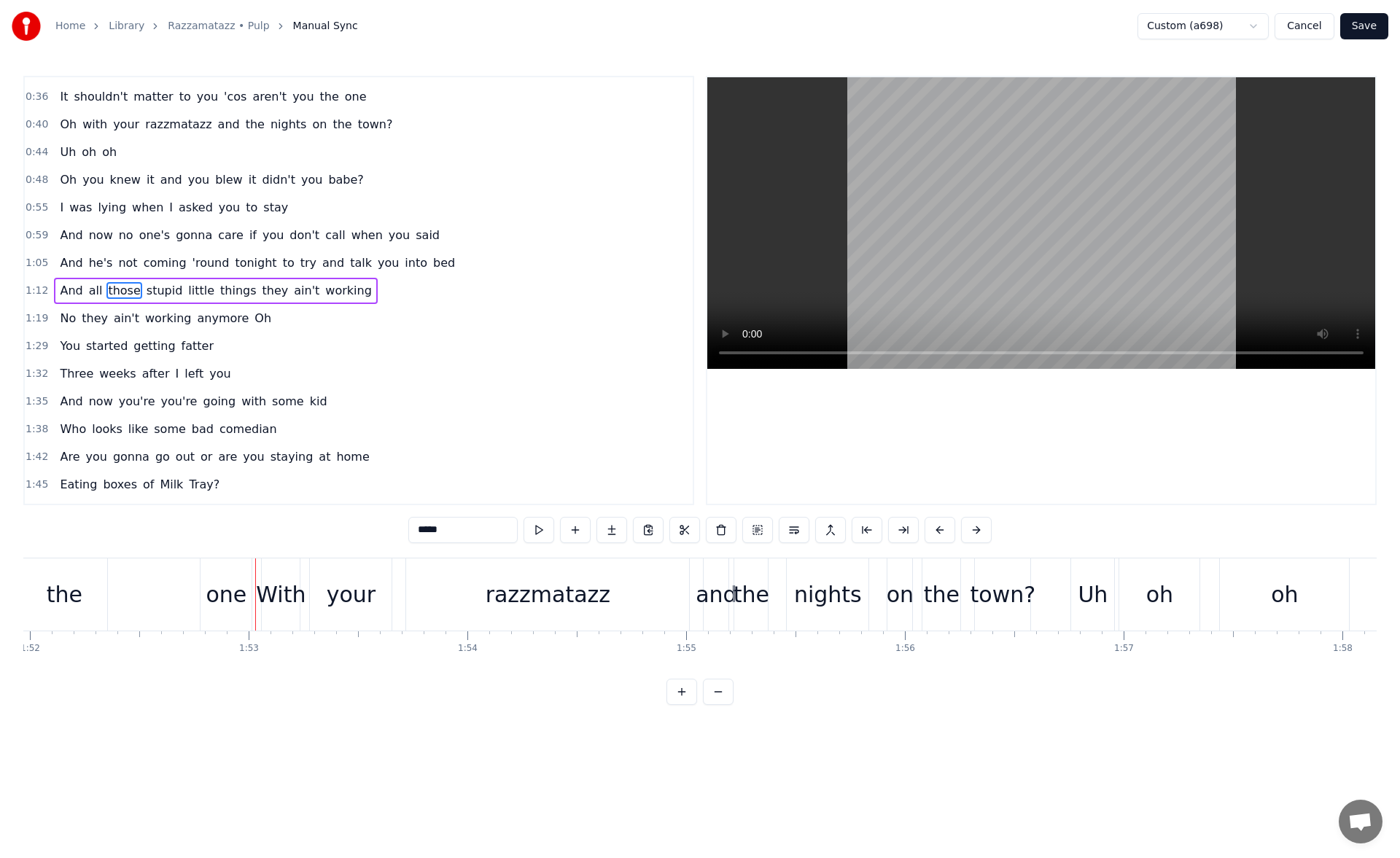
click at [74, 588] on div "the" at bounding box center [64, 594] width 36 height 33
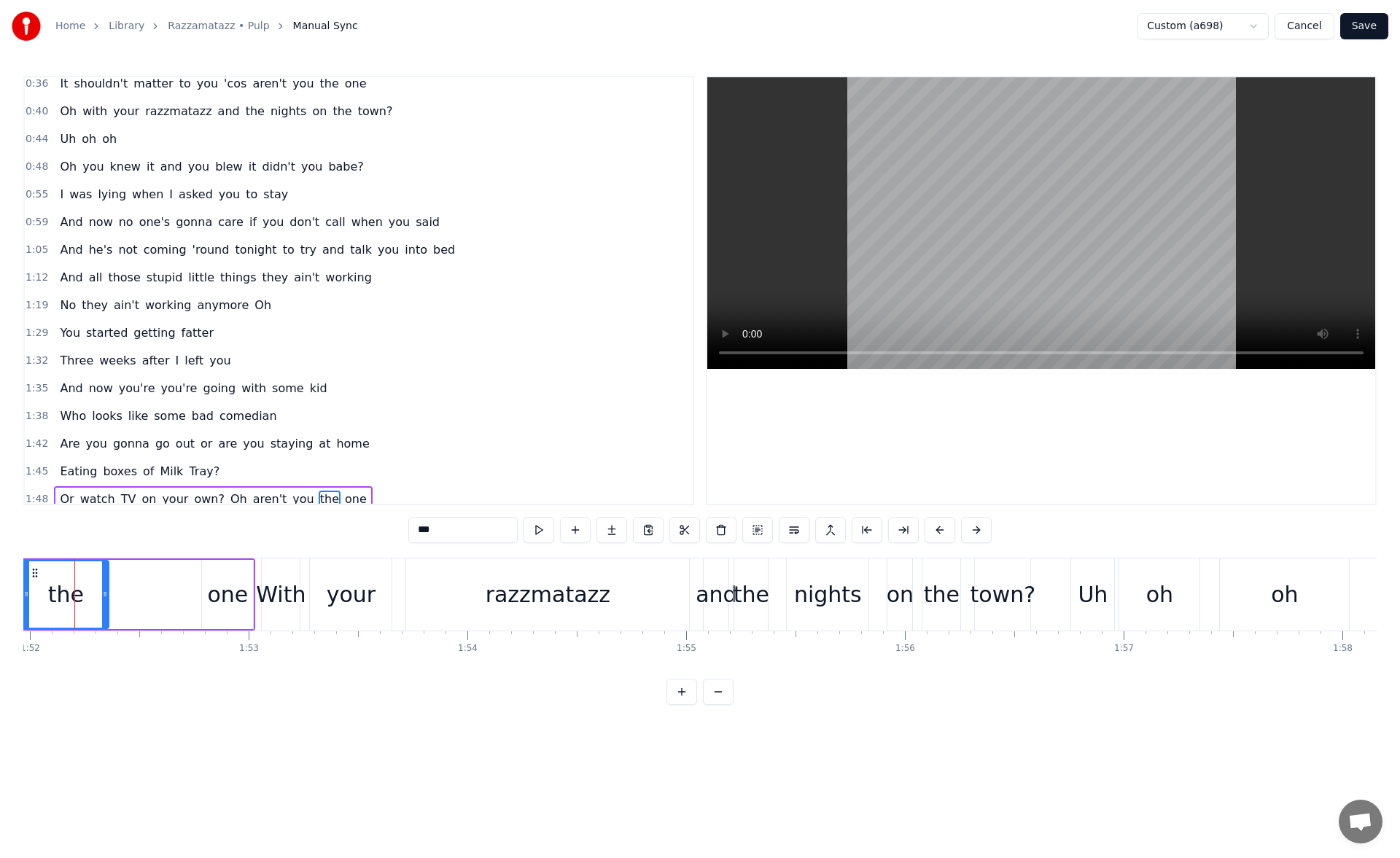
scroll to position [0, 24469]
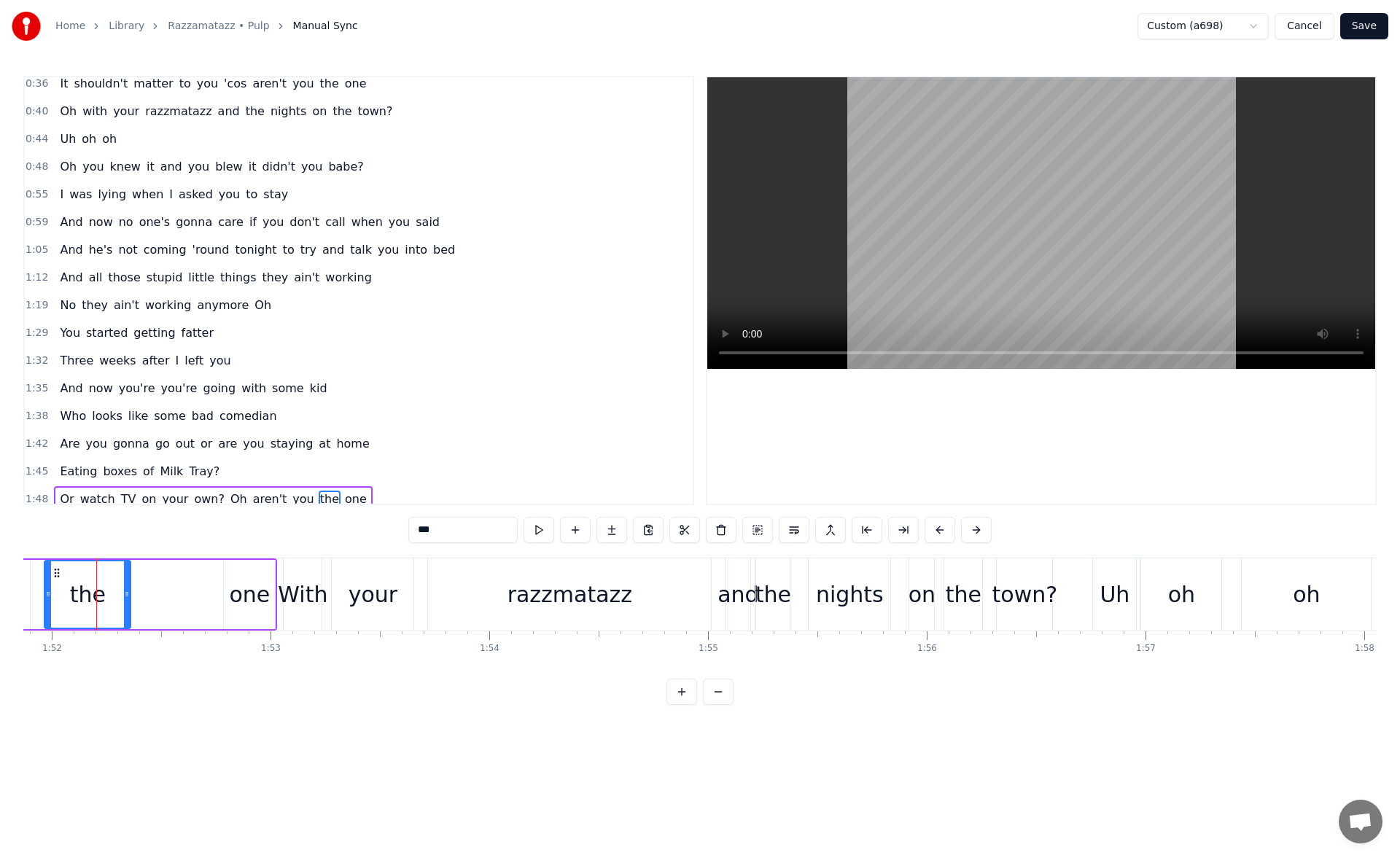
click at [543, 533] on button at bounding box center [539, 530] width 31 height 26
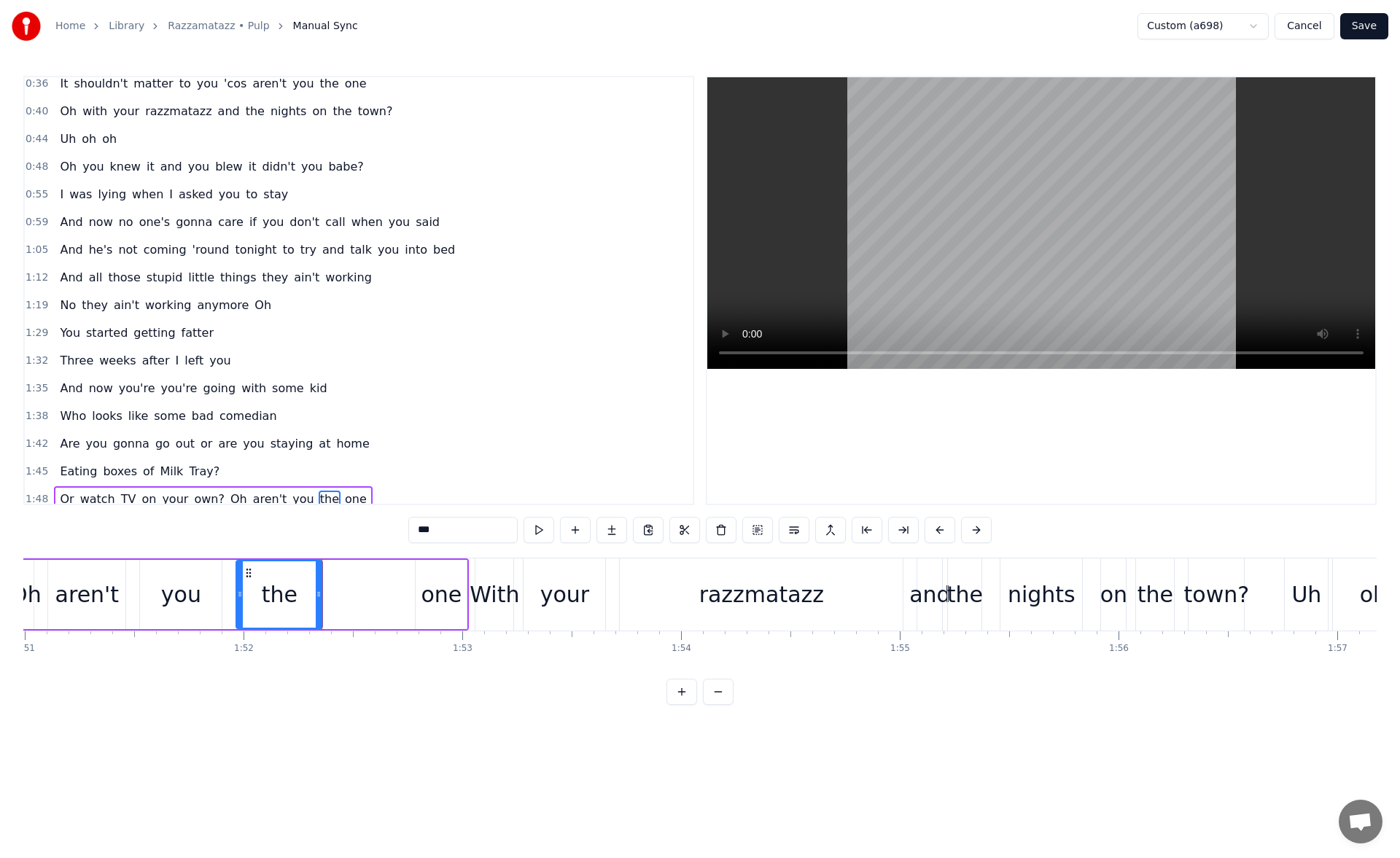
scroll to position [0, 24107]
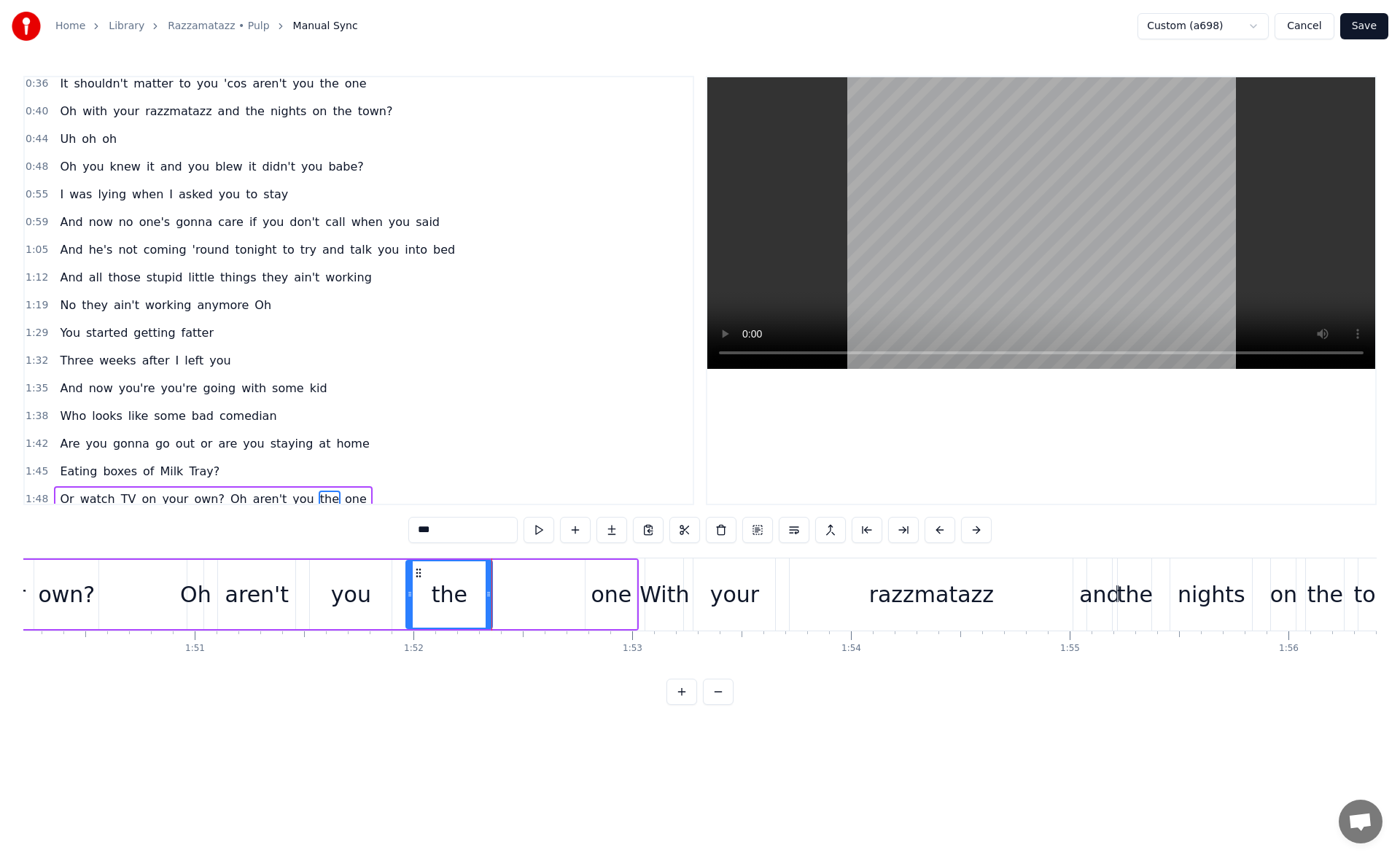
click at [366, 594] on div "you" at bounding box center [351, 594] width 40 height 33
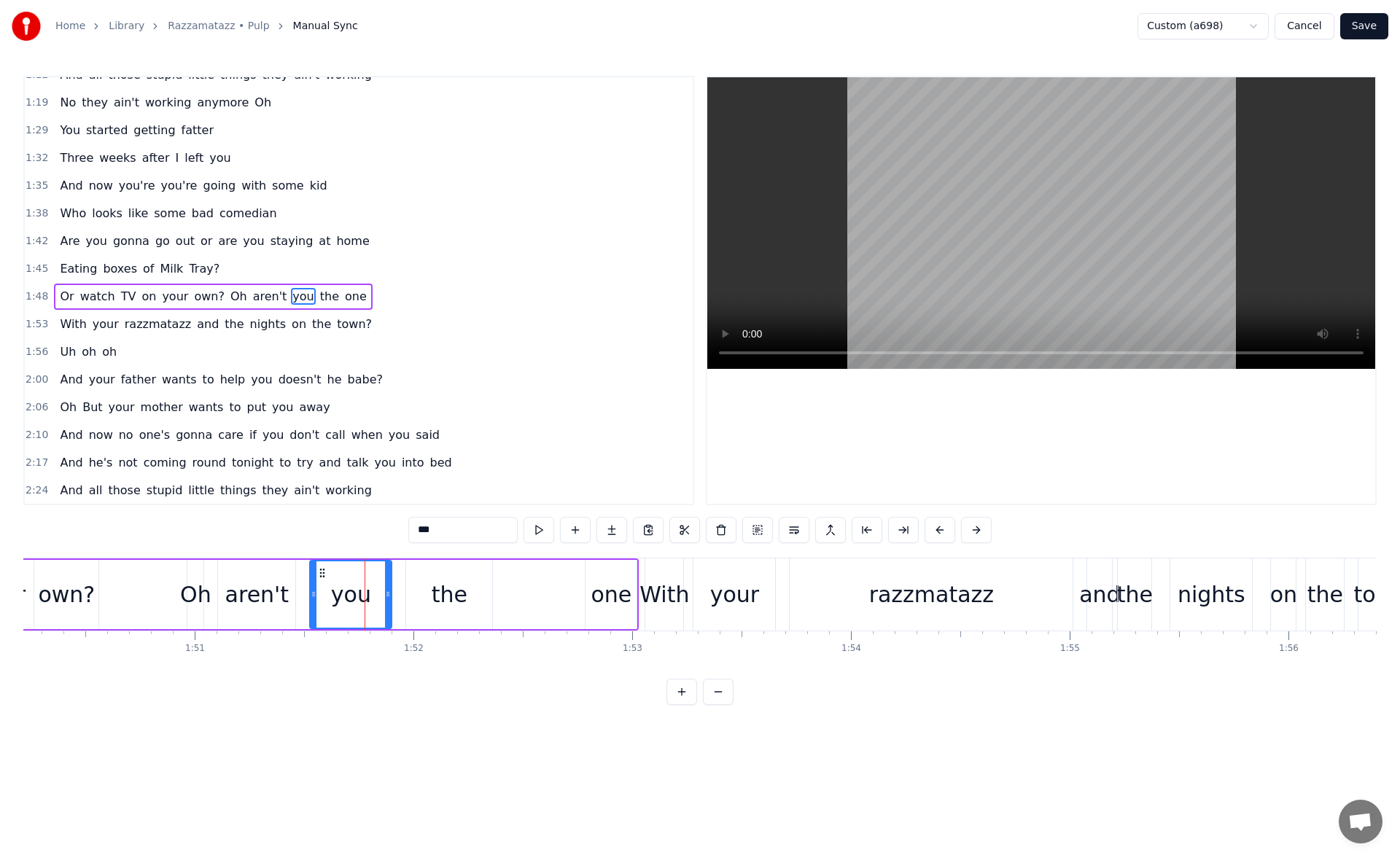
scroll to position [382, 0]
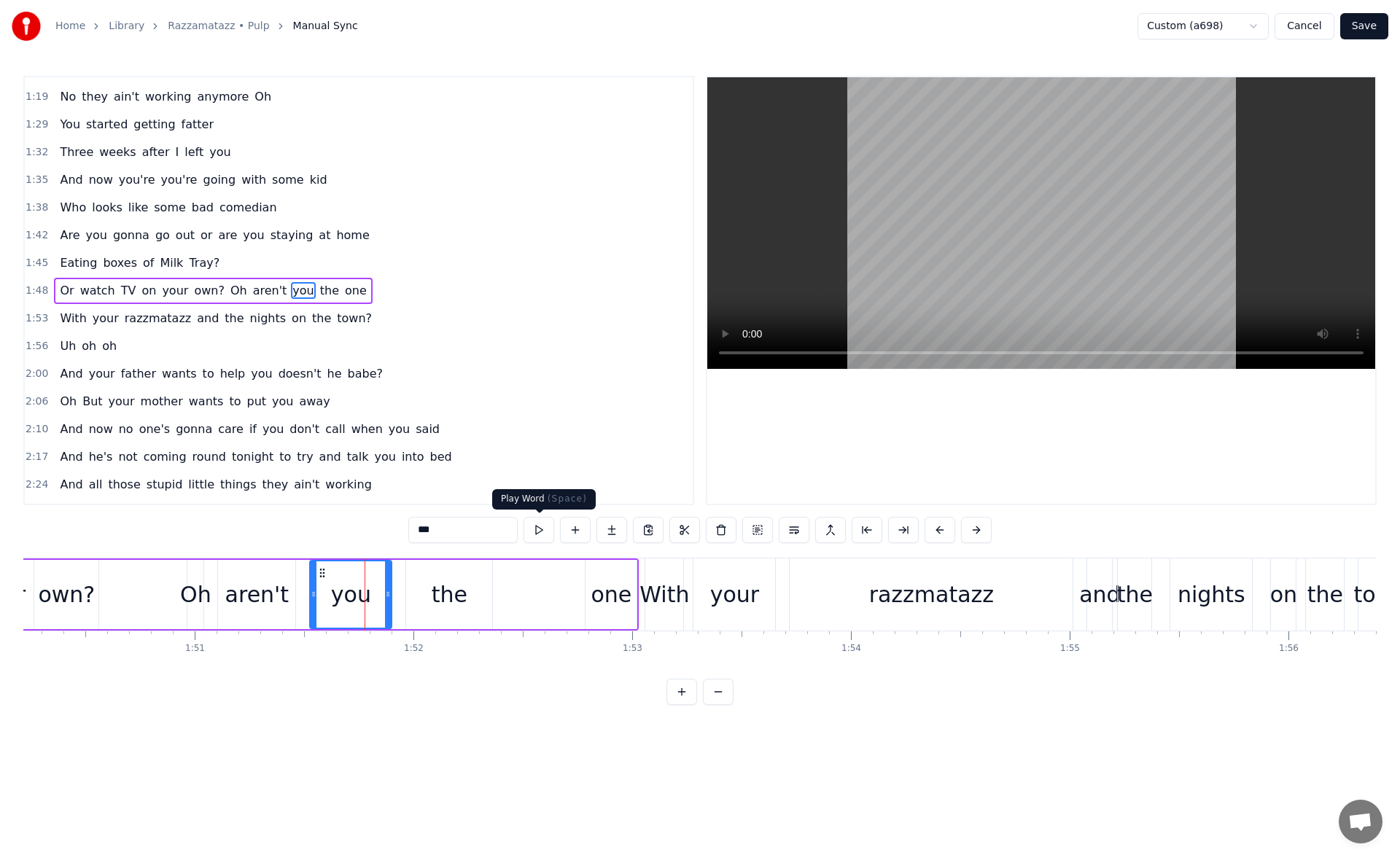
click at [539, 526] on button at bounding box center [539, 530] width 31 height 26
drag, startPoint x: 389, startPoint y: 594, endPoint x: 381, endPoint y: 594, distance: 8.0
click at [381, 594] on icon at bounding box center [381, 594] width 6 height 12
click at [529, 523] on button at bounding box center [521, 530] width 31 height 26
drag, startPoint x: 381, startPoint y: 595, endPoint x: 373, endPoint y: 597, distance: 8.2
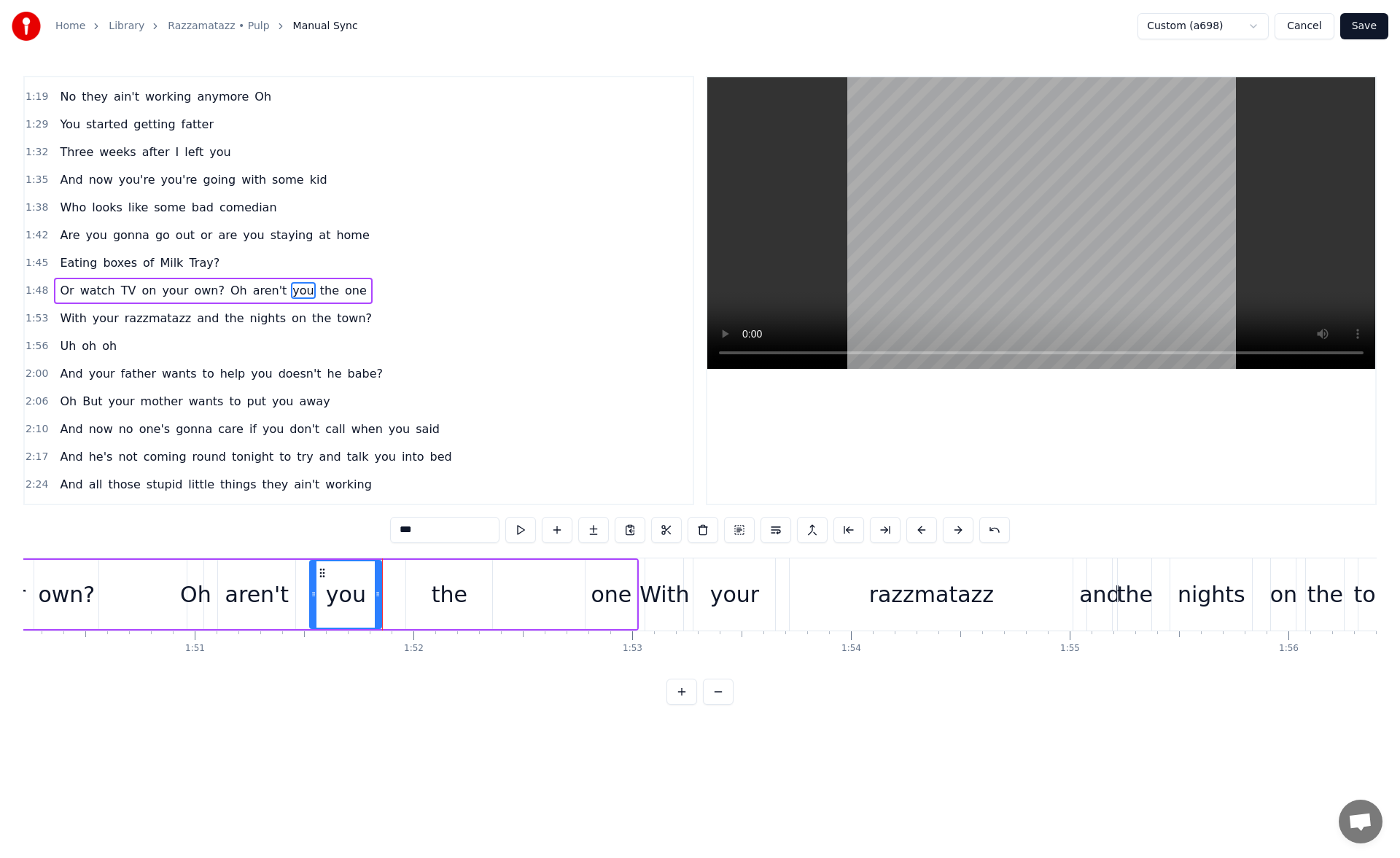
click at [374, 597] on icon at bounding box center [378, 594] width 6 height 12
click at [515, 522] on button at bounding box center [521, 530] width 31 height 26
click at [438, 597] on div "the" at bounding box center [450, 594] width 36 height 33
drag, startPoint x: 420, startPoint y: 574, endPoint x: 391, endPoint y: 576, distance: 29.1
click at [391, 576] on icon at bounding box center [389, 573] width 12 height 12
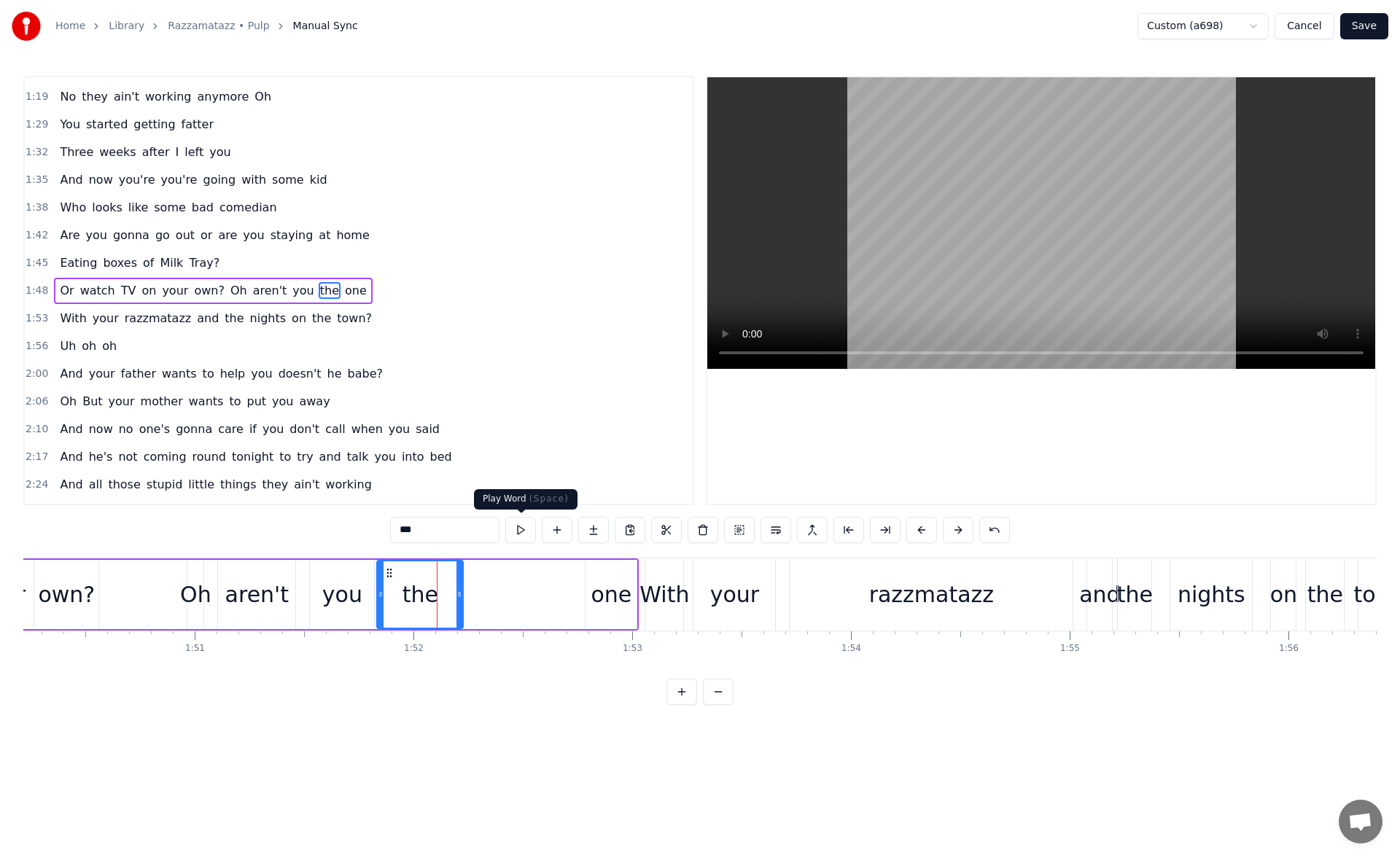
click at [522, 529] on button at bounding box center [521, 530] width 31 height 26
drag, startPoint x: 460, startPoint y: 598, endPoint x: 426, endPoint y: 598, distance: 34.0
click at [428, 598] on icon at bounding box center [431, 594] width 6 height 12
click at [519, 533] on button at bounding box center [521, 530] width 31 height 26
drag, startPoint x: 425, startPoint y: 598, endPoint x: 415, endPoint y: 598, distance: 10.0
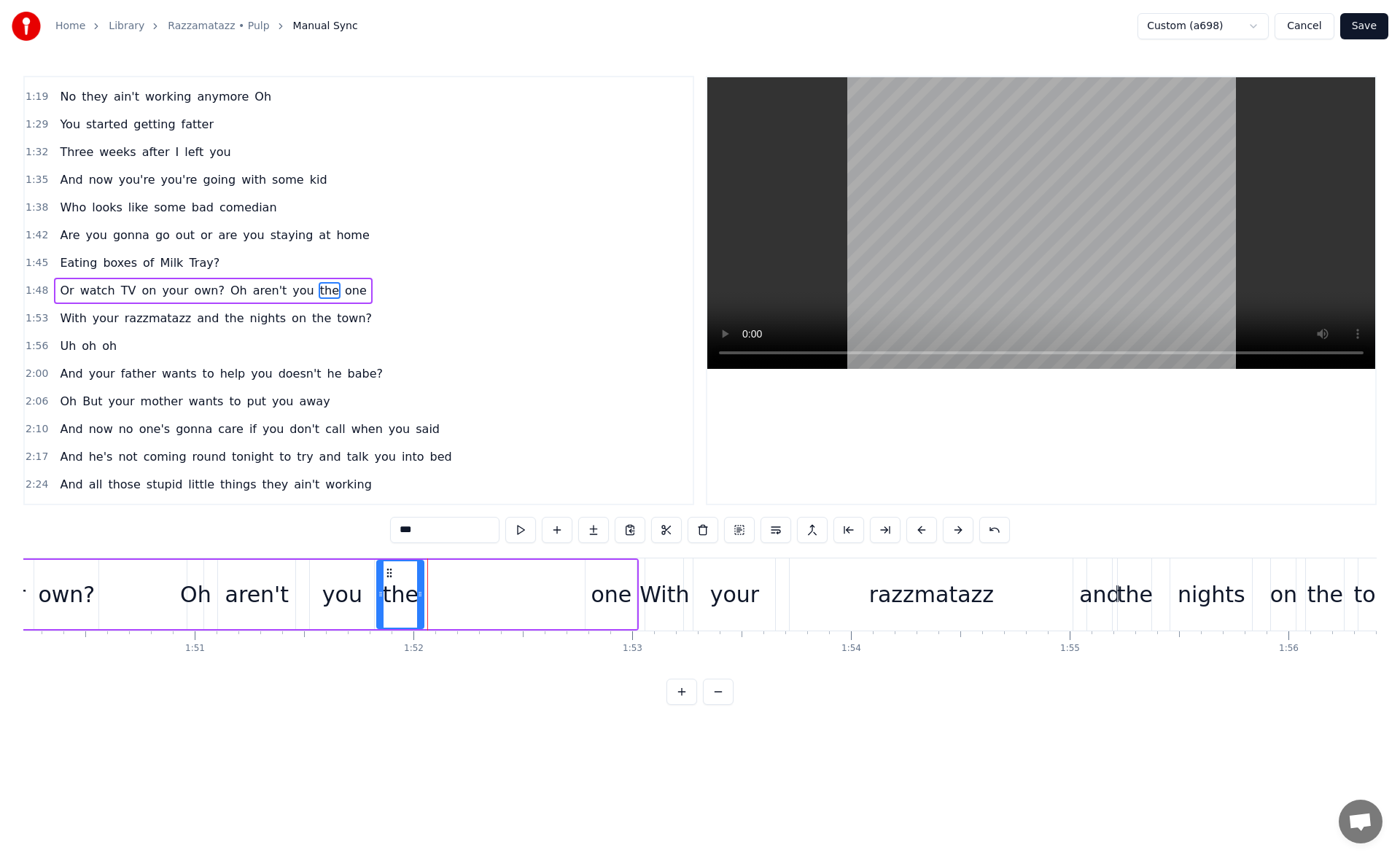
click at [417, 598] on icon at bounding box center [420, 594] width 6 height 12
click at [520, 539] on button at bounding box center [521, 530] width 31 height 26
click at [602, 577] on div "one" at bounding box center [611, 594] width 51 height 69
drag, startPoint x: 596, startPoint y: 572, endPoint x: 431, endPoint y: 611, distance: 169.5
click at [431, 611] on div "one" at bounding box center [446, 594] width 50 height 67
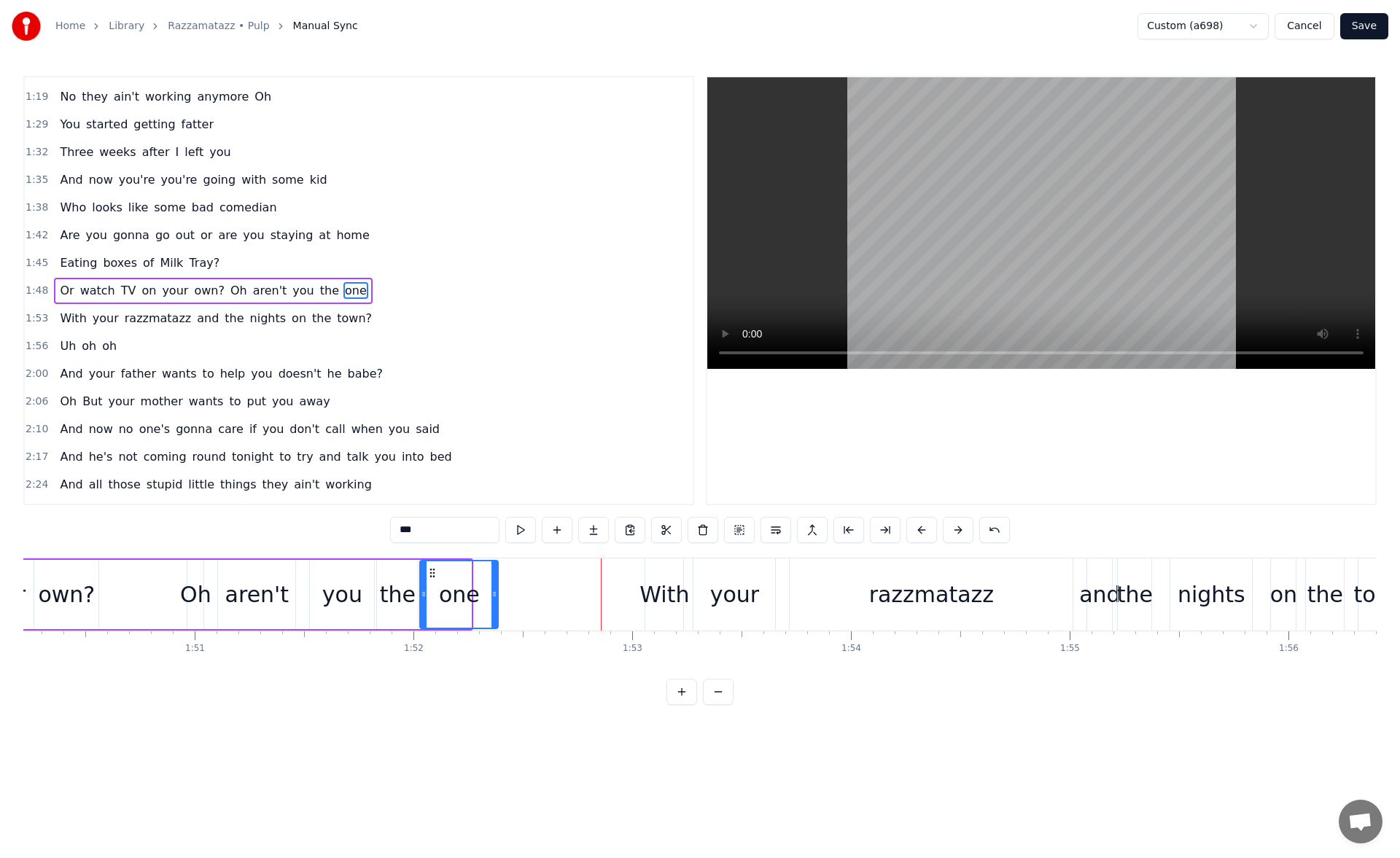
drag, startPoint x: 468, startPoint y: 601, endPoint x: 495, endPoint y: 597, distance: 27.3
click at [495, 597] on div at bounding box center [495, 594] width 6 height 67
click at [525, 530] on button at bounding box center [521, 530] width 31 height 26
drag, startPoint x: 496, startPoint y: 592, endPoint x: 503, endPoint y: 591, distance: 7.1
click at [497, 591] on icon at bounding box center [495, 594] width 6 height 12
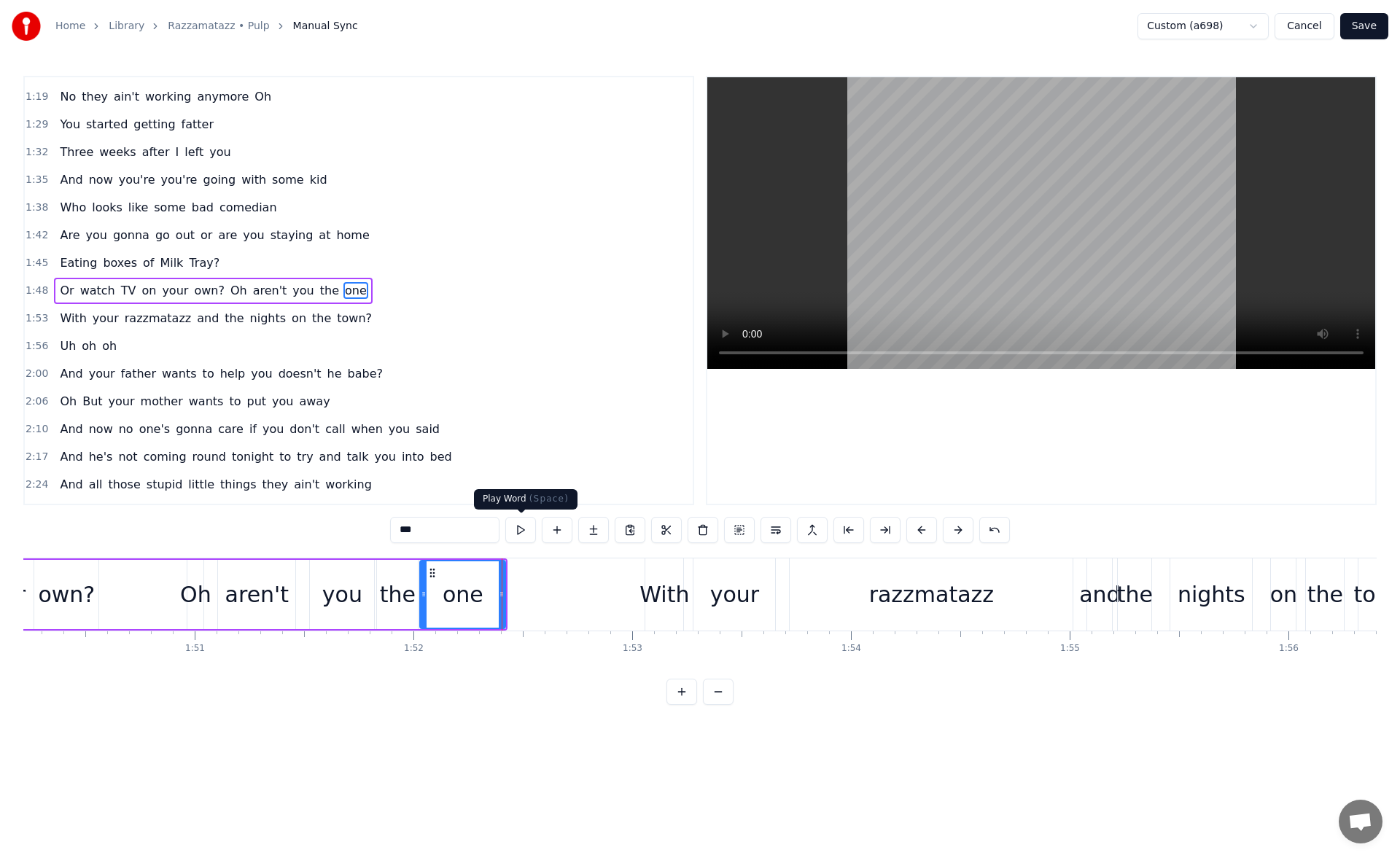
click at [522, 532] on button at bounding box center [521, 530] width 31 height 26
click at [660, 579] on div "With" at bounding box center [664, 594] width 50 height 33
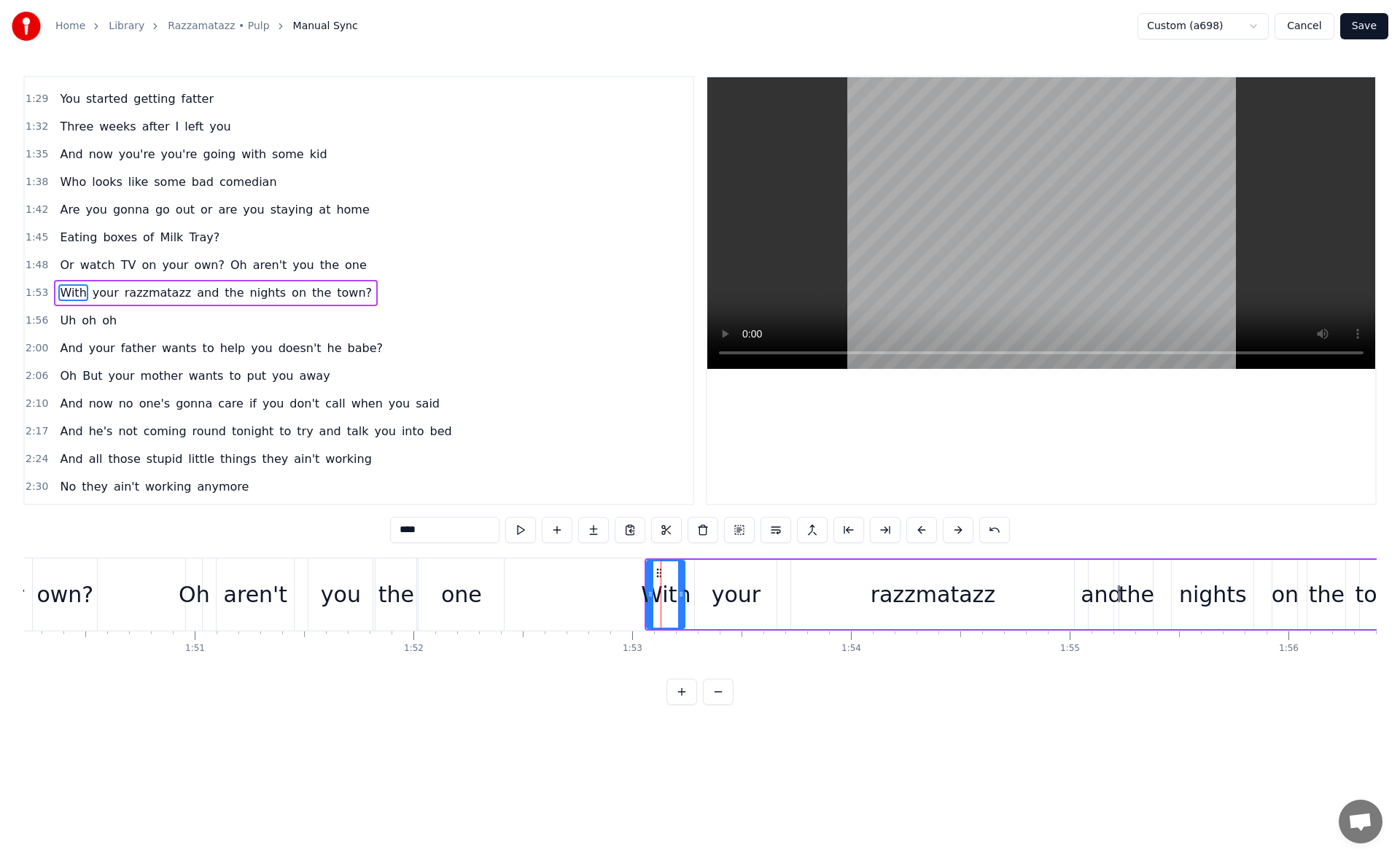
scroll to position [410, 0]
click at [525, 533] on button at bounding box center [521, 530] width 31 height 26
drag, startPoint x: 651, startPoint y: 592, endPoint x: 584, endPoint y: 589, distance: 67.1
click at [584, 589] on icon at bounding box center [584, 594] width 6 height 12
click at [522, 538] on button at bounding box center [521, 530] width 31 height 26
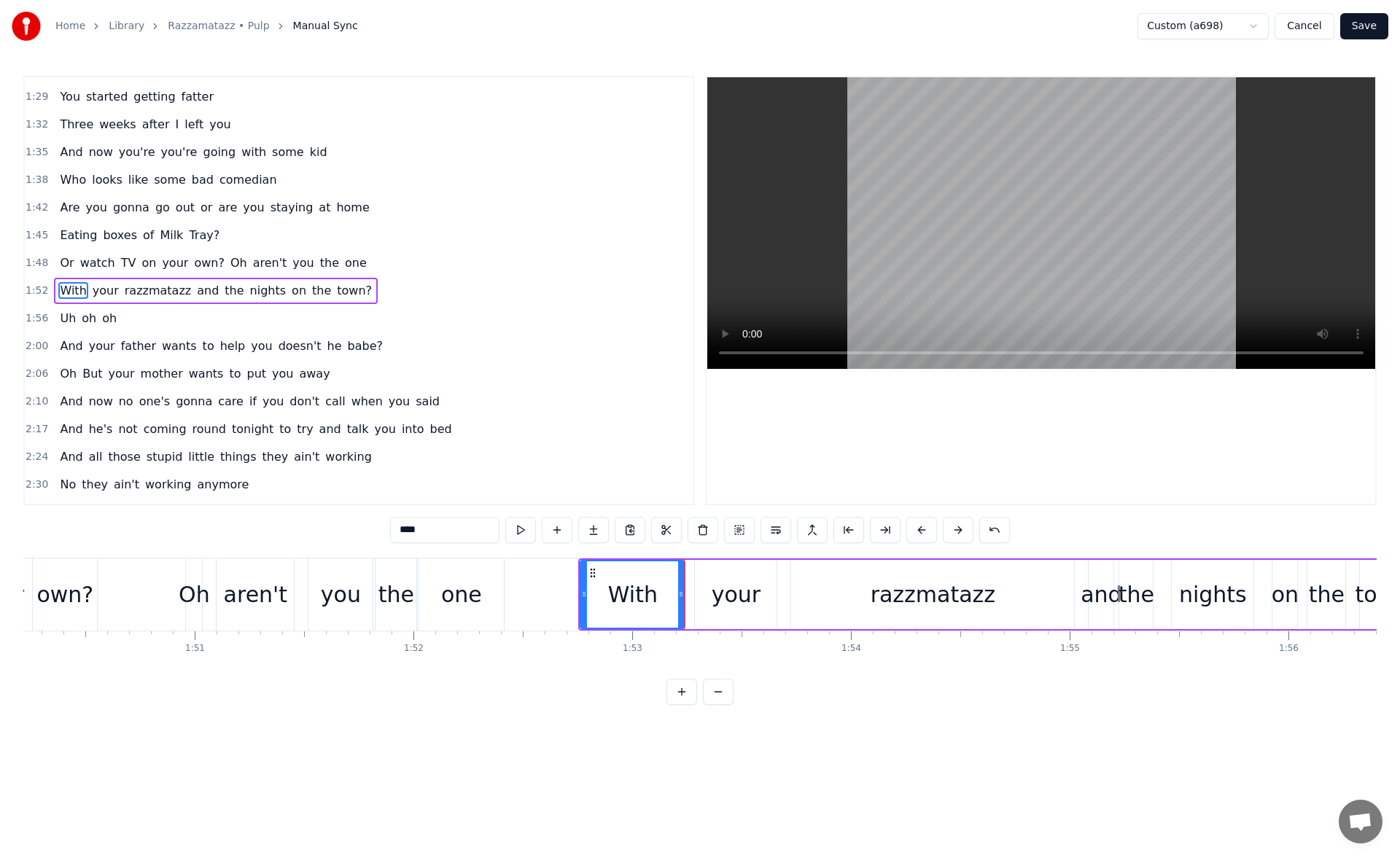
click at [522, 538] on button at bounding box center [521, 530] width 31 height 26
drag, startPoint x: 583, startPoint y: 594, endPoint x: 570, endPoint y: 595, distance: 13.0
click at [570, 595] on icon at bounding box center [571, 594] width 6 height 12
click at [524, 525] on button at bounding box center [521, 530] width 31 height 26
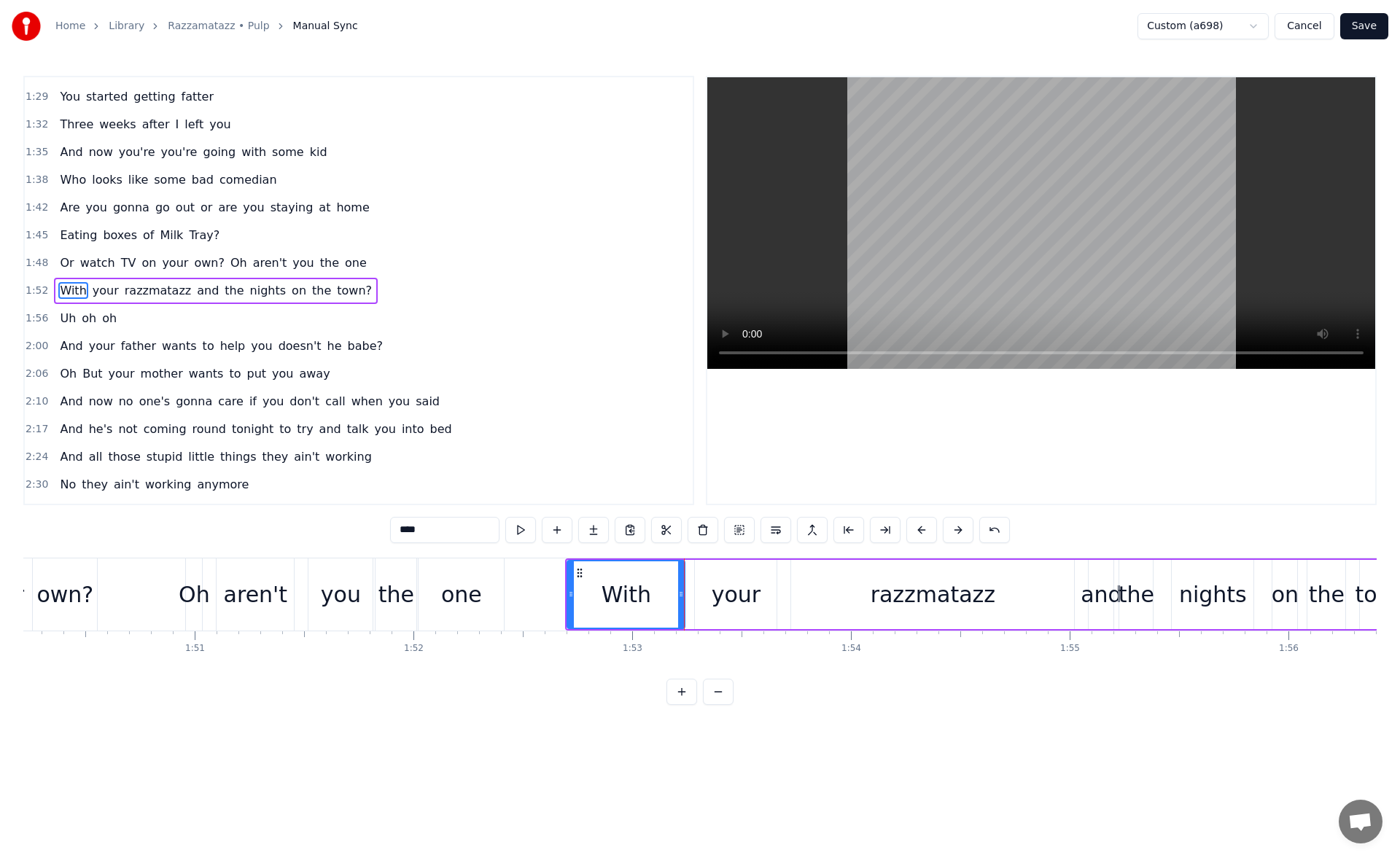
click at [524, 525] on button at bounding box center [521, 530] width 31 height 26
click at [525, 533] on button at bounding box center [521, 530] width 31 height 26
click at [477, 589] on div "one" at bounding box center [461, 594] width 41 height 33
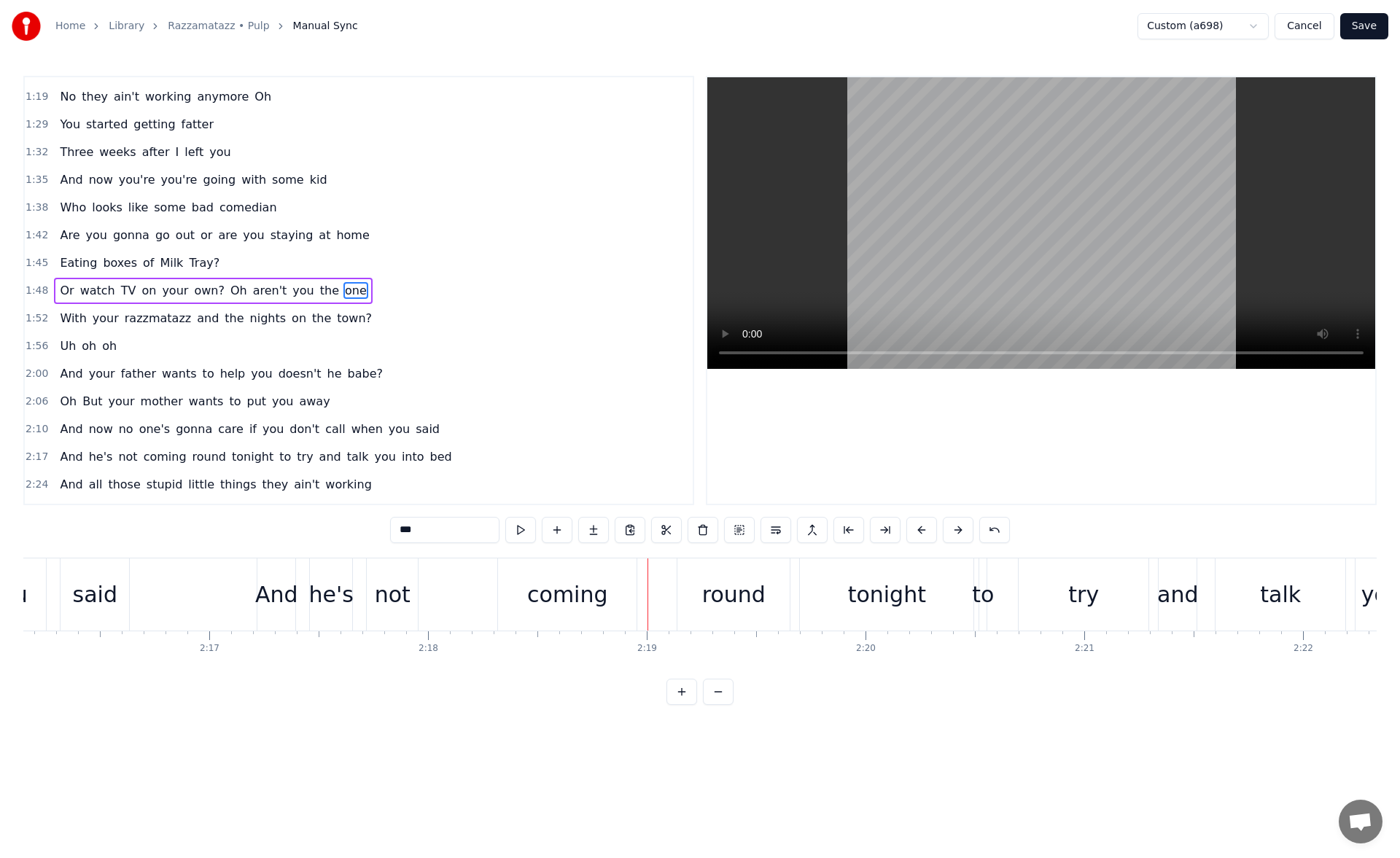
scroll to position [0, 29581]
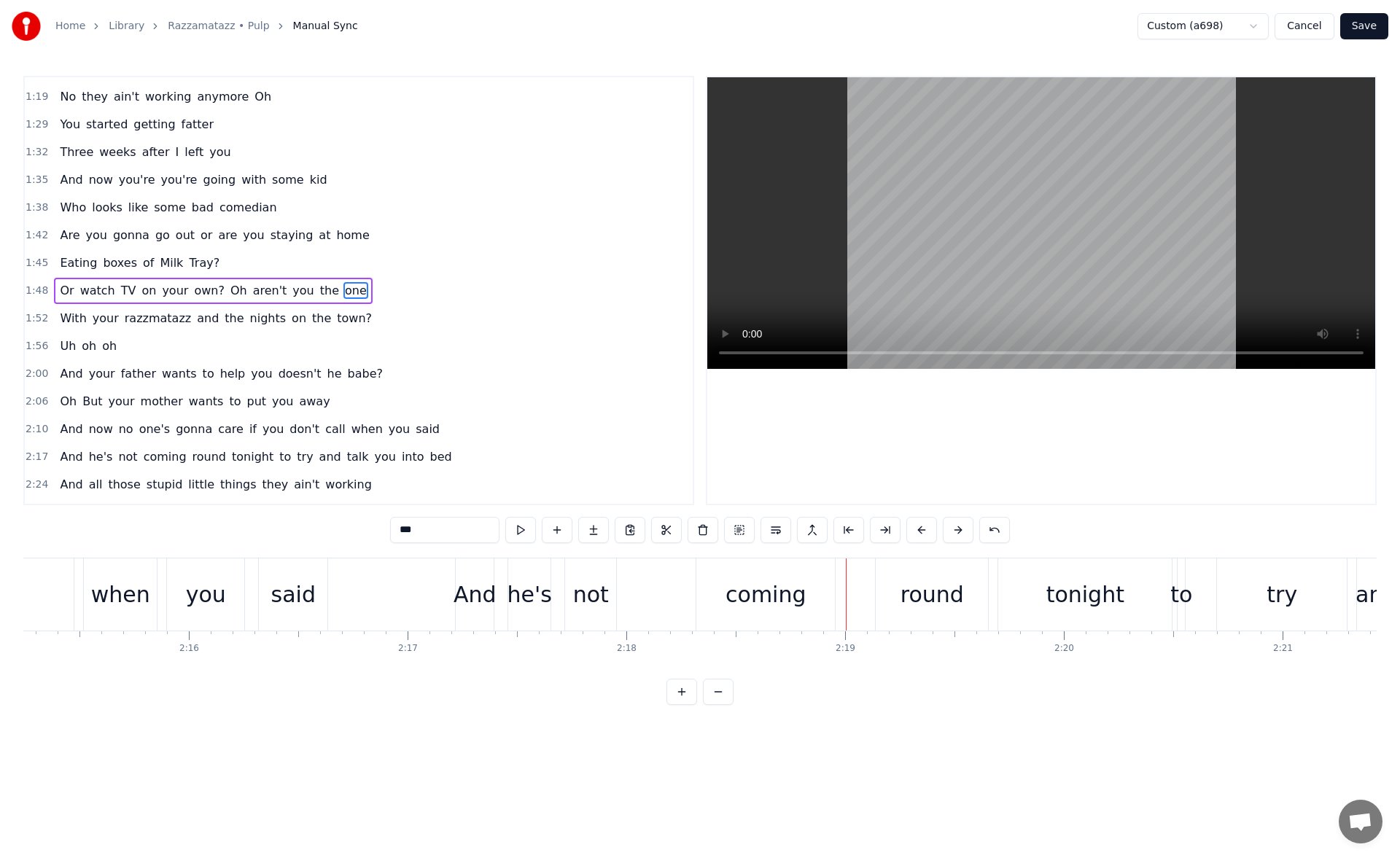
click at [233, 586] on div "you" at bounding box center [205, 594] width 78 height 72
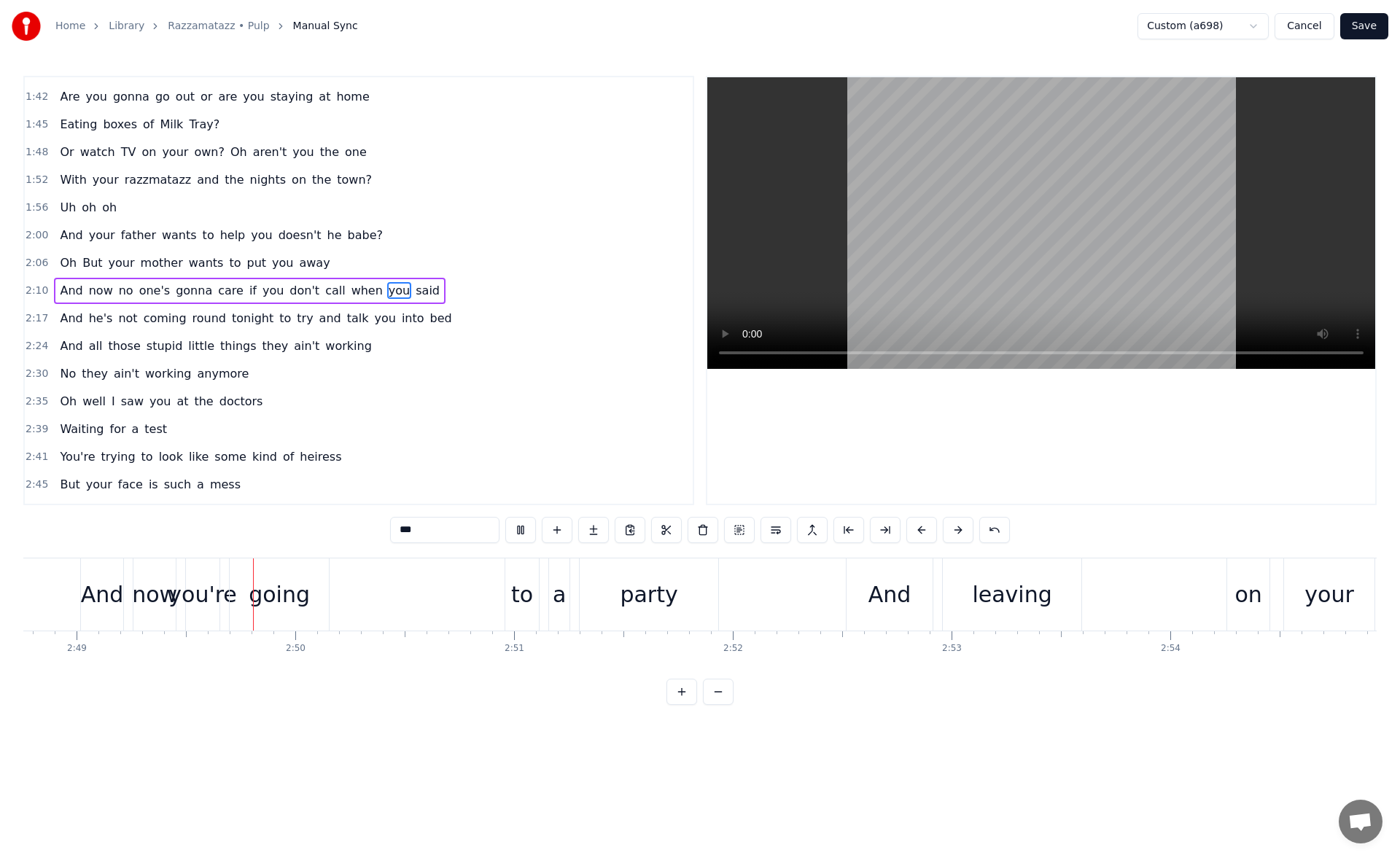
scroll to position [0, 36916]
click at [267, 581] on div "going" at bounding box center [274, 594] width 61 height 33
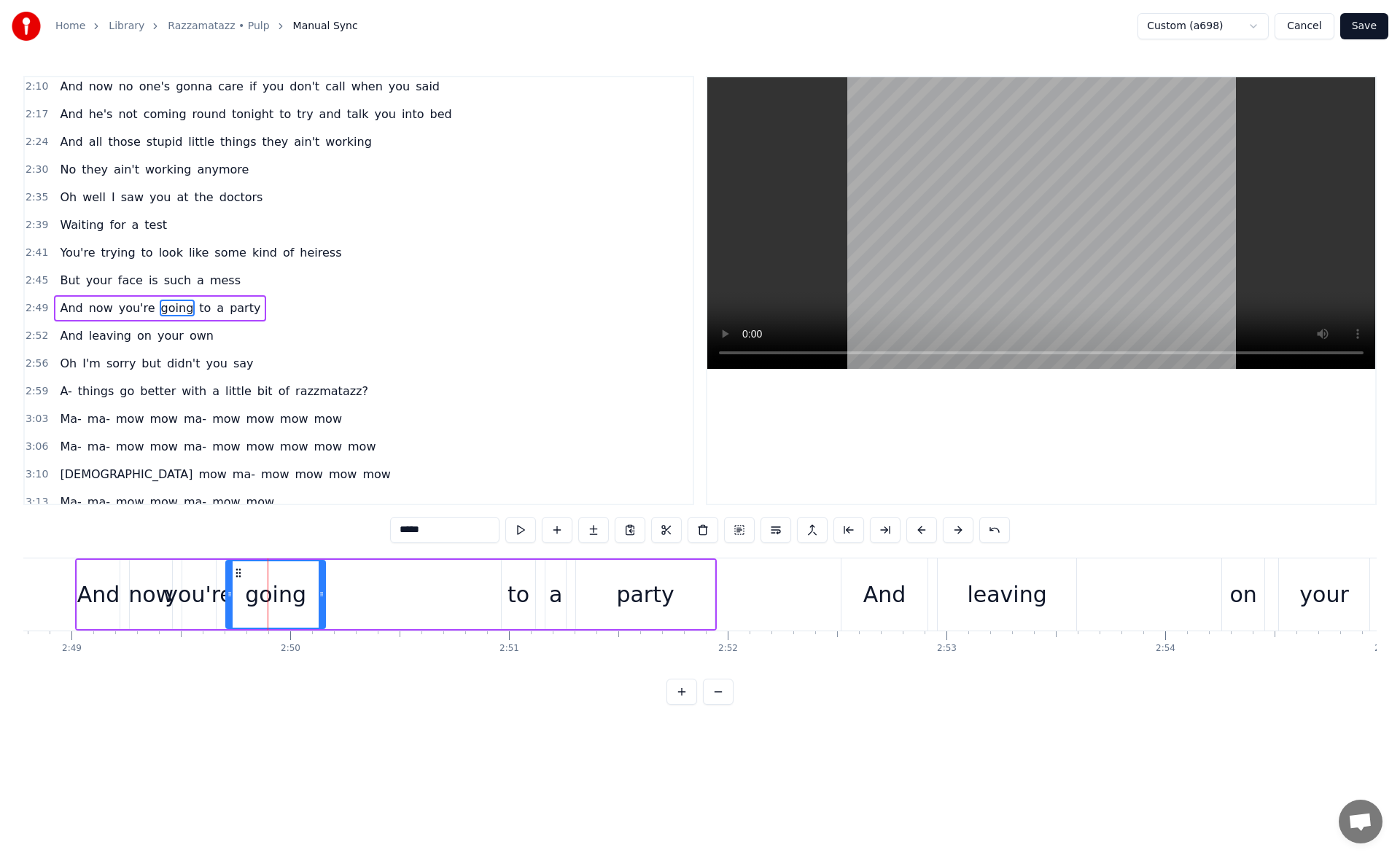
scroll to position [742, 0]
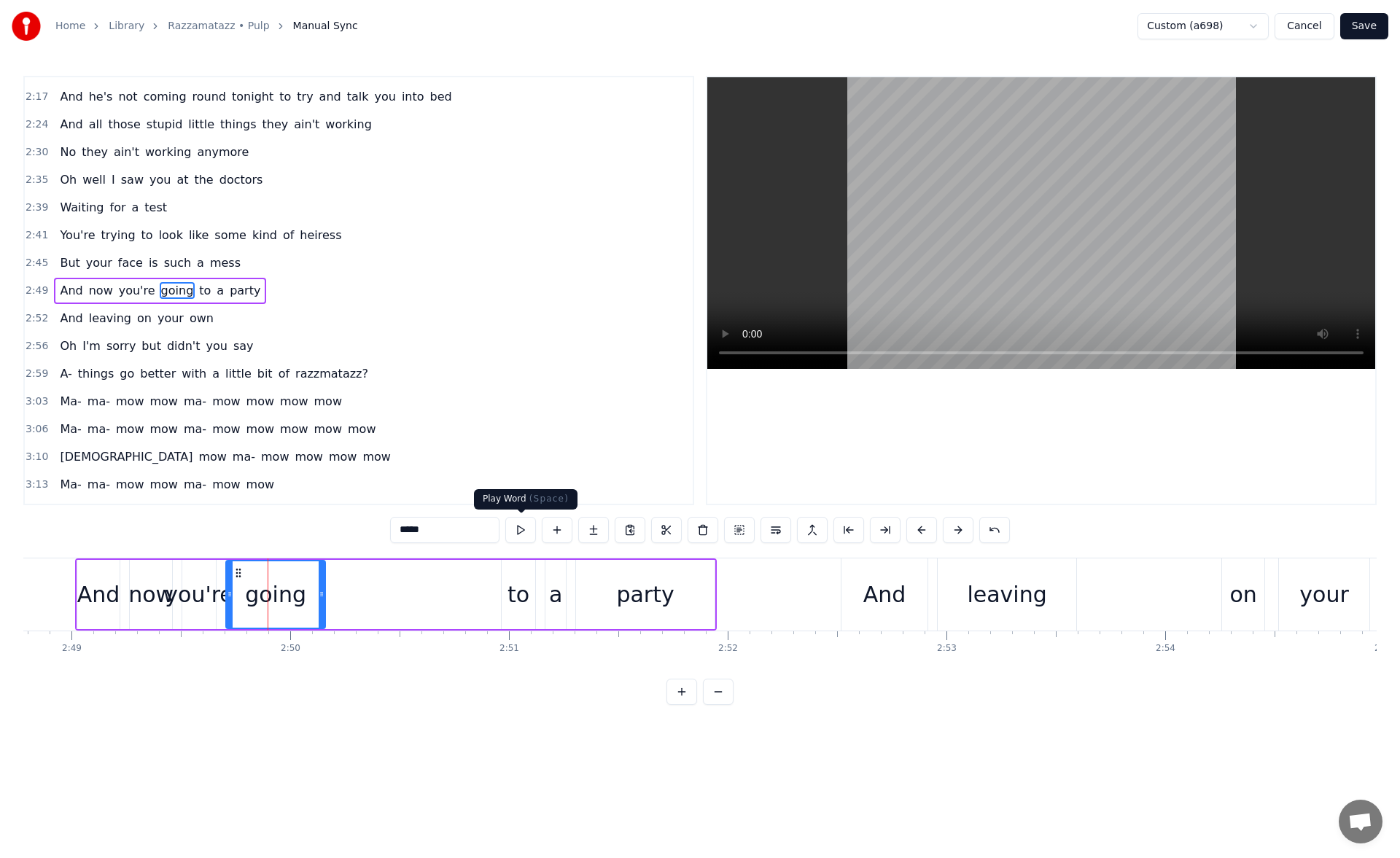
click at [513, 522] on button at bounding box center [521, 530] width 31 height 26
click at [101, 588] on div "And" at bounding box center [98, 594] width 43 height 33
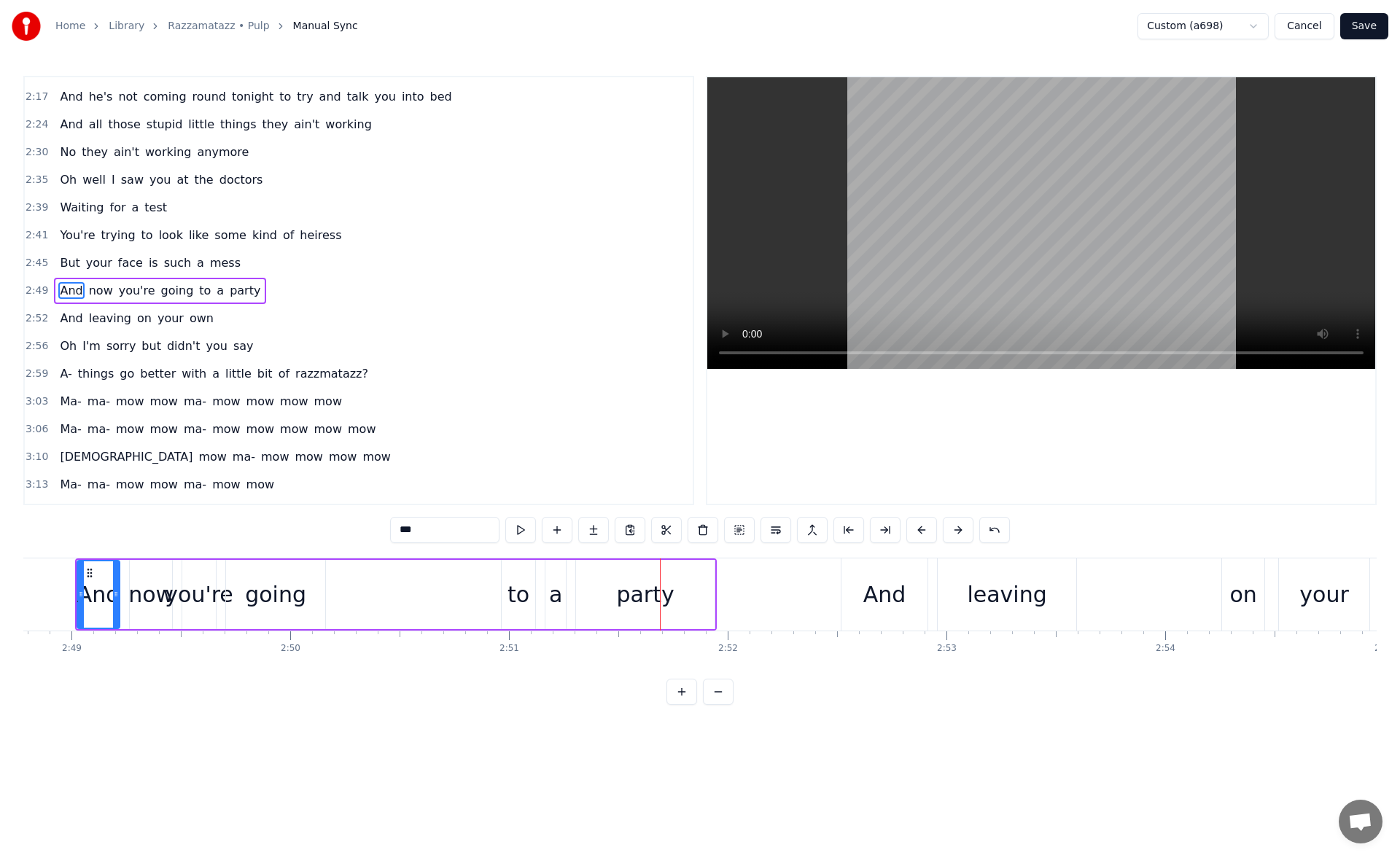
click at [284, 595] on div "going" at bounding box center [275, 594] width 61 height 33
type input "*****"
click at [482, 592] on div "And now you're going to a party" at bounding box center [396, 594] width 642 height 72
click at [503, 594] on div "to" at bounding box center [518, 594] width 33 height 69
drag, startPoint x: 504, startPoint y: 595, endPoint x: 494, endPoint y: 598, distance: 10.4
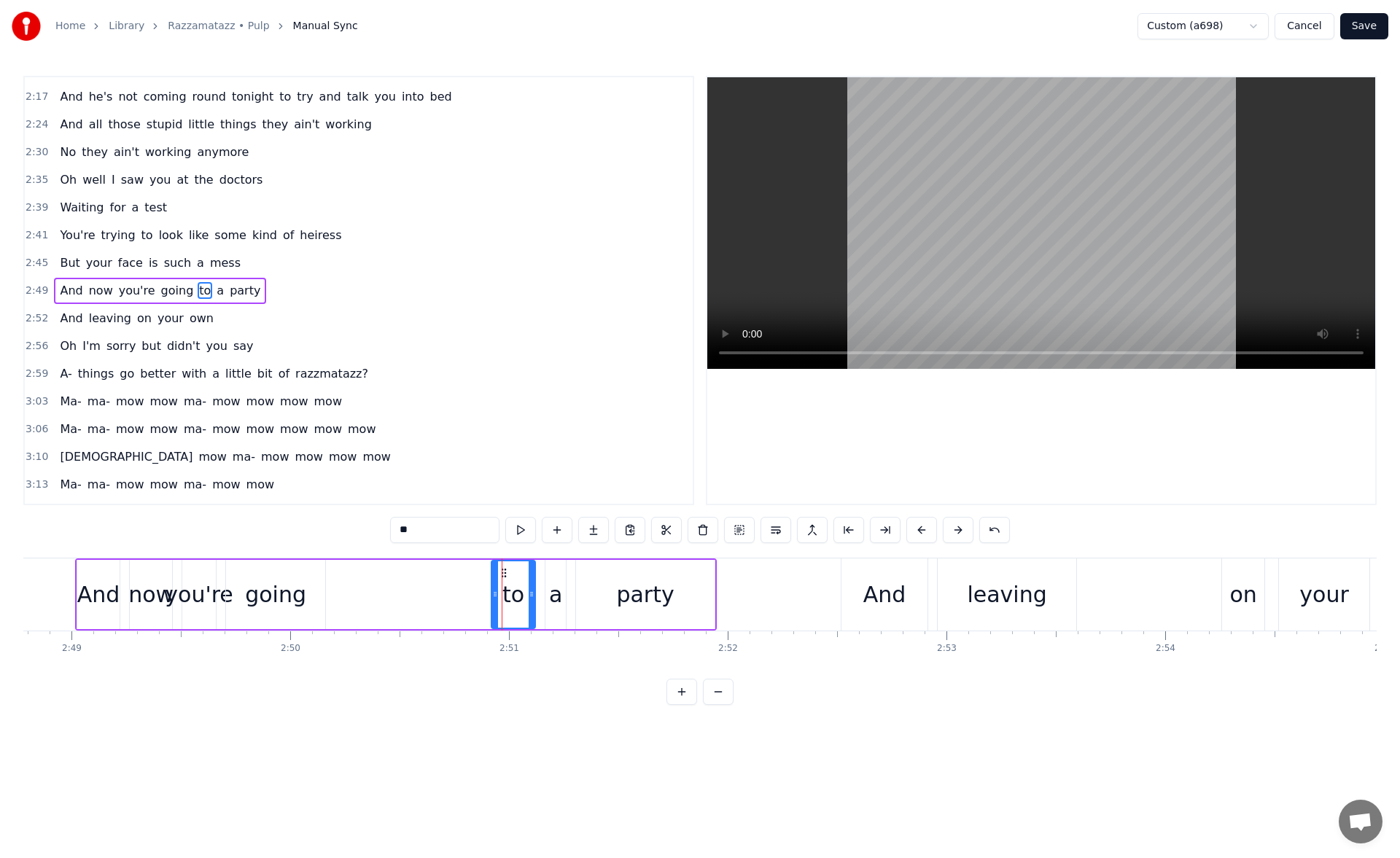
click at [494, 598] on icon at bounding box center [495, 594] width 6 height 12
click at [514, 533] on button at bounding box center [521, 530] width 31 height 26
click at [495, 597] on icon at bounding box center [493, 594] width 6 height 12
click at [274, 579] on div "going" at bounding box center [275, 594] width 61 height 33
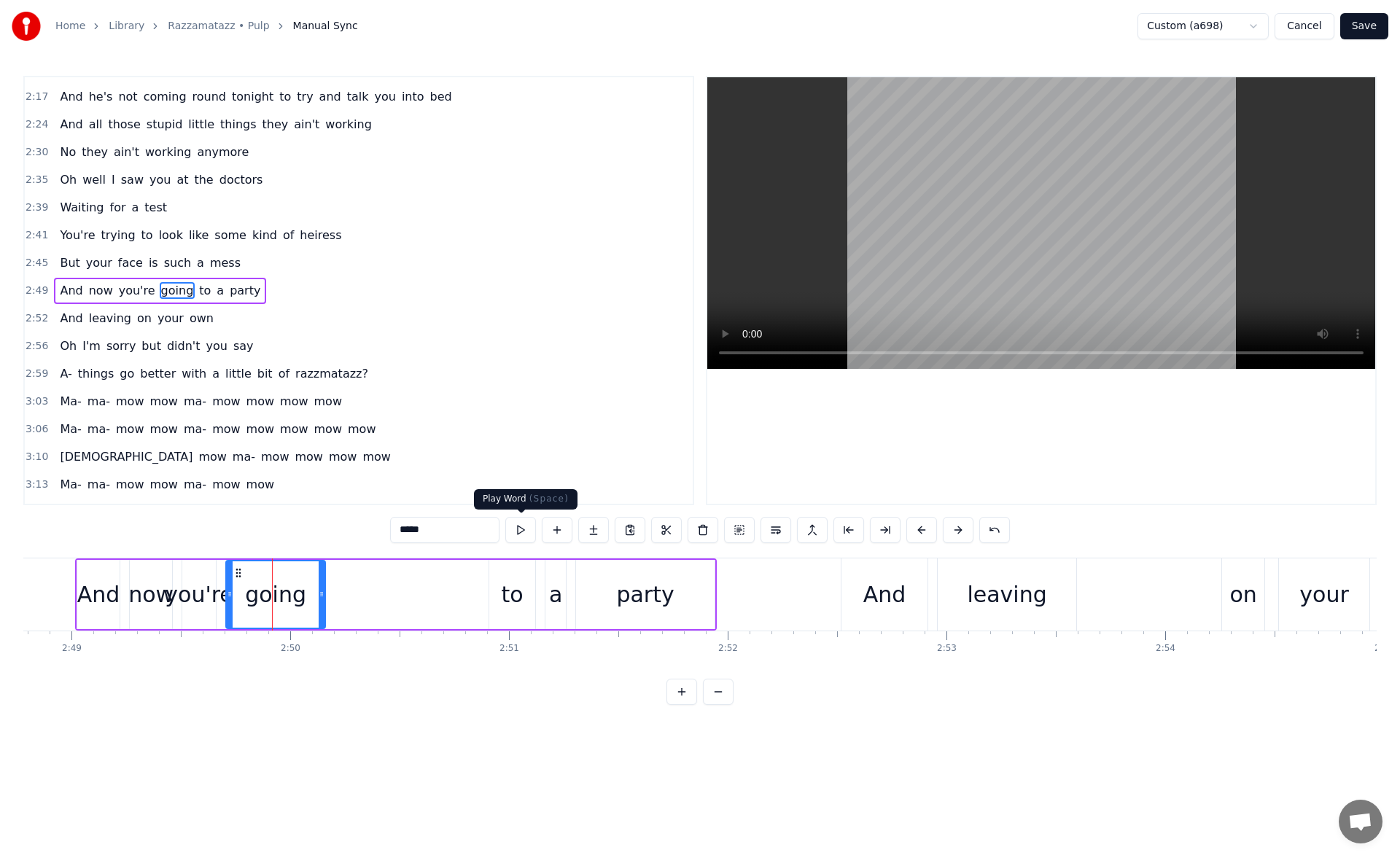
click at [520, 529] on button at bounding box center [521, 530] width 31 height 26
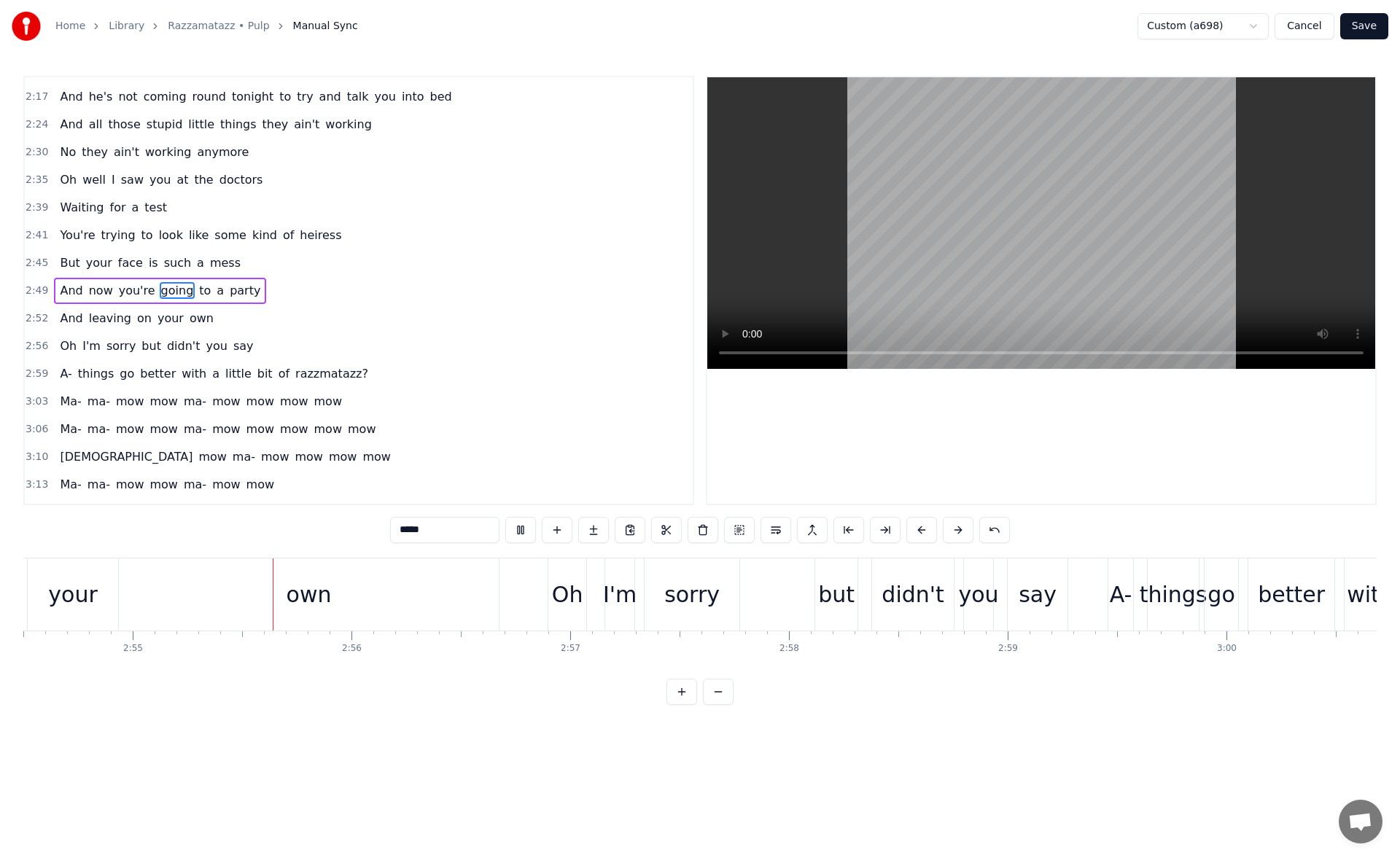
scroll to position [0, 38171]
click at [288, 590] on div "own" at bounding box center [306, 594] width 45 height 33
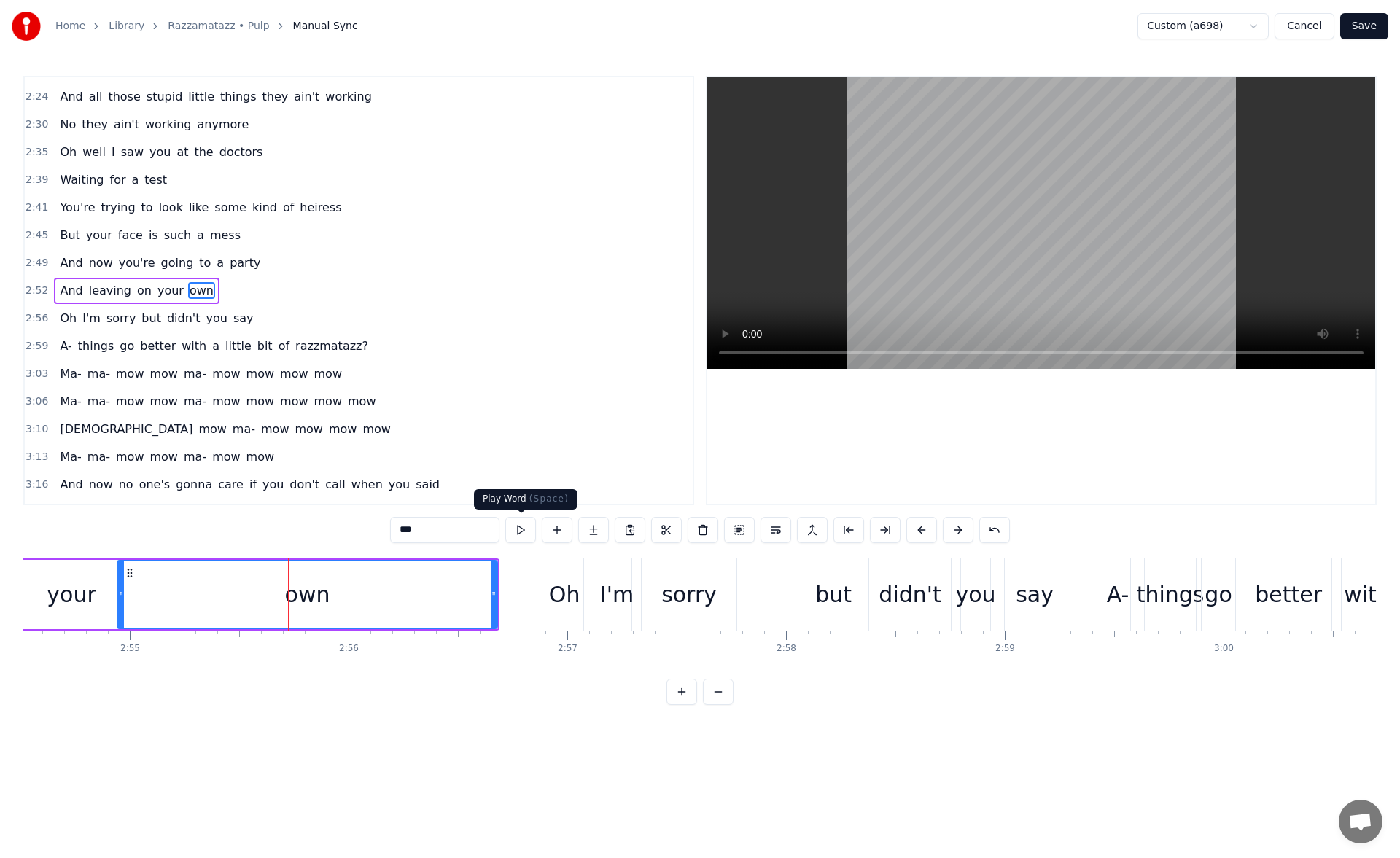
click at [519, 533] on button at bounding box center [521, 530] width 31 height 26
click at [524, 532] on button at bounding box center [521, 530] width 31 height 26
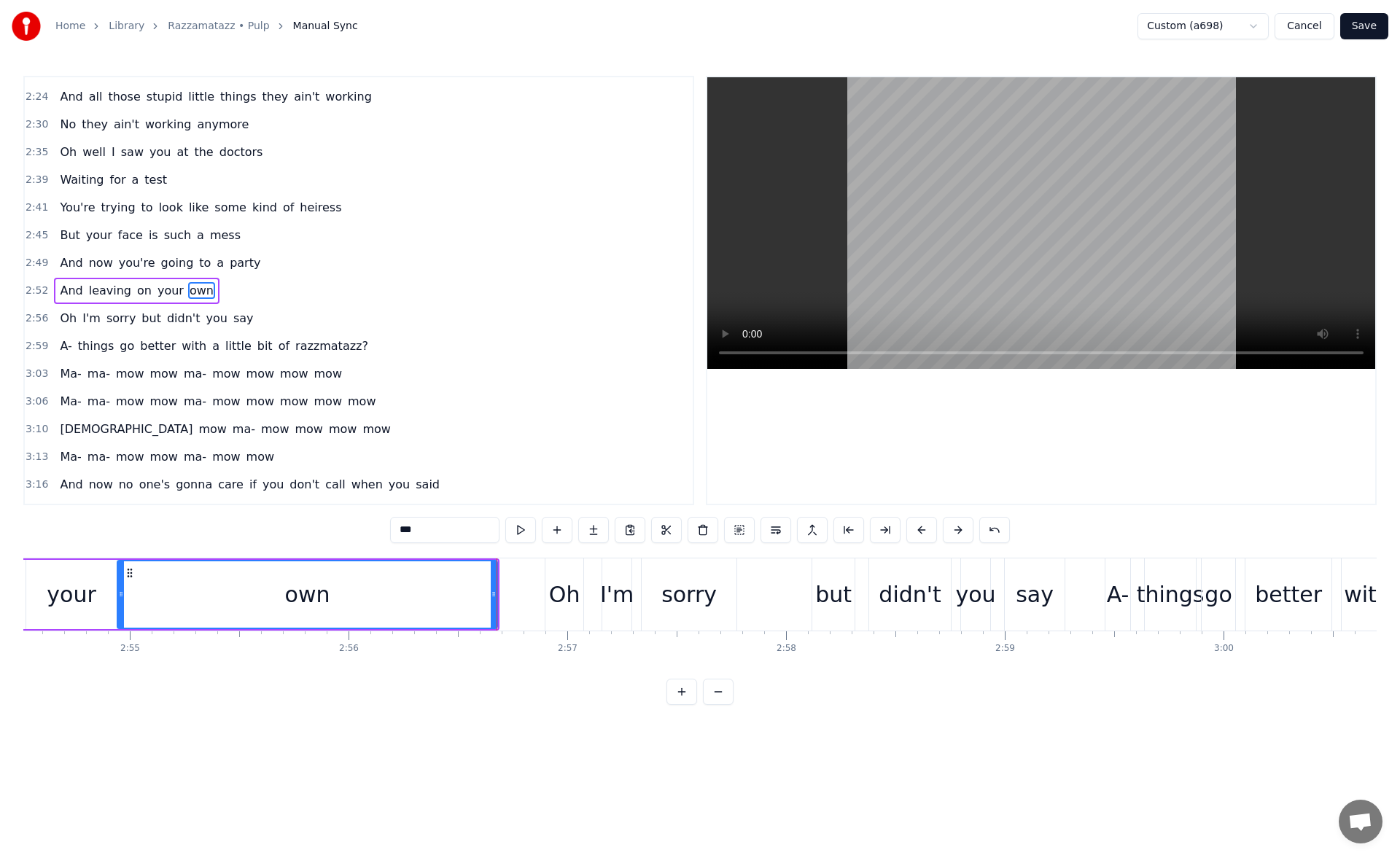
click at [402, 536] on input "***" at bounding box center [444, 530] width 109 height 26
click at [404, 534] on input "***" at bounding box center [444, 530] width 109 height 26
click at [415, 533] on input "****" at bounding box center [444, 530] width 109 height 26
click at [79, 589] on div "your" at bounding box center [71, 594] width 49 height 33
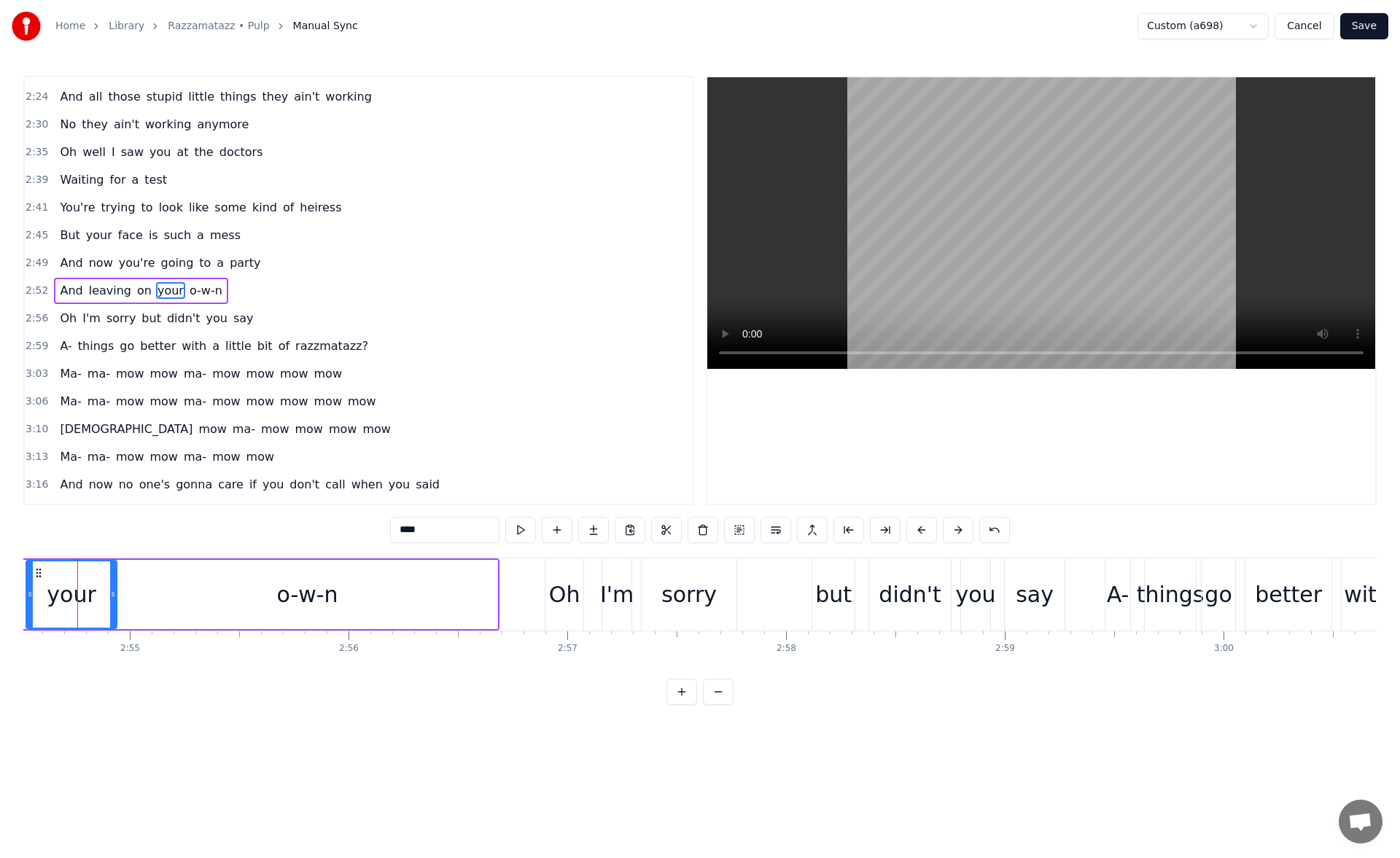
scroll to position [0, 38152]
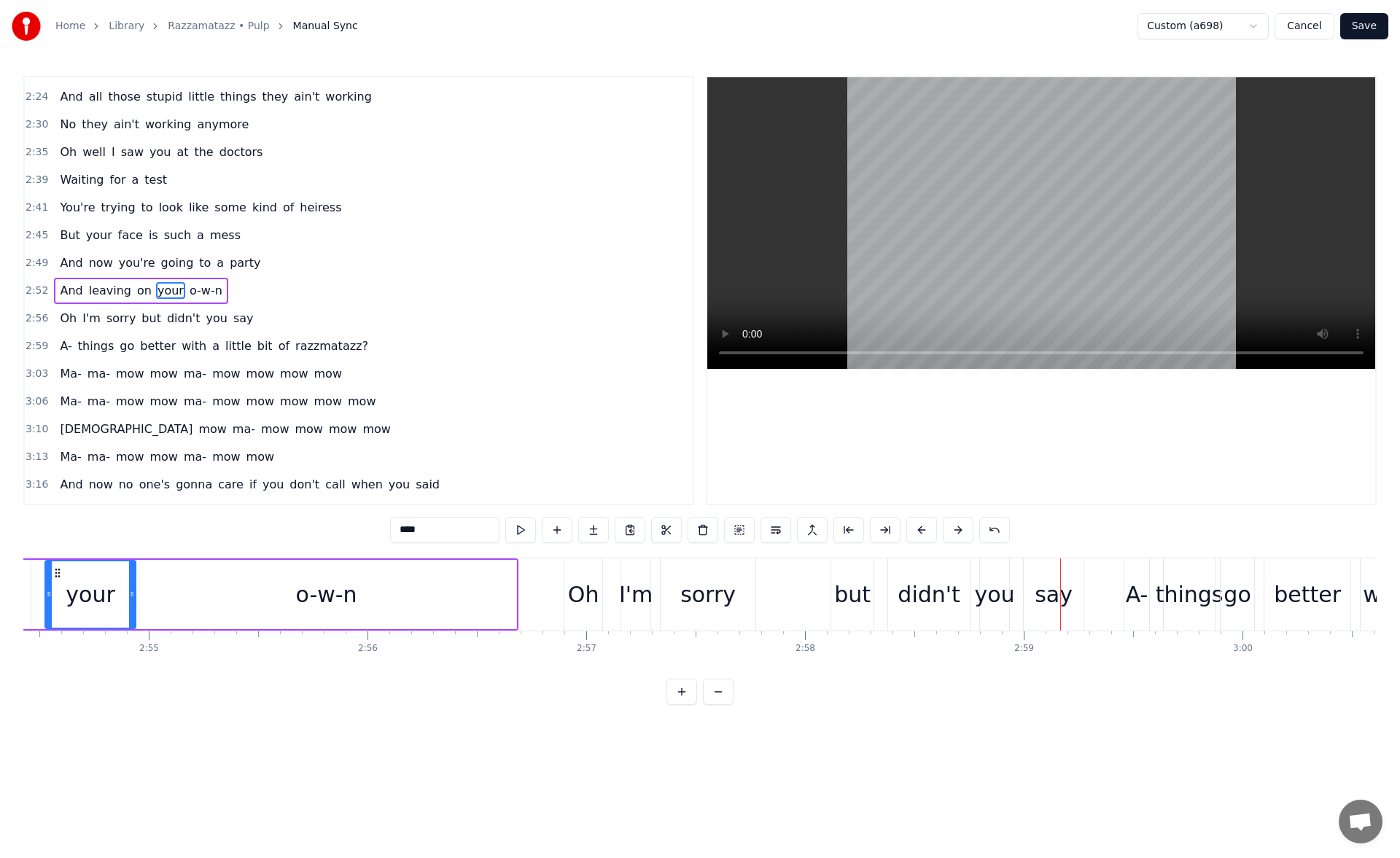
click at [106, 594] on div "your" at bounding box center [90, 594] width 49 height 33
click at [309, 598] on div "o-w-n" at bounding box center [326, 594] width 61 height 33
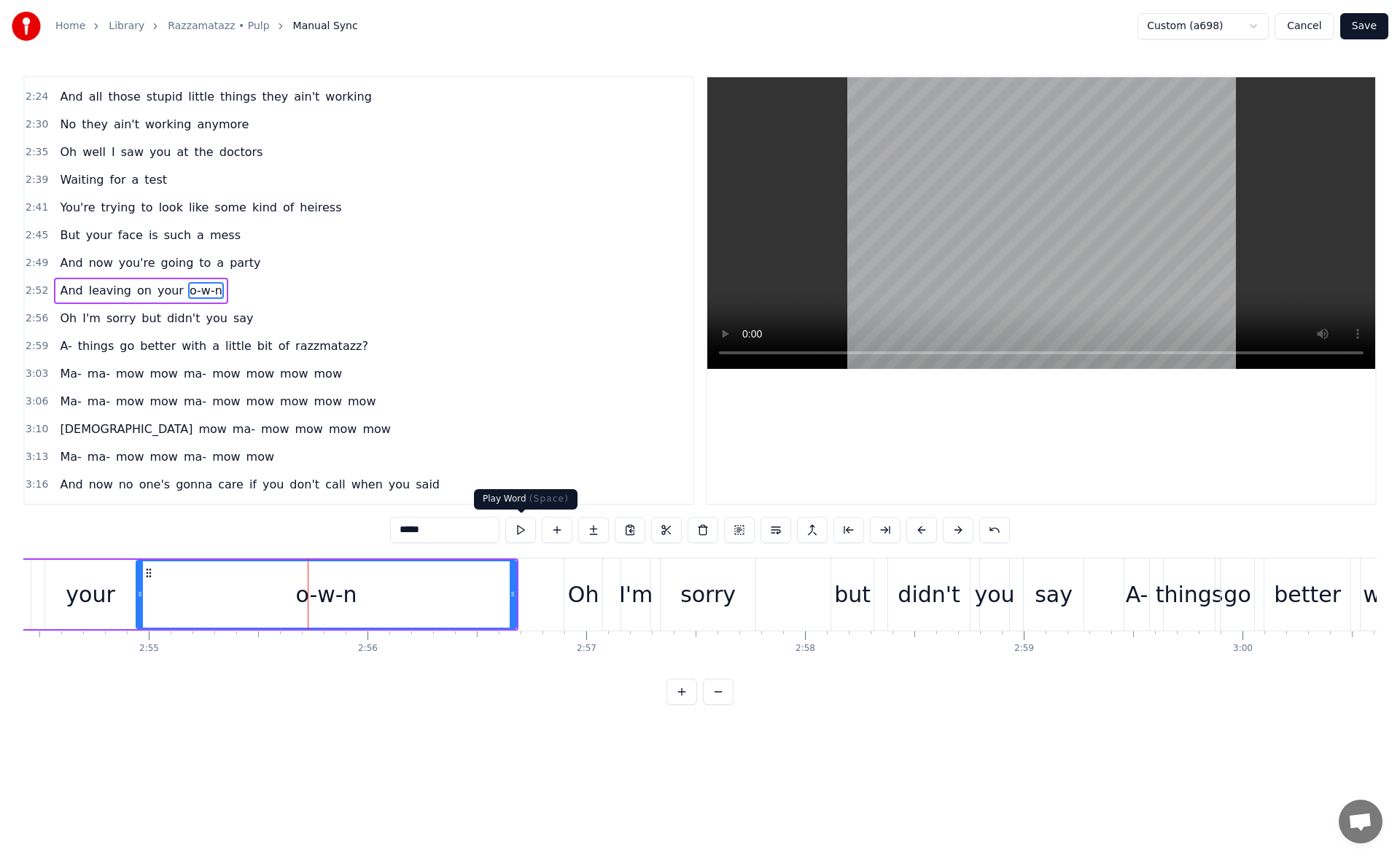
click at [521, 525] on button at bounding box center [521, 530] width 31 height 26
click at [188, 290] on span "o-w-n" at bounding box center [206, 291] width 36 height 17
click at [410, 533] on input "*****" at bounding box center [444, 530] width 109 height 26
click at [72, 570] on div "your" at bounding box center [90, 594] width 91 height 69
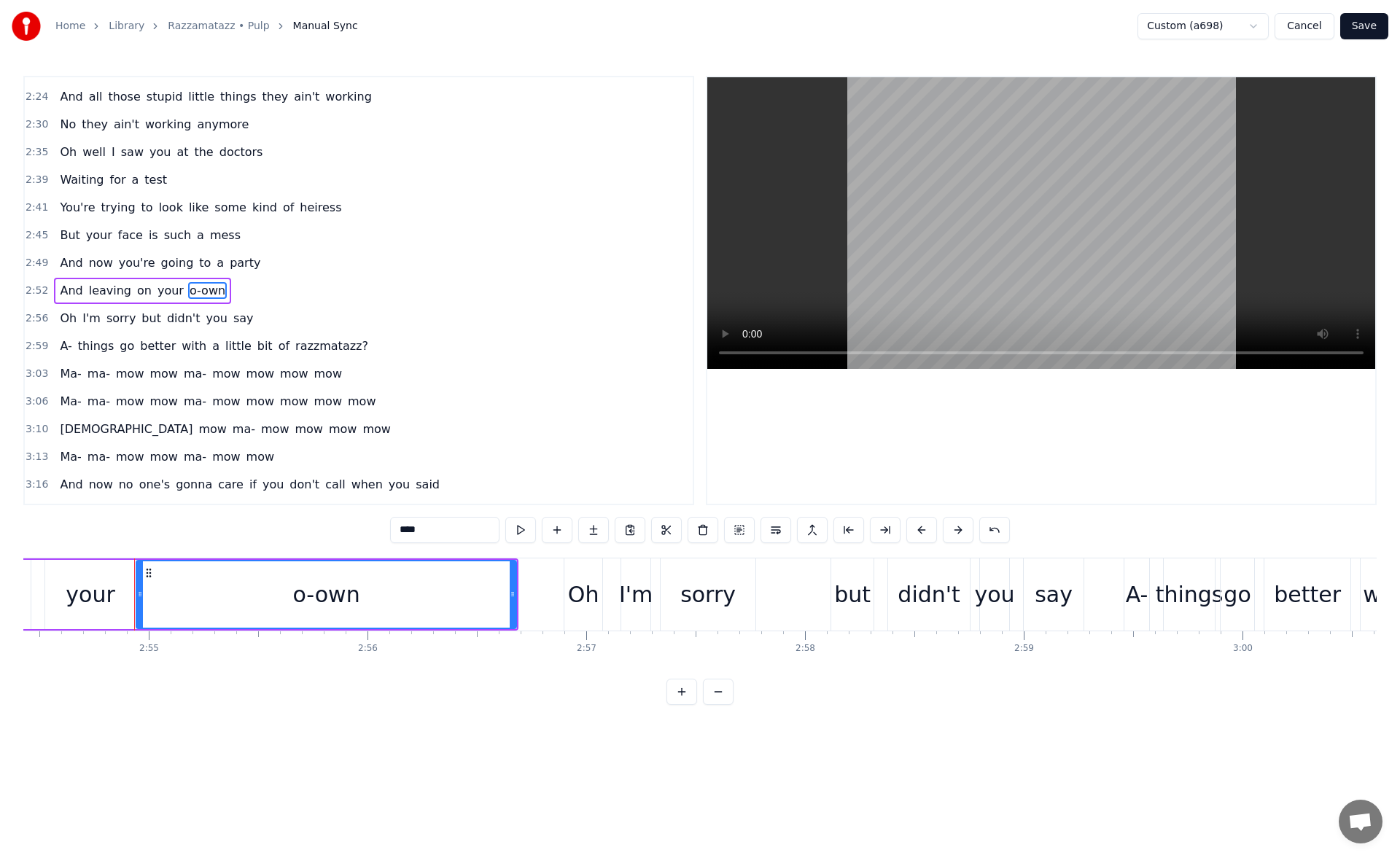
scroll to position [0, 38126]
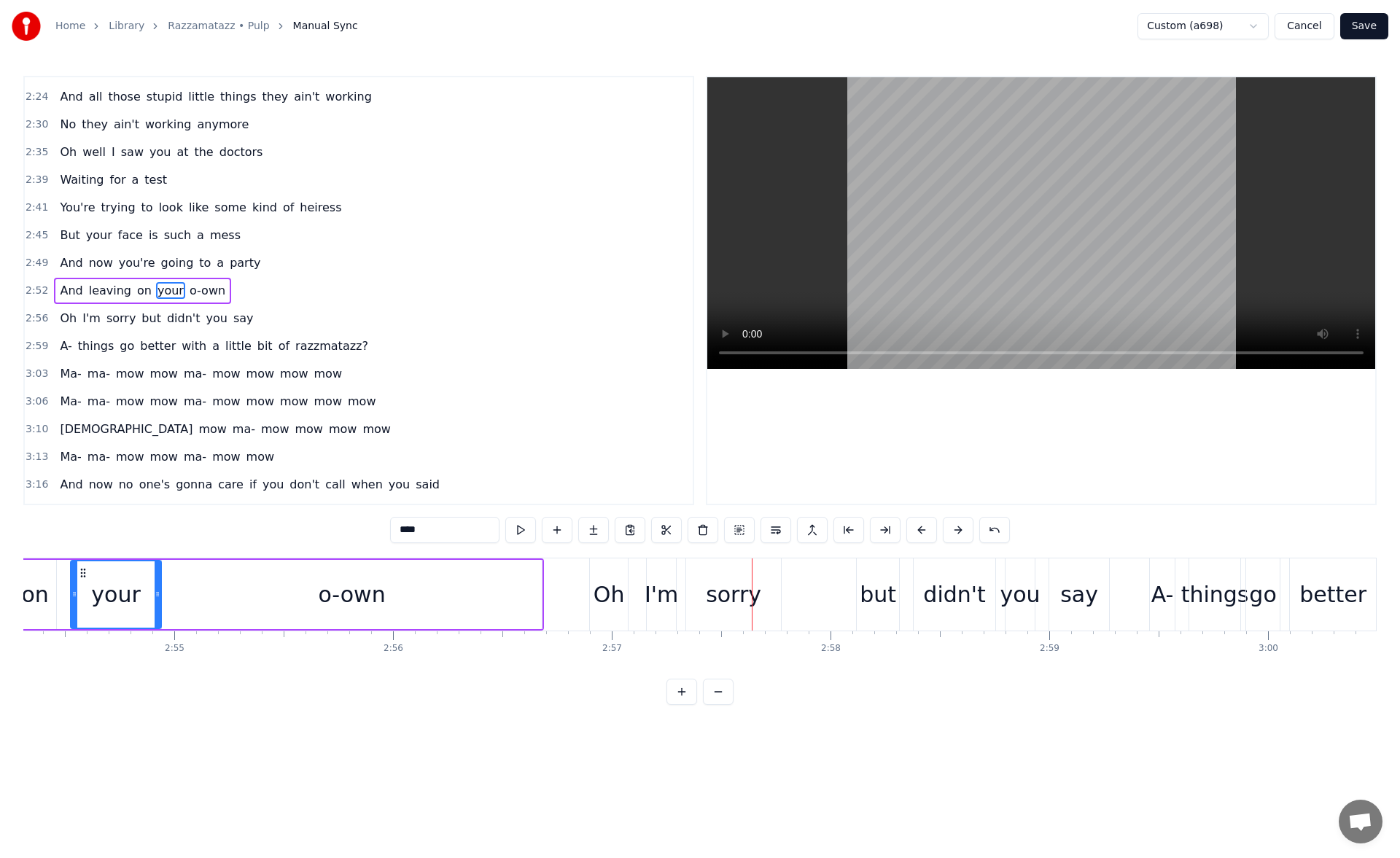
click at [116, 590] on div "your" at bounding box center [116, 594] width 49 height 33
click at [509, 582] on div "o-own" at bounding box center [352, 594] width 380 height 69
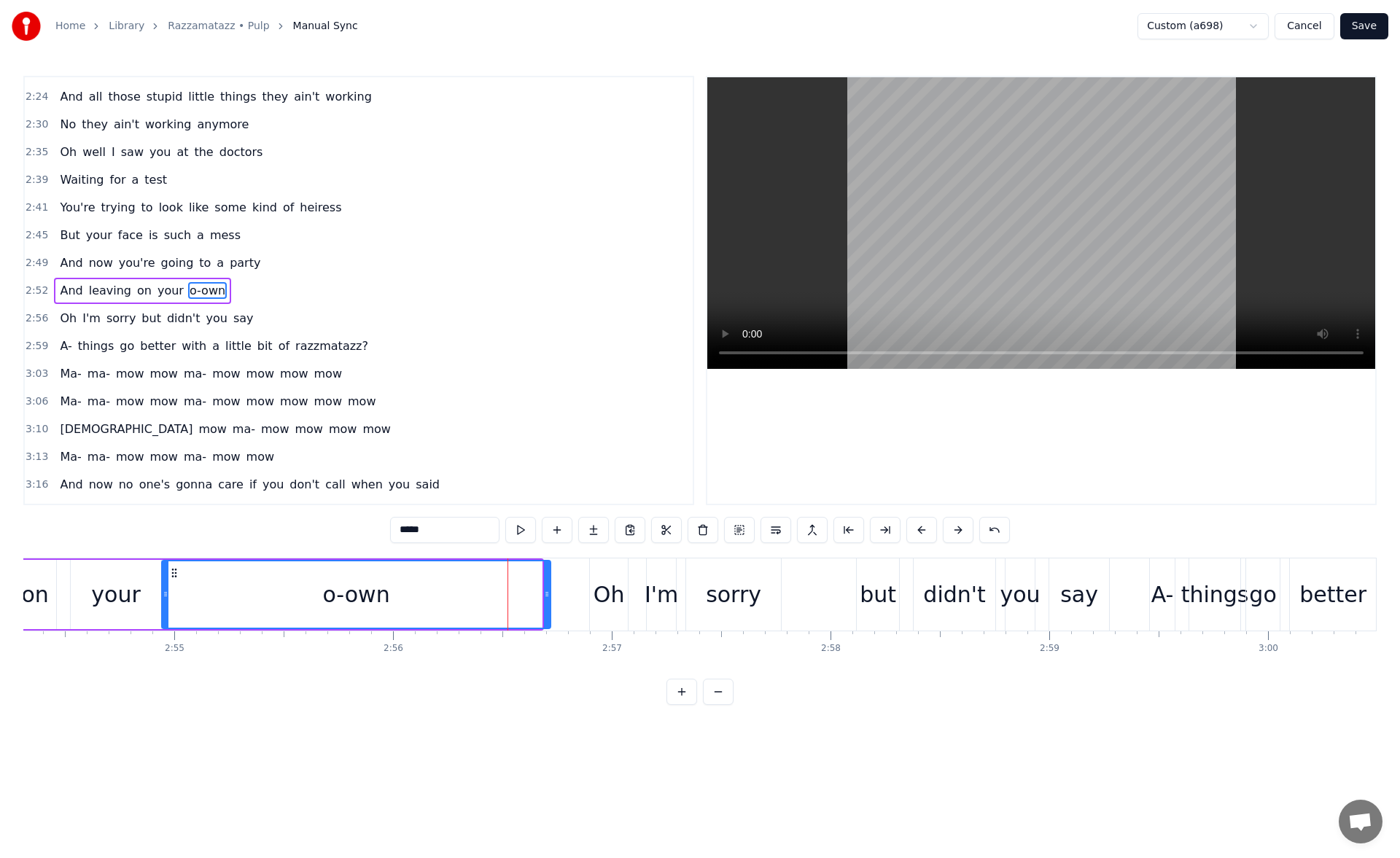
drag, startPoint x: 538, startPoint y: 598, endPoint x: 559, endPoint y: 595, distance: 21.2
click at [550, 595] on icon at bounding box center [547, 594] width 6 height 12
click at [515, 532] on button at bounding box center [521, 530] width 31 height 26
drag, startPoint x: 558, startPoint y: 594, endPoint x: 566, endPoint y: 594, distance: 8.0
click at [566, 594] on icon at bounding box center [567, 594] width 6 height 12
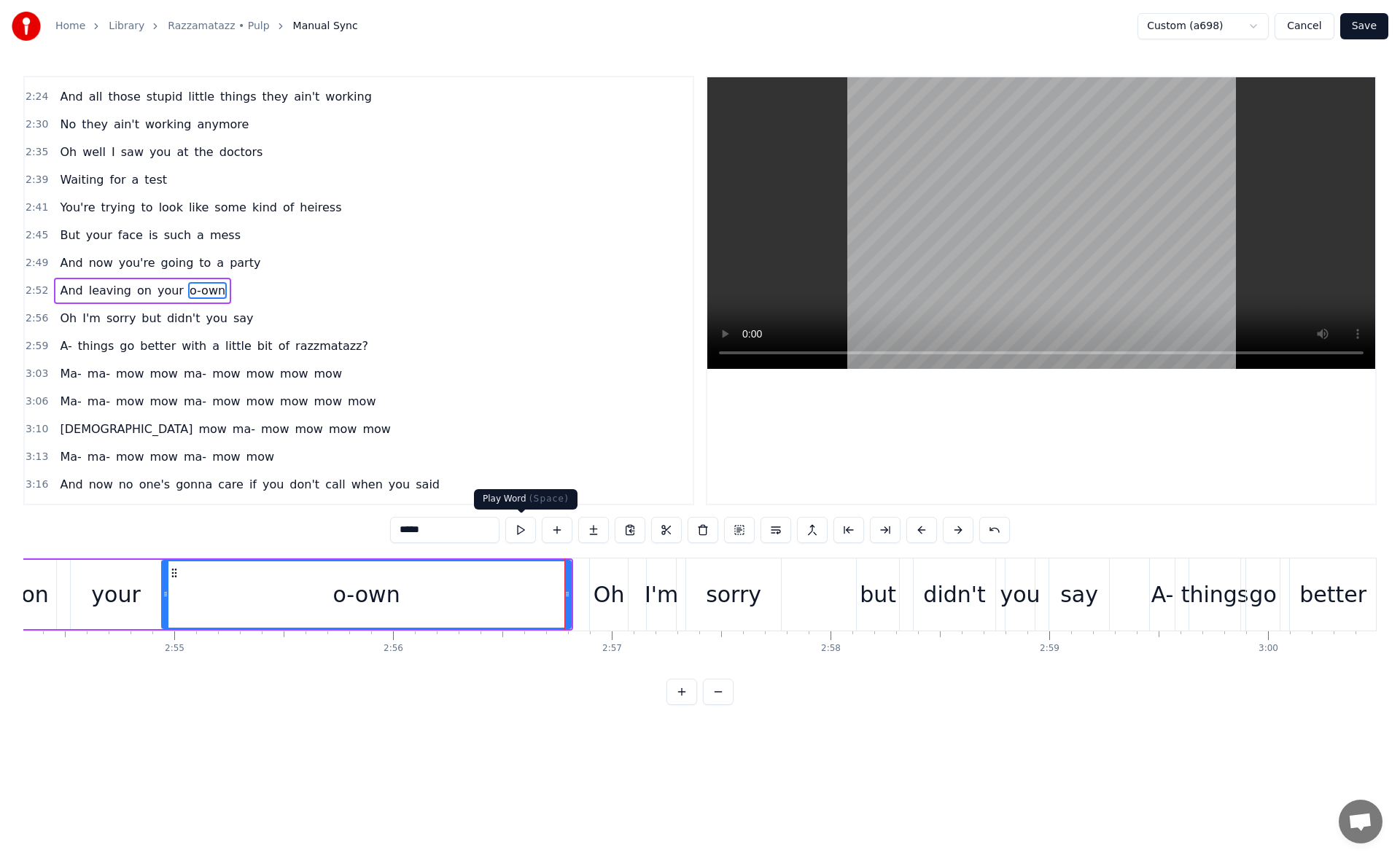
click at [522, 532] on button at bounding box center [521, 530] width 31 height 26
click at [103, 593] on div "your" at bounding box center [116, 594] width 49 height 33
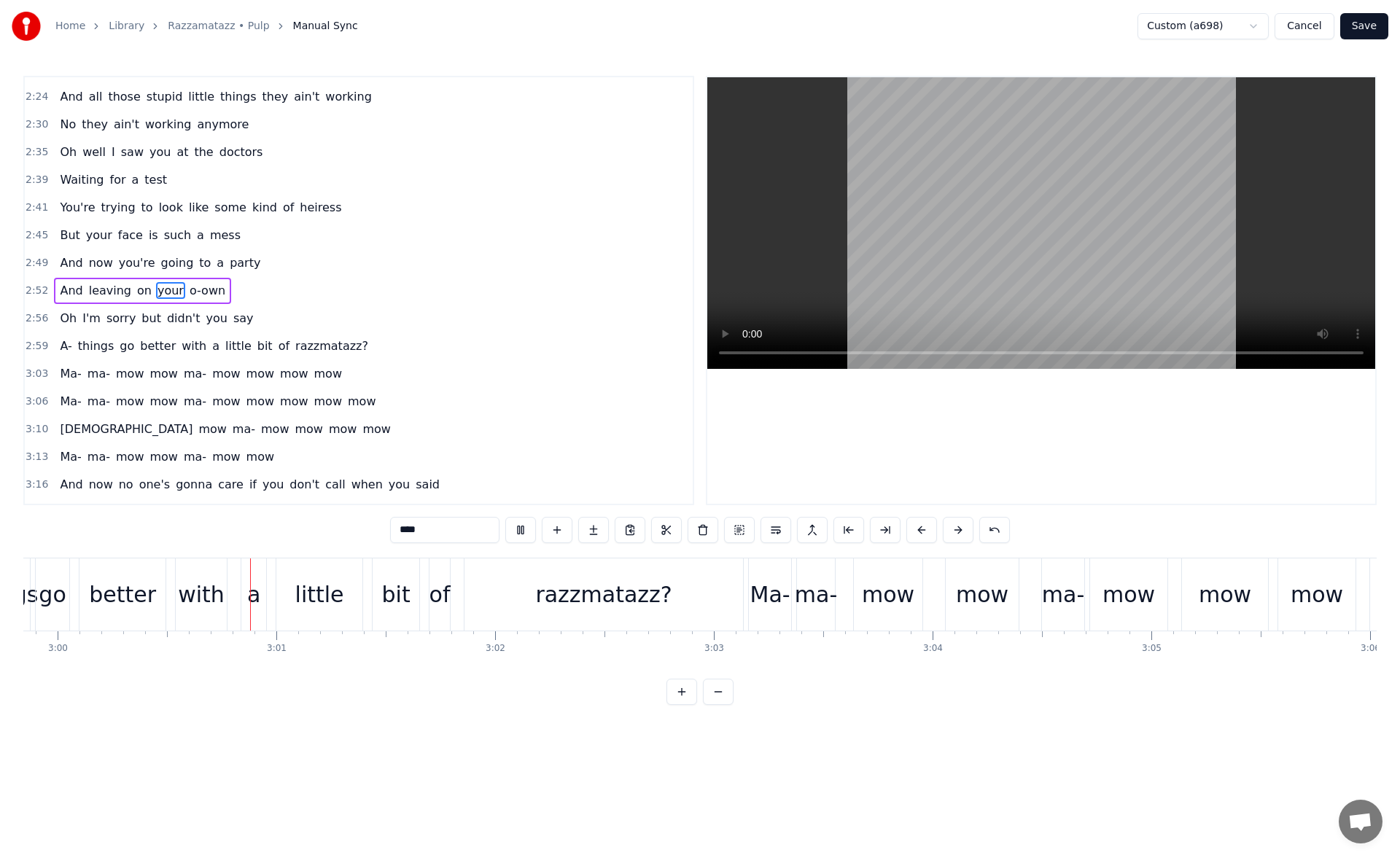
scroll to position [0, 39337]
click at [620, 578] on div "razzmatazz?" at bounding box center [602, 594] width 136 height 33
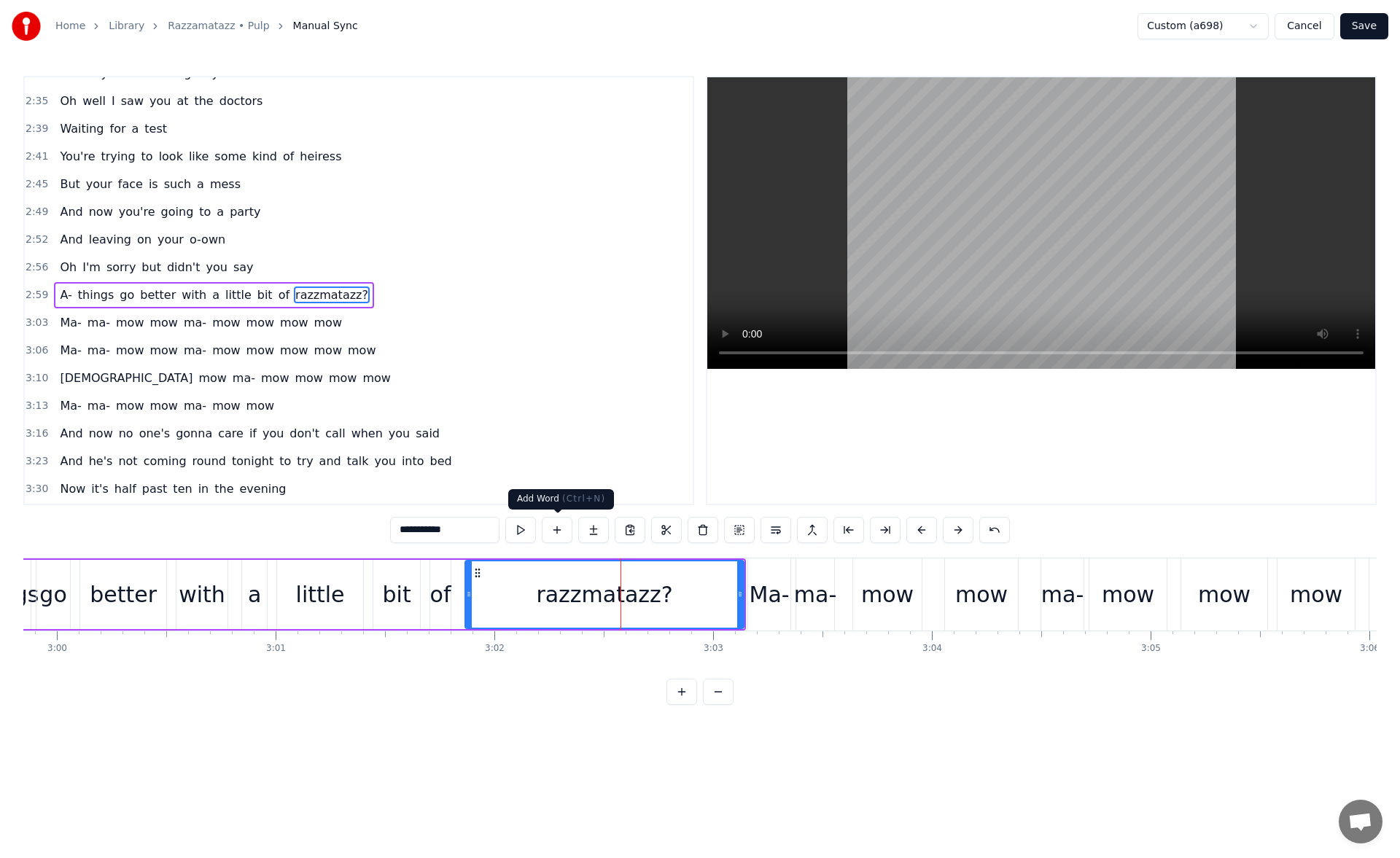
scroll to position [825, 0]
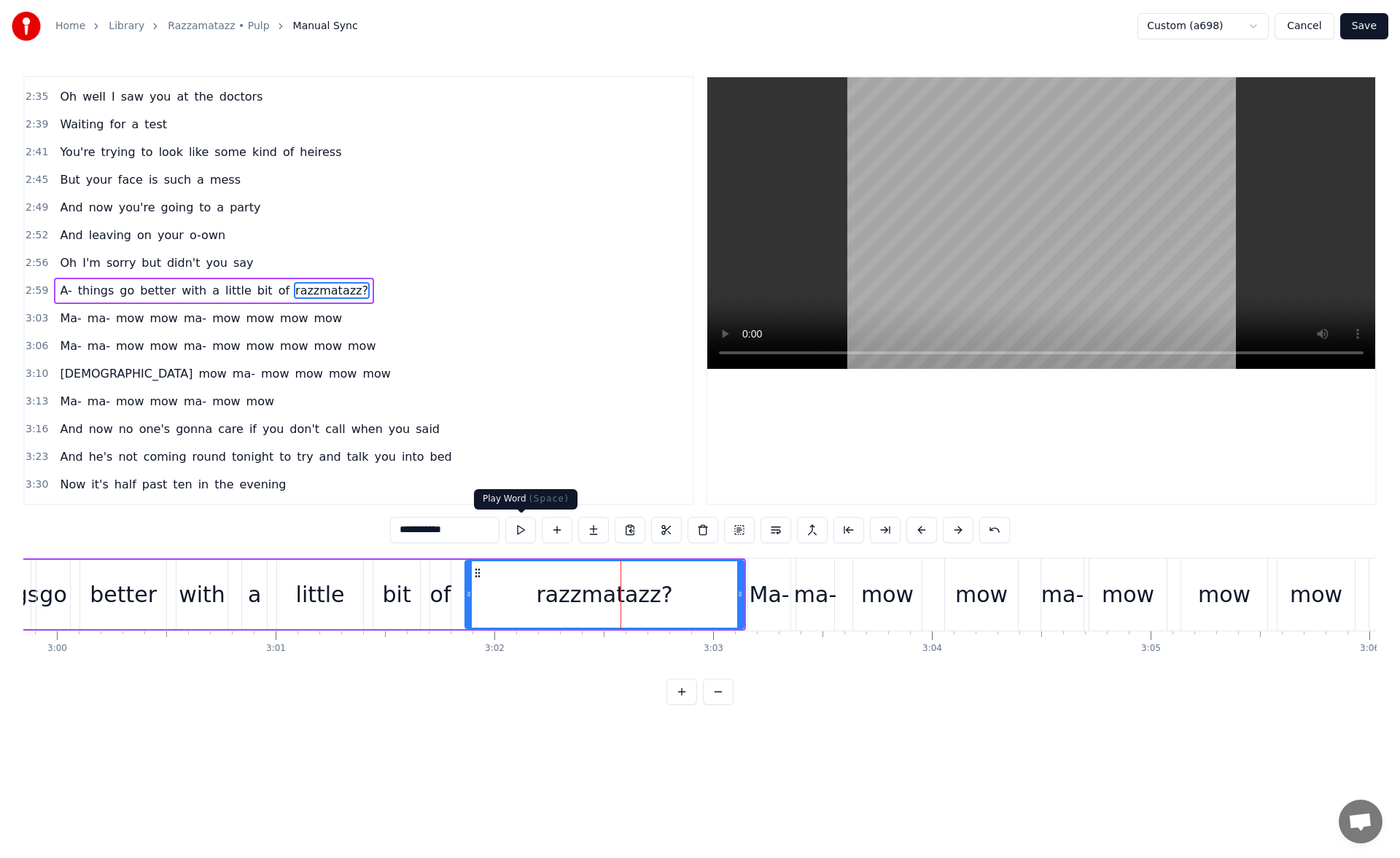
click at [529, 530] on button at bounding box center [521, 530] width 31 height 26
drag, startPoint x: 740, startPoint y: 591, endPoint x: 726, endPoint y: 591, distance: 14.0
click at [726, 591] on icon at bounding box center [726, 594] width 6 height 12
click at [526, 531] on button at bounding box center [521, 530] width 31 height 26
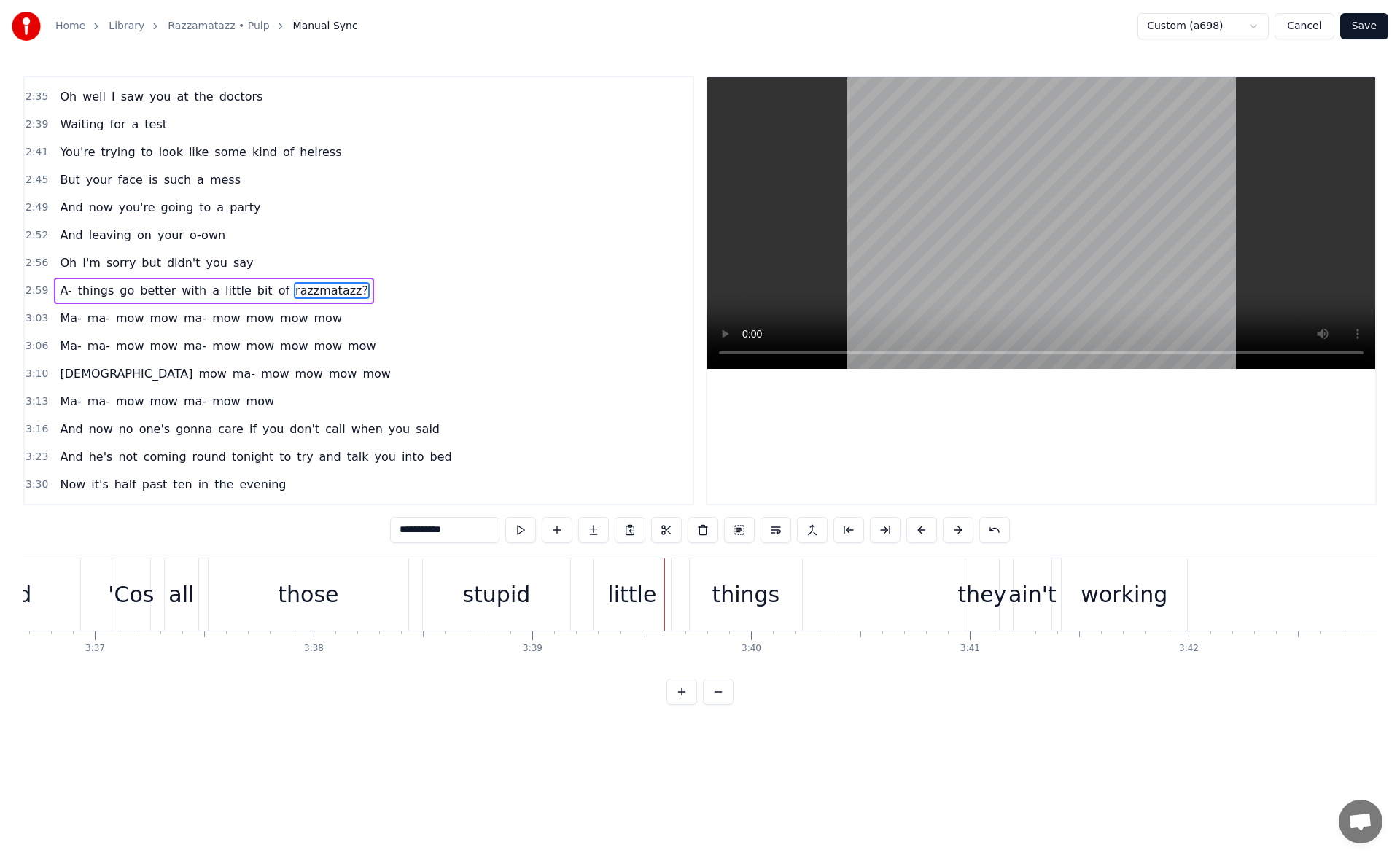
scroll to position [0, 47222]
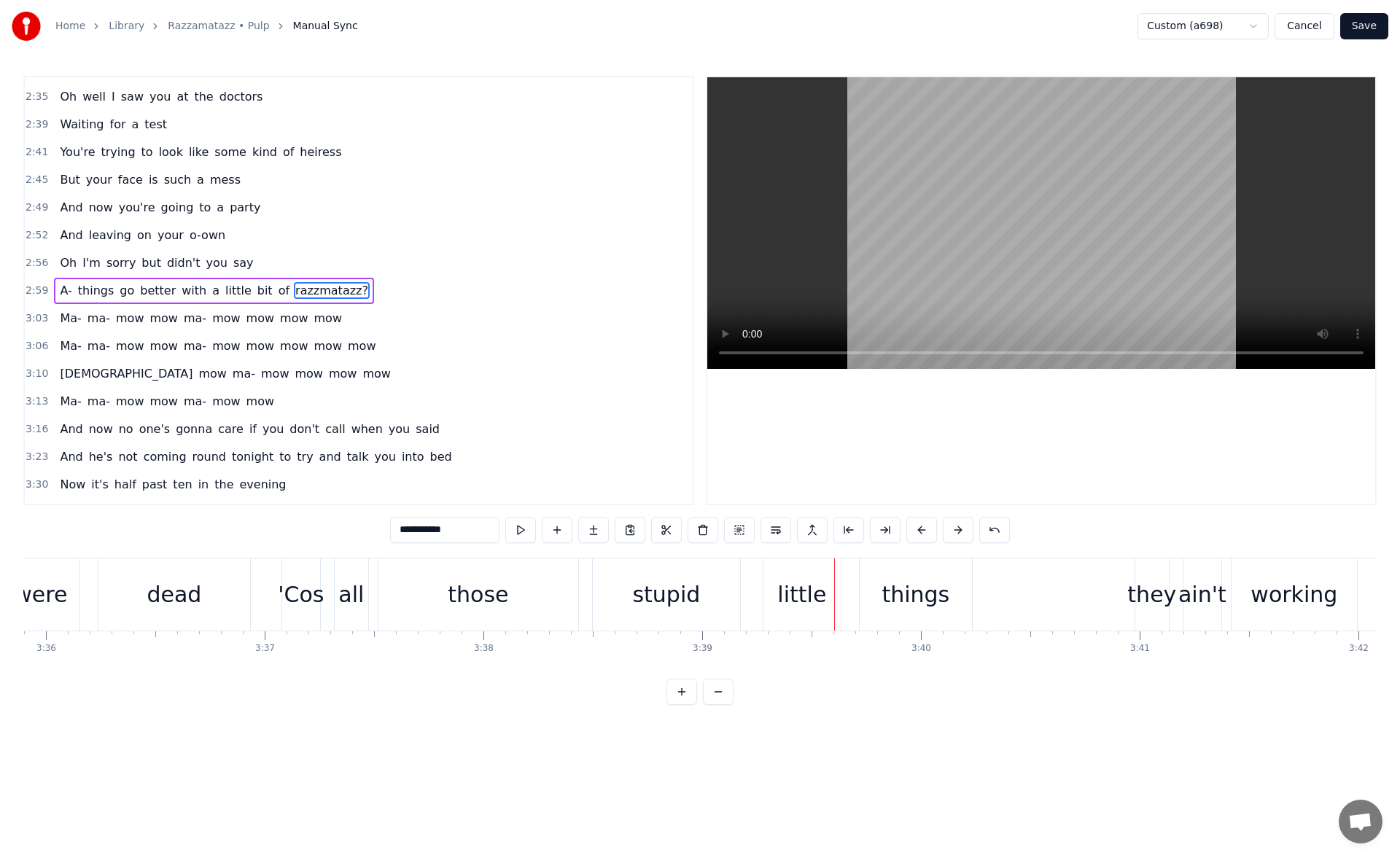
click at [426, 606] on div "those" at bounding box center [478, 594] width 200 height 72
type input "*****"
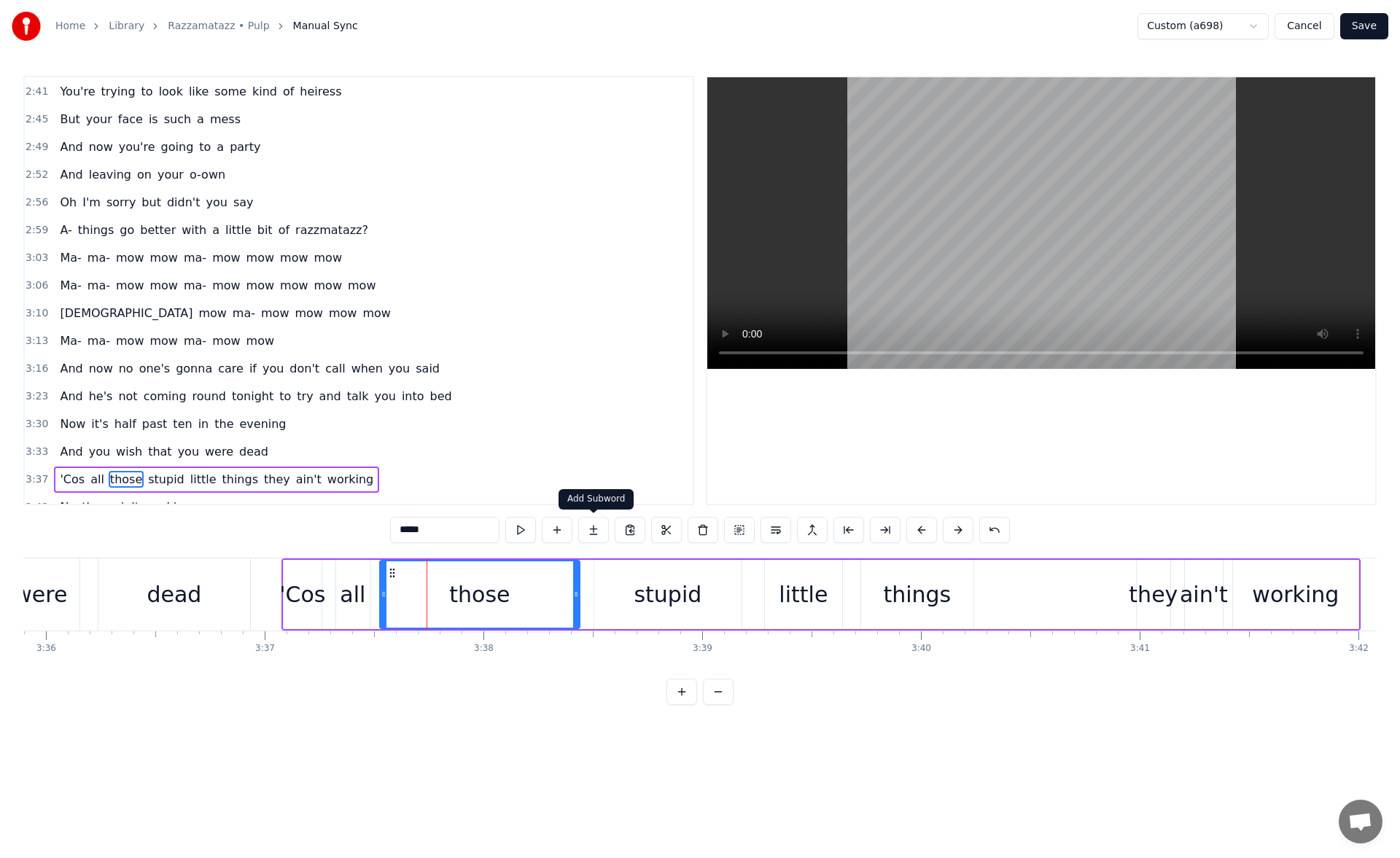
scroll to position [903, 0]
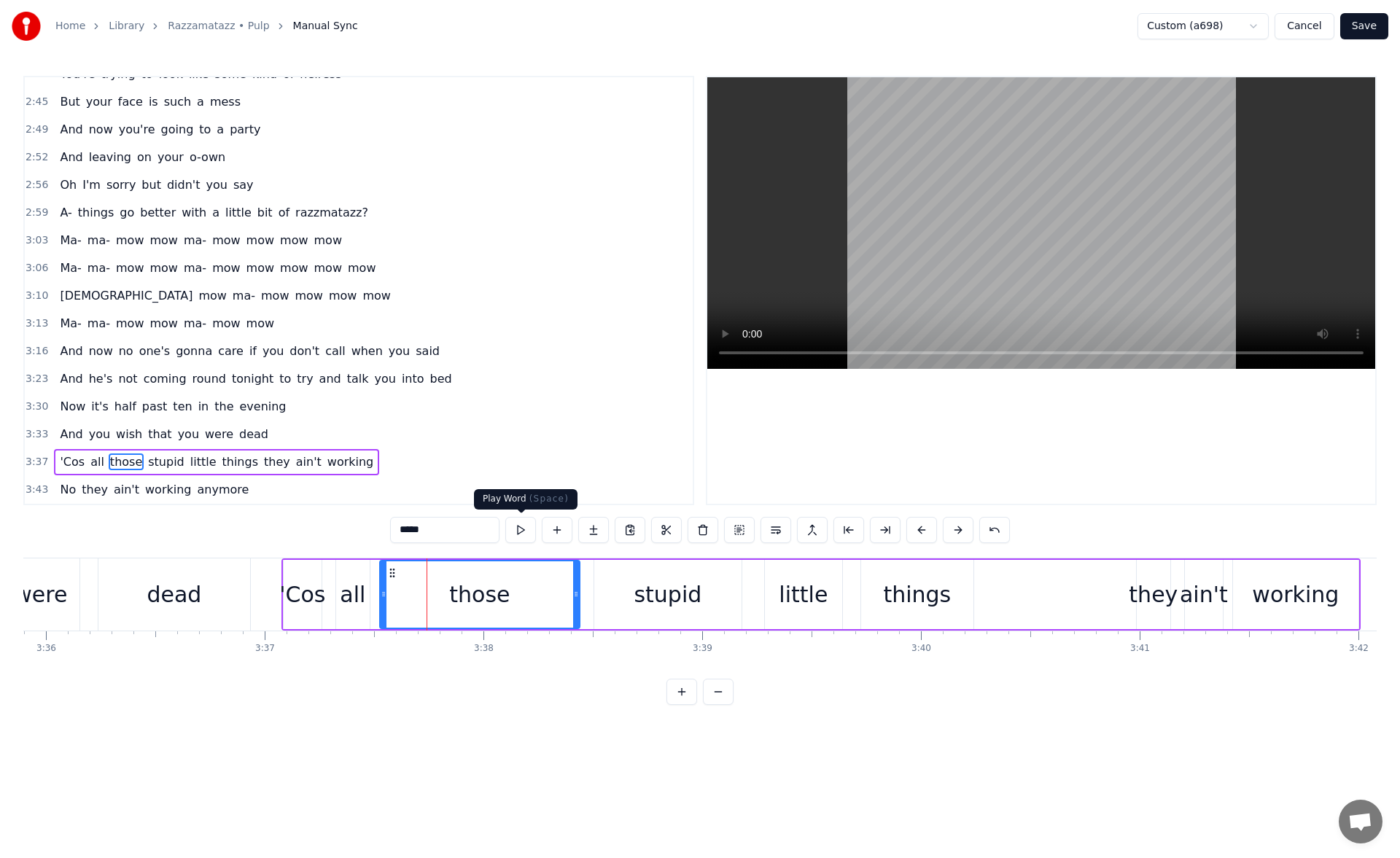
click at [518, 536] on button at bounding box center [521, 530] width 31 height 26
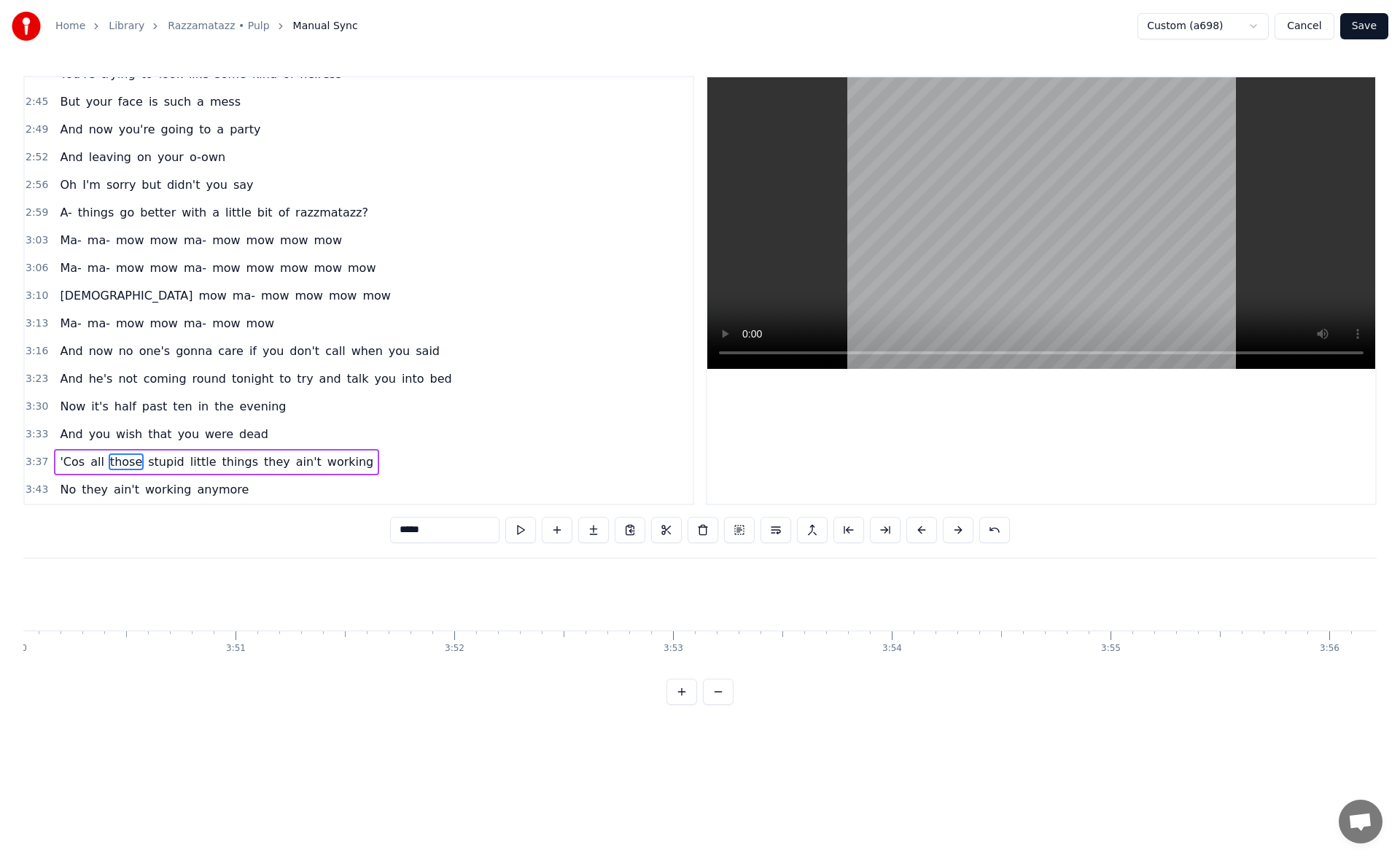
scroll to position [0, 50315]
click at [1365, 31] on button "Save" at bounding box center [1364, 26] width 48 height 26
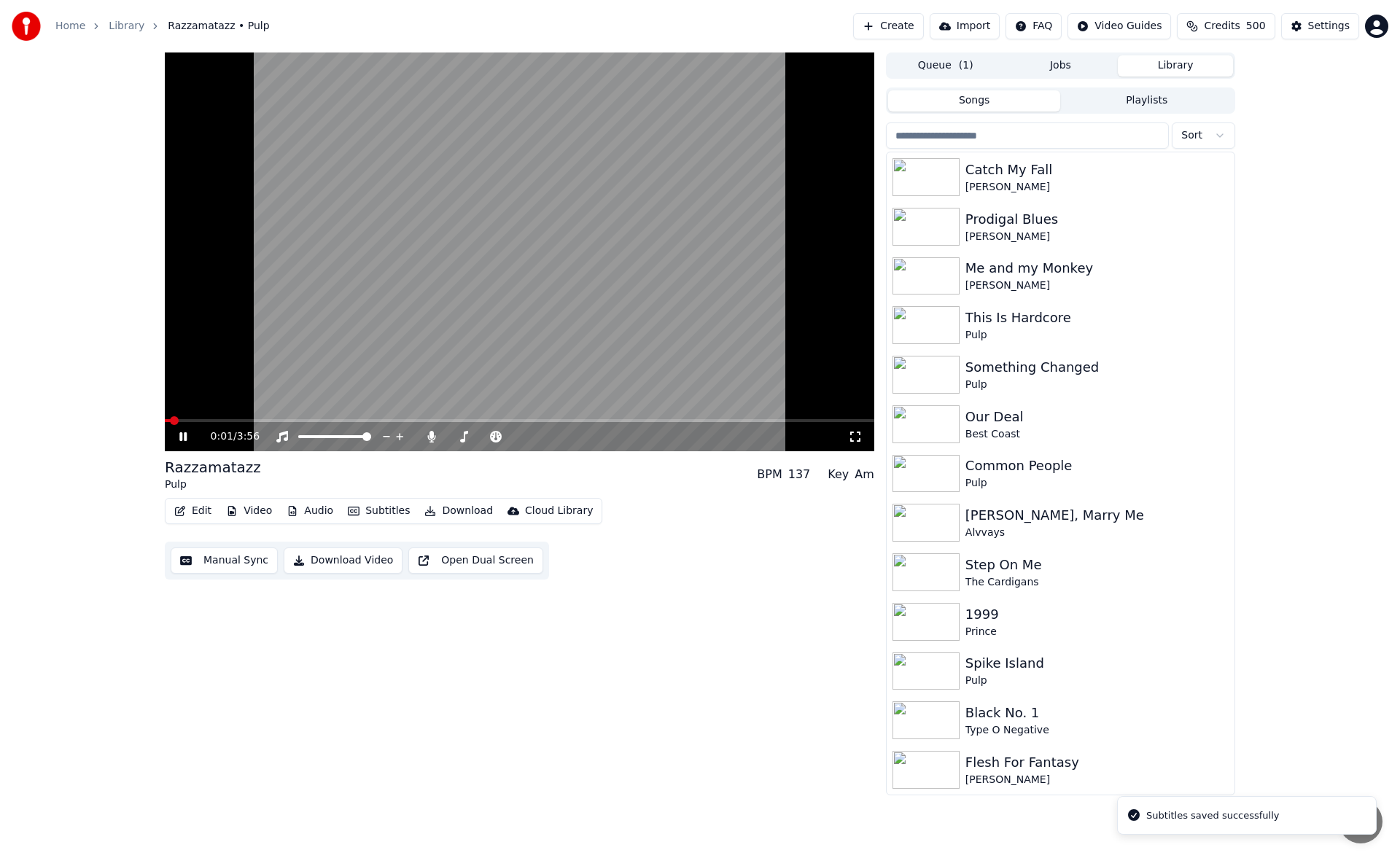
click at [177, 438] on icon at bounding box center [194, 436] width 34 height 12
click at [450, 509] on button "Download" at bounding box center [458, 511] width 80 height 20
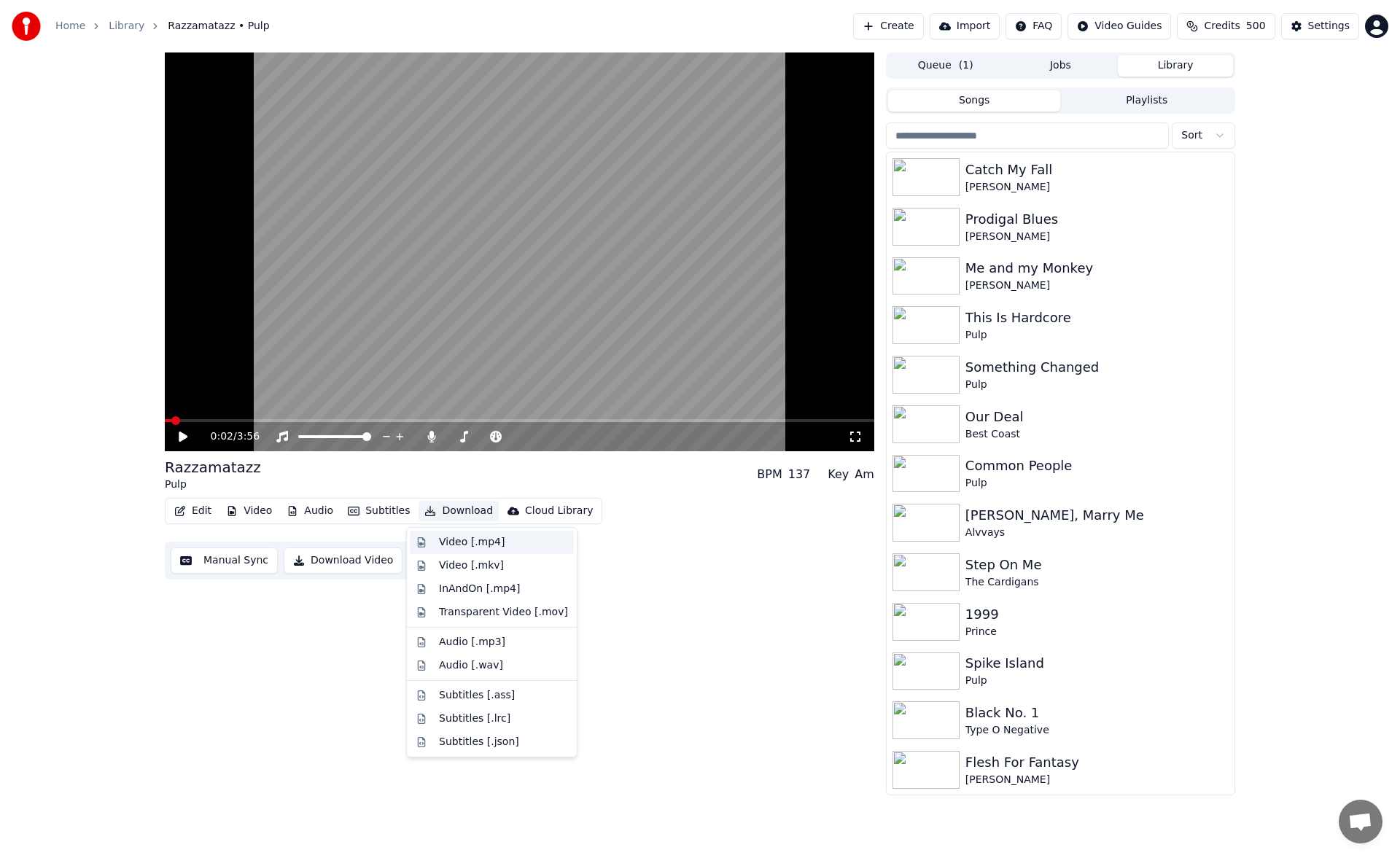
click at [453, 539] on div "Video [.mp4]" at bounding box center [471, 542] width 66 height 15
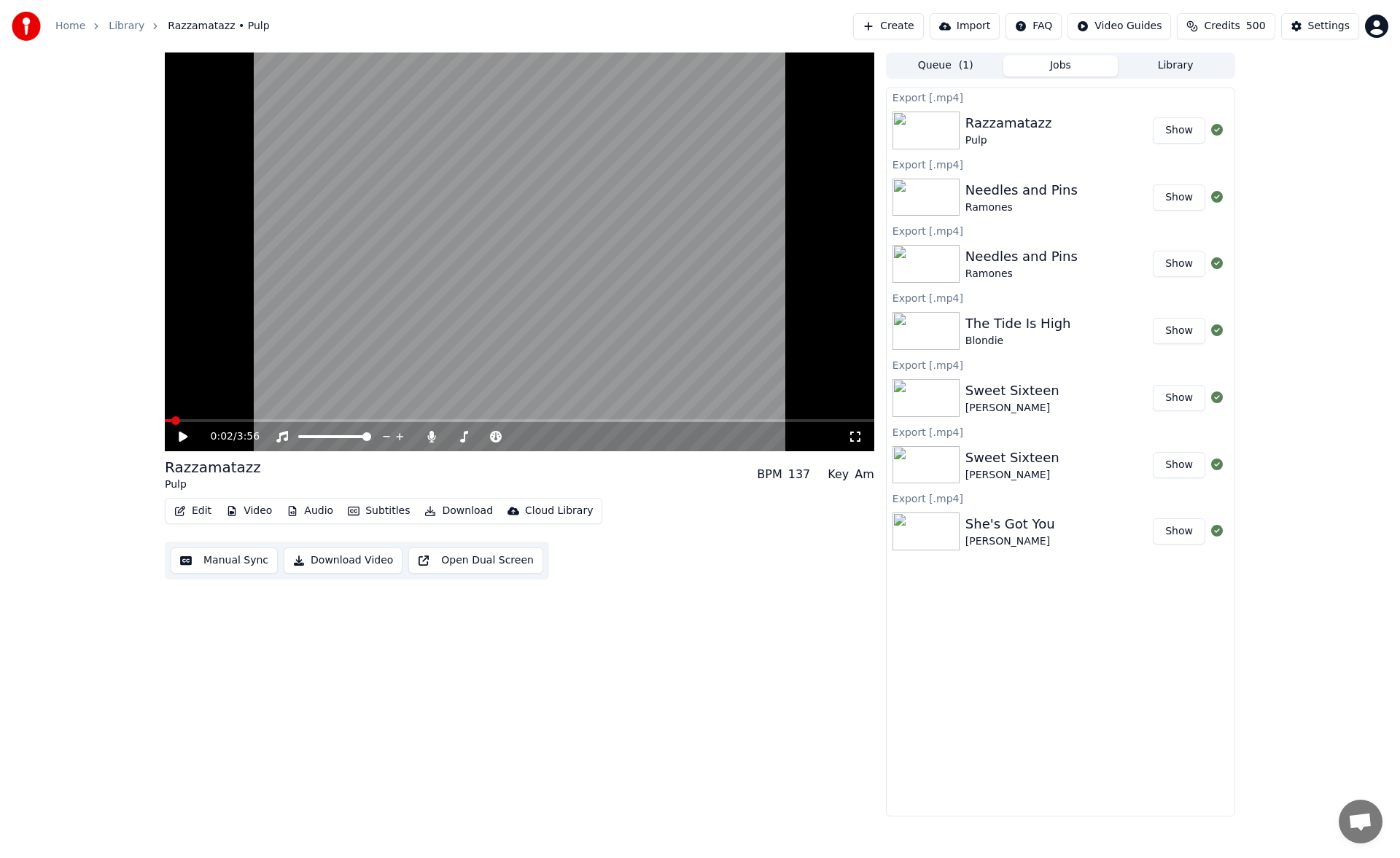
click at [257, 560] on button "Manual Sync" at bounding box center [224, 560] width 107 height 26
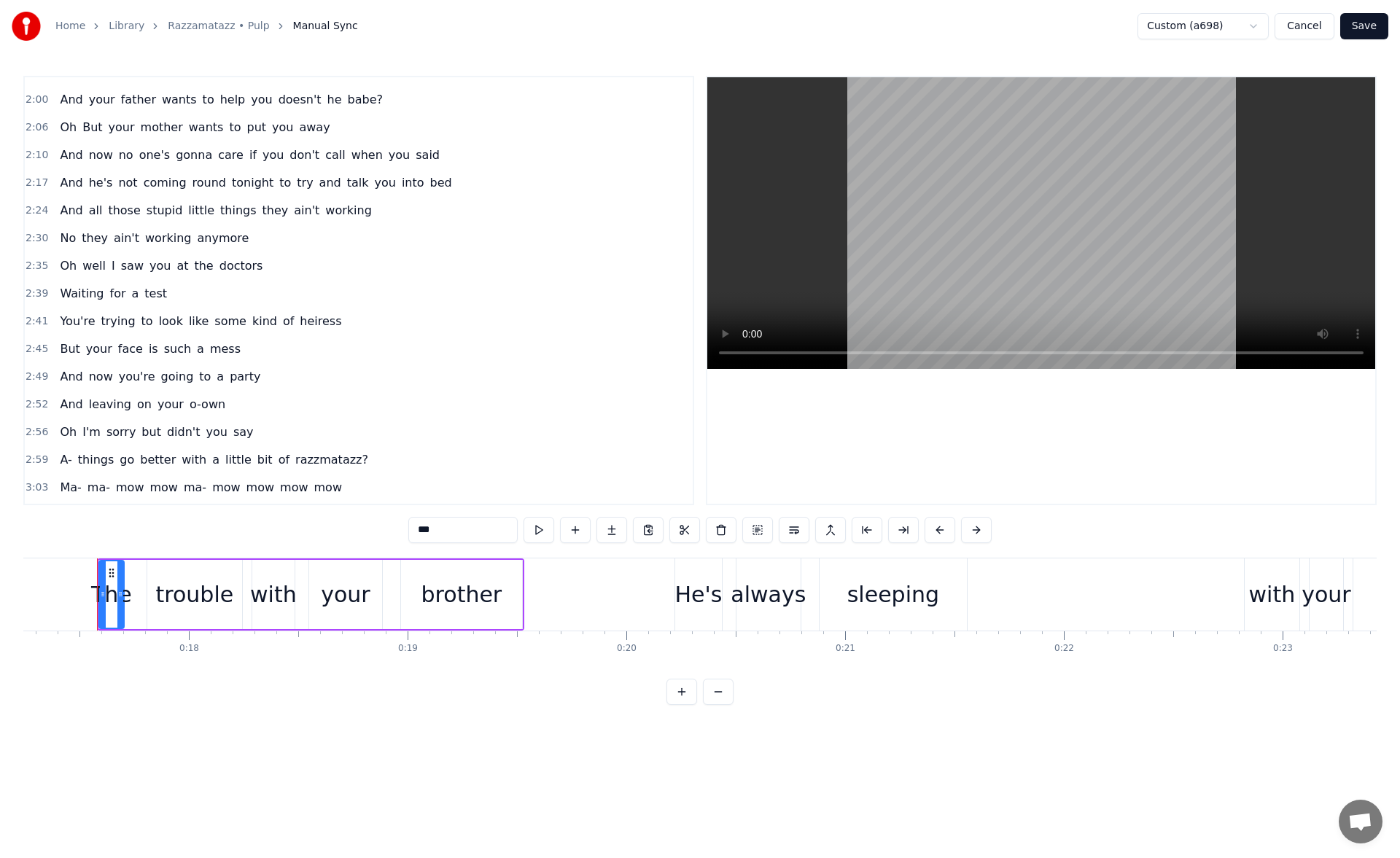
scroll to position [729, 0]
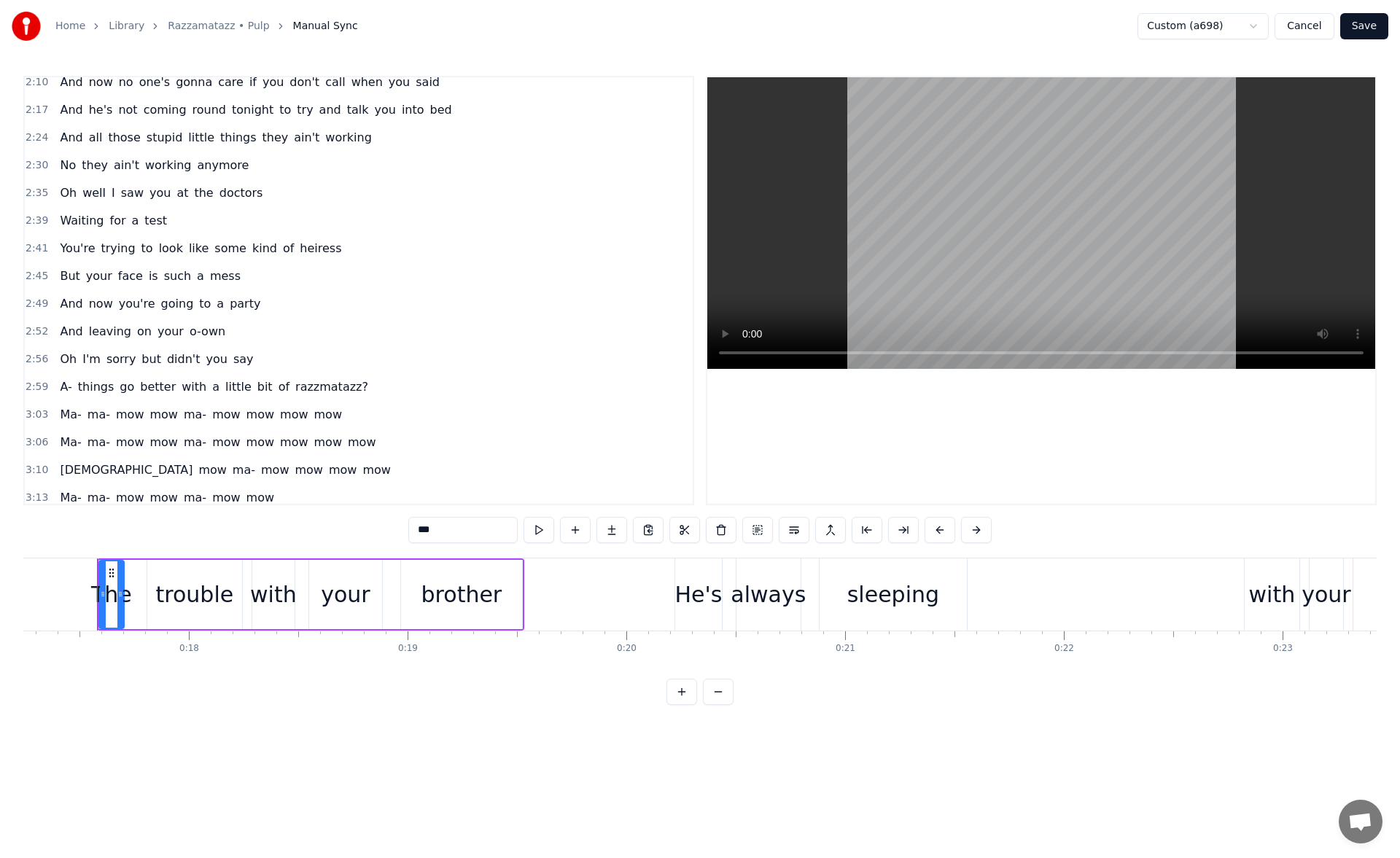
click at [198, 301] on span "to" at bounding box center [205, 304] width 15 height 17
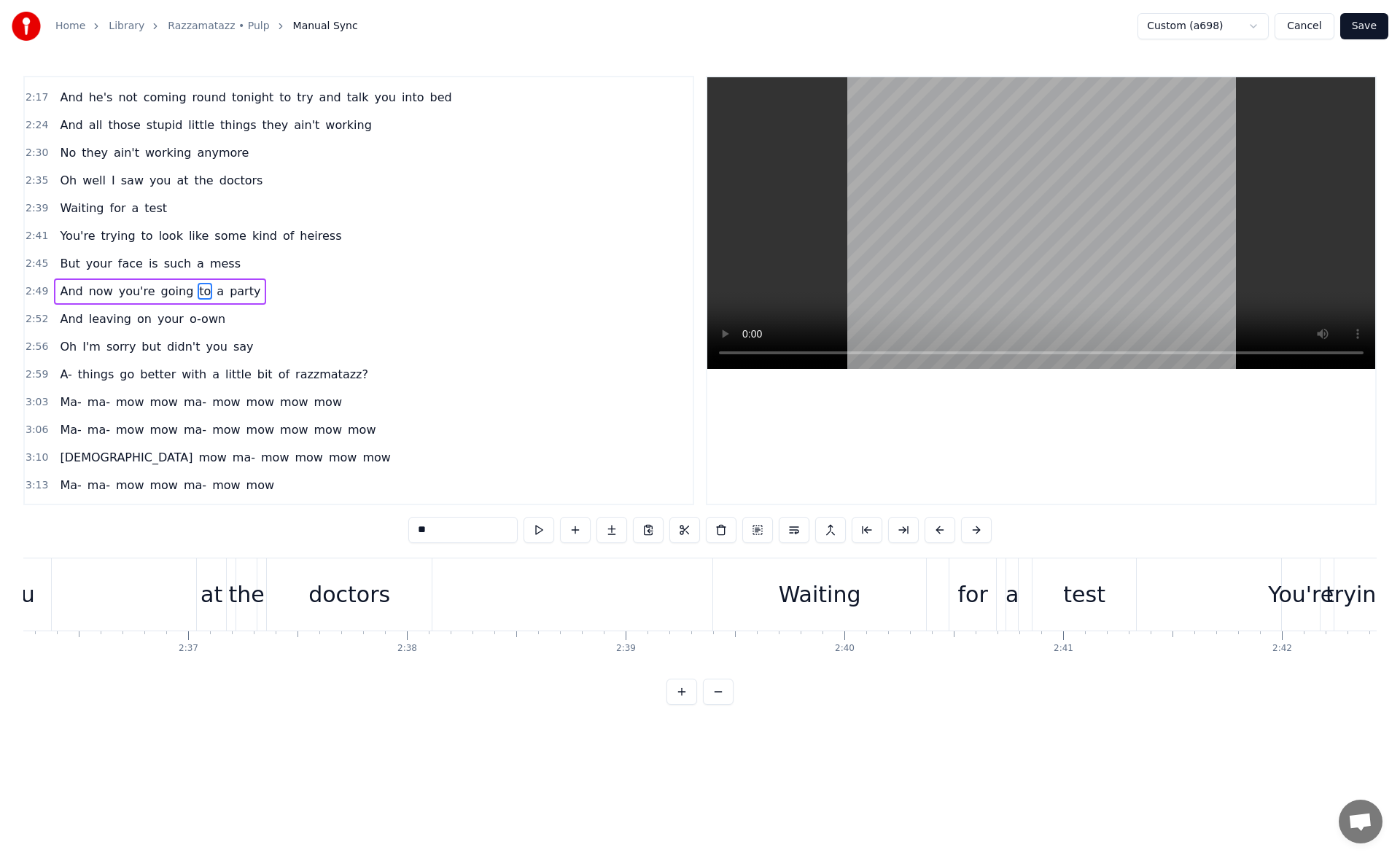
scroll to position [0, 37308]
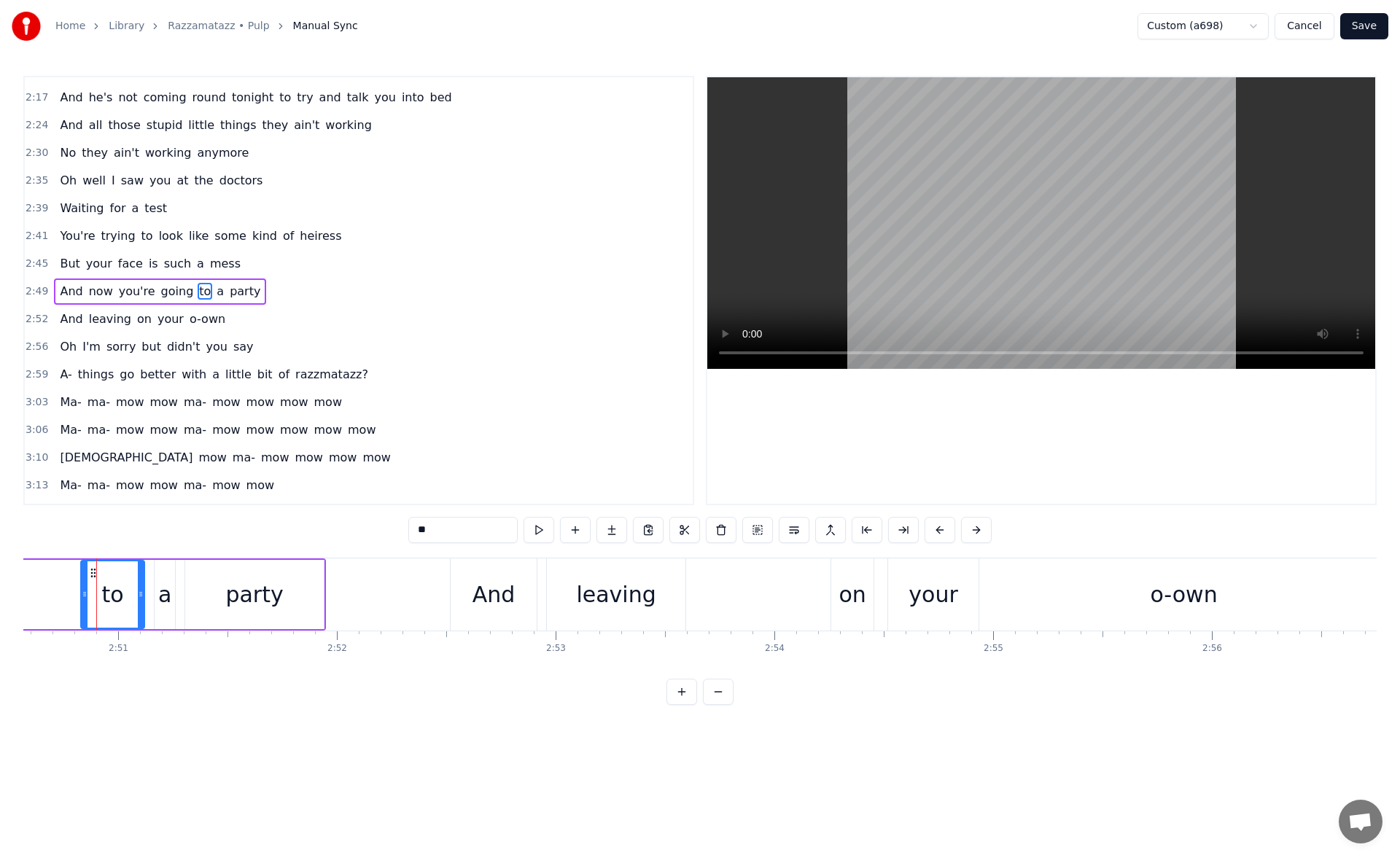
drag, startPoint x: 102, startPoint y: 598, endPoint x: 84, endPoint y: 596, distance: 18.1
click at [84, 596] on icon at bounding box center [84, 594] width 6 height 12
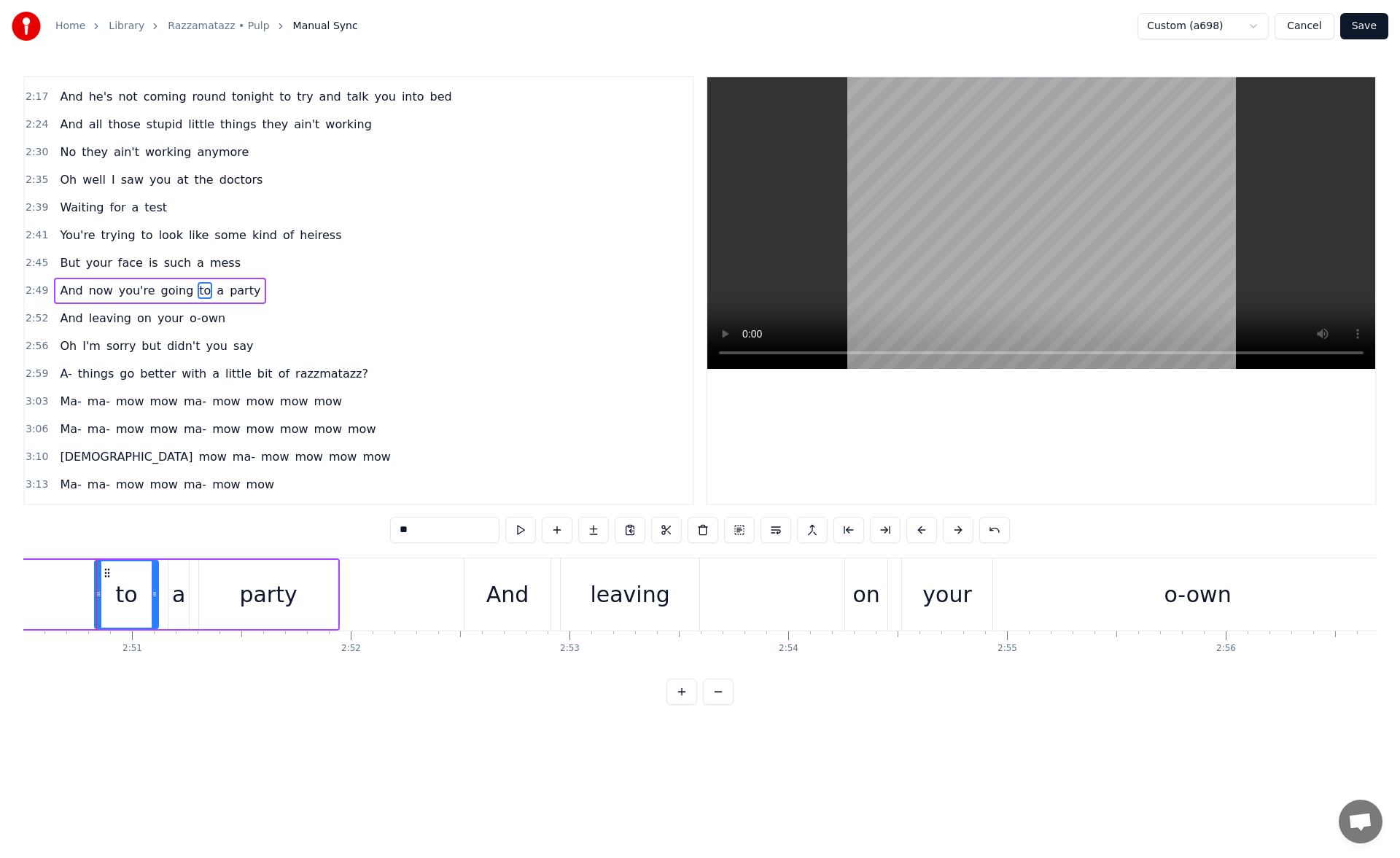
click at [396, 533] on input "**" at bounding box center [444, 530] width 109 height 26
type input "****"
click at [519, 528] on button at bounding box center [521, 530] width 31 height 26
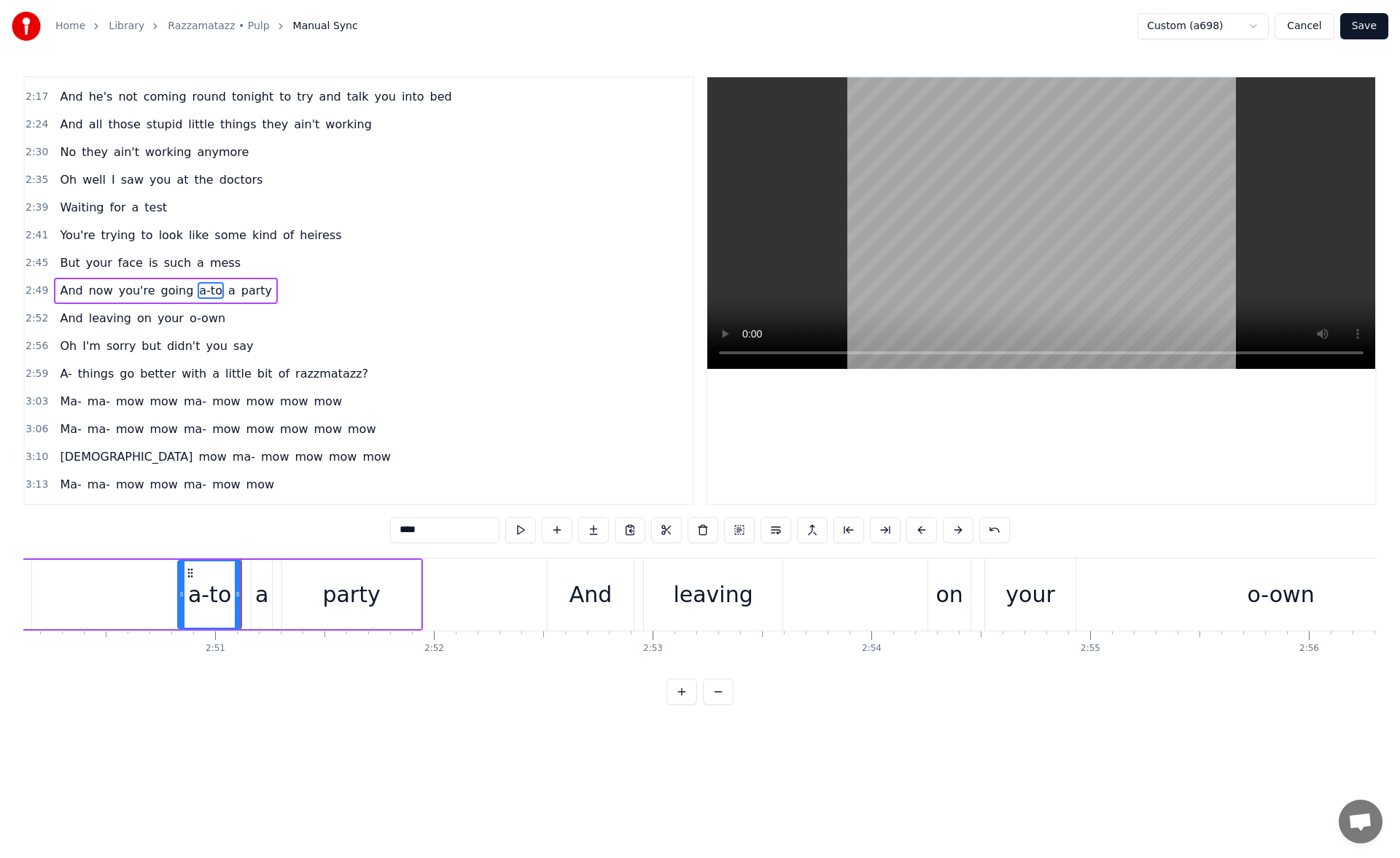
scroll to position [0, 37153]
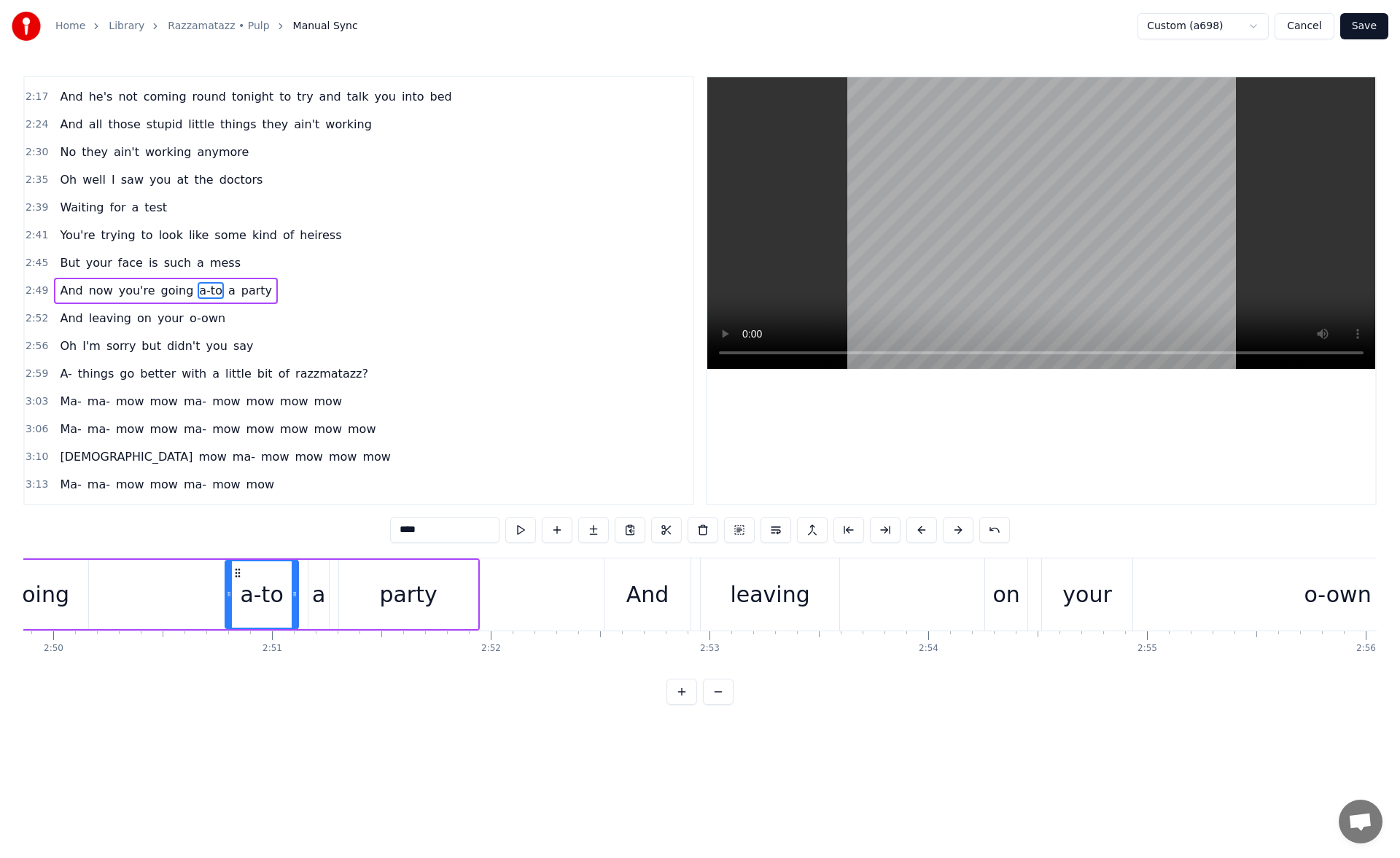
drag, startPoint x: 239, startPoint y: 594, endPoint x: 229, endPoint y: 594, distance: 10.0
click at [229, 594] on icon at bounding box center [229, 594] width 6 height 12
click at [522, 529] on button at bounding box center [521, 530] width 31 height 26
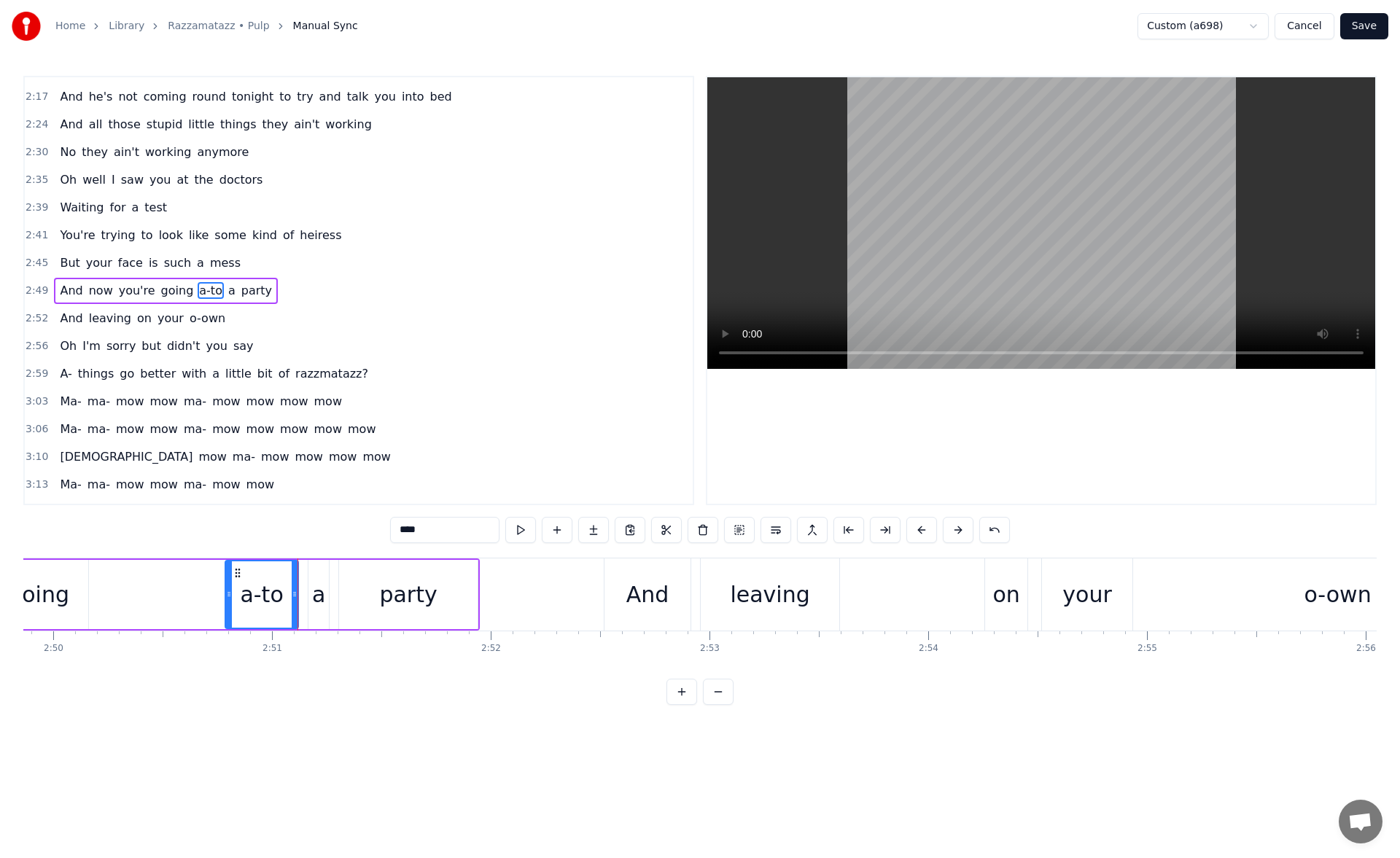
click at [522, 529] on button at bounding box center [521, 530] width 31 height 26
click at [1359, 29] on button "Save" at bounding box center [1364, 26] width 48 height 26
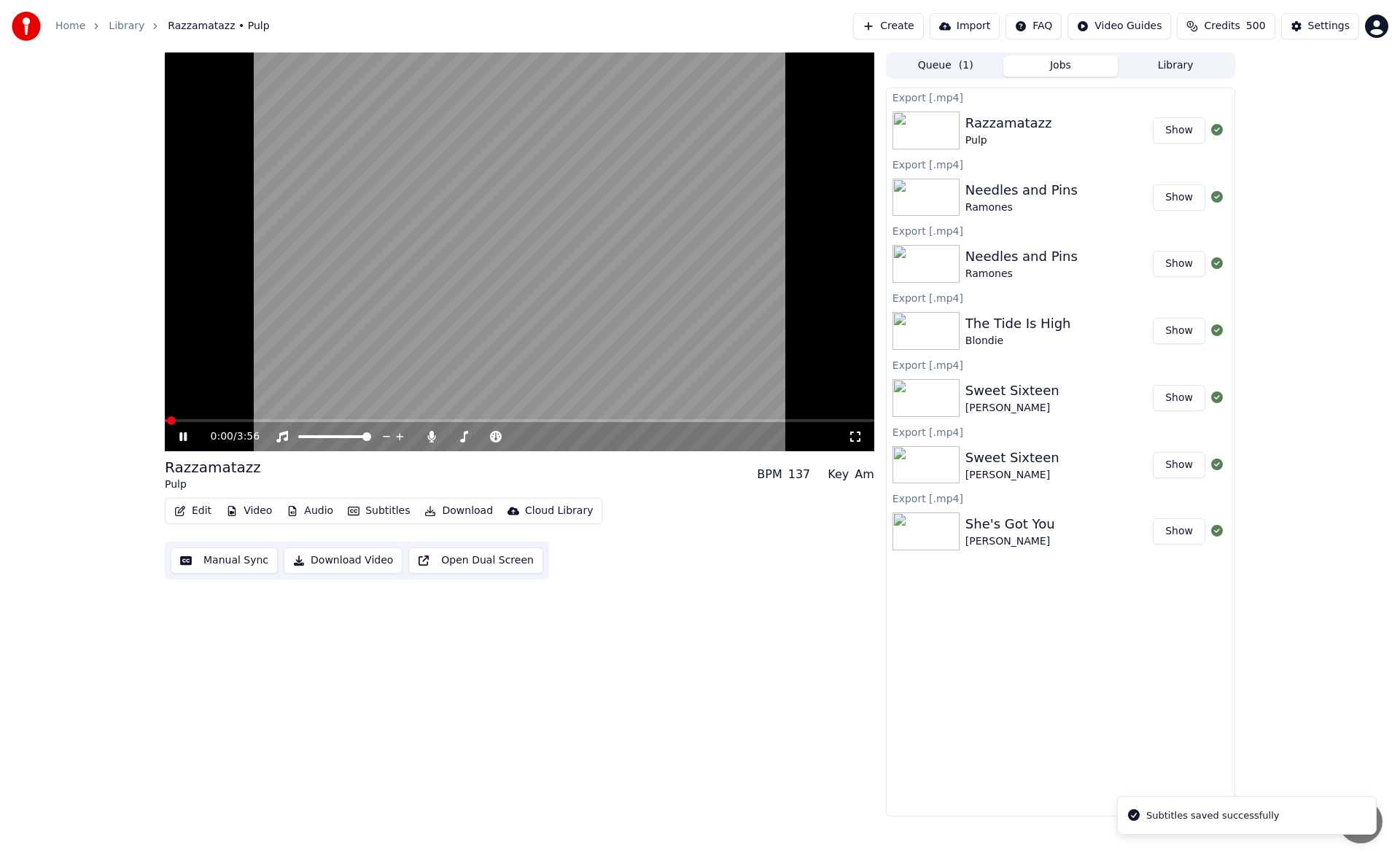
click at [183, 435] on icon at bounding box center [194, 436] width 34 height 12
click at [454, 515] on button "Download" at bounding box center [458, 511] width 80 height 20
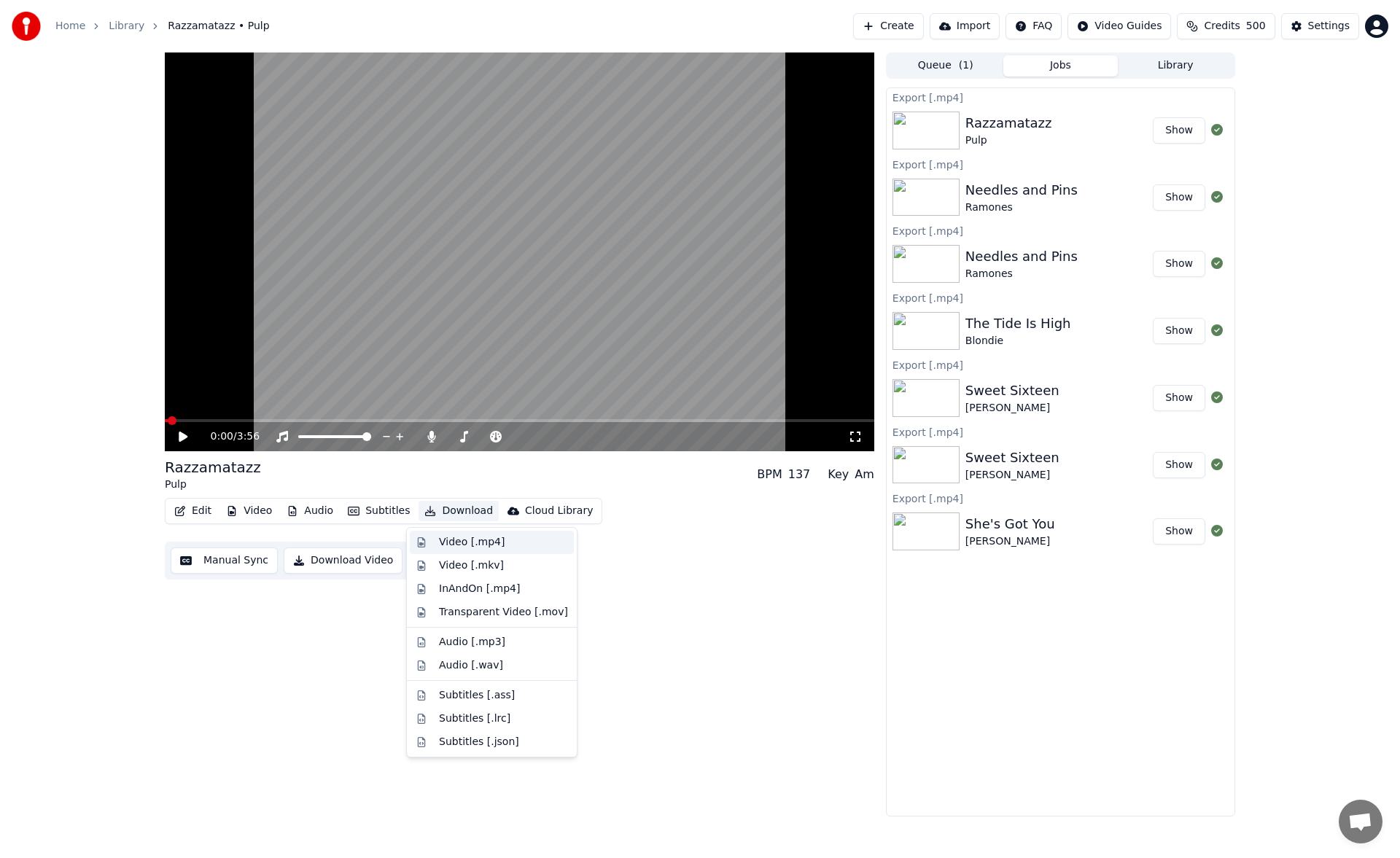
click at [455, 536] on div "Video [.mp4]" at bounding box center [471, 542] width 66 height 15
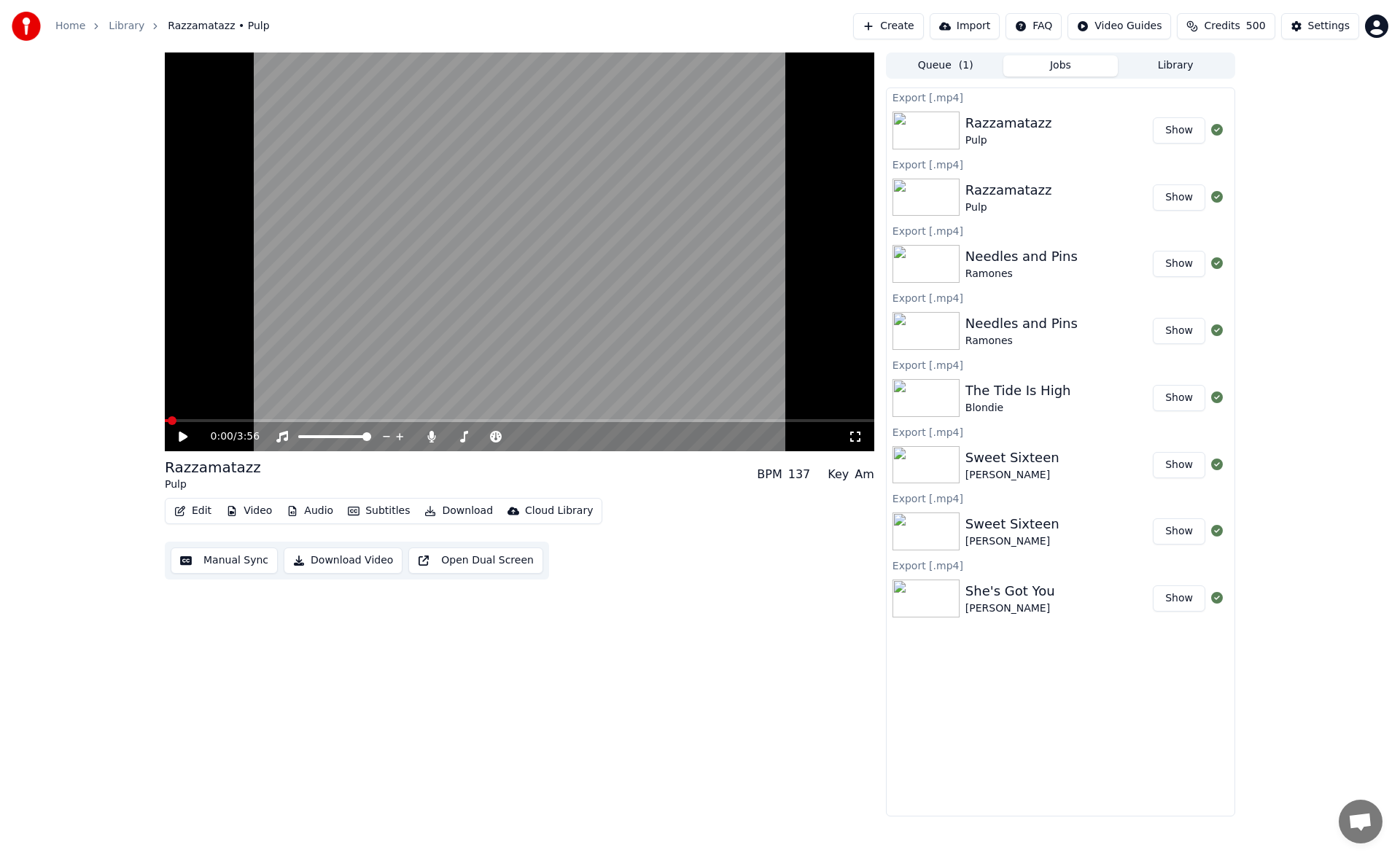
click at [1189, 66] on button "Library" at bounding box center [1175, 65] width 116 height 21
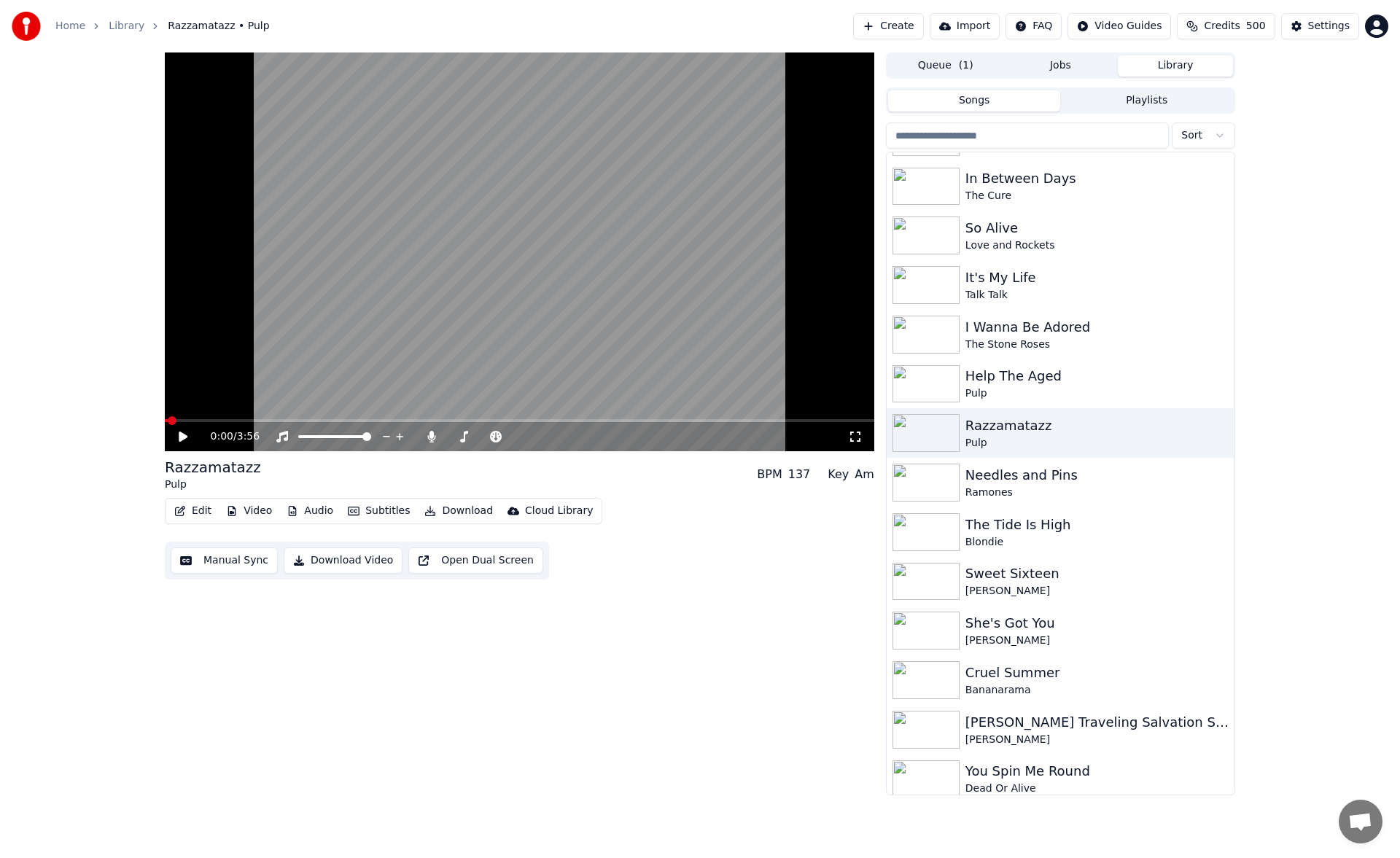
scroll to position [1733, 0]
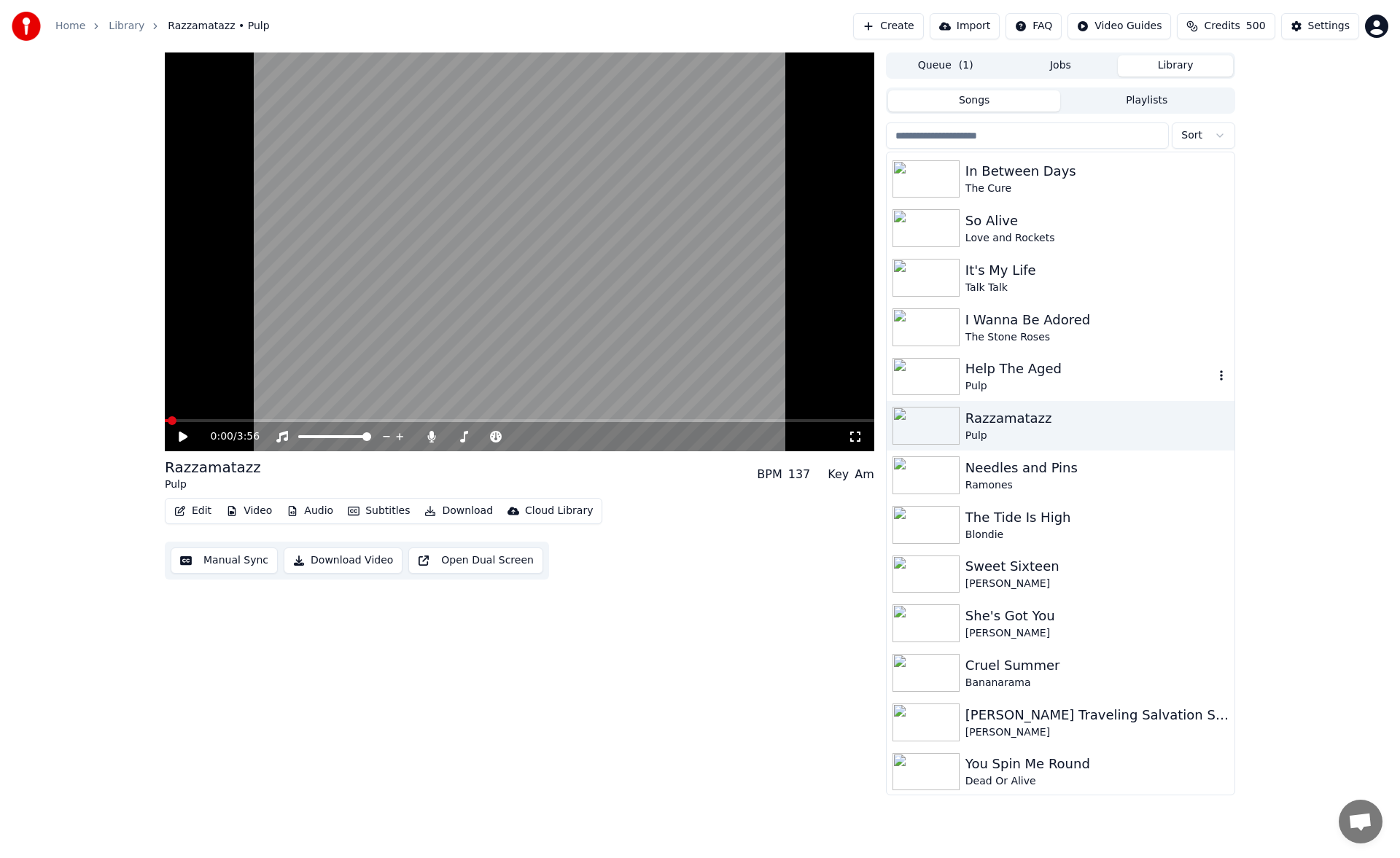
click at [1091, 374] on div "Help The Aged" at bounding box center [1089, 369] width 249 height 20
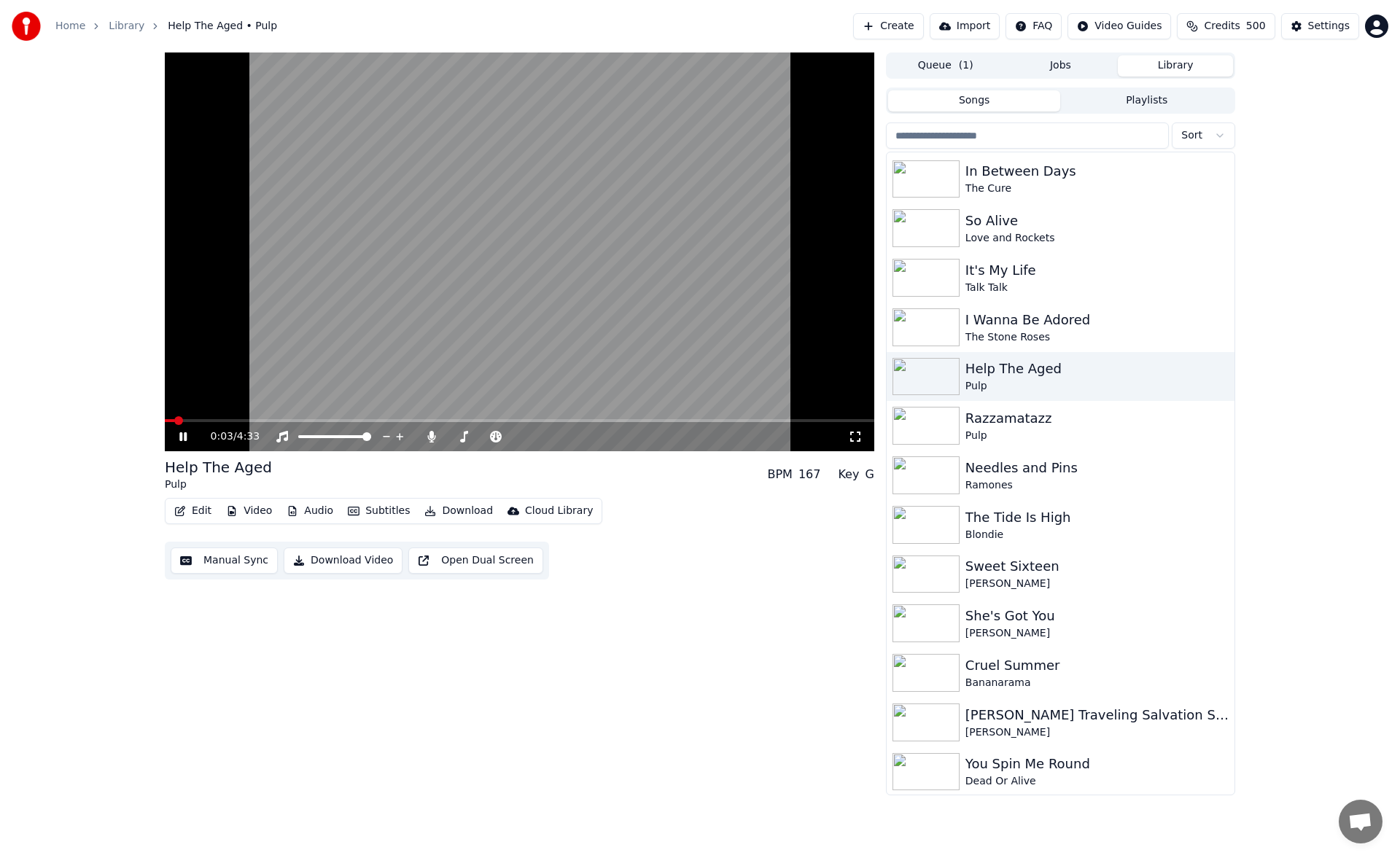
click at [244, 561] on button "Manual Sync" at bounding box center [224, 560] width 107 height 26
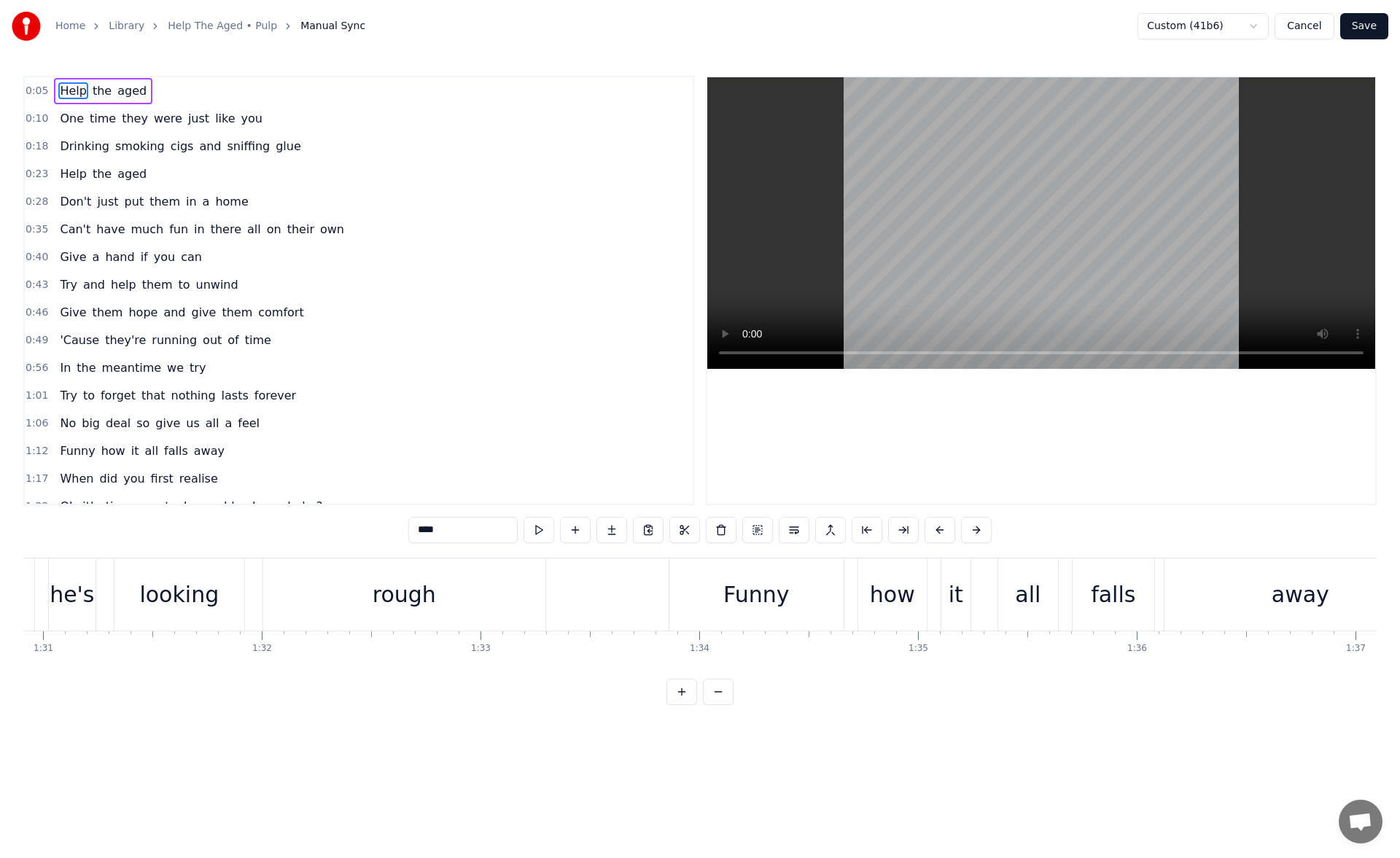
scroll to position [0, 20180]
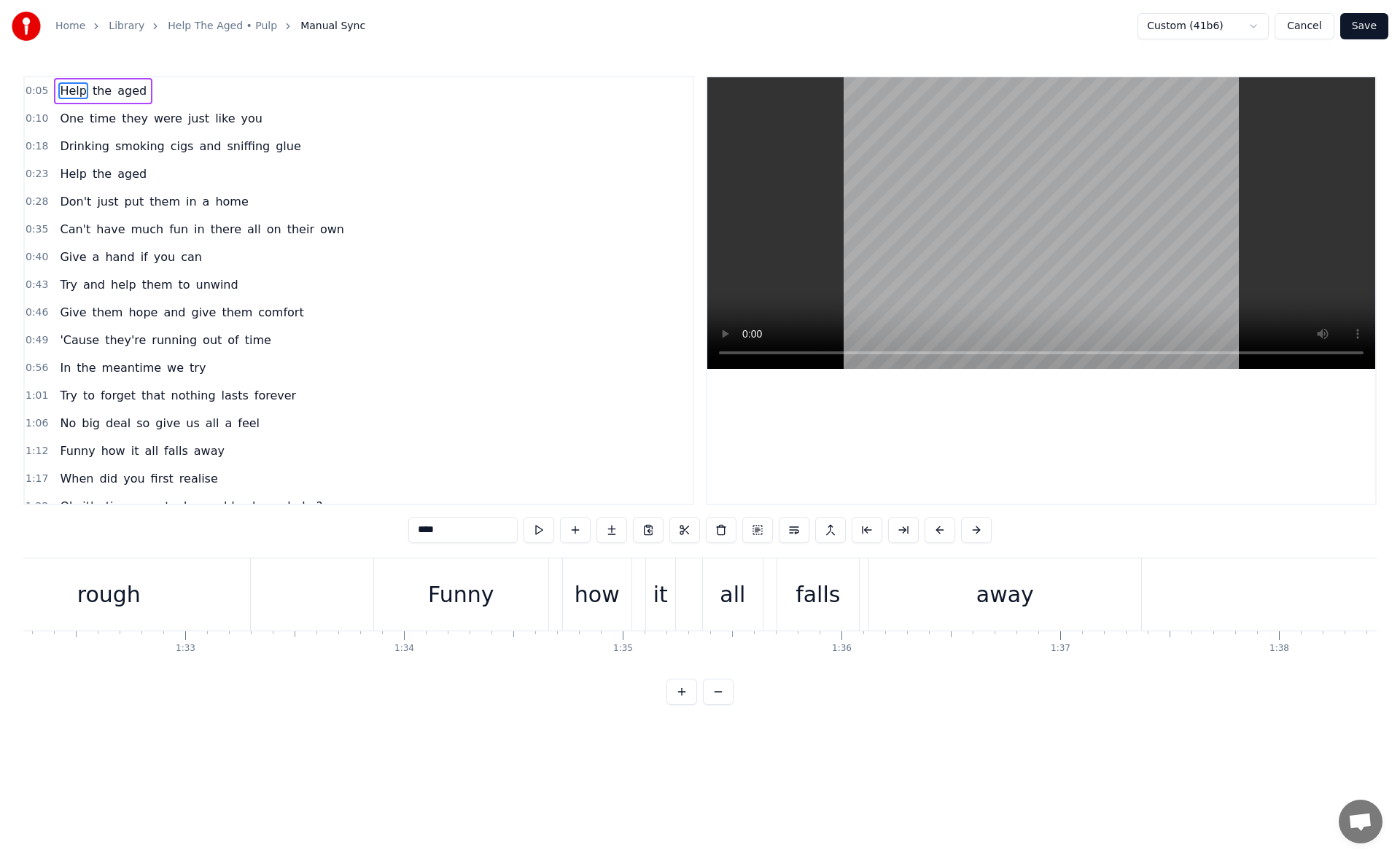
click at [1318, 29] on button "Cancel" at bounding box center [1304, 26] width 59 height 26
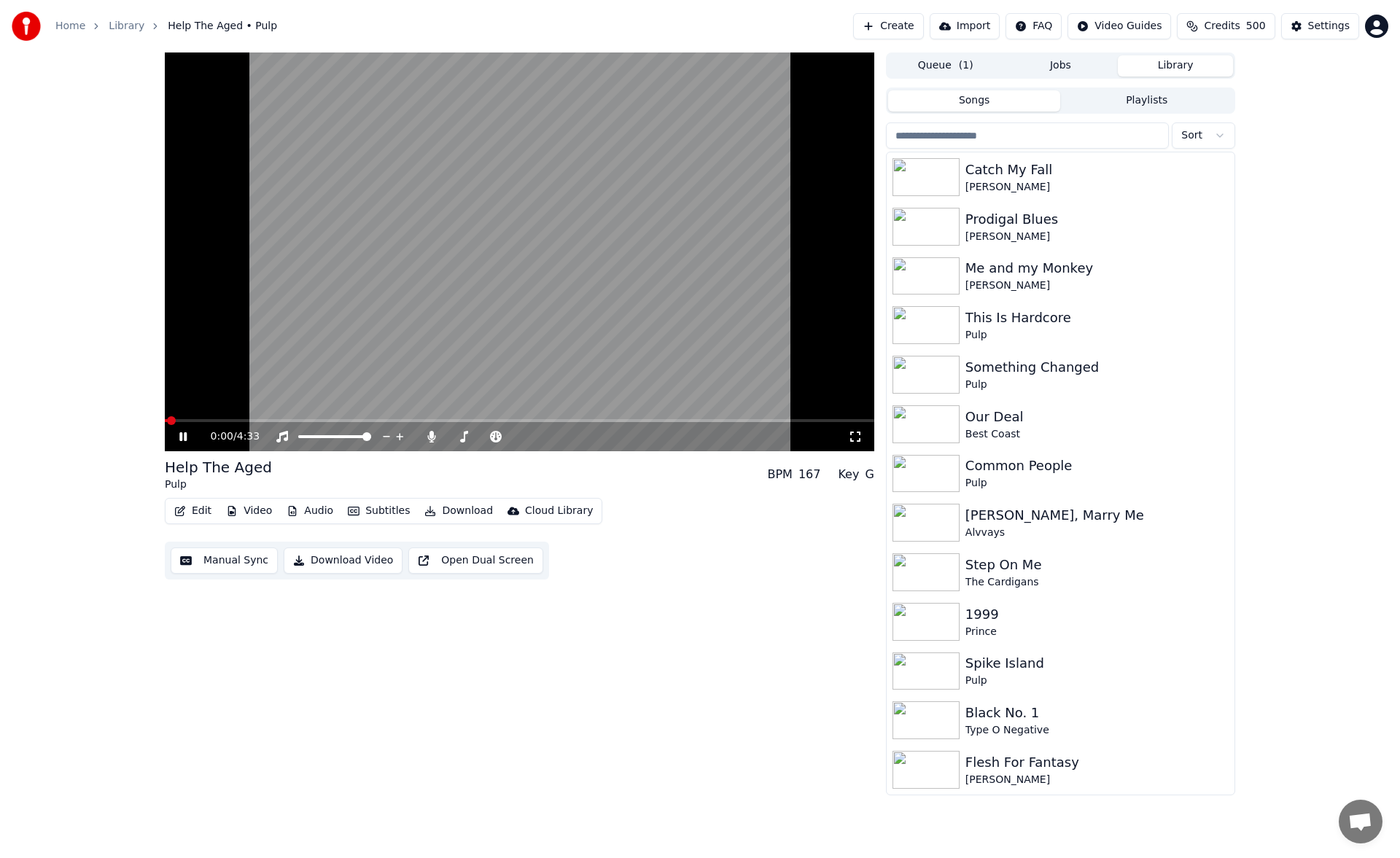
click at [181, 436] on icon at bounding box center [182, 436] width 7 height 9
click at [445, 508] on button "Download" at bounding box center [458, 511] width 80 height 20
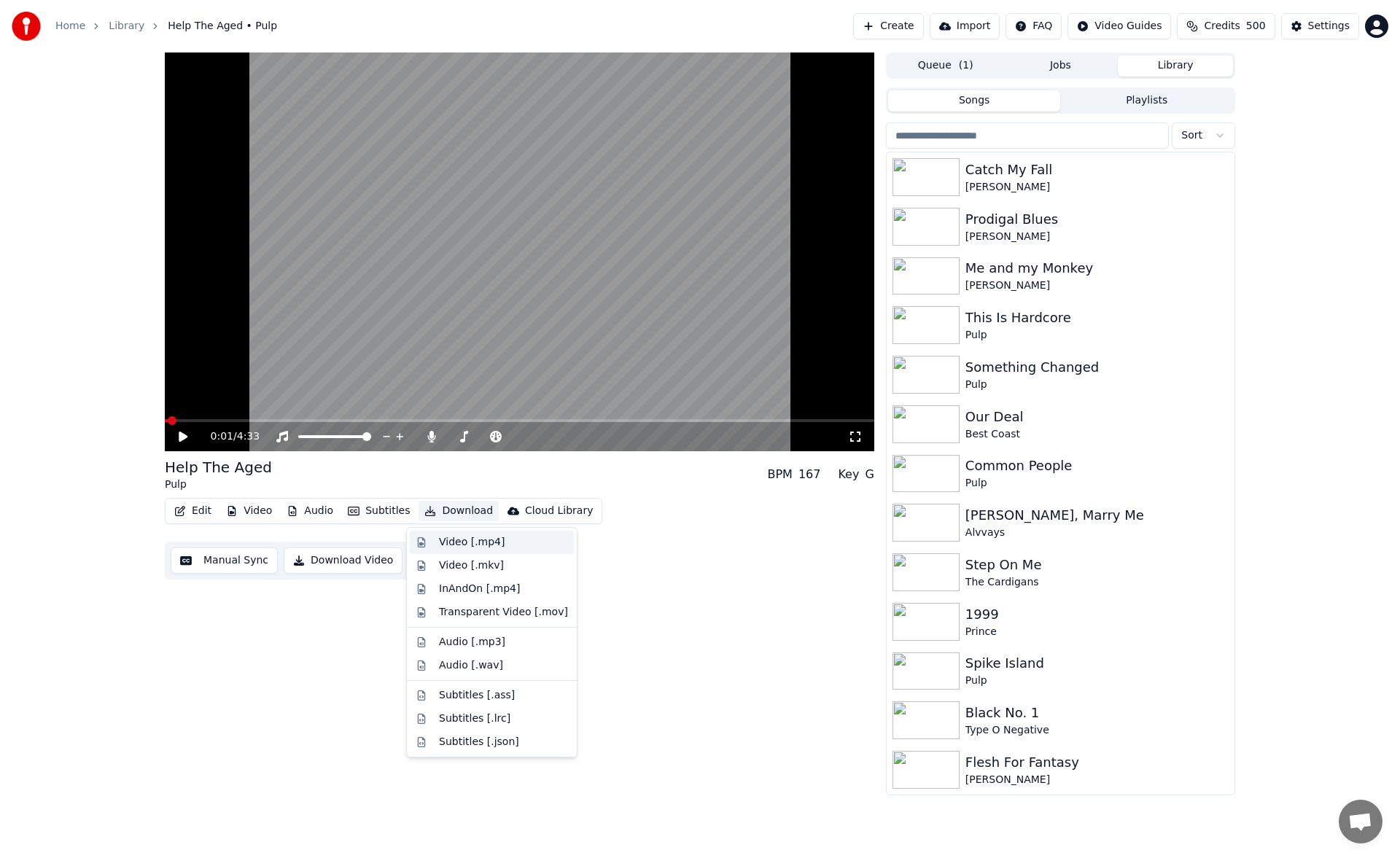
click at [460, 543] on div "Video [.mp4]" at bounding box center [471, 542] width 66 height 15
